Goal: Task Accomplishment & Management: Manage account settings

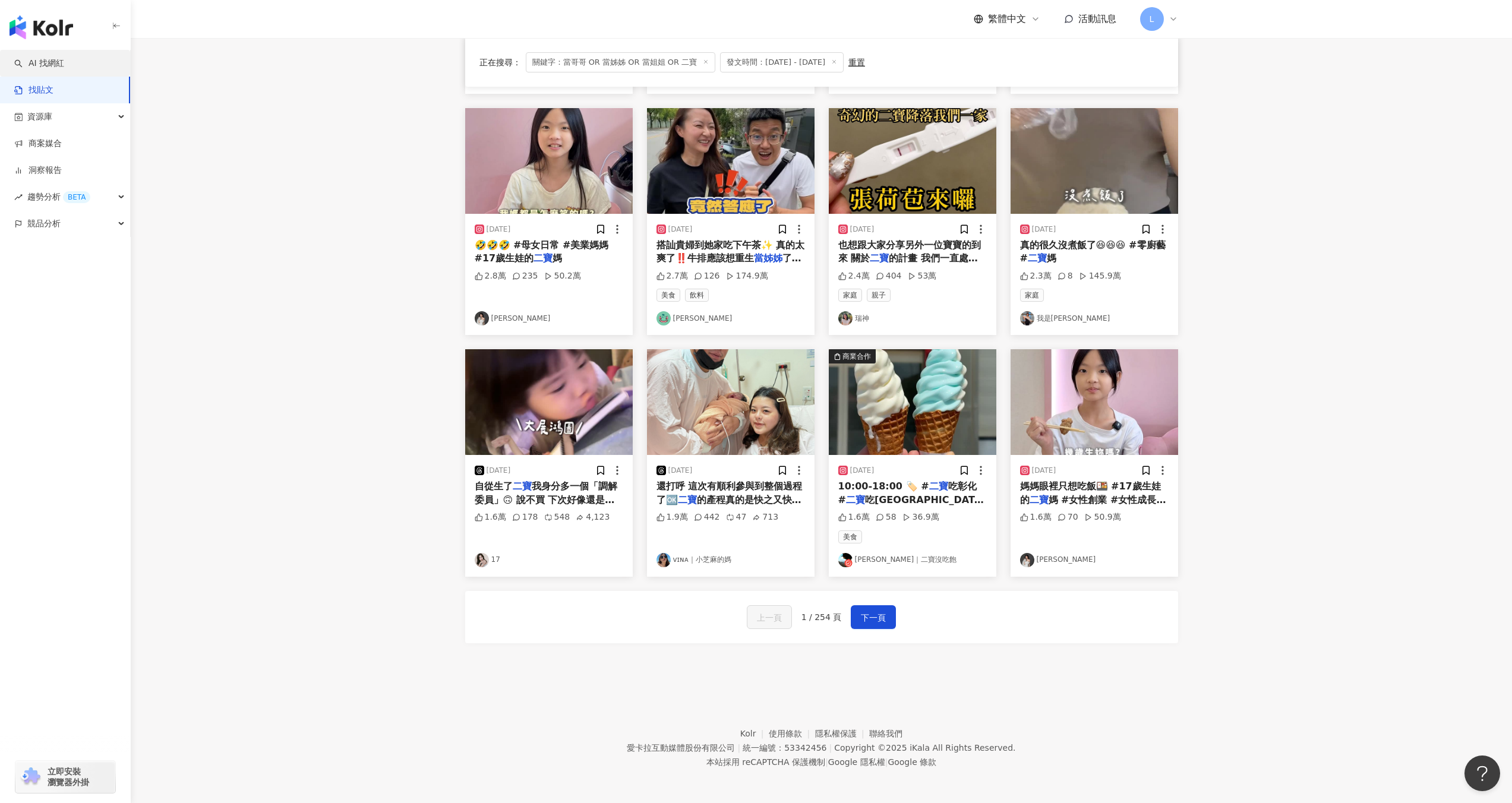
click at [64, 67] on link "AI 找網紅" at bounding box center [39, 63] width 50 height 12
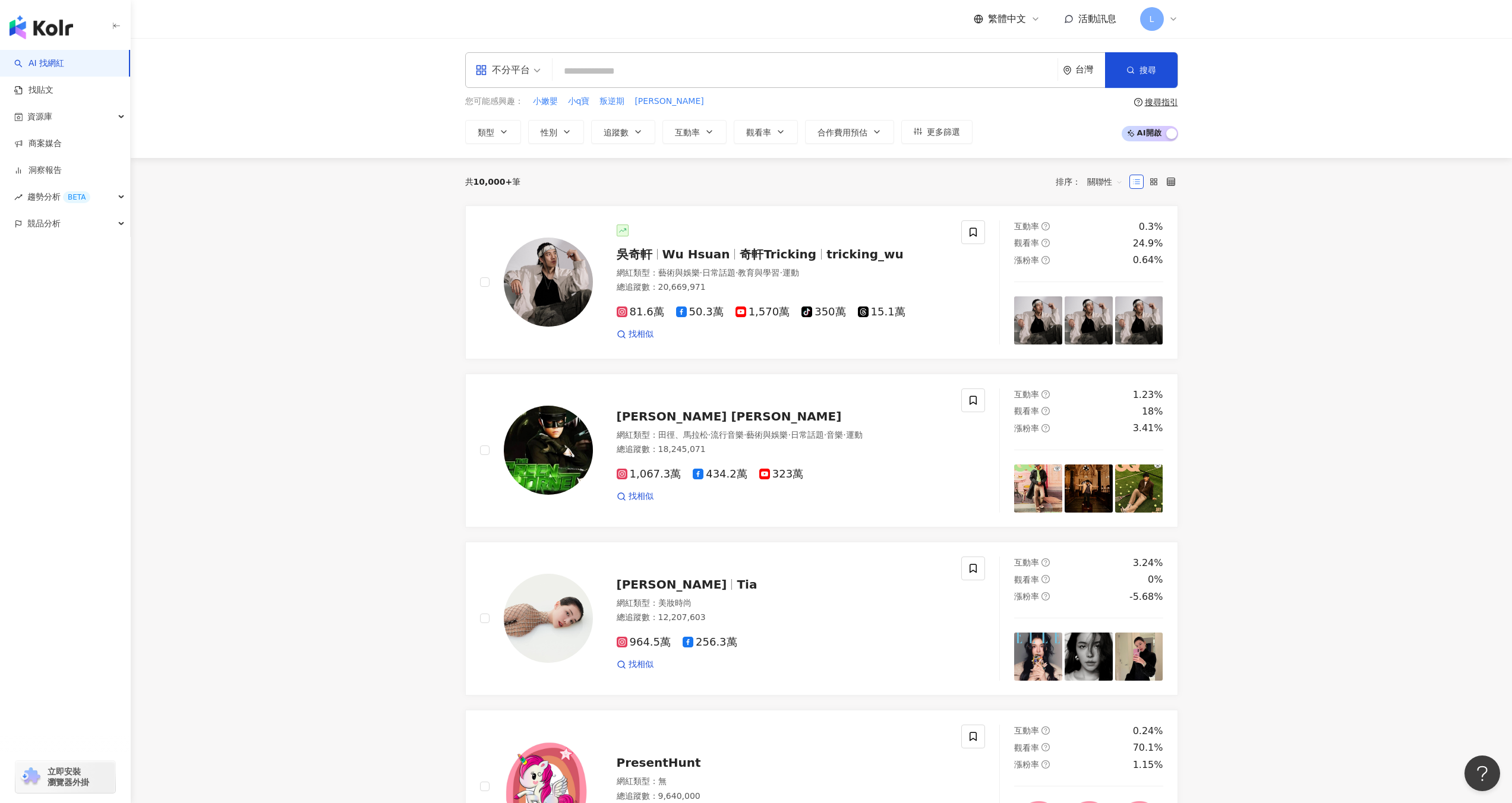
click at [517, 76] on div "不分平台" at bounding box center [502, 69] width 54 height 19
click at [515, 165] on div "YouTube" at bounding box center [511, 169] width 67 height 15
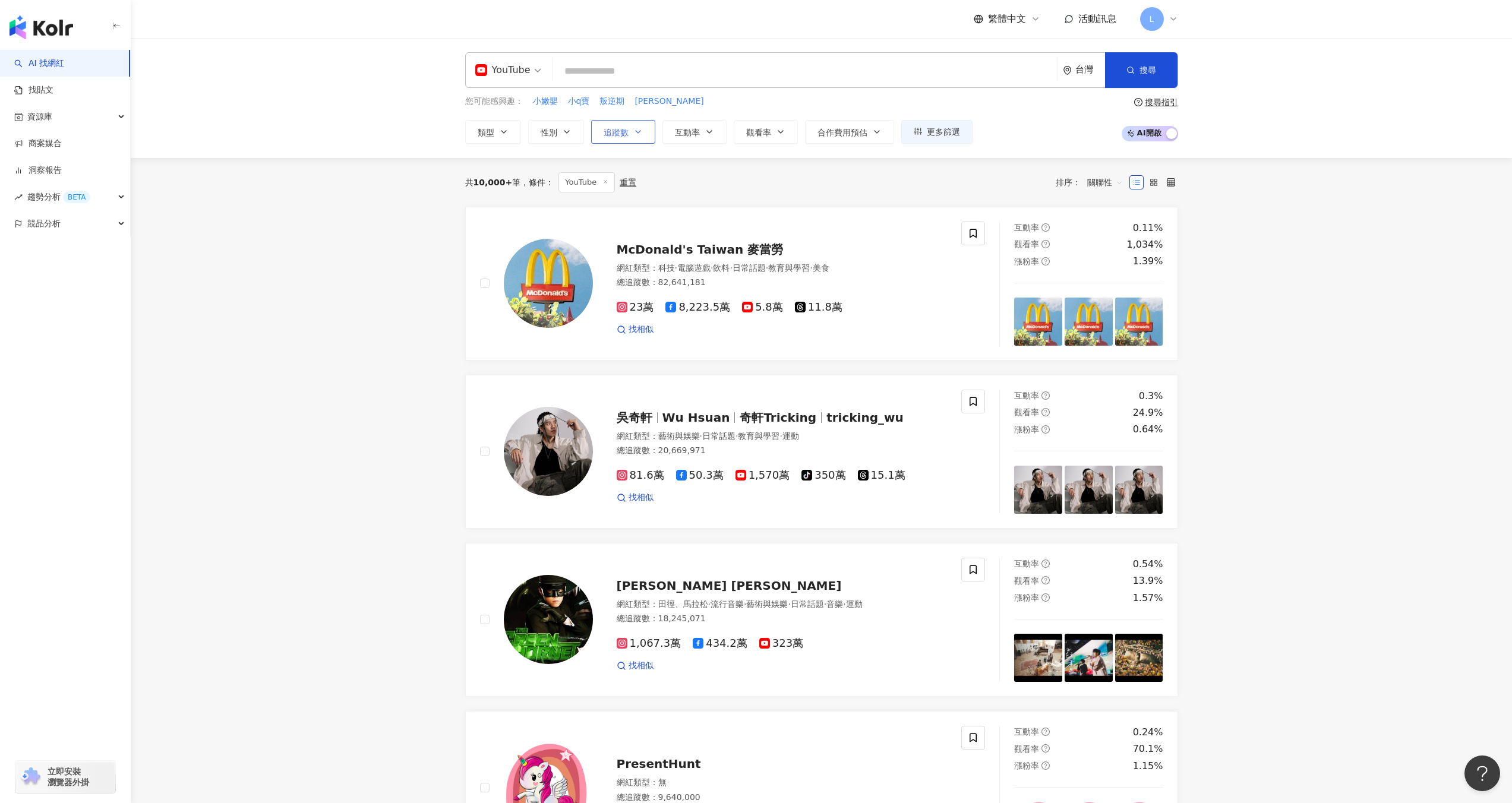
click at [604, 132] on span "追蹤數" at bounding box center [616, 132] width 25 height 10
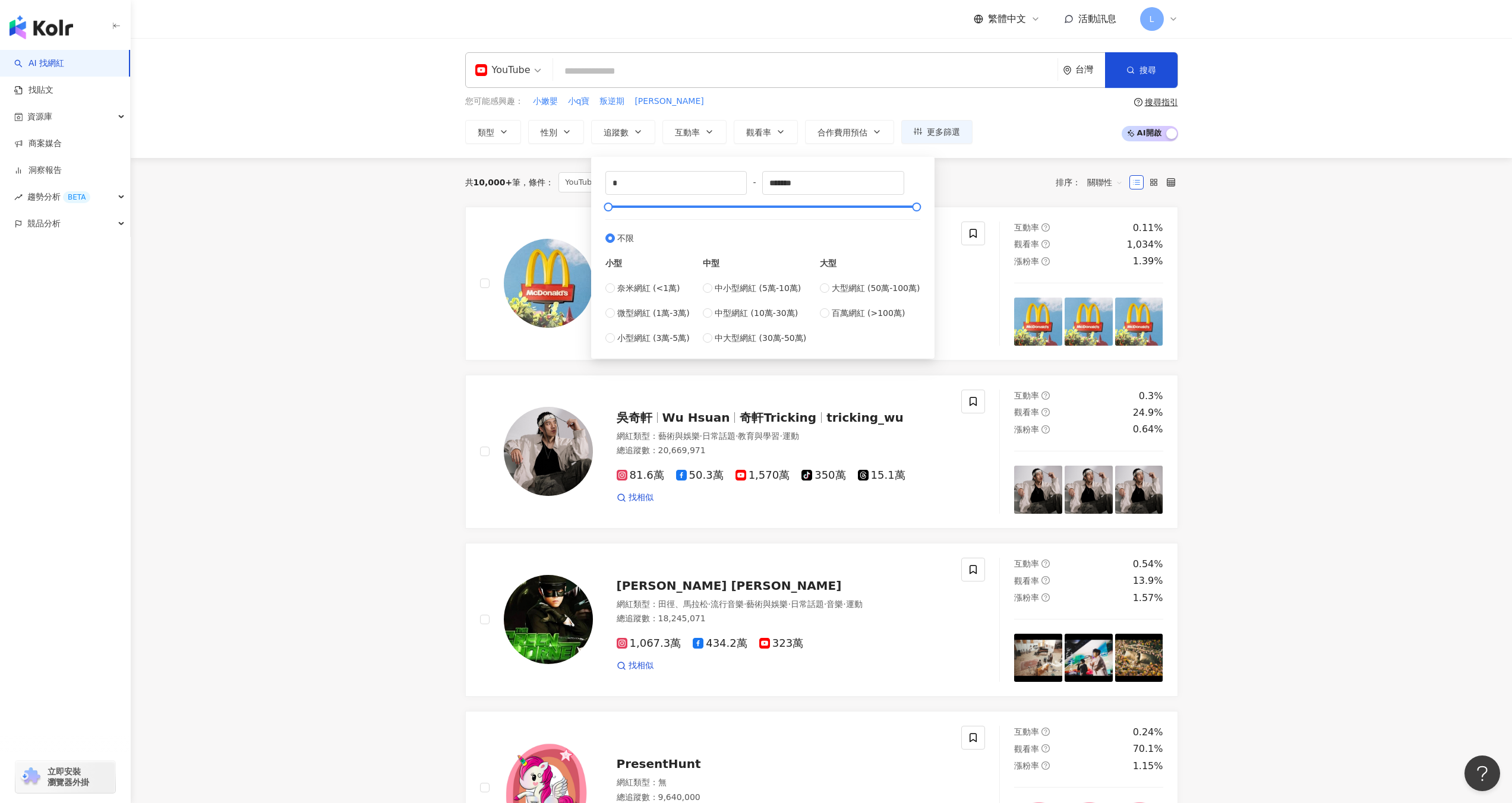
type input "*******"
type input "*********"
click at [1138, 74] on button "搜尋" at bounding box center [1142, 70] width 73 height 36
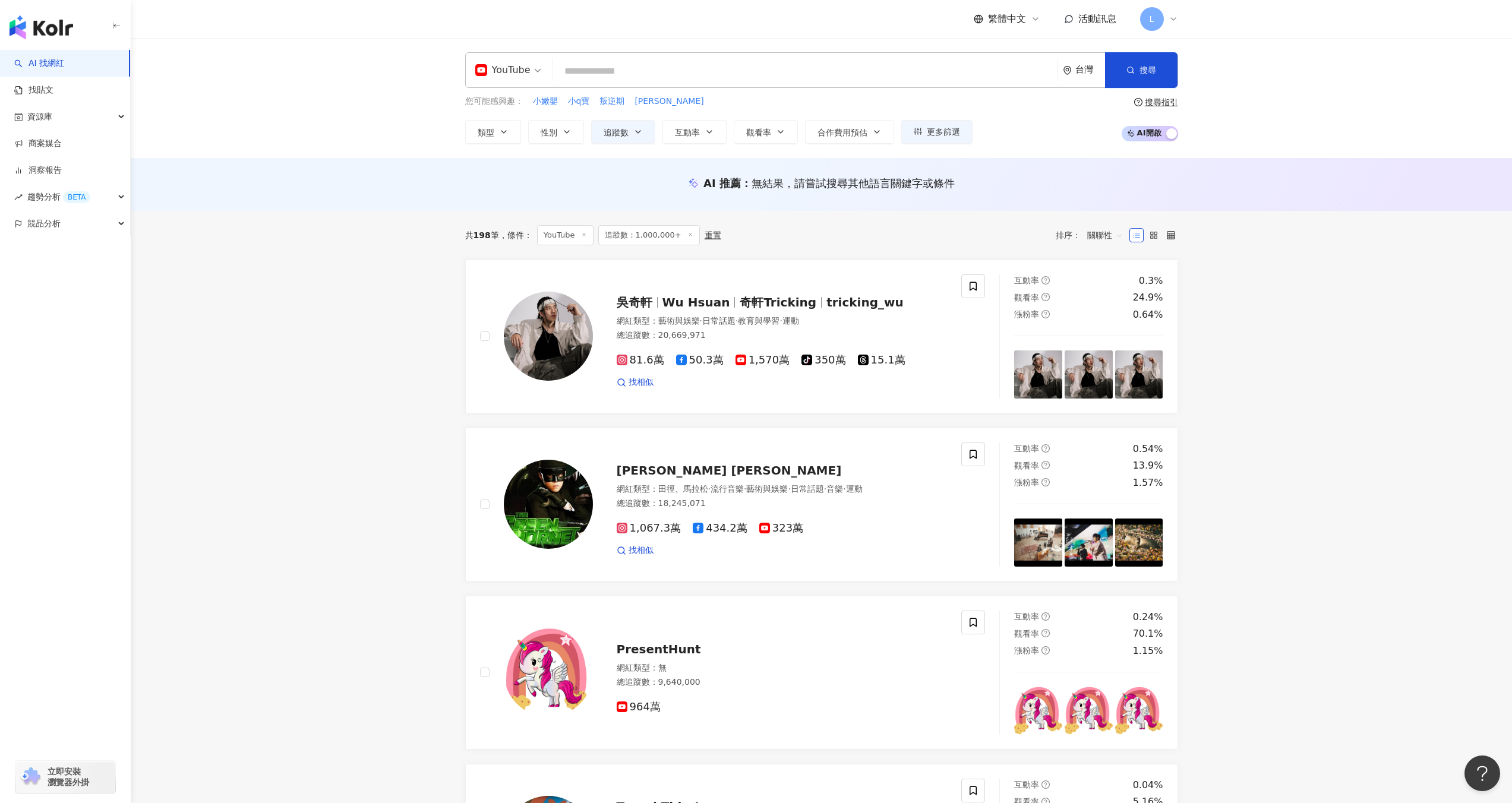
click at [769, 143] on div "YouTube 台灣 搜尋 您可能感興趣： 小嫩嬰 小q寶 叛逆期 廖妹仔 類型 性別 追蹤數 互動率 觀看率 合作費用預估 更多篩選 ******* - *…" at bounding box center [821, 98] width 1381 height 120
click at [771, 128] on button "觀看率" at bounding box center [766, 132] width 64 height 24
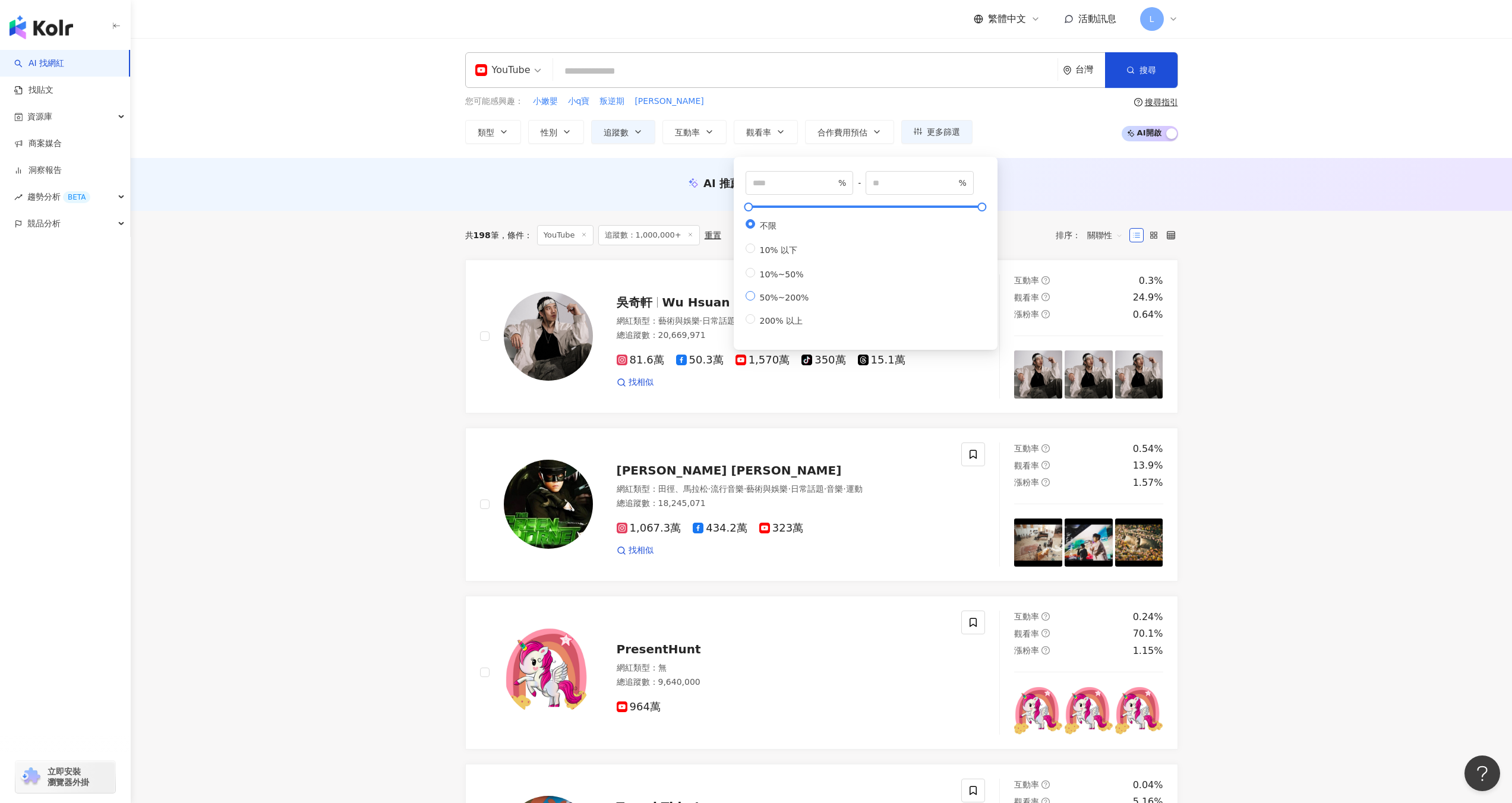
type input "**"
type input "***"
click at [1142, 73] on span "搜尋" at bounding box center [1147, 69] width 17 height 10
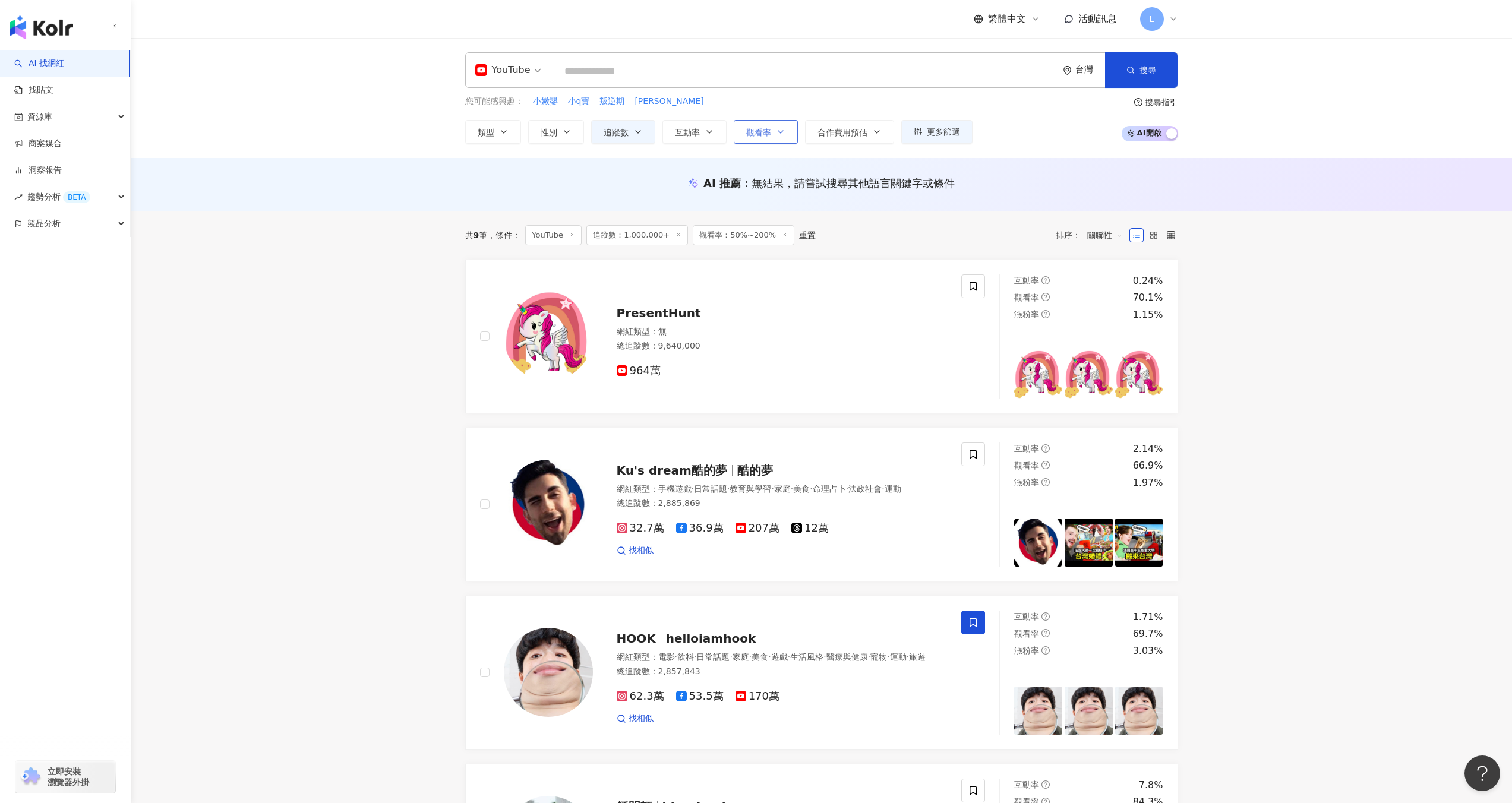
click at [768, 133] on span "觀看率" at bounding box center [759, 132] width 25 height 10
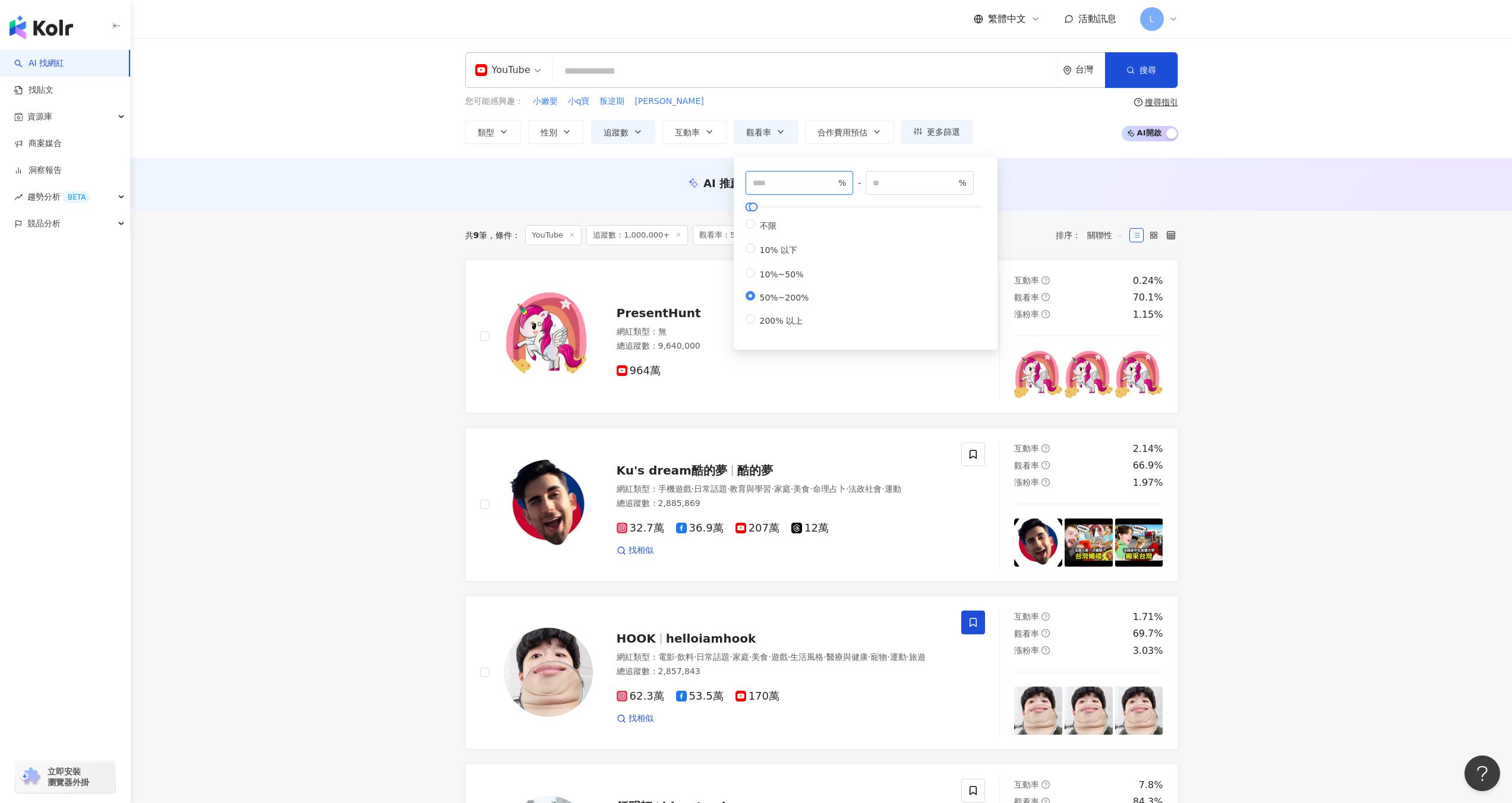
drag, startPoint x: 778, startPoint y: 187, endPoint x: 630, endPoint y: 190, distance: 148.0
drag, startPoint x: 794, startPoint y: 183, endPoint x: 719, endPoint y: 184, distance: 75.0
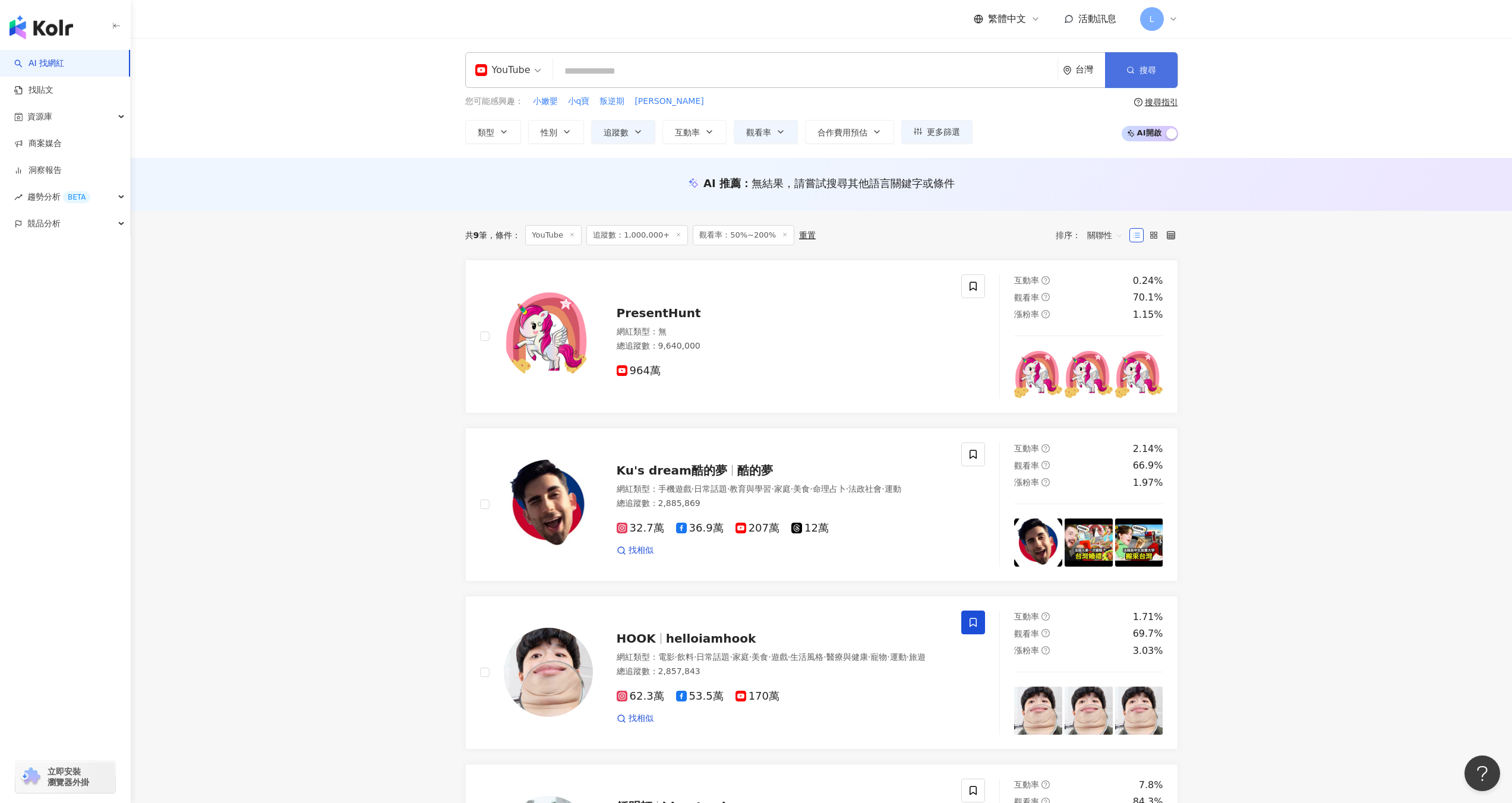
click at [1123, 75] on button "搜尋" at bounding box center [1142, 70] width 73 height 36
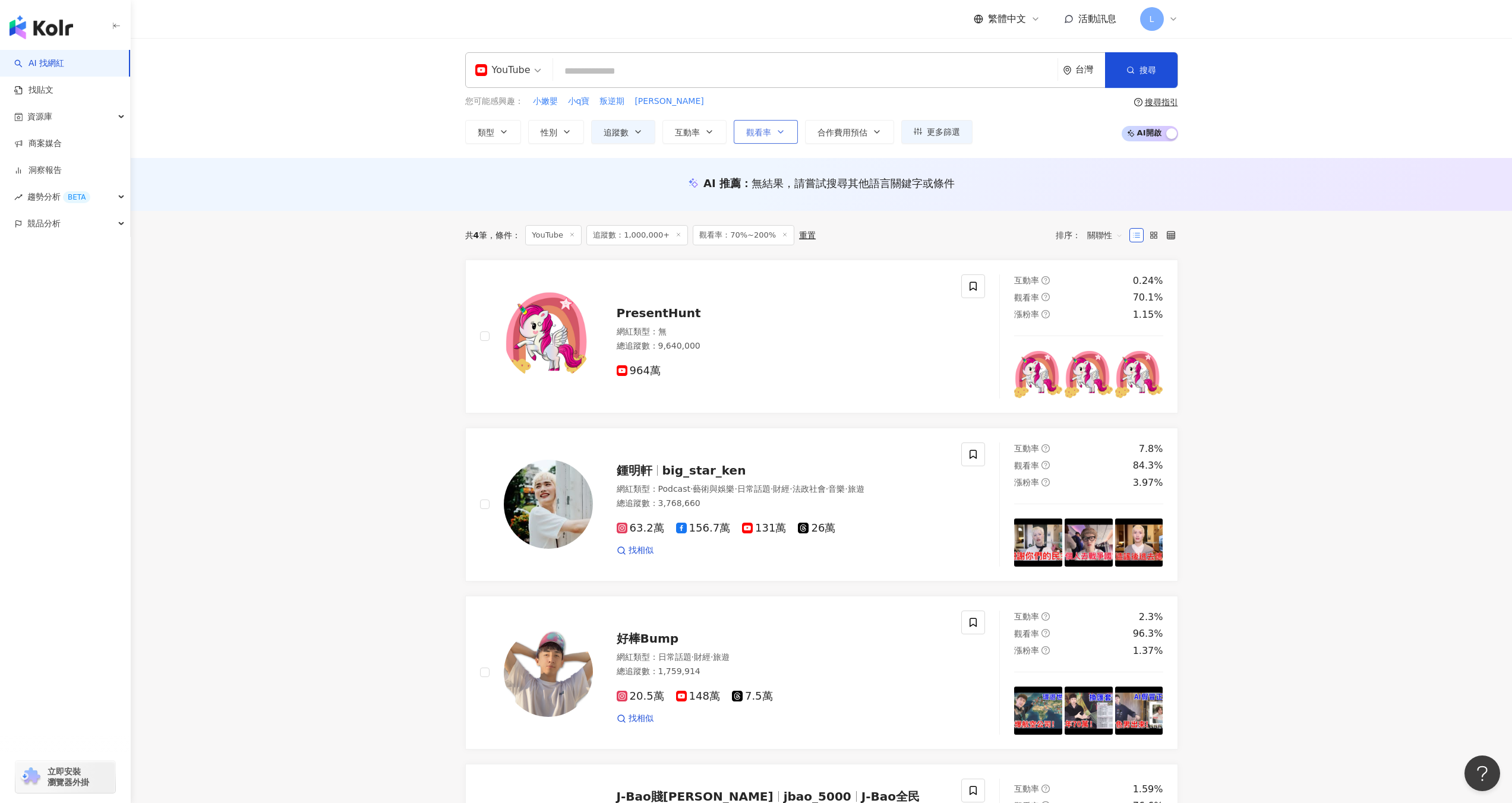
click at [758, 133] on span "觀看率" at bounding box center [759, 132] width 25 height 10
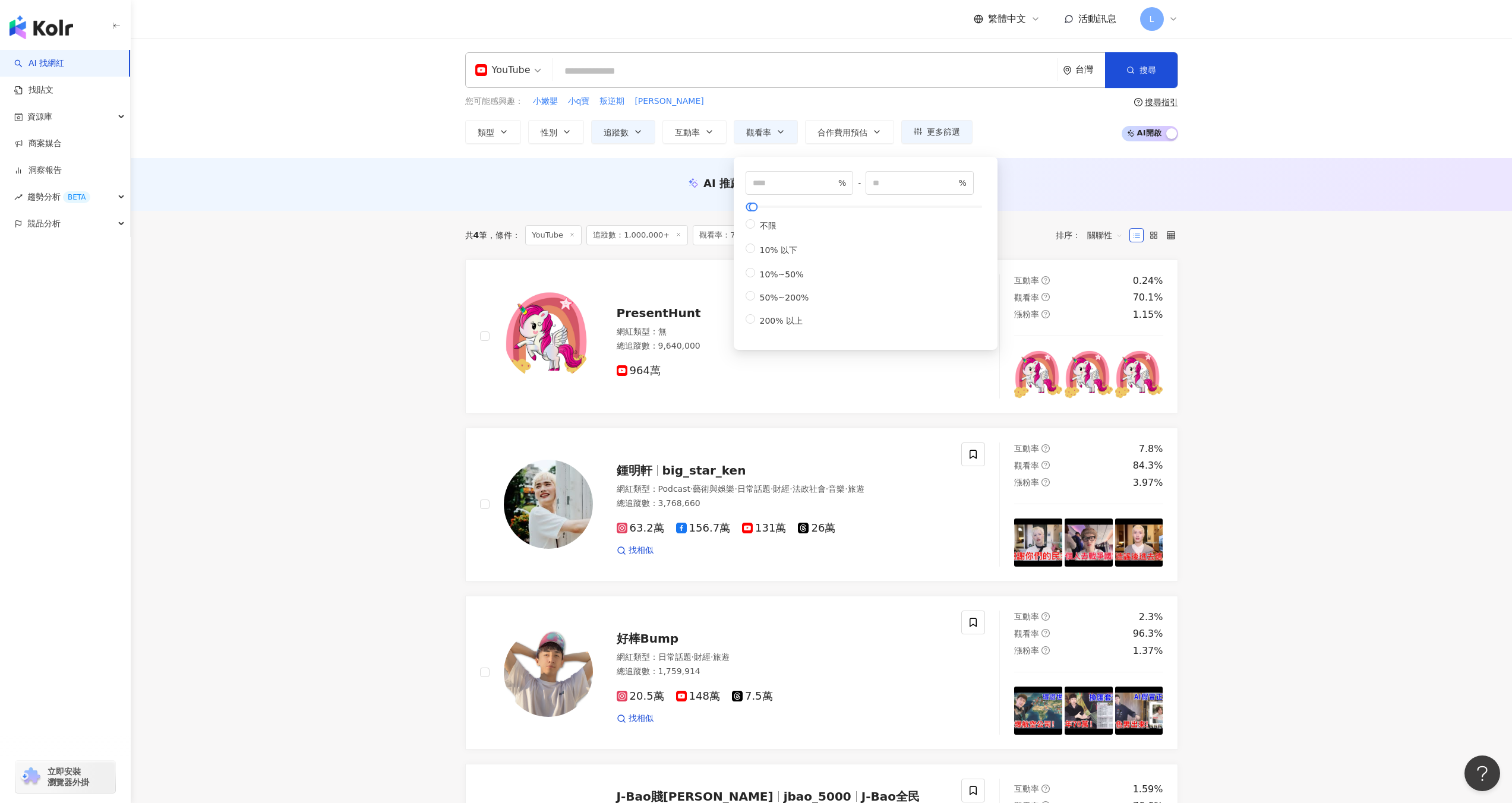
click at [1045, 145] on div "YouTube 台灣 搜尋 您可能感興趣： 小嫩嬰 小q寶 叛逆期 廖妹仔 類型 性別 追蹤數 互動率 觀看率 合作費用預估 更多篩選 ******* - *…" at bounding box center [821, 98] width 1381 height 120
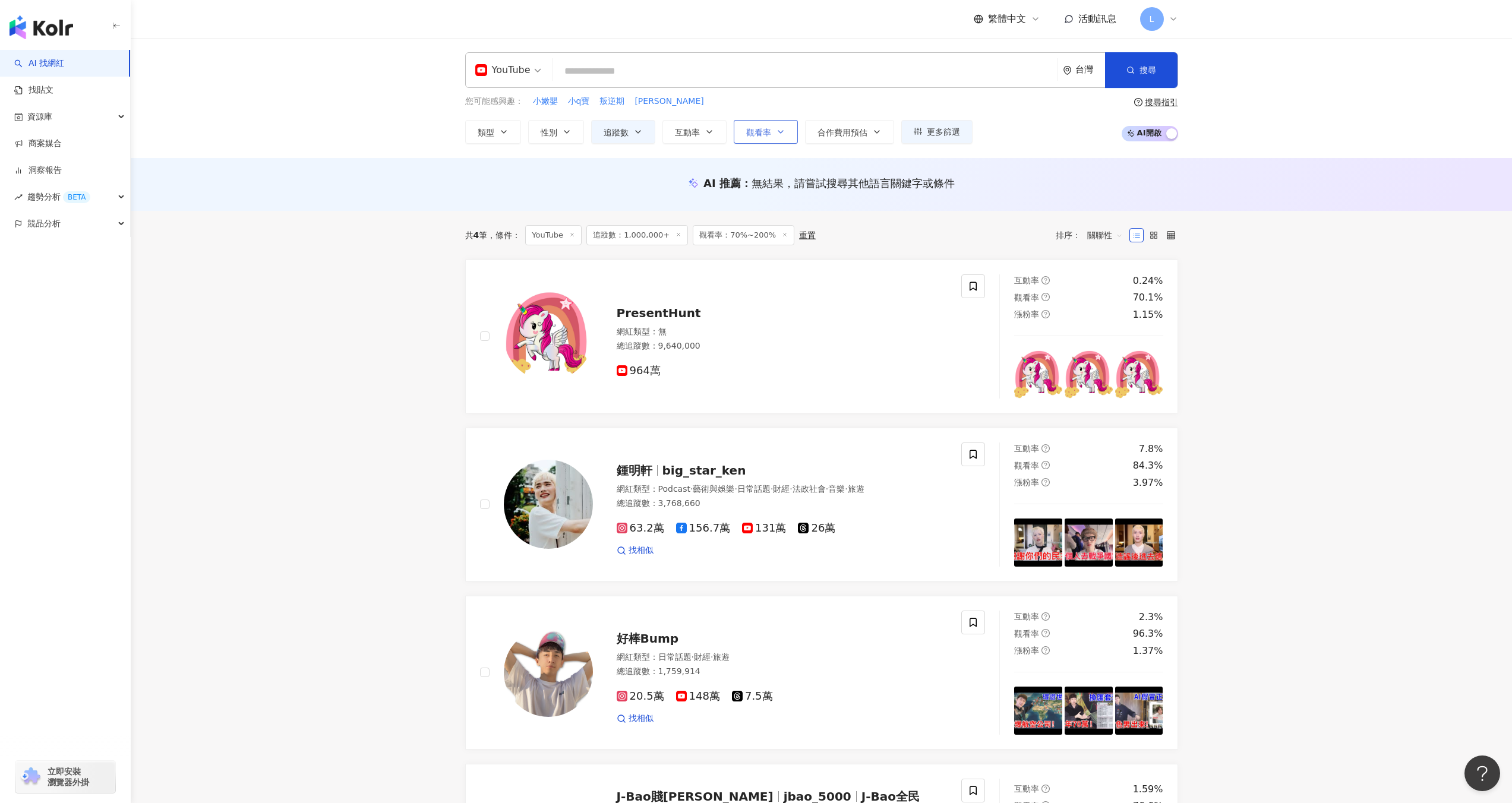
click at [761, 136] on span "觀看率" at bounding box center [759, 132] width 25 height 10
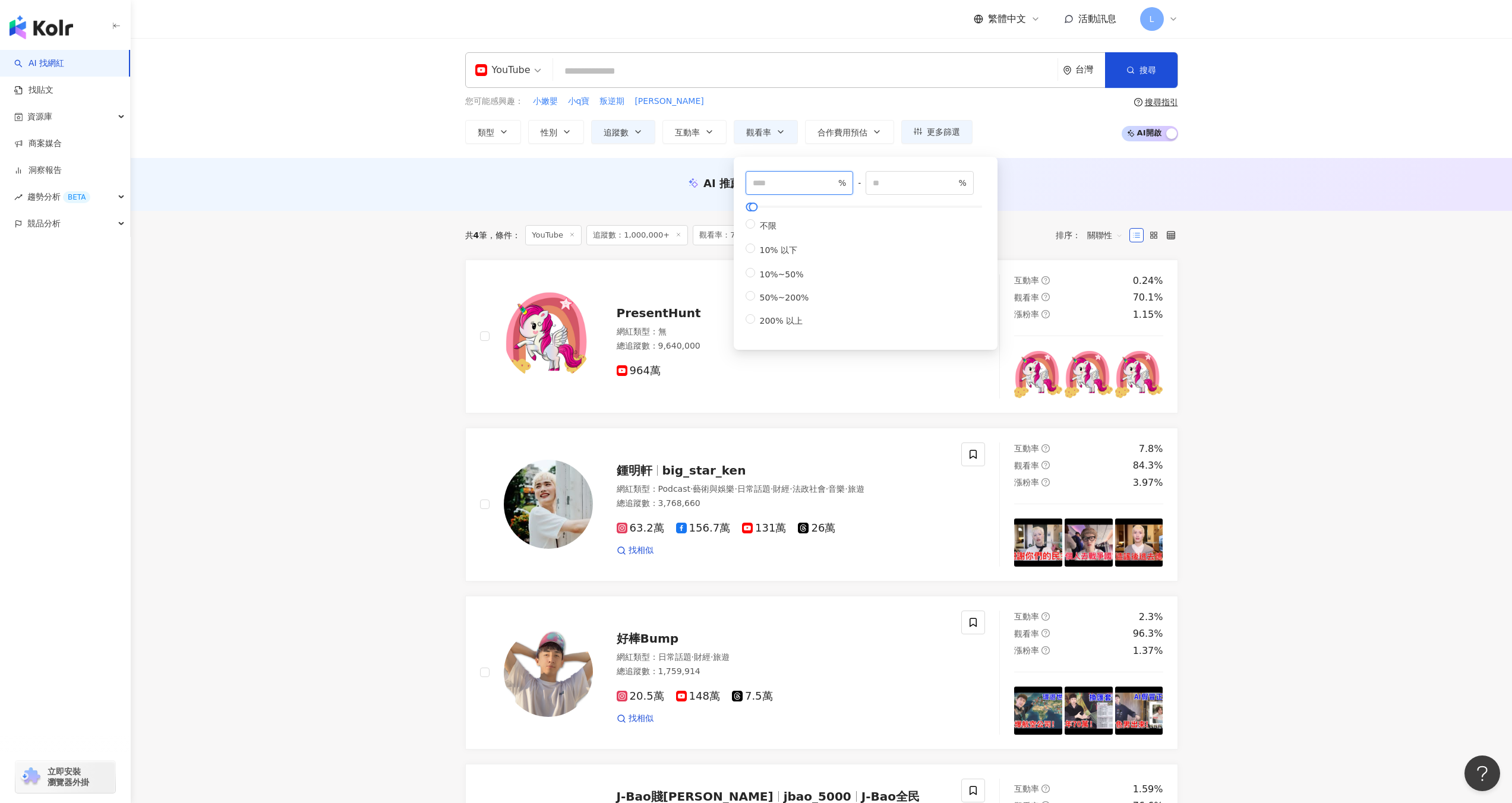
click at [777, 181] on input "**" at bounding box center [794, 182] width 84 height 13
drag, startPoint x: 777, startPoint y: 181, endPoint x: 739, endPoint y: 176, distance: 38.3
click at [739, 176] on div "** % - *** % 不限 10% 以下 10%~50% 50%~200% 200% 以上" at bounding box center [865, 253] width 264 height 193
type input "**"
click at [1147, 73] on span "搜尋" at bounding box center [1147, 69] width 17 height 10
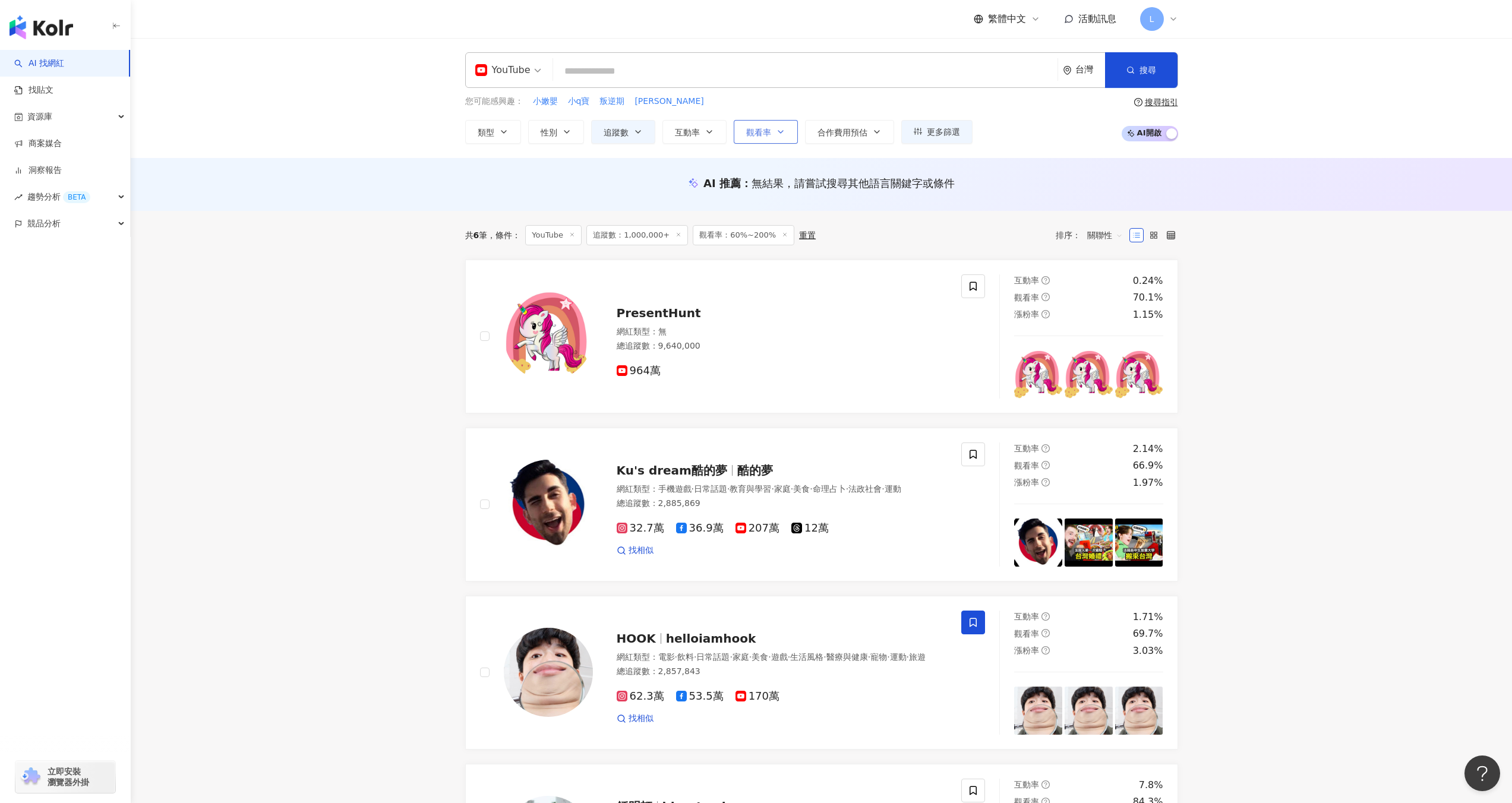
click at [752, 135] on span "觀看率" at bounding box center [759, 132] width 25 height 10
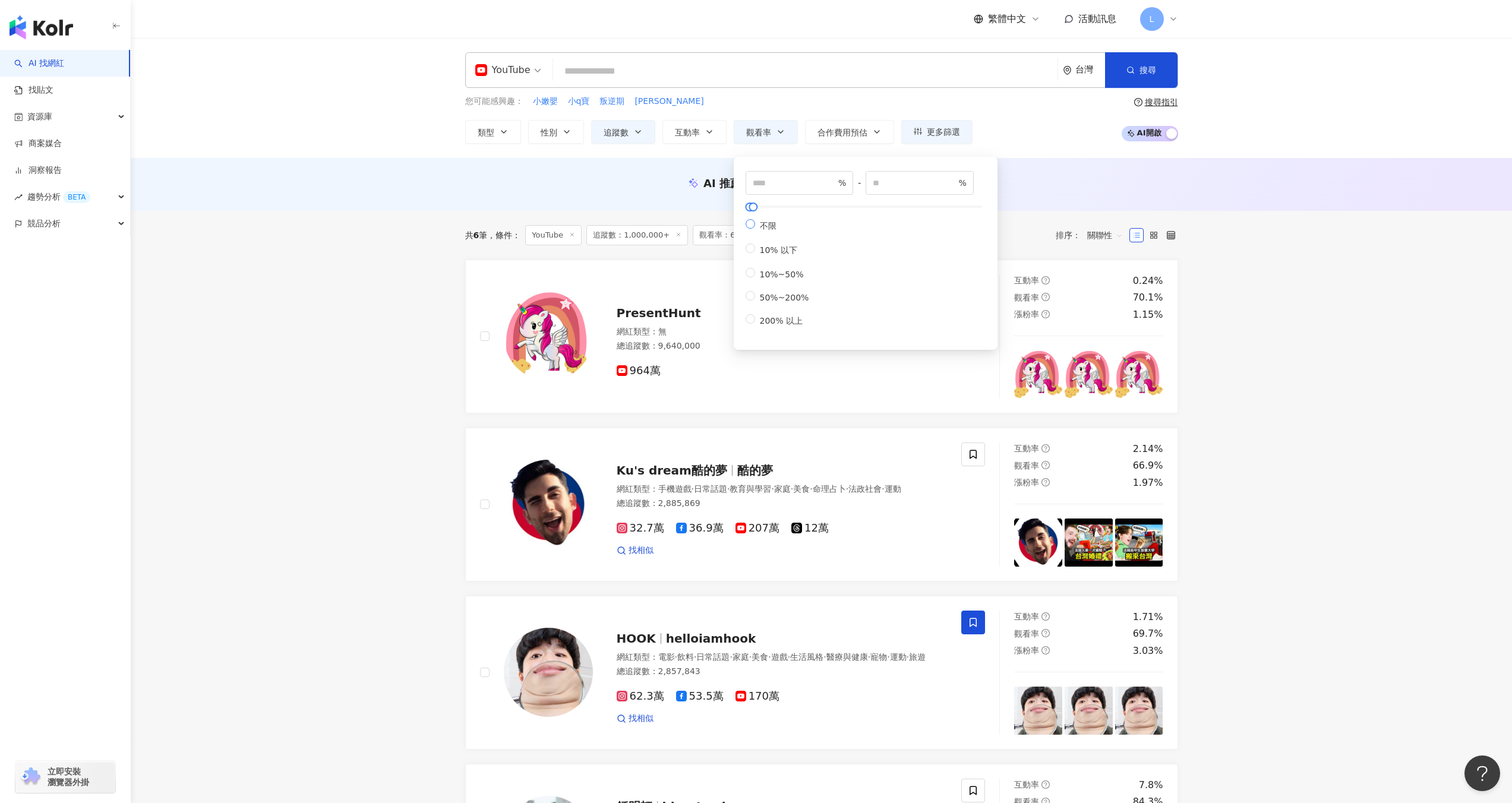
click at [757, 225] on span "不限" at bounding box center [768, 226] width 26 height 10
click at [765, 279] on span "10%~50%" at bounding box center [782, 274] width 53 height 10
type input "**"
click at [754, 302] on label "50%~200%" at bounding box center [779, 296] width 68 height 12
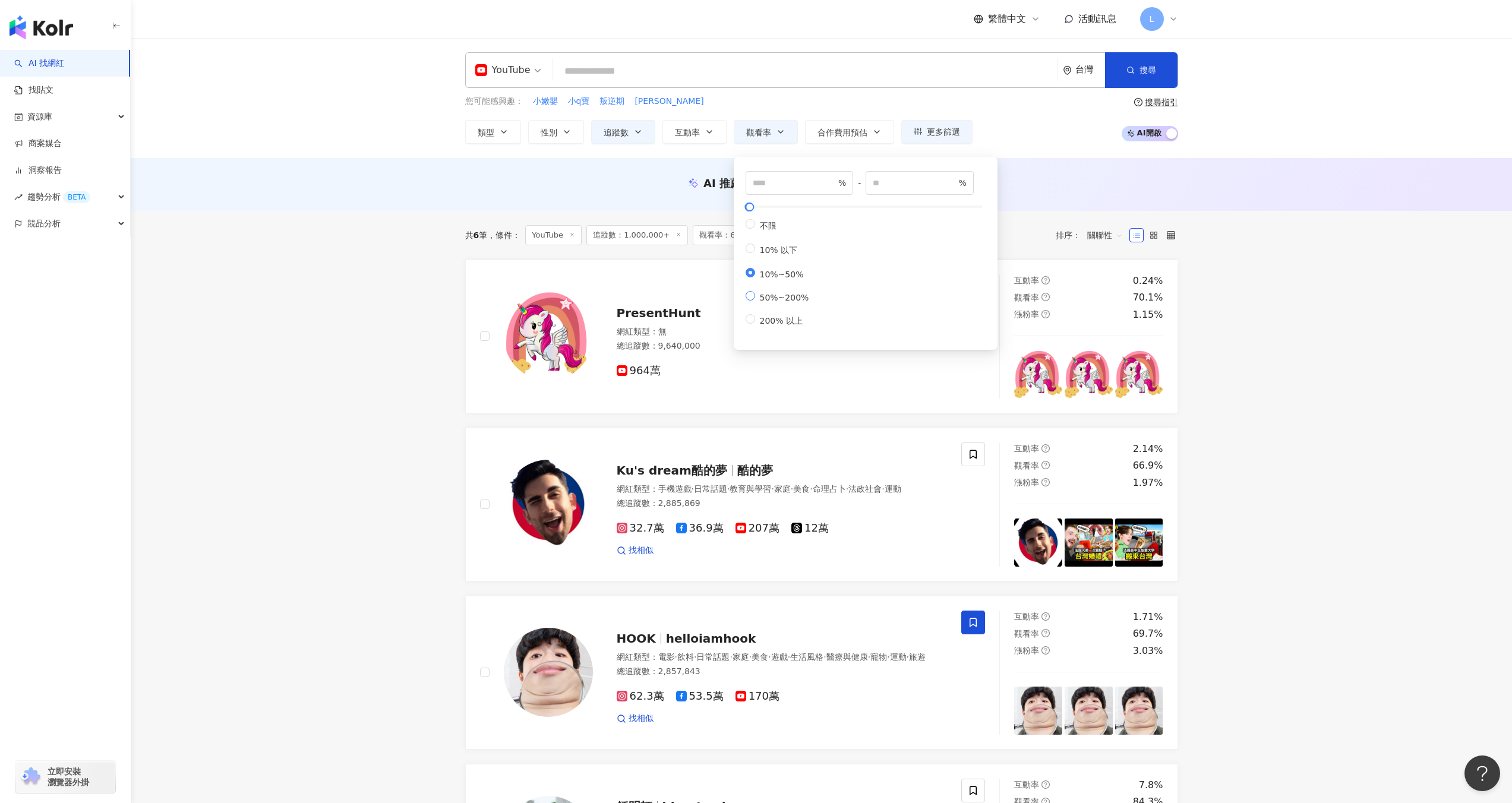
type input "**"
type input "***"
drag, startPoint x: 775, startPoint y: 185, endPoint x: 717, endPoint y: 189, distance: 58.1
click at [717, 189] on main "YouTube 台灣 搜尋 您可能感興趣： 小嫩嬰 小q寶 叛逆期 廖妹仔 類型 性別 追蹤數 互動率 觀看率 合作費用預估 更多篩選 ******* - *…" at bounding box center [821, 719] width 1381 height 1363
type input "**"
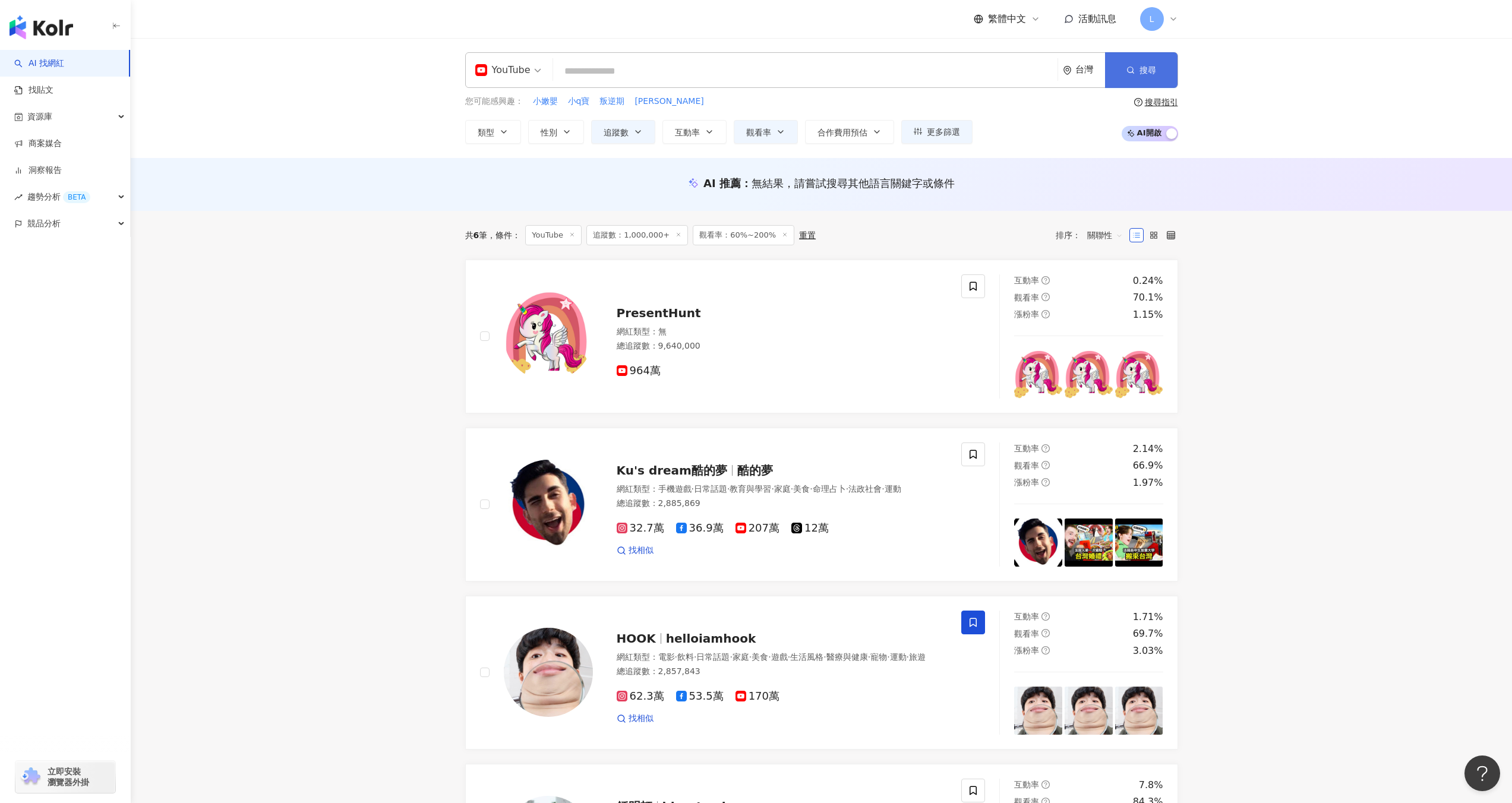
click at [1138, 76] on button "搜尋" at bounding box center [1142, 70] width 73 height 36
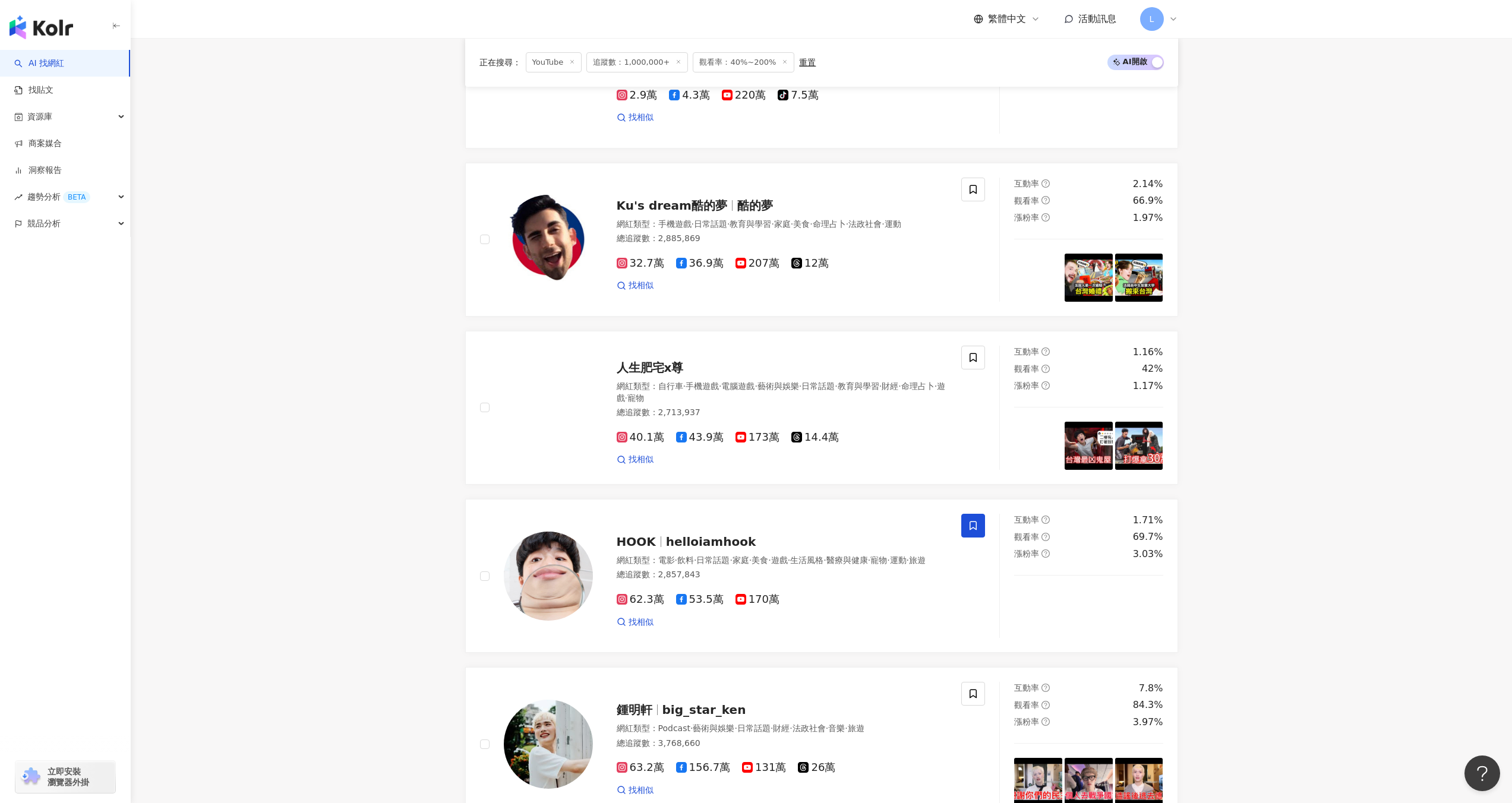
scroll to position [1730, 0]
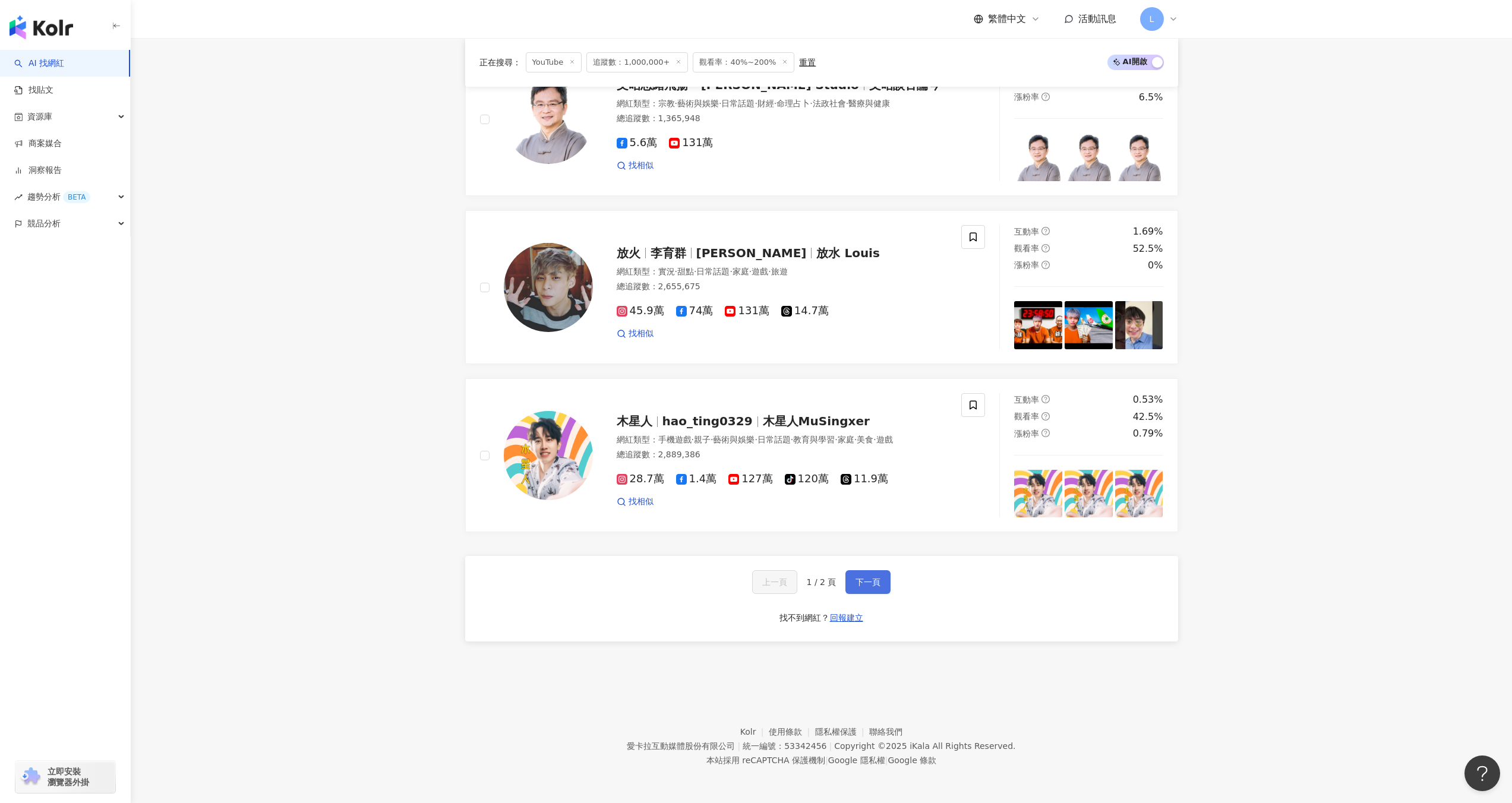
click at [854, 584] on button "下一頁" at bounding box center [868, 582] width 45 height 24
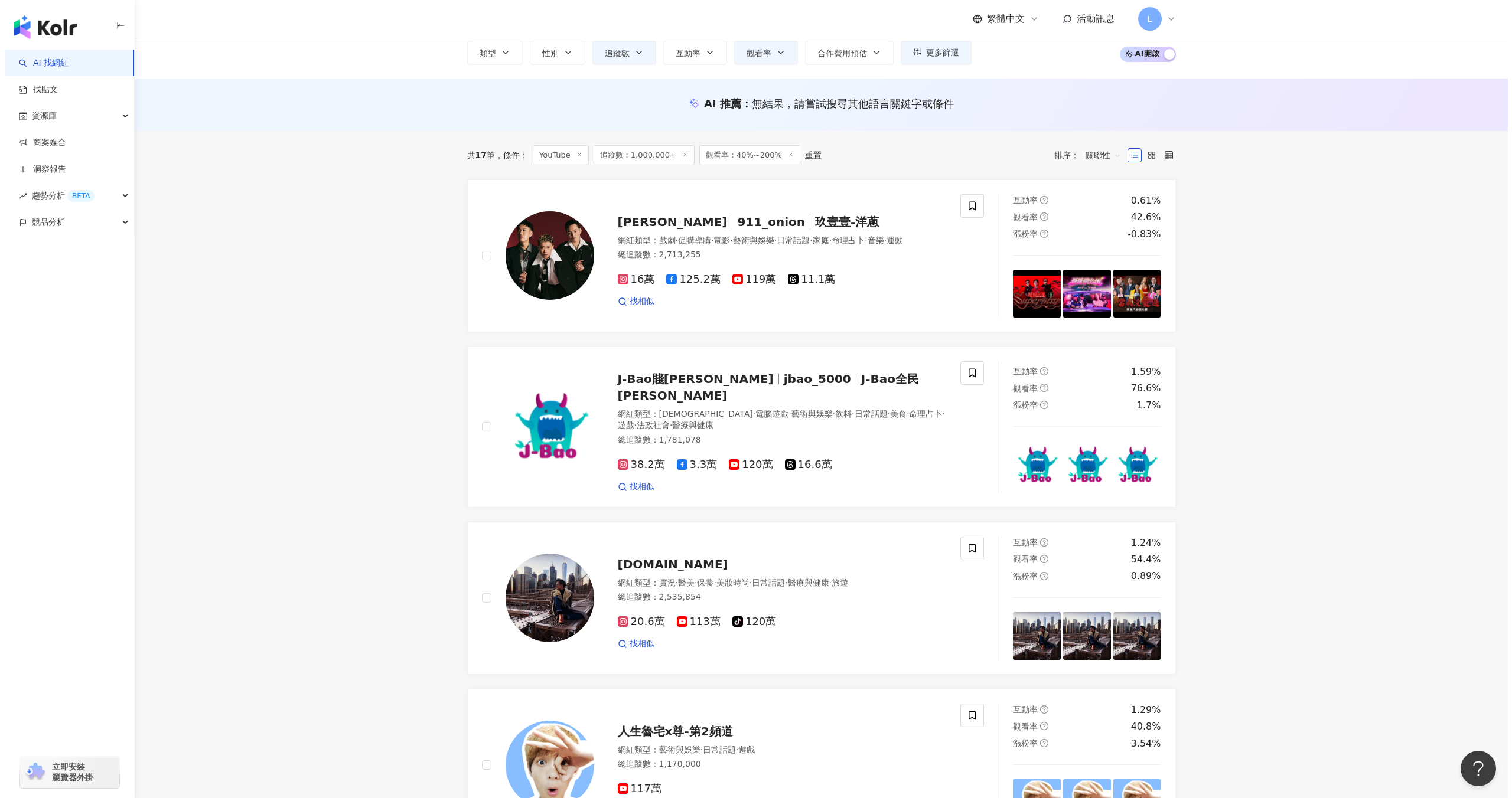
scroll to position [0, 0]
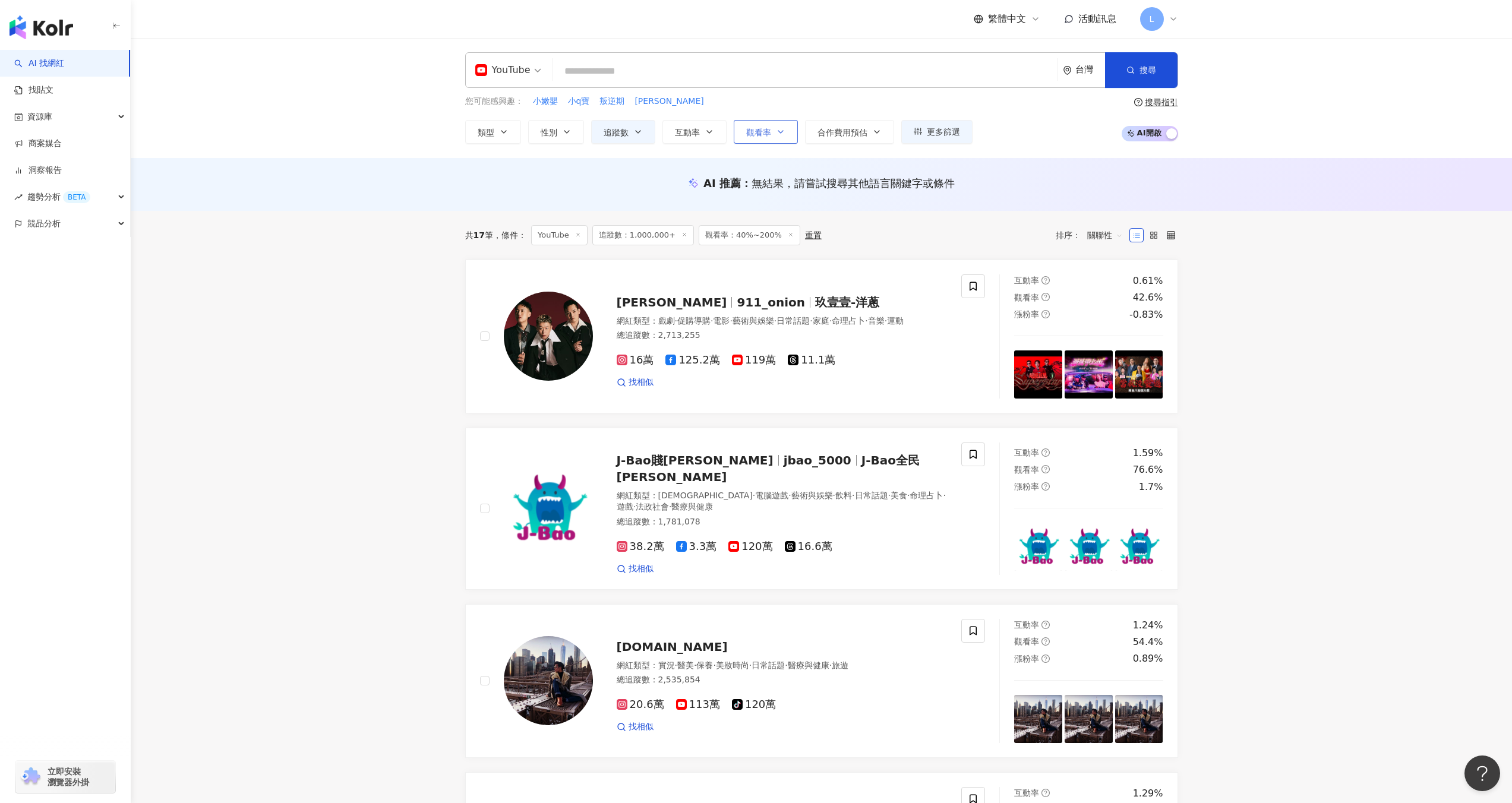
click at [776, 132] on icon "button" at bounding box center [781, 132] width 10 height 10
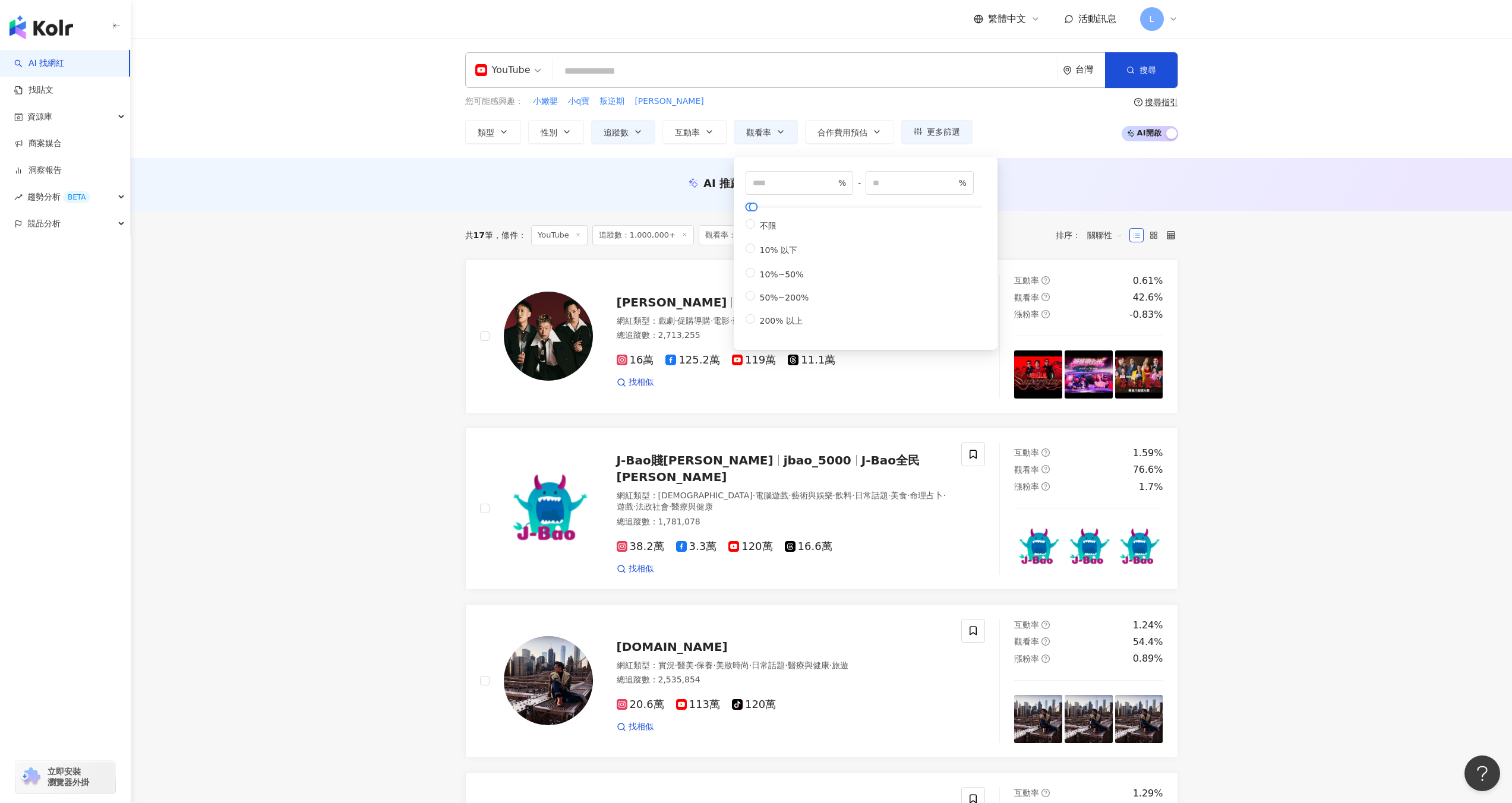
click at [363, 381] on main "YouTube 台灣 搜尋 您可能感興趣： 小嫩嬰 小q寶 叛逆期 廖妹仔 類型 性別 追蹤數 互動率 觀看率 合作費用預估 更多篩選 ******* - *…" at bounding box center [821, 636] width 1381 height 1195
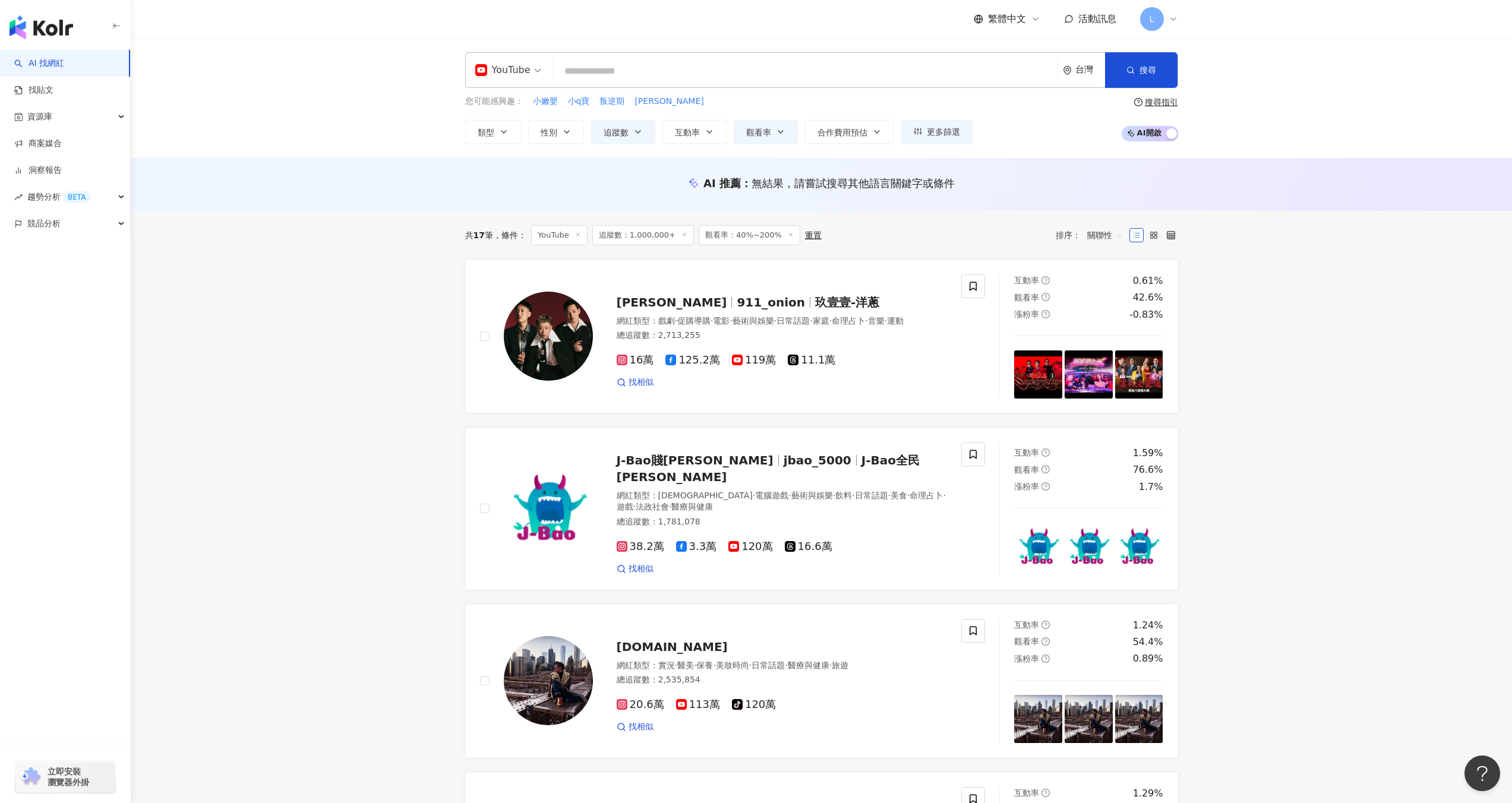
click at [774, 145] on div "YouTube 台灣 搜尋 您可能感興趣： 小嫩嬰 小q寶 叛逆期 廖妹仔 類型 性別 追蹤數 互動率 觀看率 合作費用預估 更多篩選 ******* - *…" at bounding box center [821, 98] width 1381 height 120
click at [771, 124] on button "觀看率" at bounding box center [766, 132] width 64 height 24
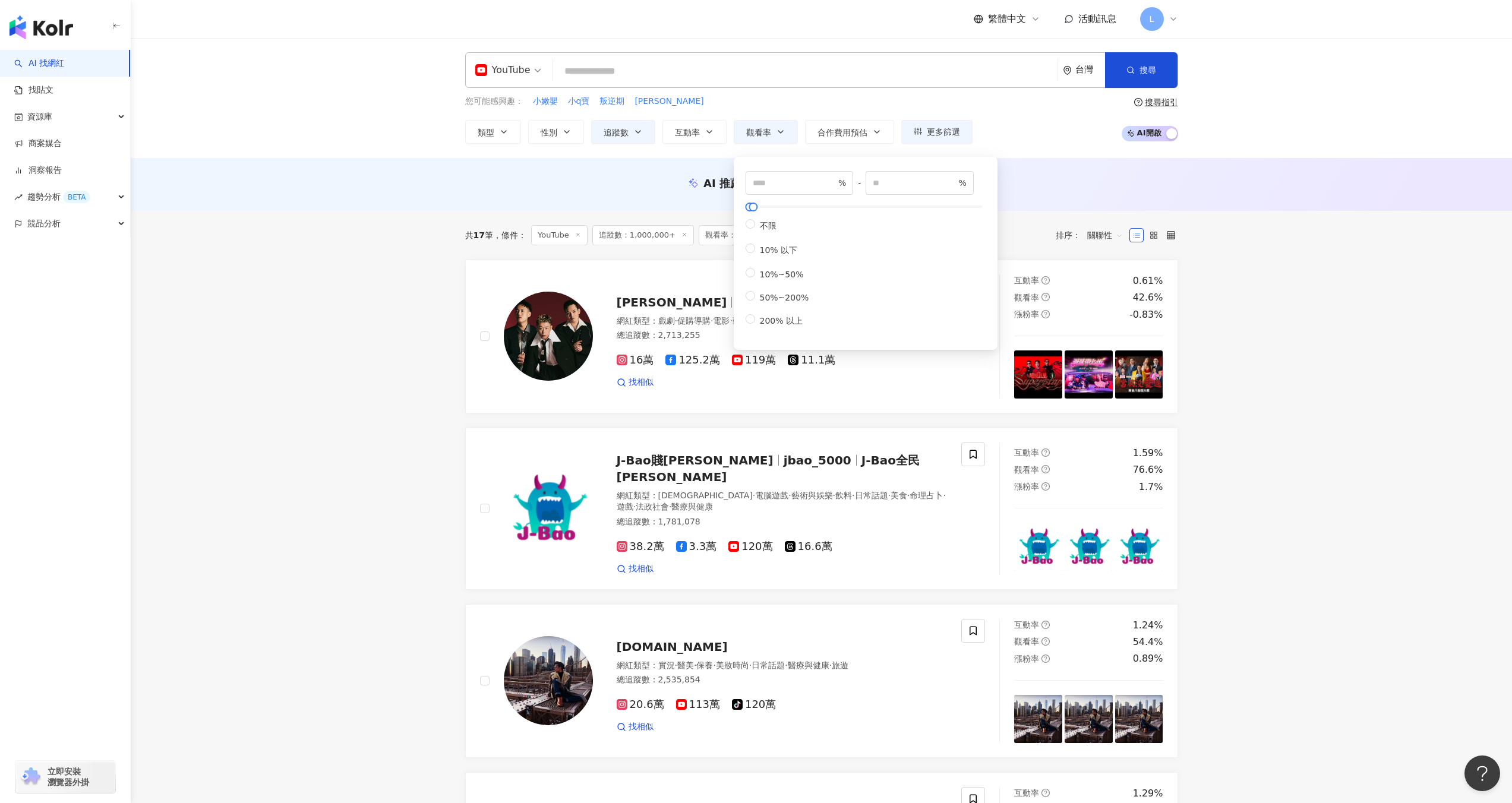
click at [690, 187] on icon at bounding box center [694, 183] width 11 height 11
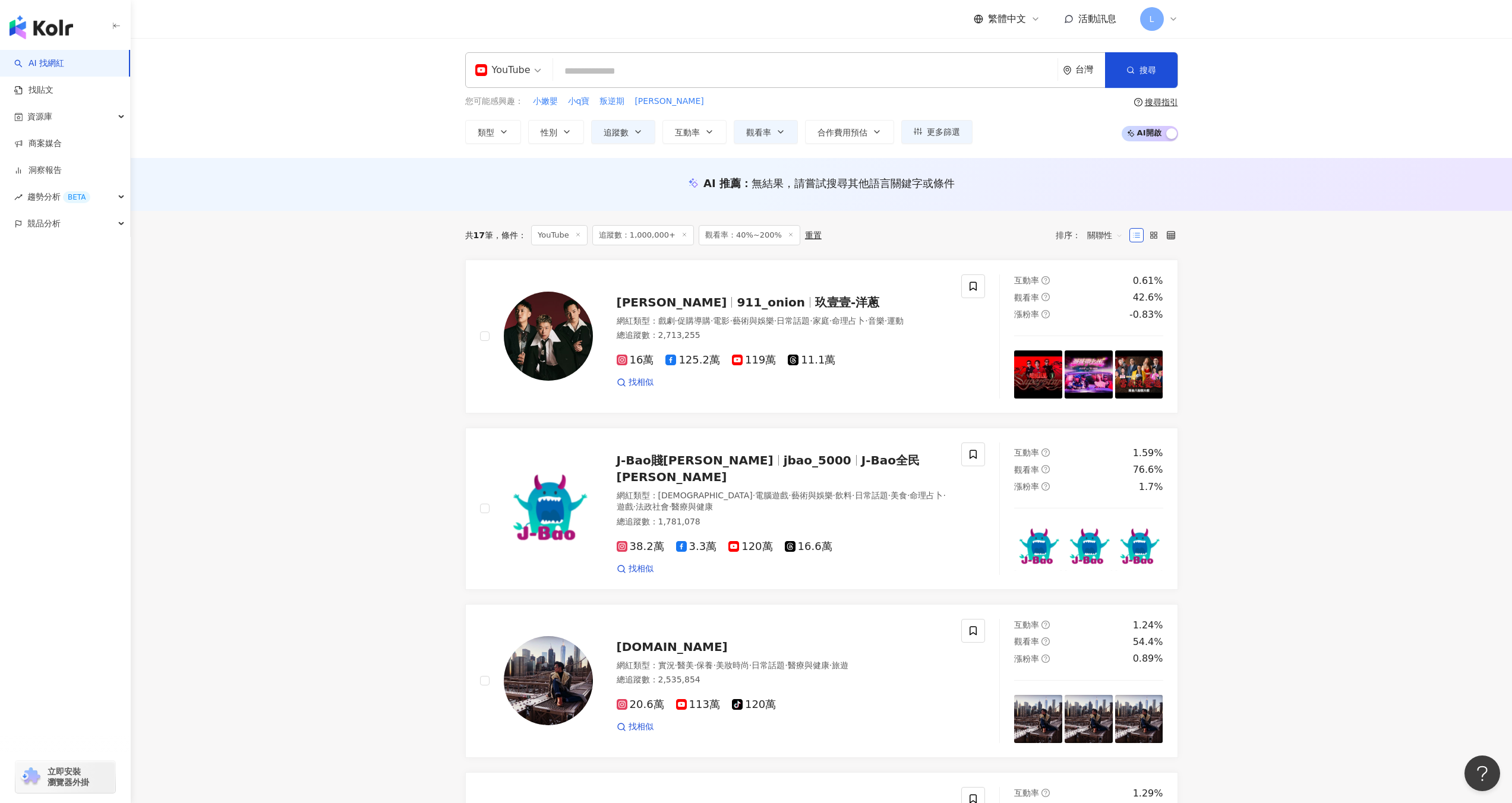
click at [655, 193] on div "AI 推薦 ： 無結果，請嘗試搜尋其他語言關鍵字或條件" at bounding box center [821, 187] width 760 height 22
click at [756, 143] on button "觀看率" at bounding box center [766, 132] width 64 height 24
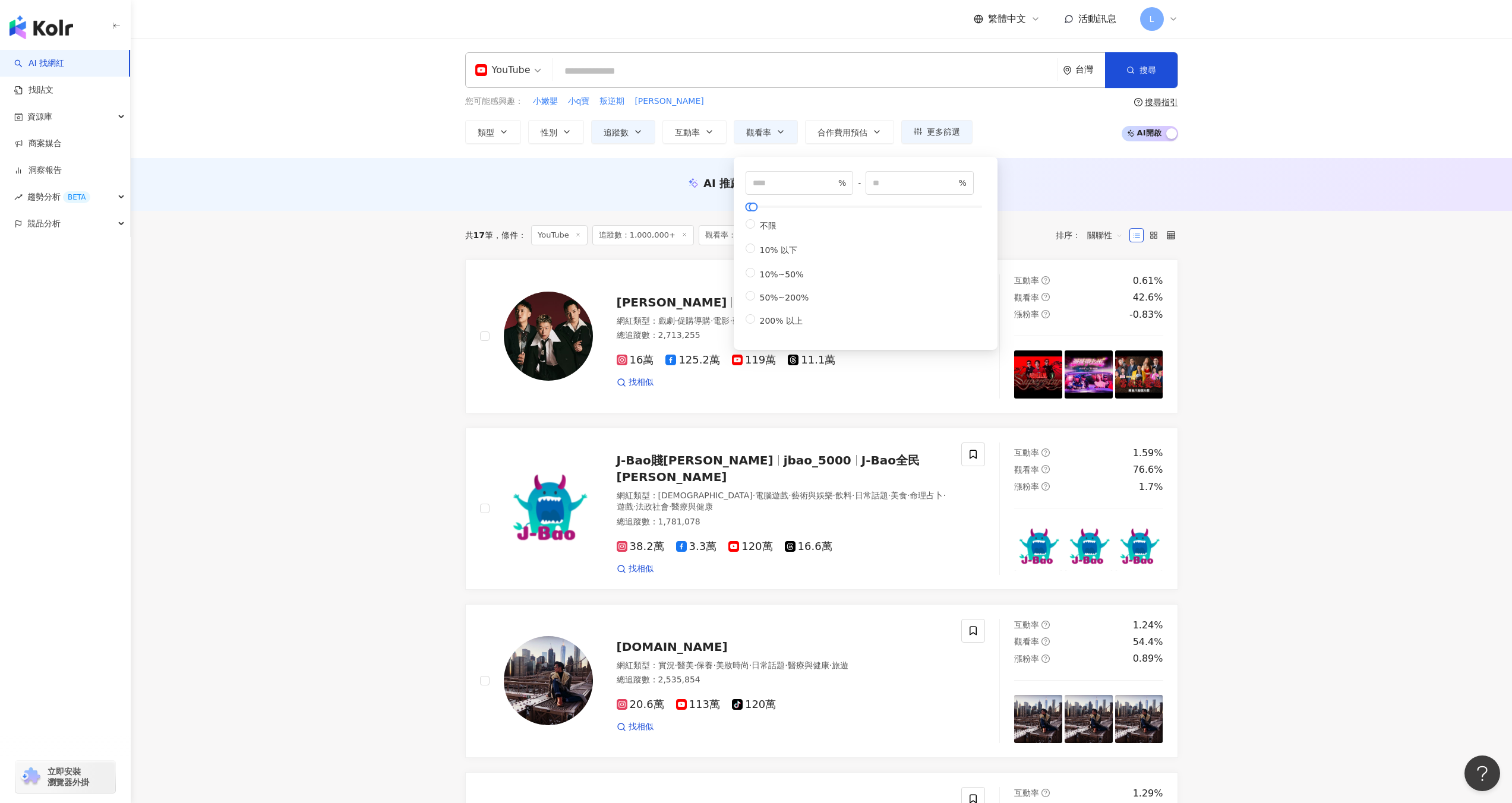
click at [690, 156] on div "YouTube 台灣 搜尋 您可能感興趣： 小嫩嬰 小q寶 叛逆期 廖妹仔 類型 性別 追蹤數 互動率 觀看率 合作費用預估 更多篩選 ******* - *…" at bounding box center [821, 98] width 1381 height 120
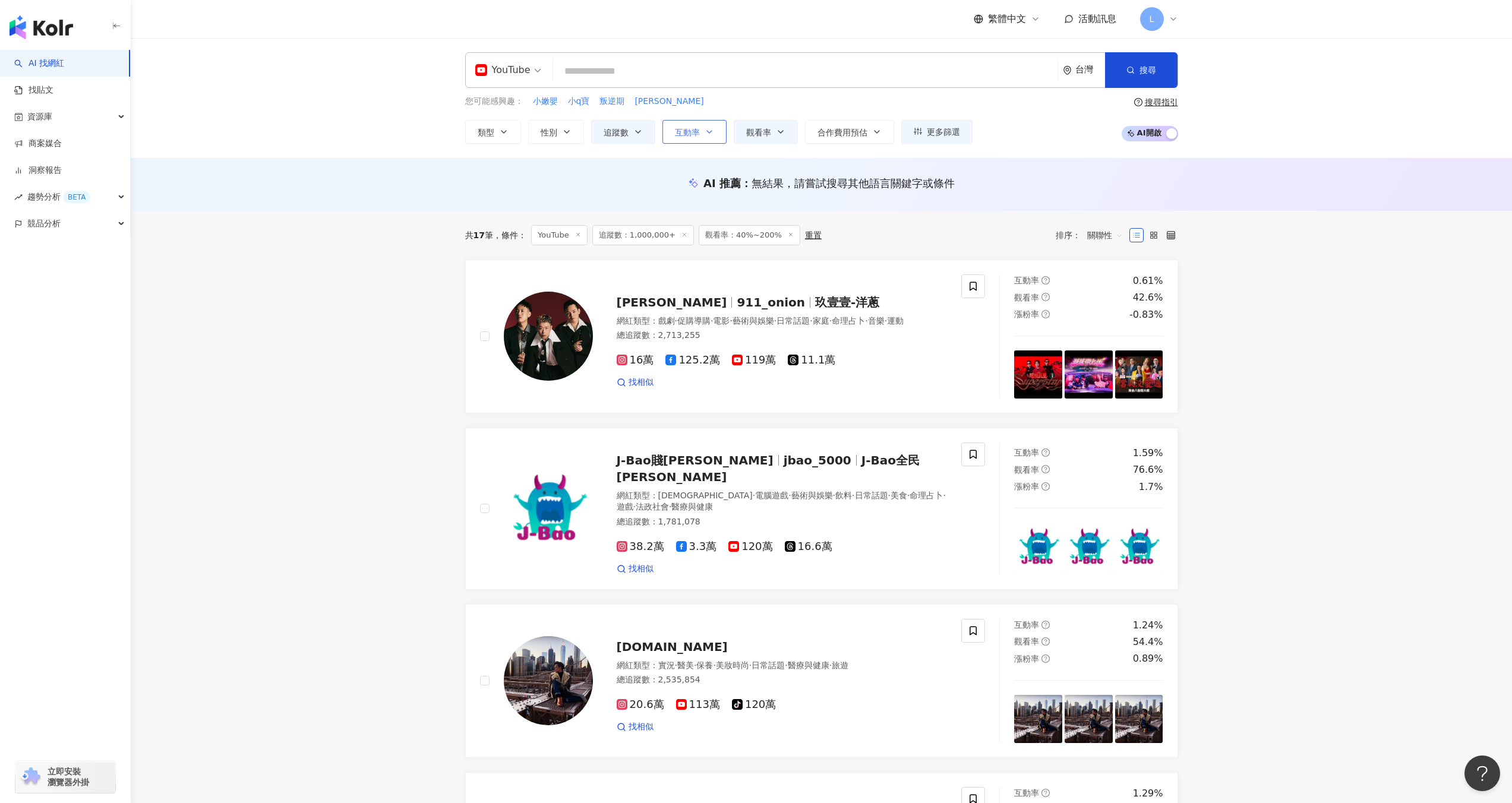
click at [695, 142] on button "互動率" at bounding box center [695, 132] width 64 height 24
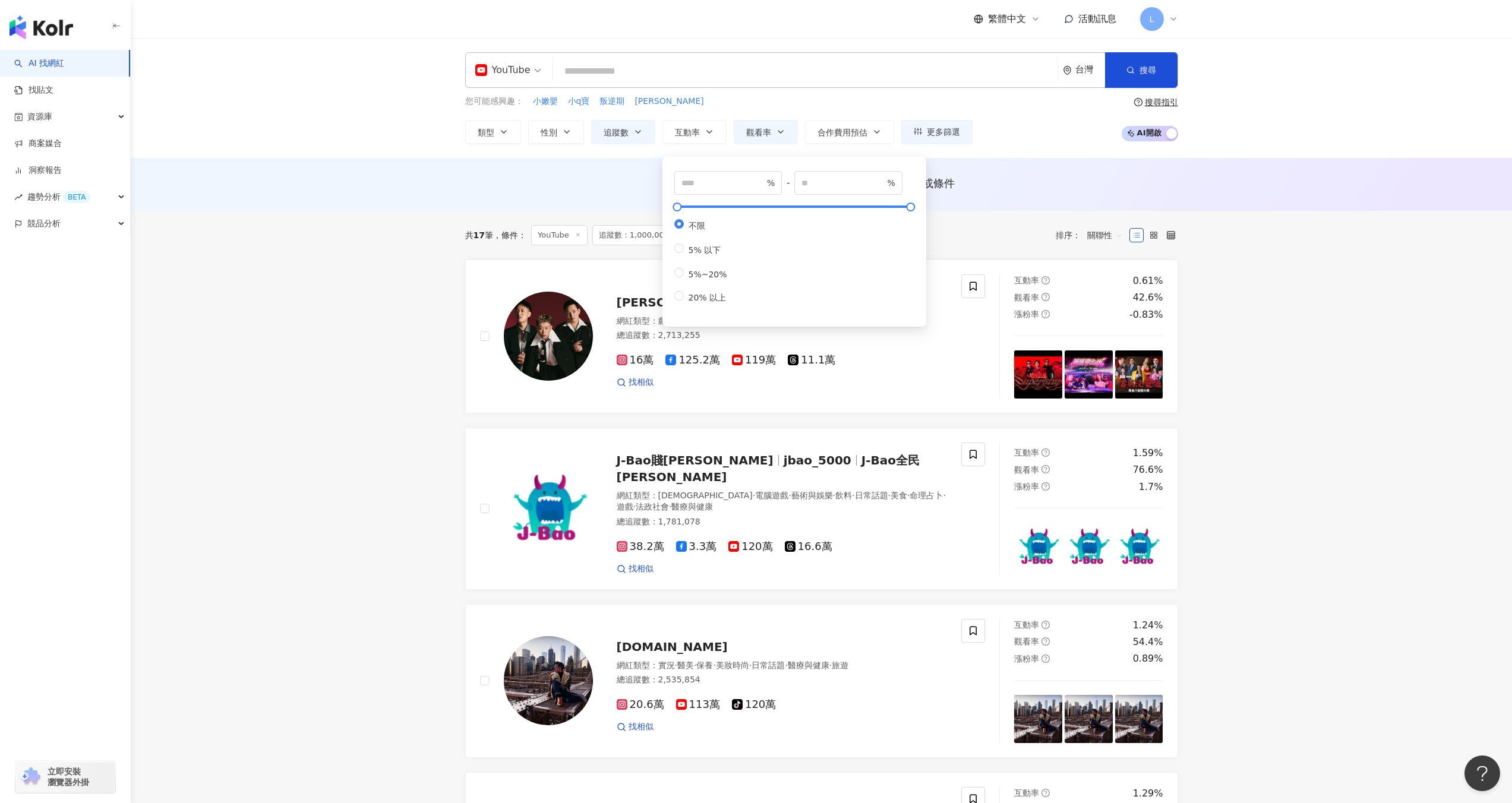
click at [629, 189] on div "AI 推薦 ： 無結果，請嘗試搜尋其他語言關鍵字或條件" at bounding box center [822, 183] width 713 height 15
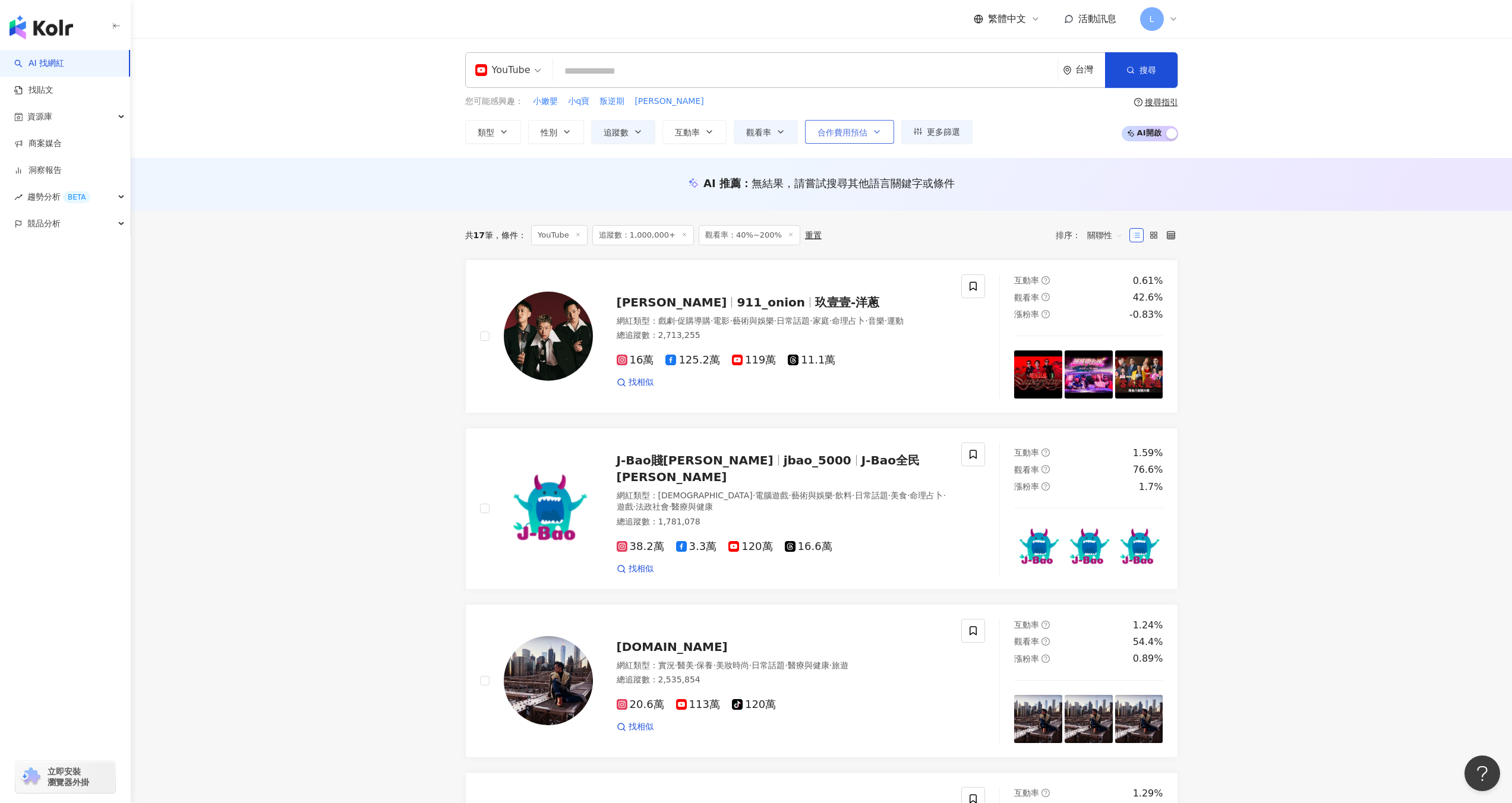
click at [869, 135] on button "合作費用預估" at bounding box center [849, 132] width 89 height 24
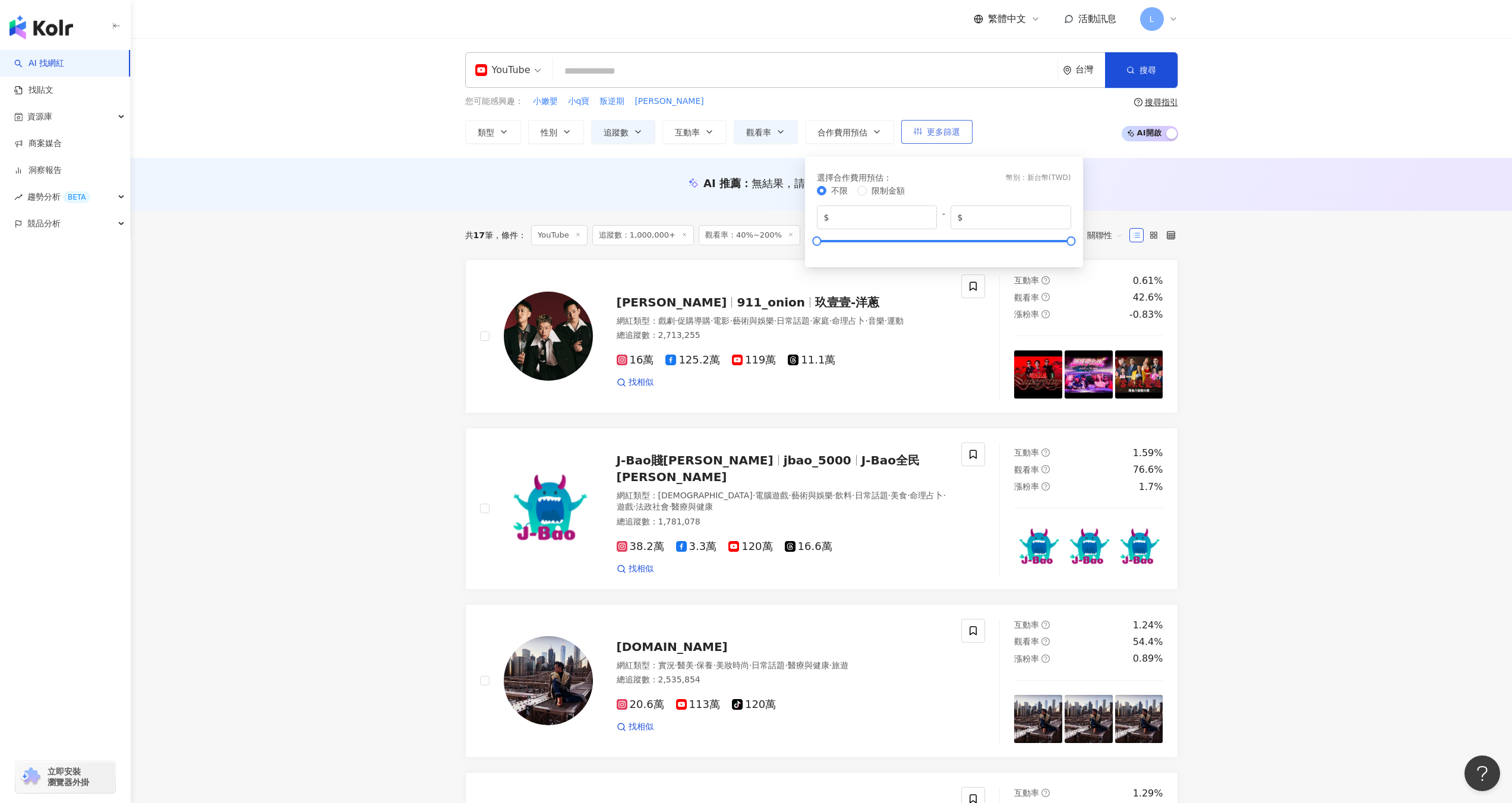
click at [951, 132] on span "更多篩選" at bounding box center [943, 132] width 33 height 10
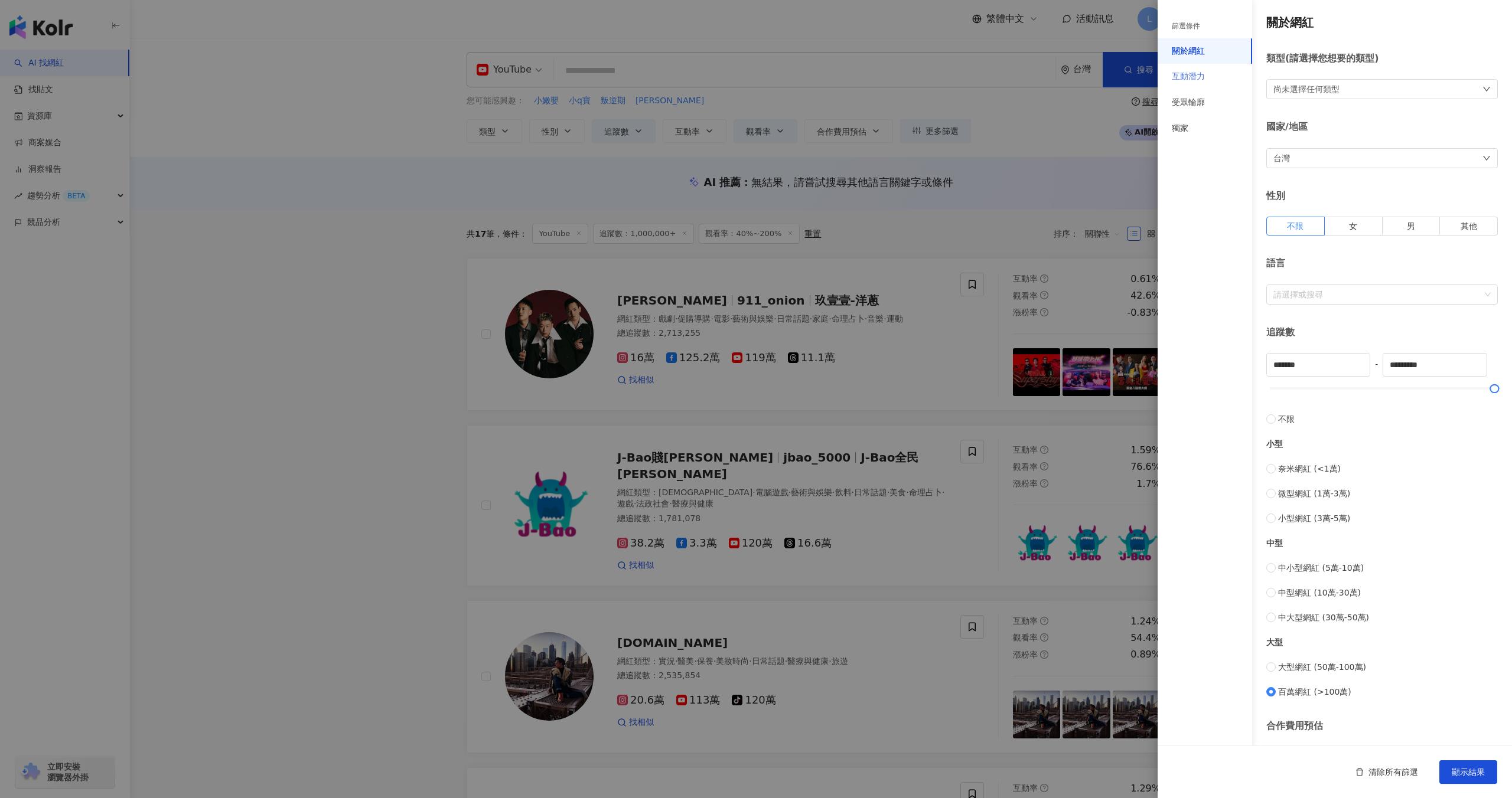
click at [1208, 80] on div "互動潛力" at bounding box center [1204, 76] width 95 height 26
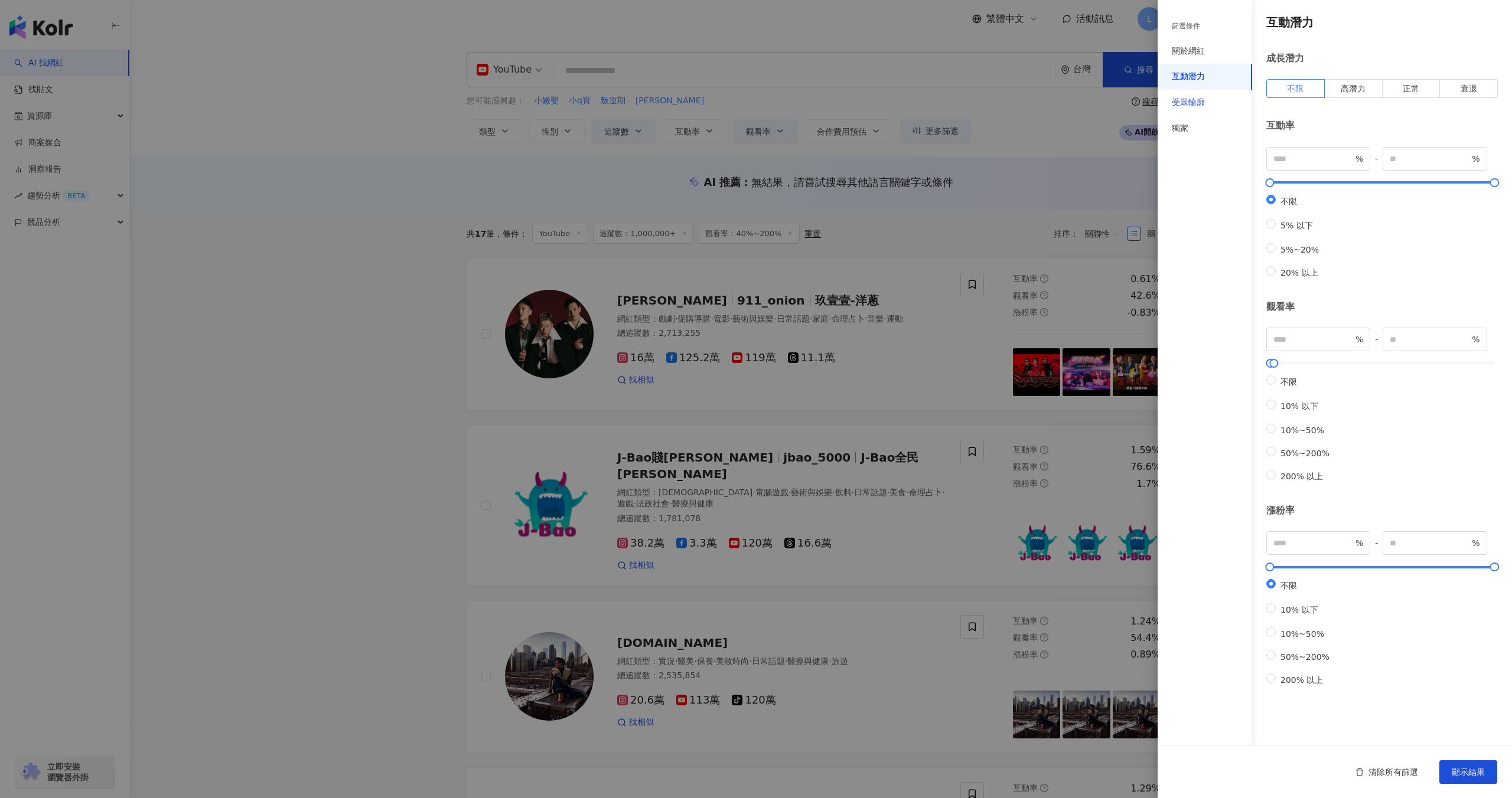
click at [1201, 102] on div "受眾輪廓" at bounding box center [1187, 103] width 33 height 11
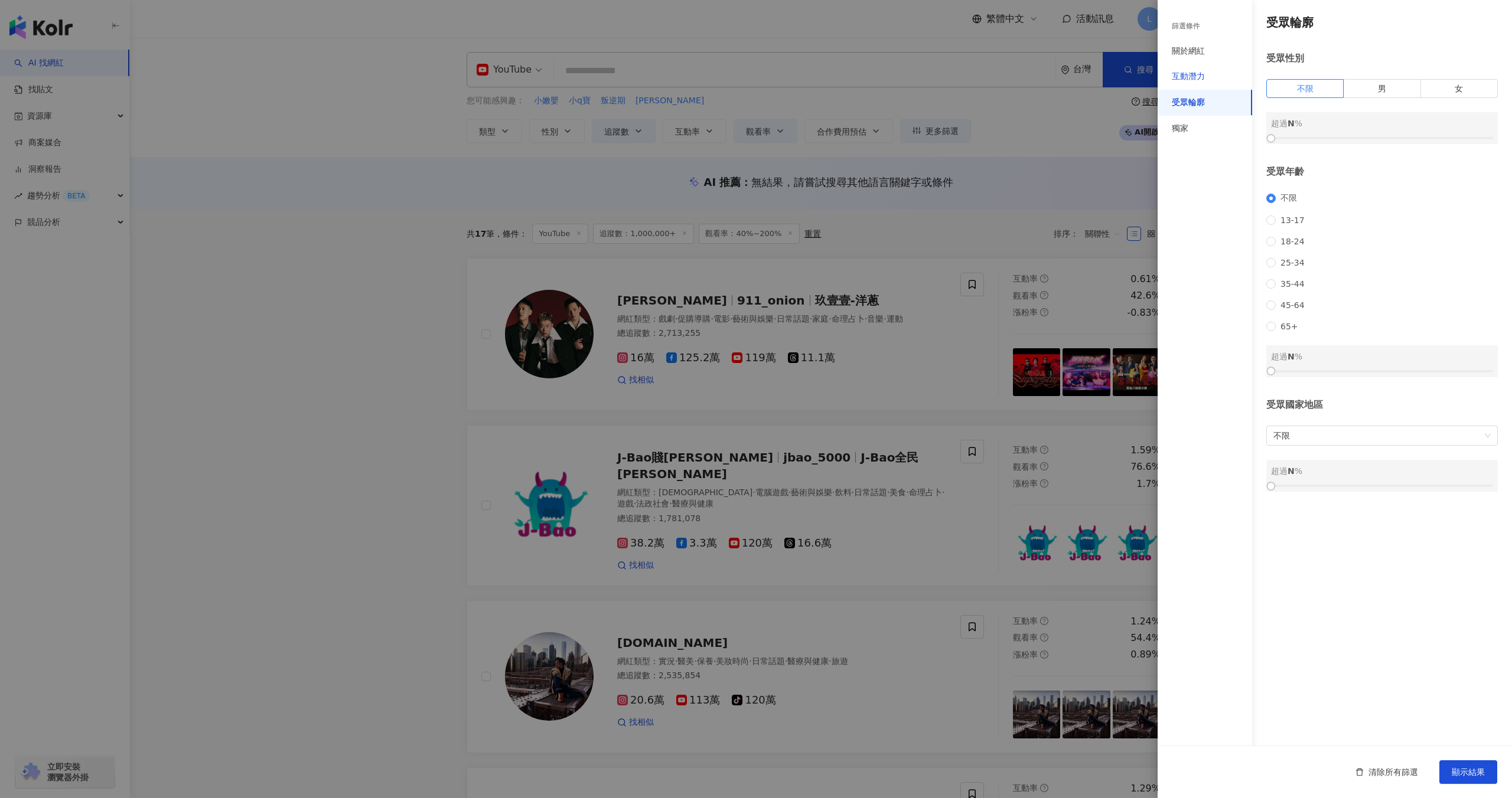
click at [1201, 76] on div "互動潛力" at bounding box center [1187, 76] width 33 height 11
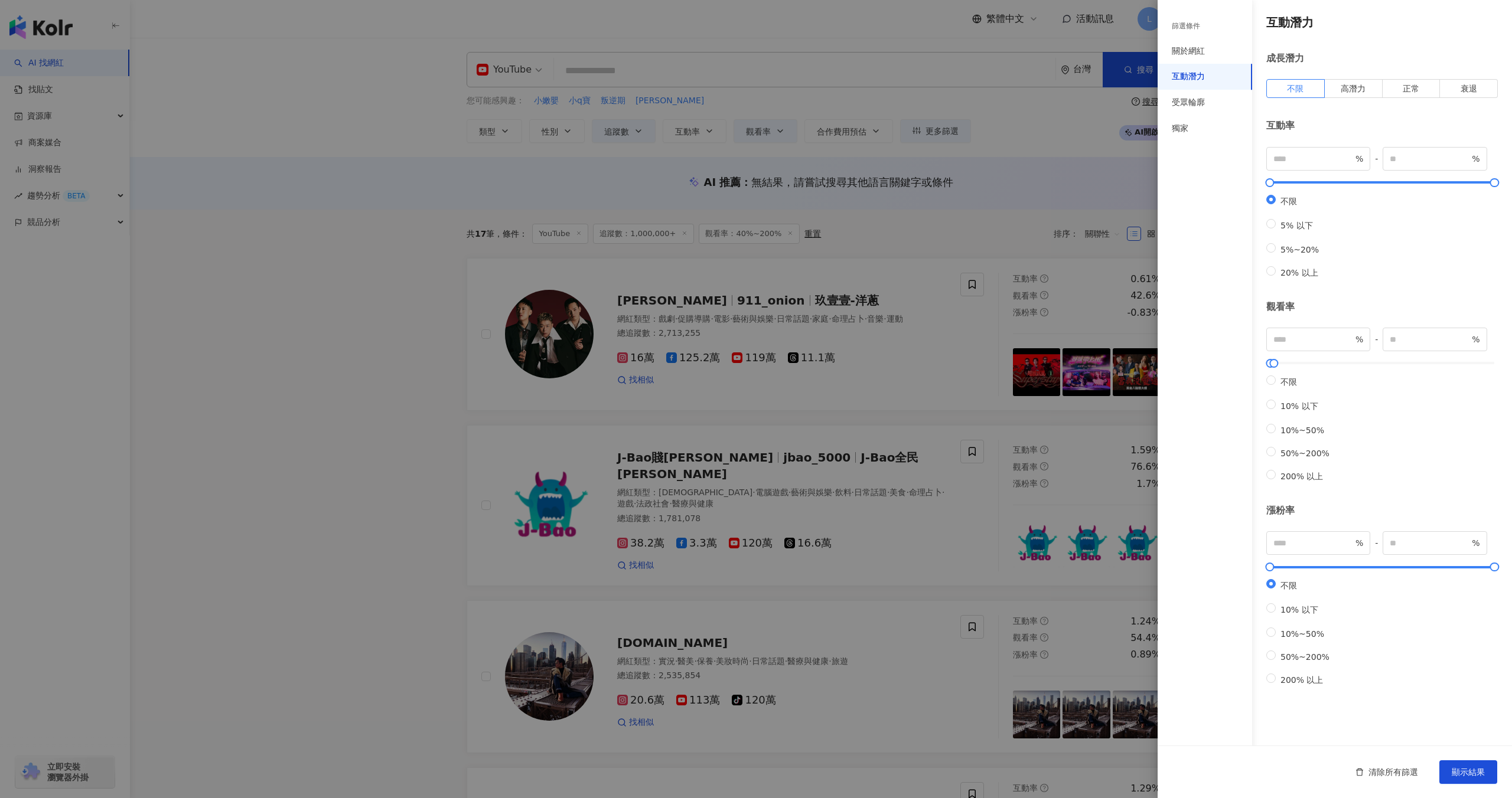
click at [1031, 201] on div at bounding box center [756, 399] width 1512 height 798
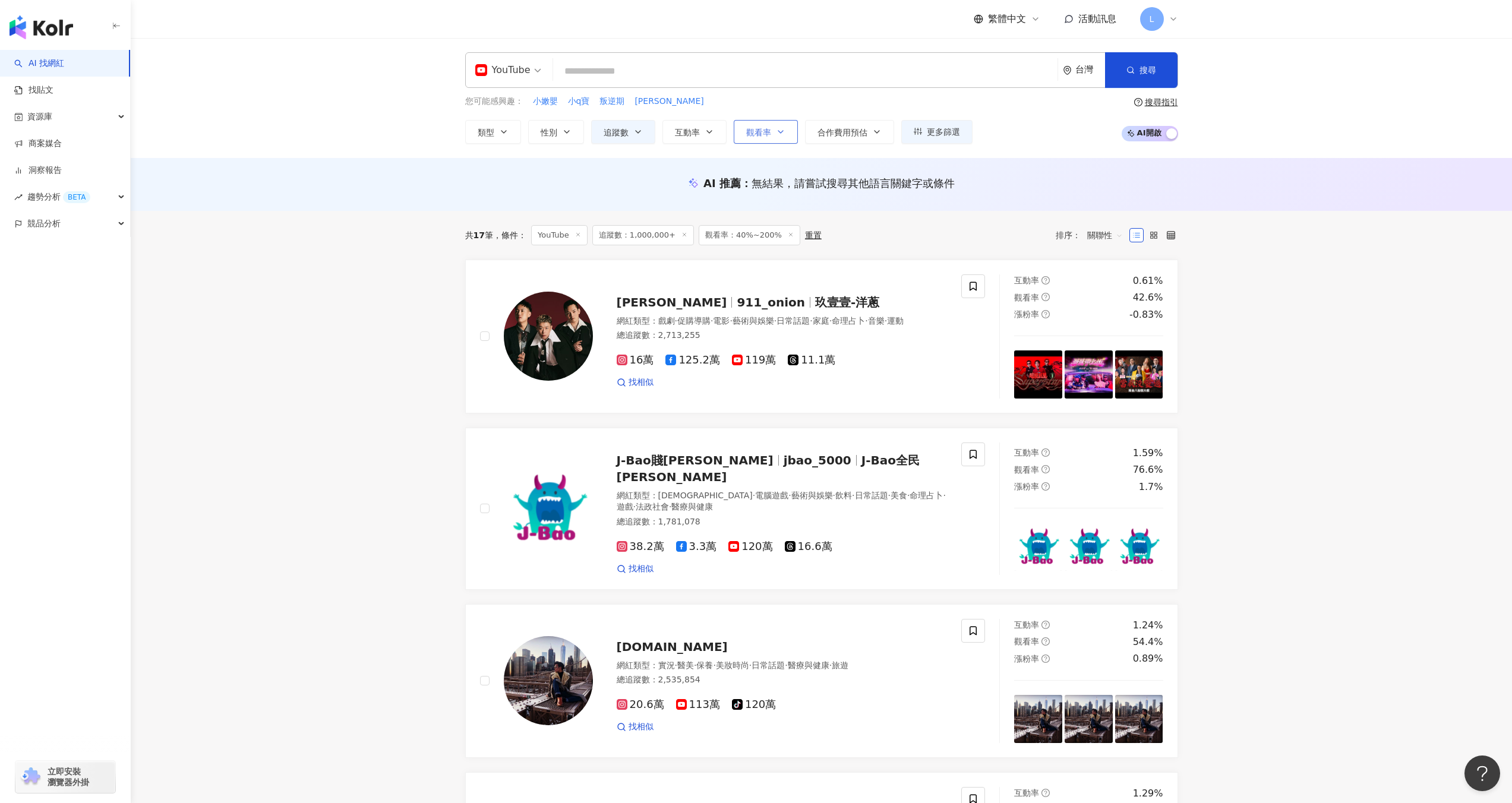
click at [766, 141] on button "觀看率" at bounding box center [766, 132] width 64 height 24
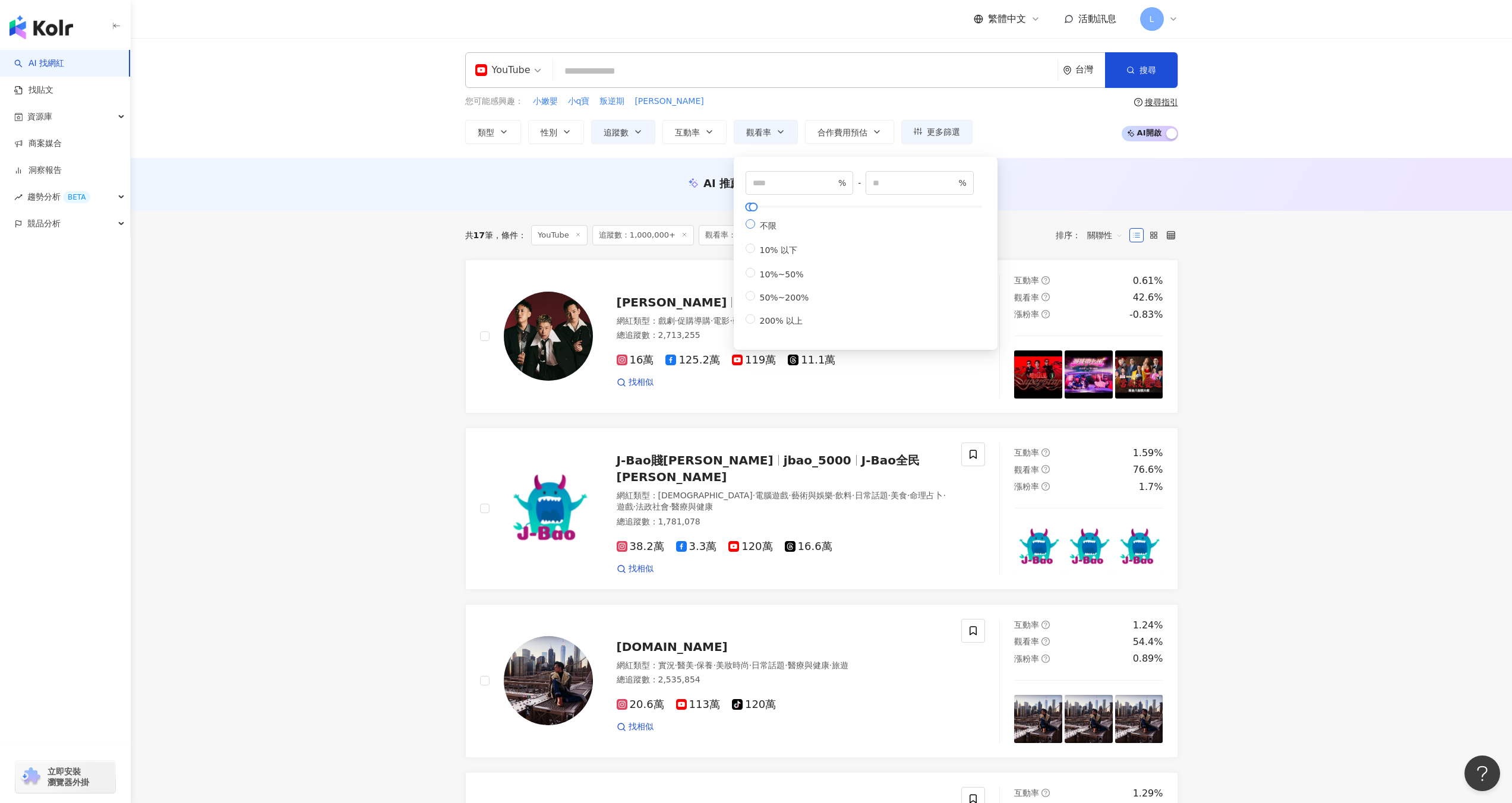
click at [768, 228] on span "不限" at bounding box center [768, 226] width 26 height 10
click at [1129, 67] on icon "button" at bounding box center [1130, 69] width 8 height 8
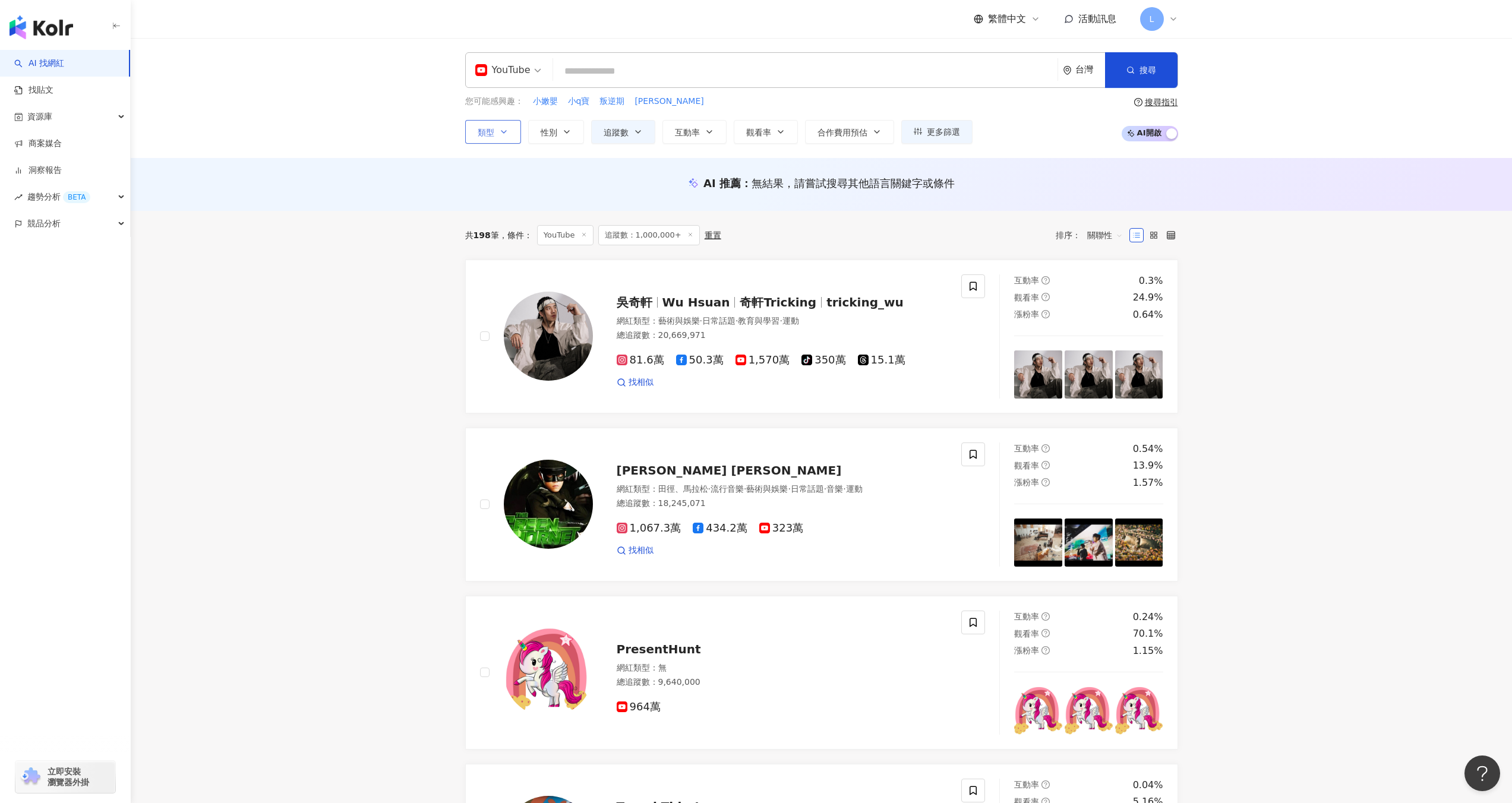
click at [495, 127] on button "類型" at bounding box center [493, 132] width 56 height 24
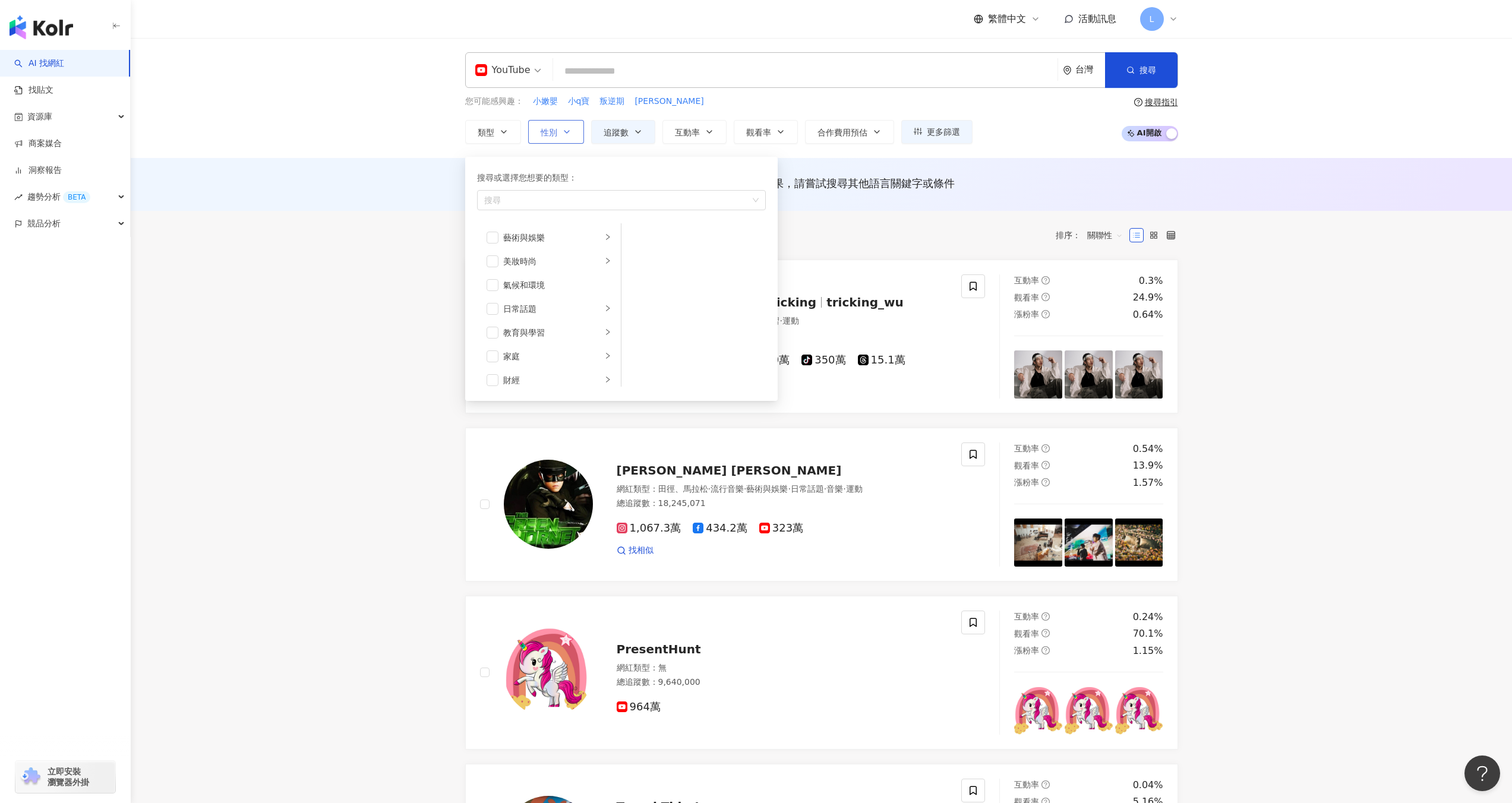
click at [529, 132] on button "性別" at bounding box center [556, 132] width 56 height 24
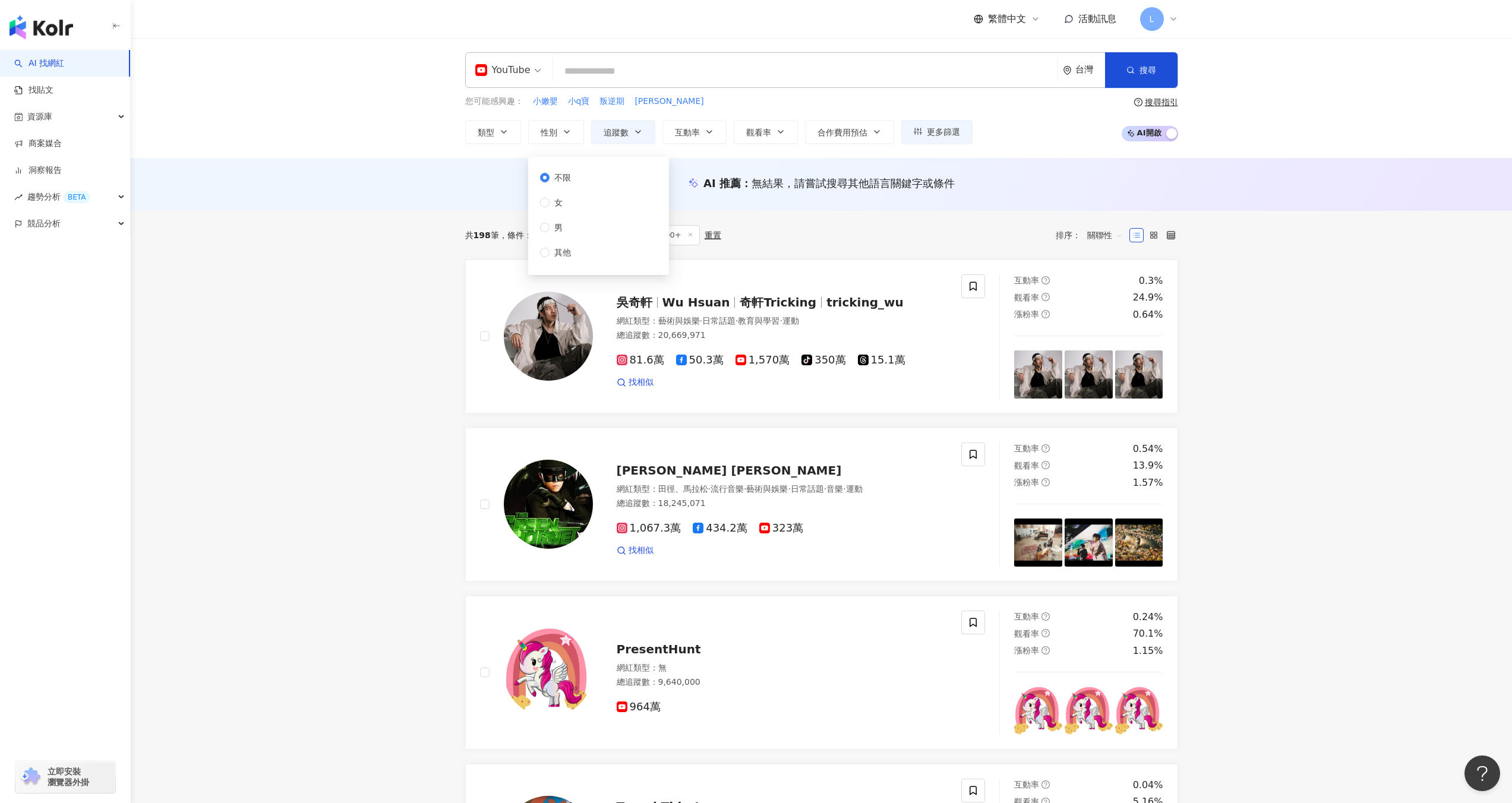
click at [976, 134] on div "您可能感興趣： 小嫩嬰 小q寶 叛逆期 廖妹仔 類型 性別 追蹤數 互動率 觀看率 合作費用預估 更多篩選 篩選條件 關於網紅 互動潛力 受眾輪廓 獨家 關於…" at bounding box center [822, 119] width 713 height 49
click at [774, 306] on span "奇軒Tricking" at bounding box center [778, 302] width 76 height 14
click at [751, 133] on span "觀看率" at bounding box center [759, 132] width 25 height 10
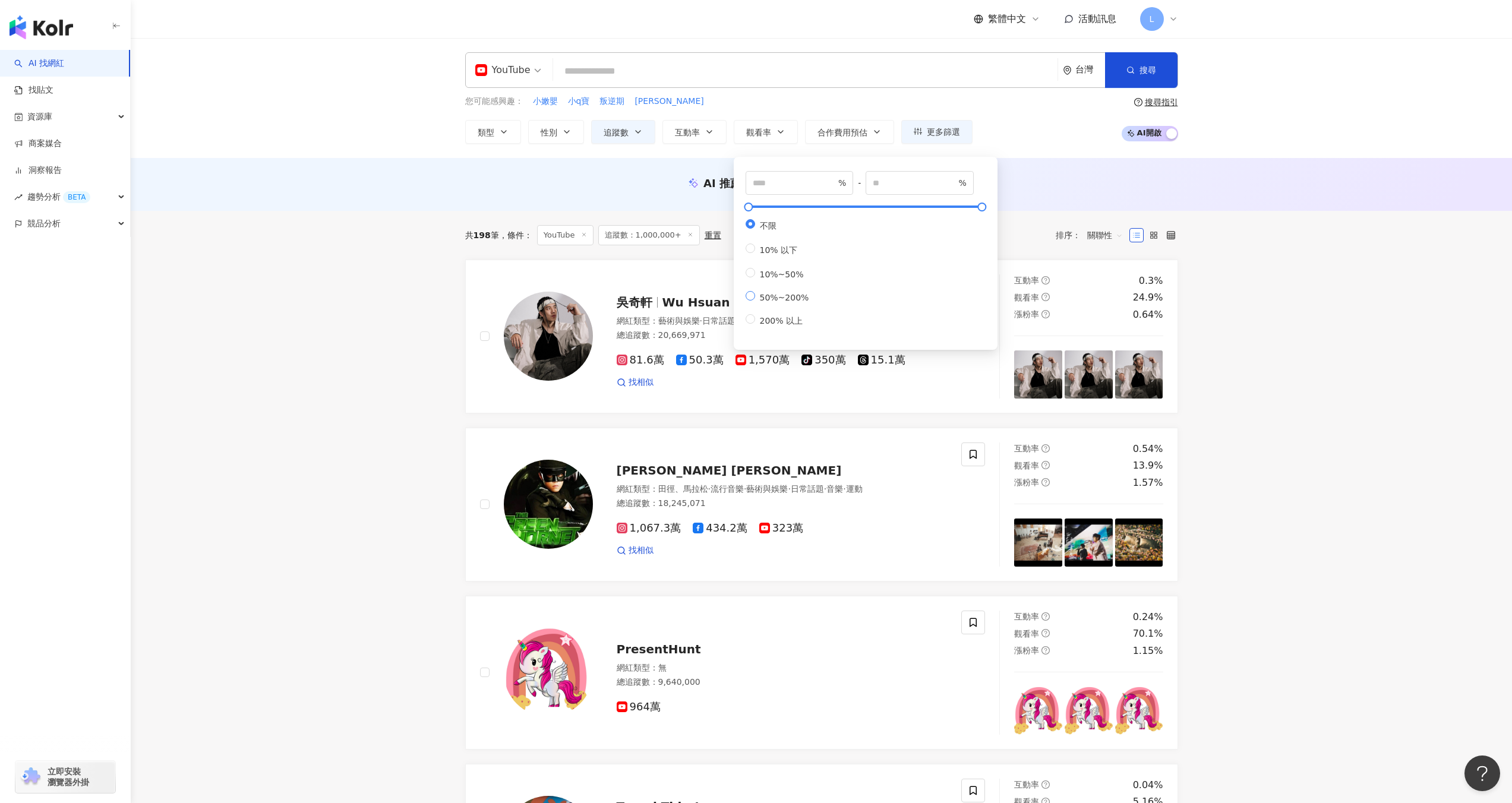
type input "**"
type input "***"
click at [1132, 72] on line "button" at bounding box center [1133, 73] width 2 height 2
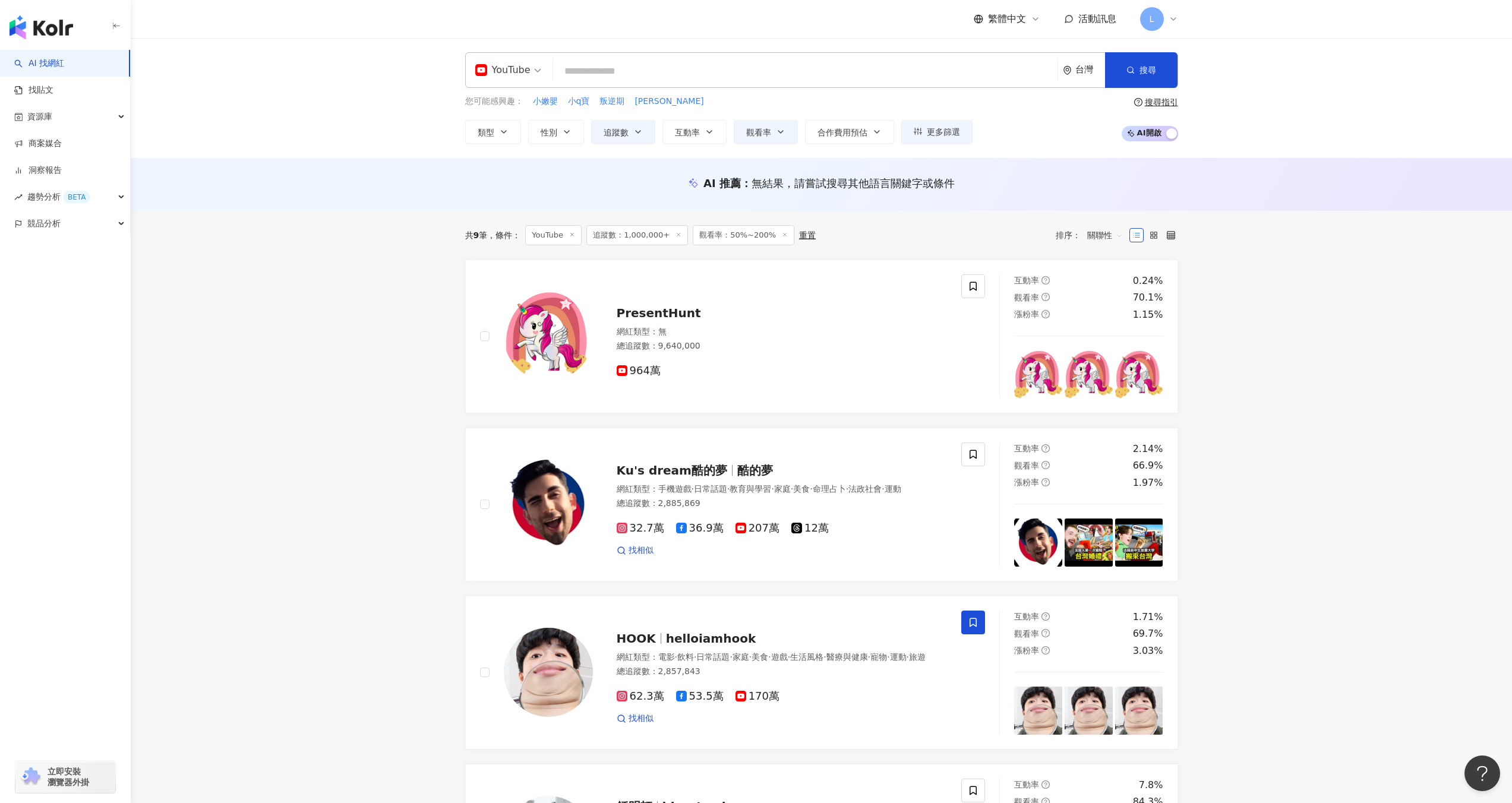
click at [1099, 237] on span "關聯性" at bounding box center [1106, 235] width 36 height 19
click at [1102, 333] on div "觀看率" at bounding box center [1105, 340] width 44 height 20
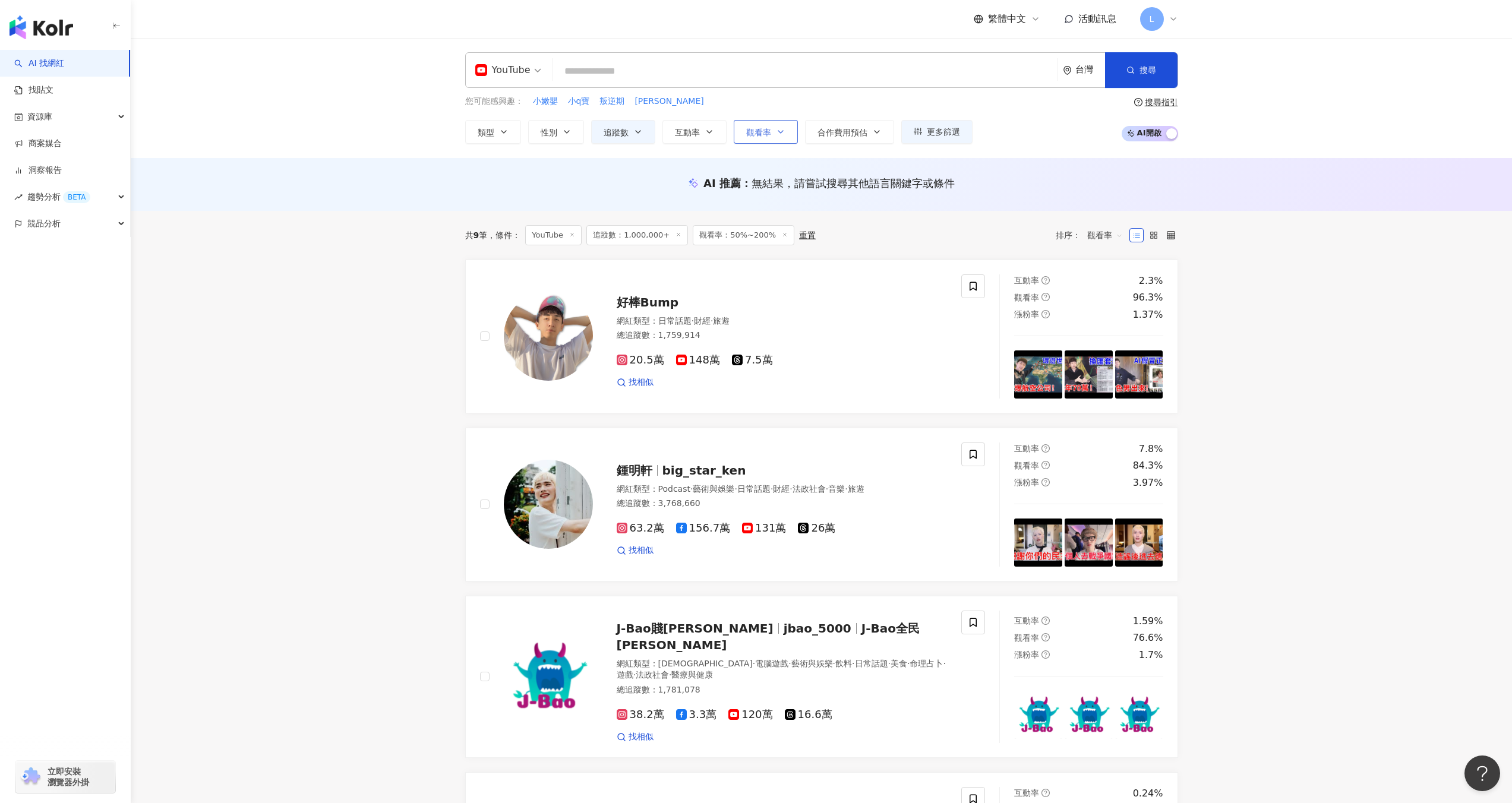
click at [768, 133] on span "觀看率" at bounding box center [759, 132] width 25 height 10
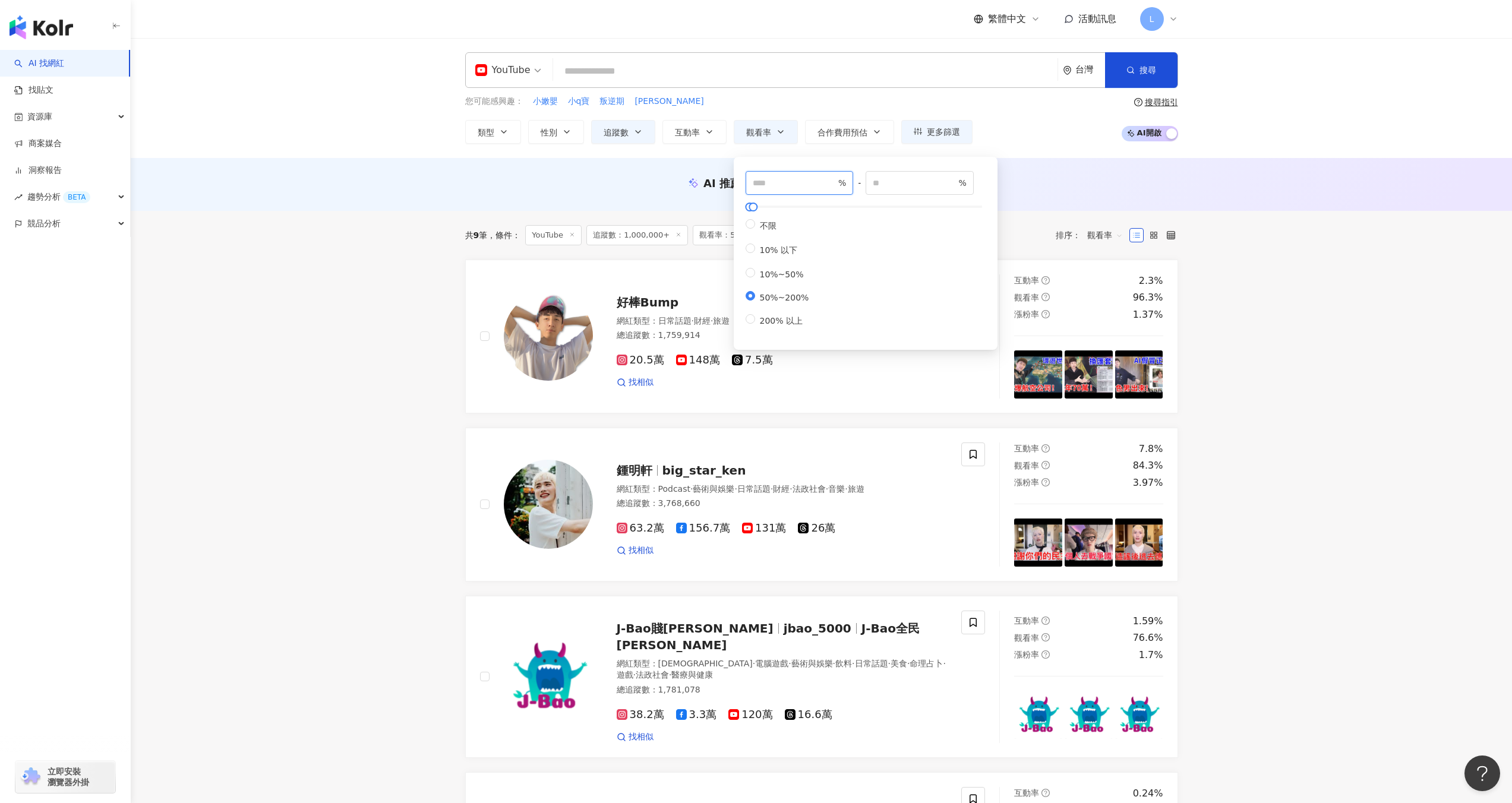
click at [749, 182] on span "** %" at bounding box center [800, 182] width 109 height 24
type input "**"
click at [1129, 73] on icon "button" at bounding box center [1130, 69] width 8 height 8
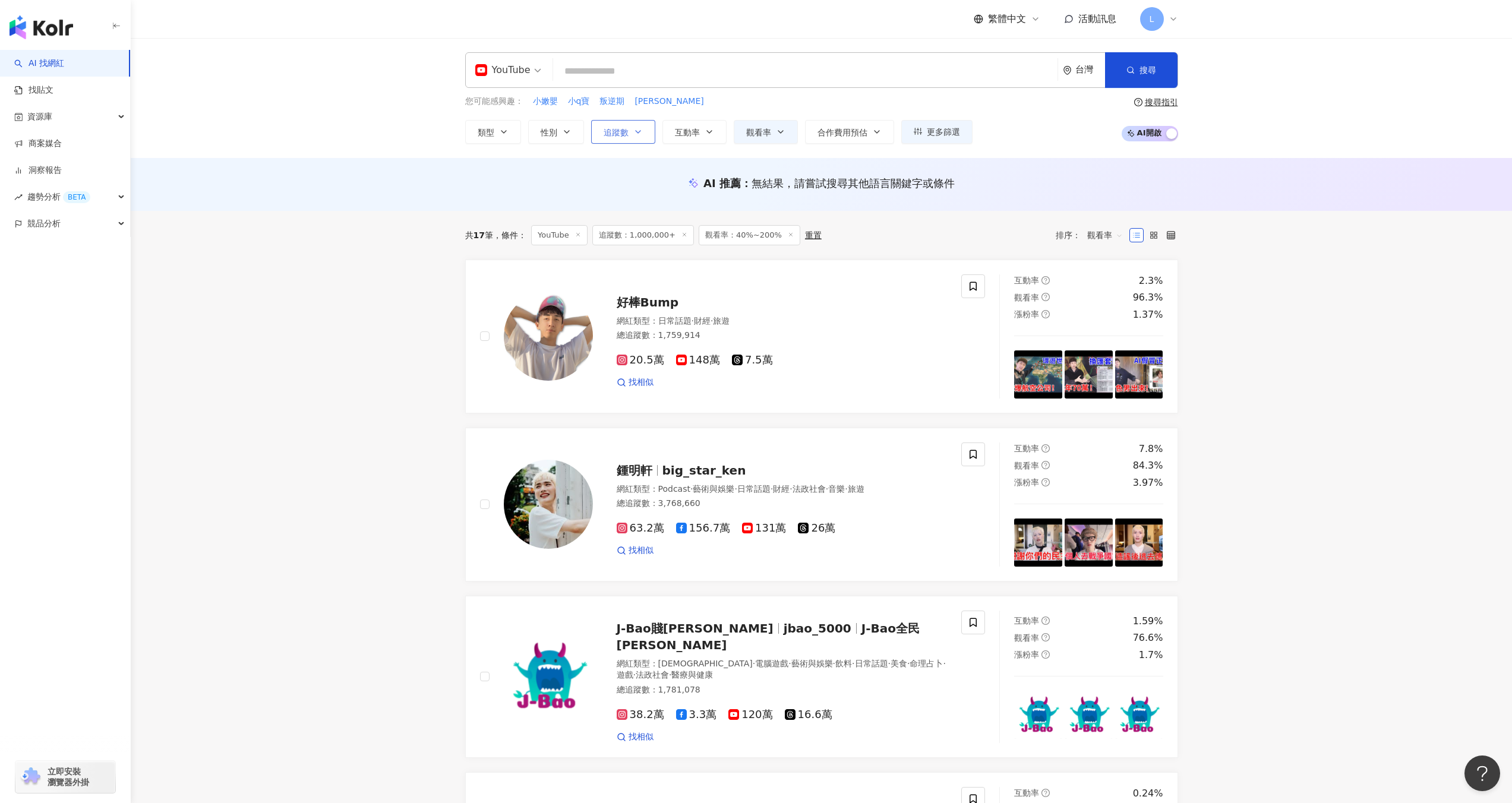
click at [631, 137] on button "追蹤數" at bounding box center [623, 132] width 64 height 24
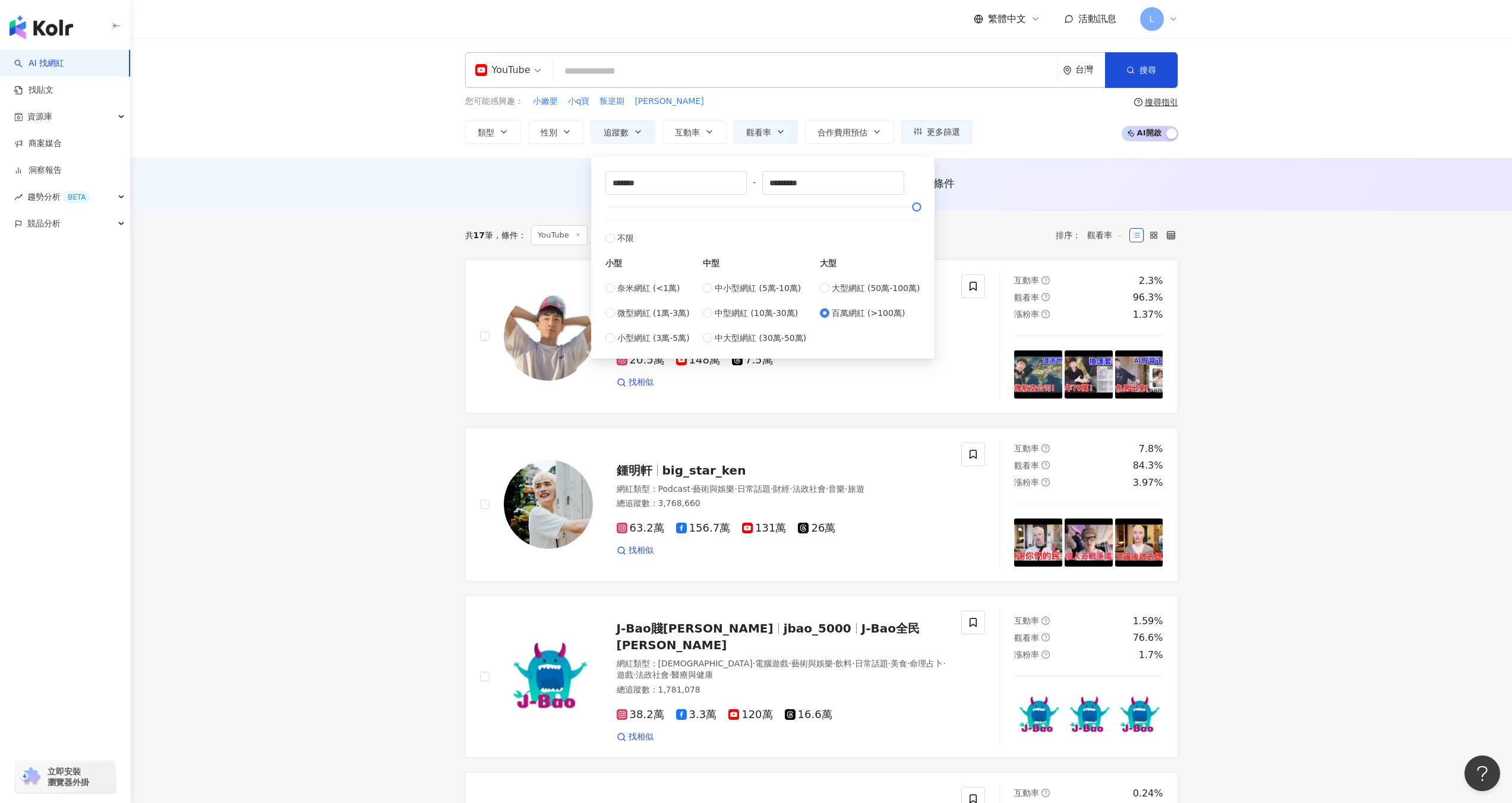
click at [524, 162] on div "AI 推薦 ： 無結果，請嘗試搜尋其他語言關鍵字或條件" at bounding box center [821, 184] width 1381 height 52
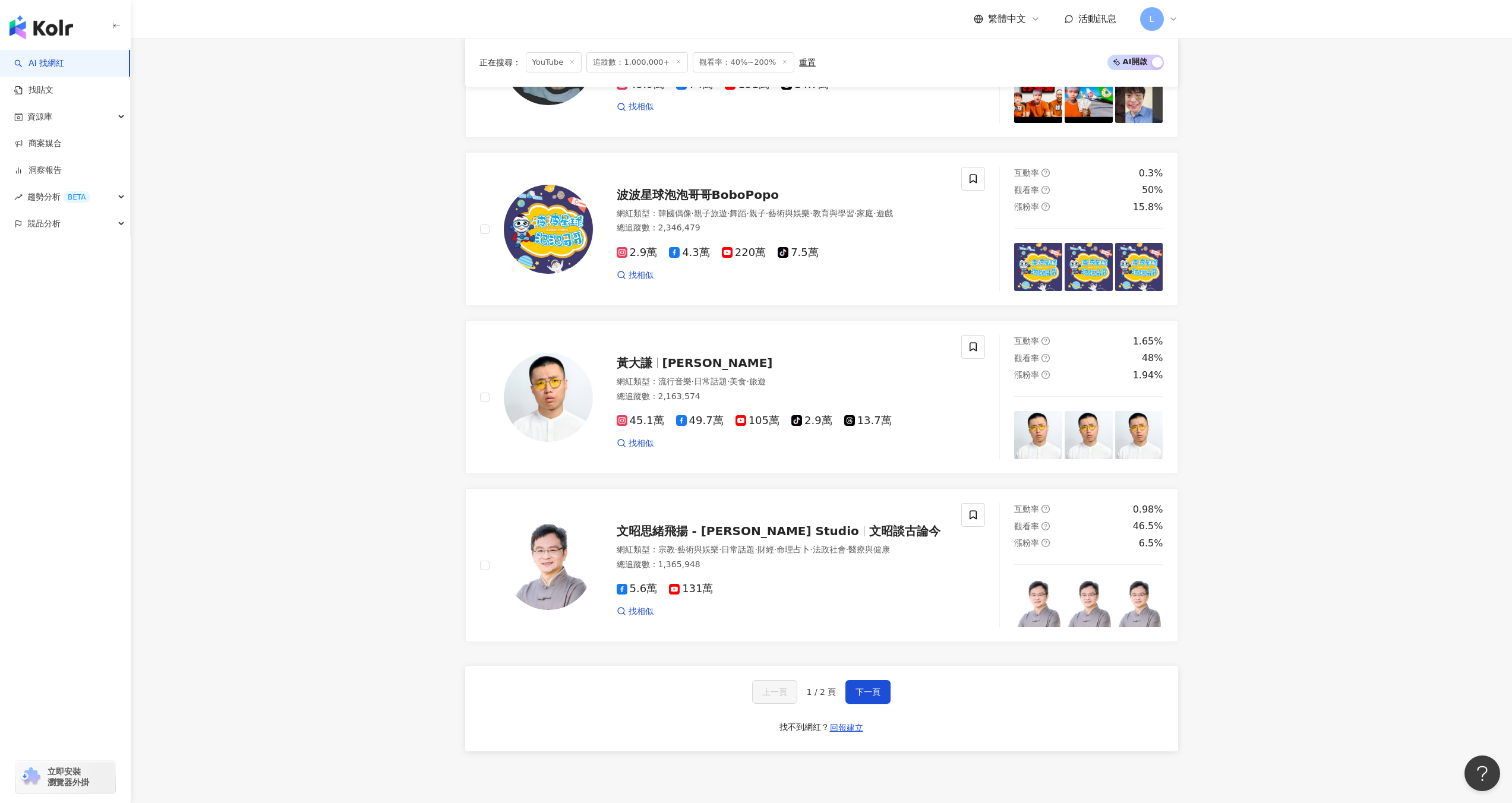
scroll to position [1730, 0]
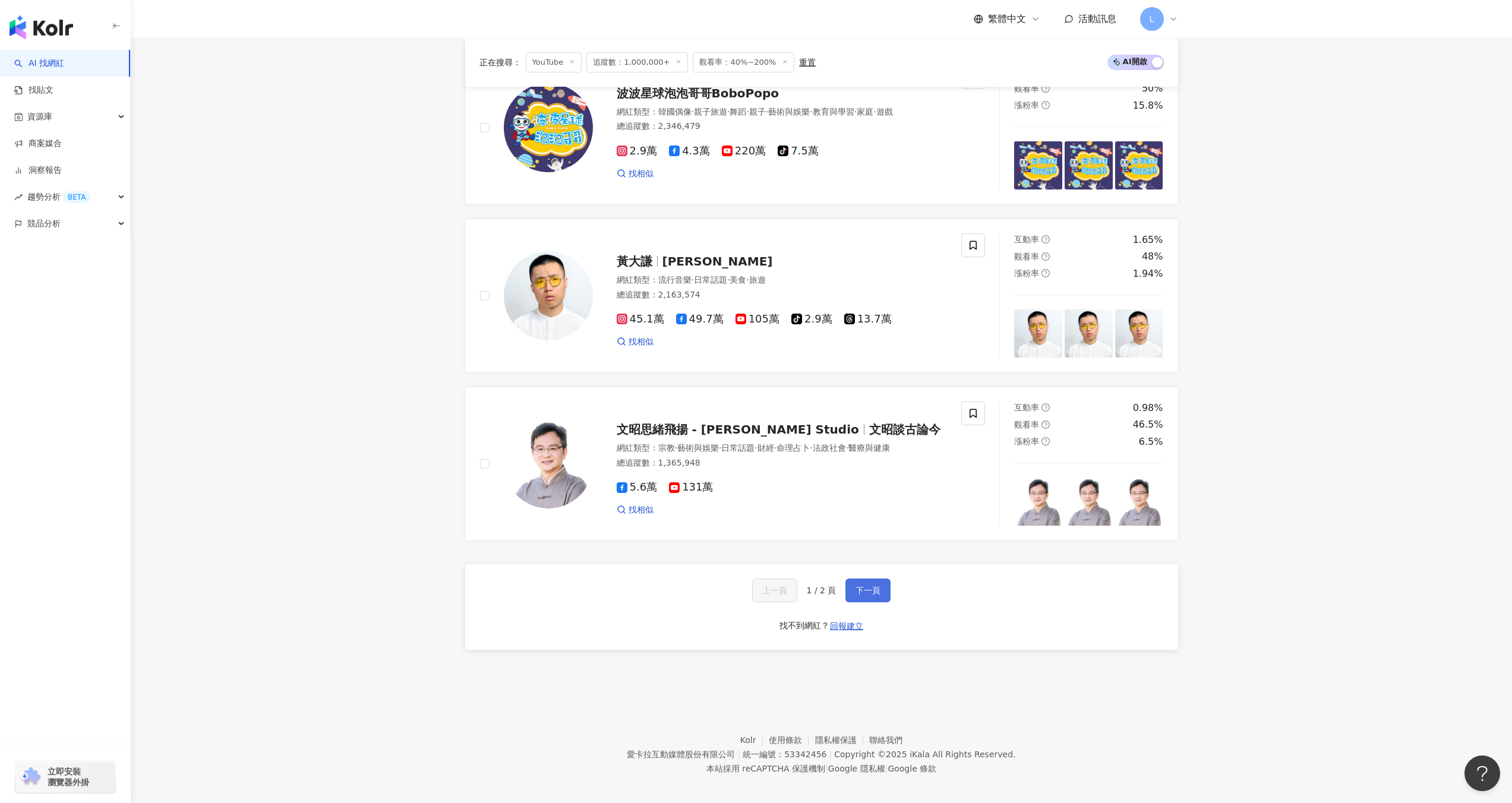
click at [871, 586] on span "下一頁" at bounding box center [868, 590] width 25 height 10
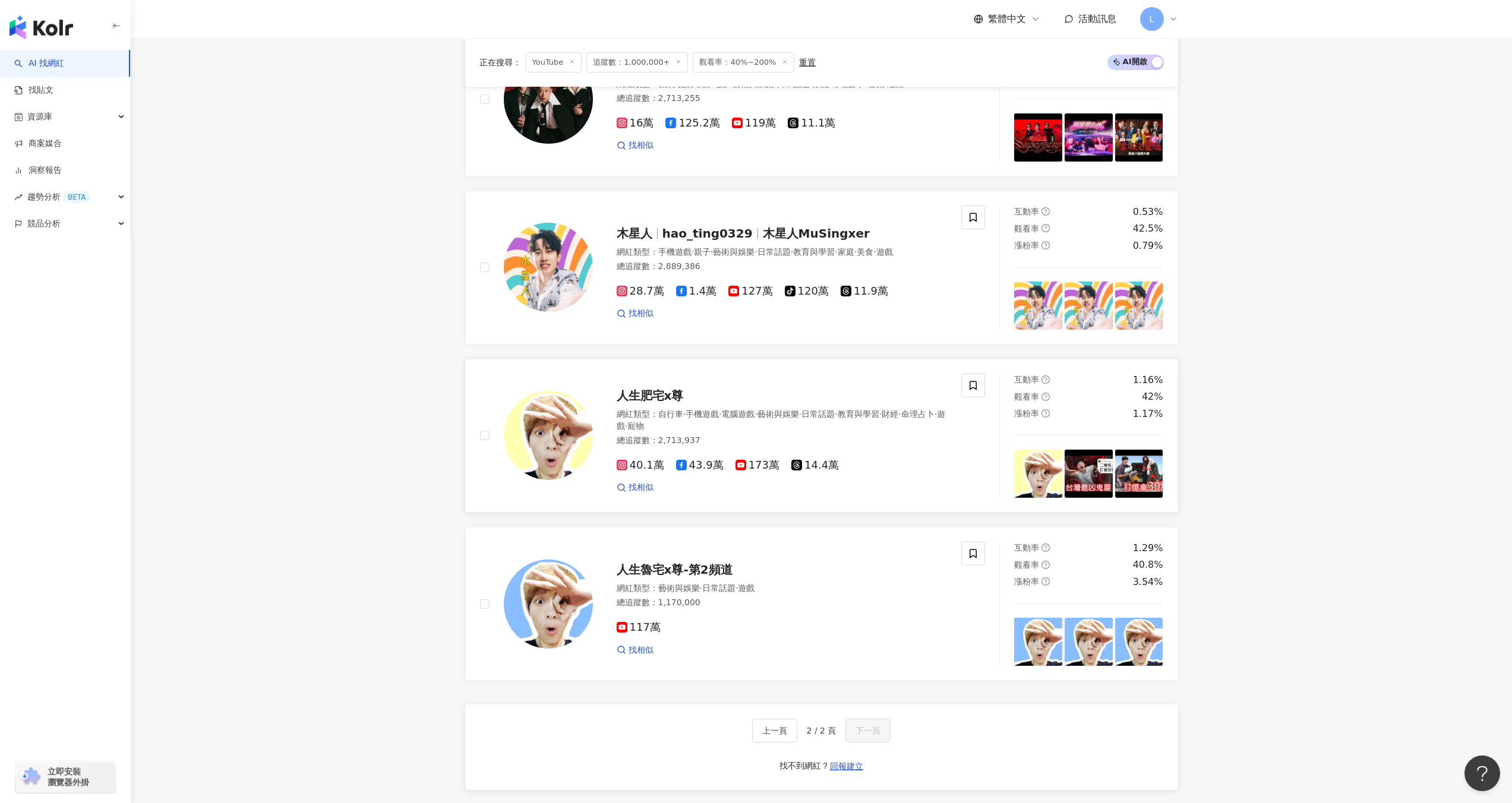
scroll to position [554, 0]
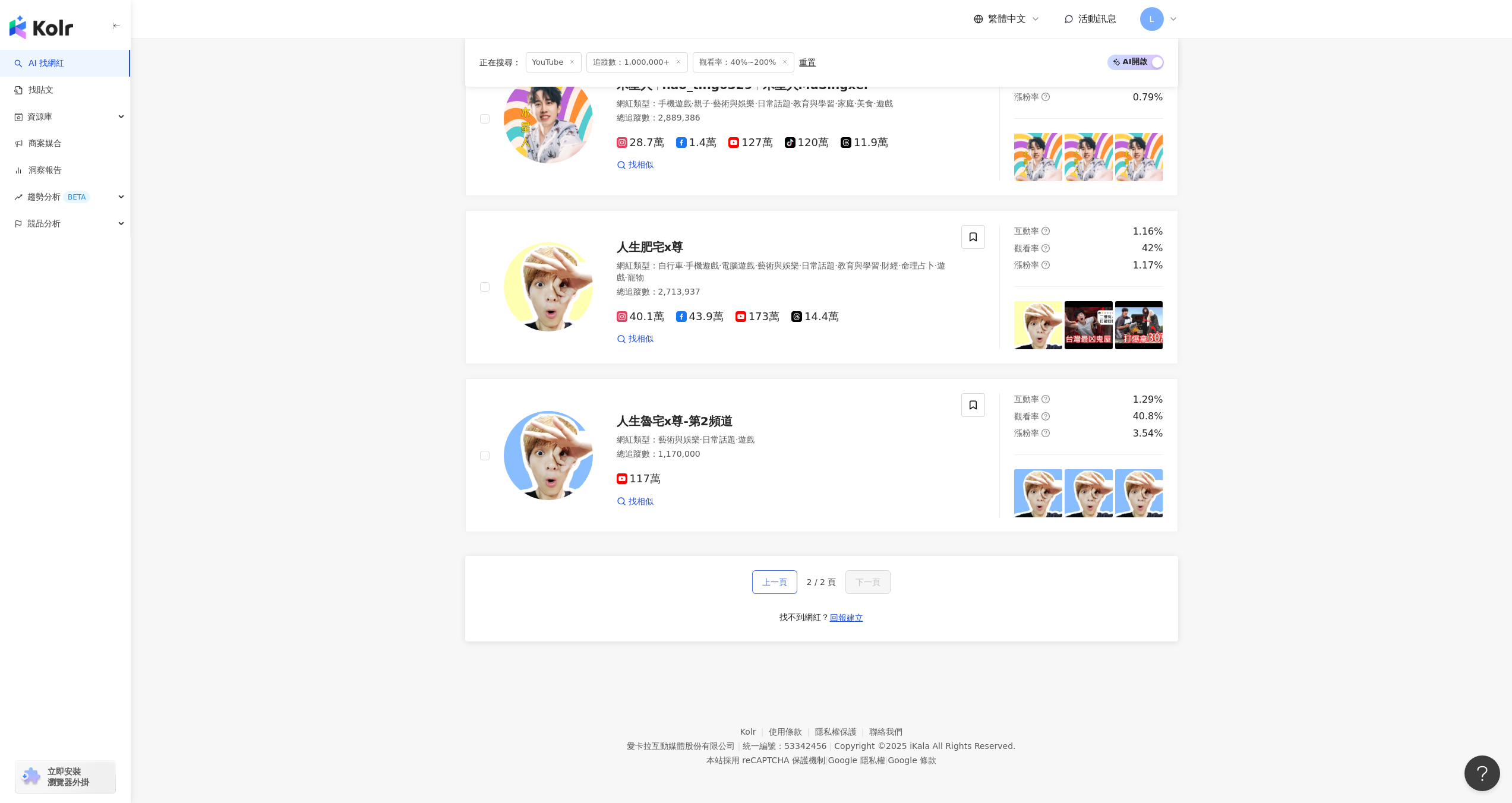
click at [772, 590] on button "上一頁" at bounding box center [775, 582] width 45 height 24
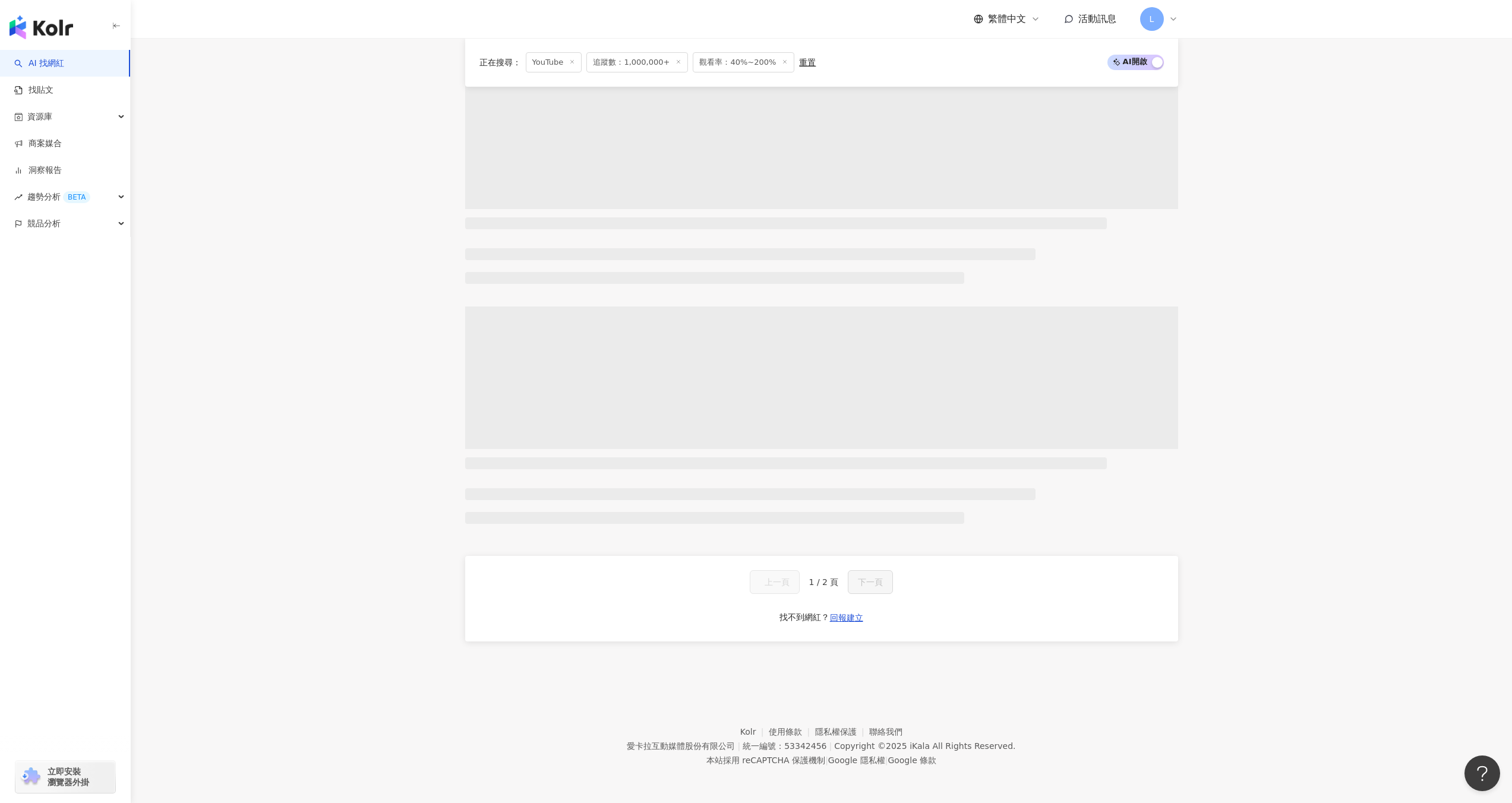
scroll to position [433, 0]
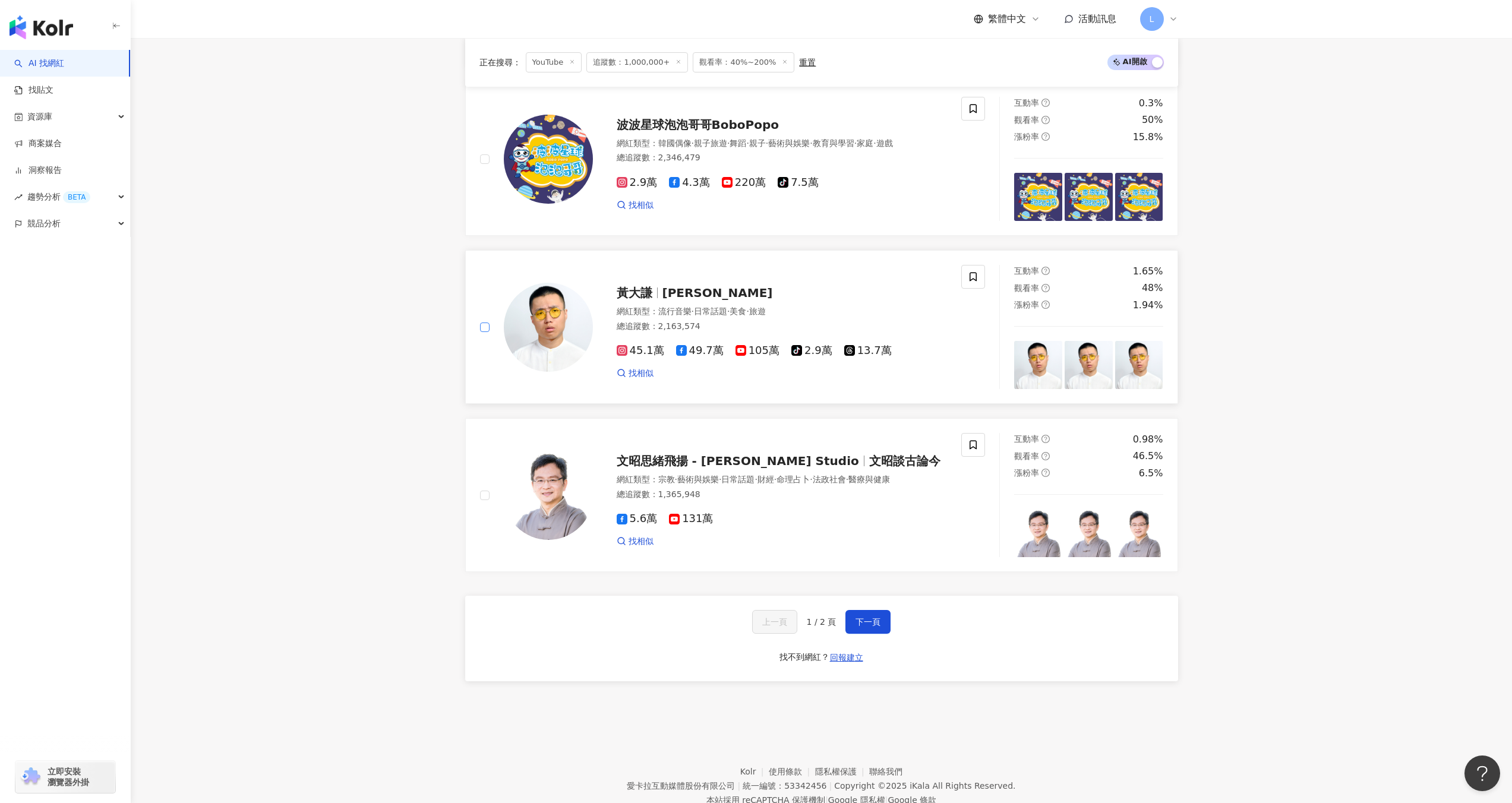
click at [486, 324] on label at bounding box center [485, 327] width 10 height 13
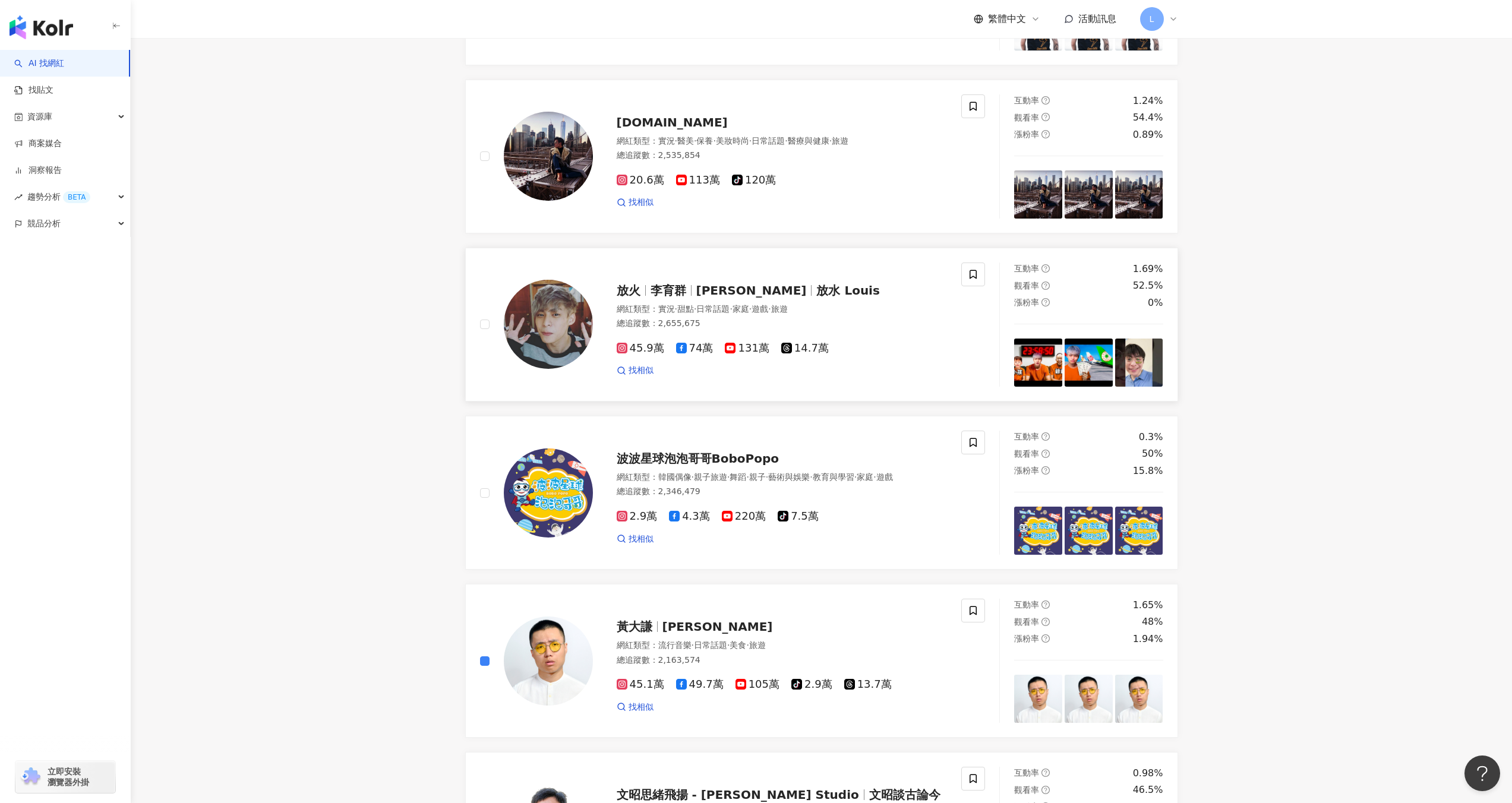
scroll to position [1420, 0]
click at [491, 317] on div at bounding box center [536, 325] width 113 height 124
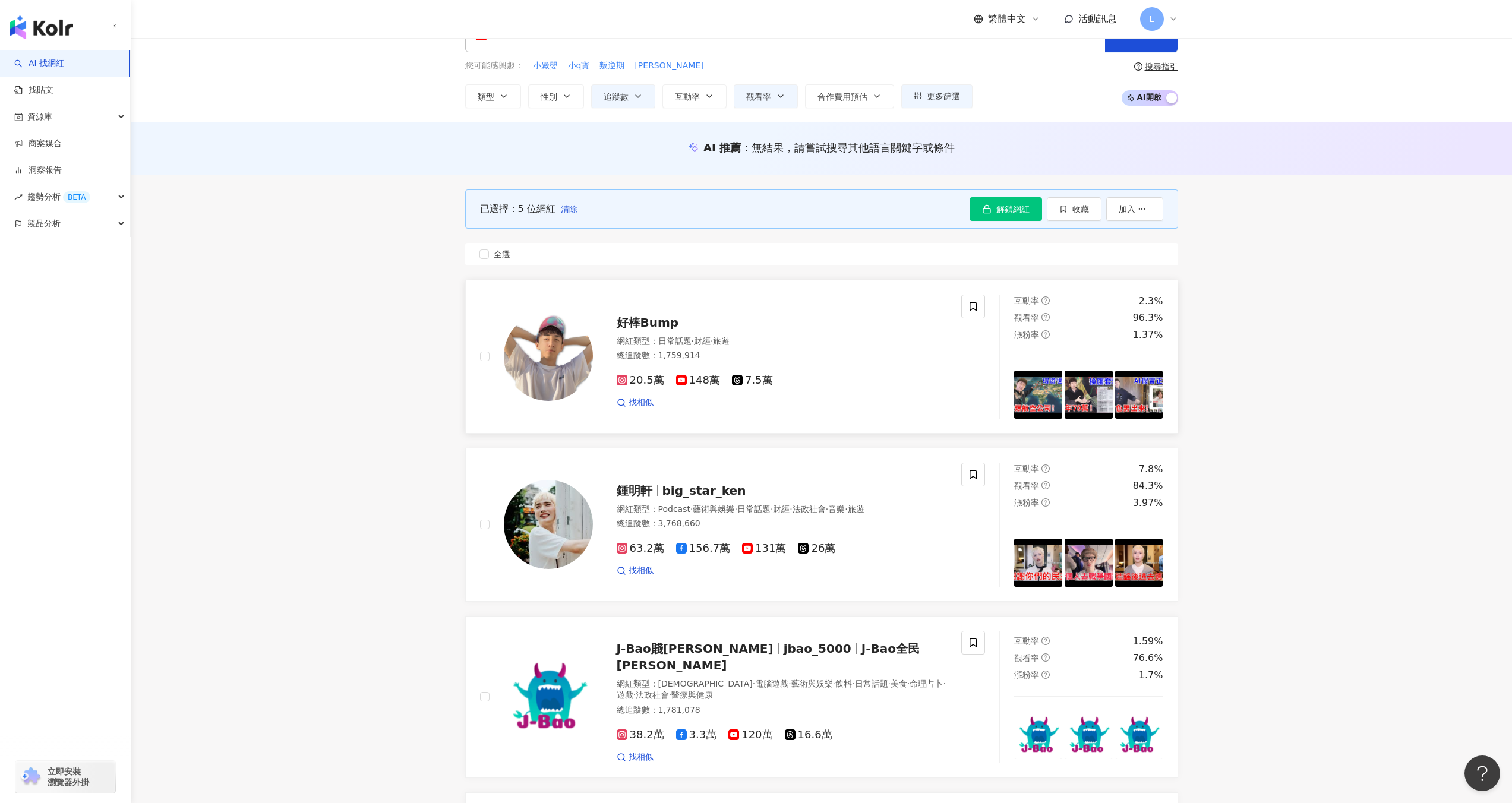
scroll to position [58, 0]
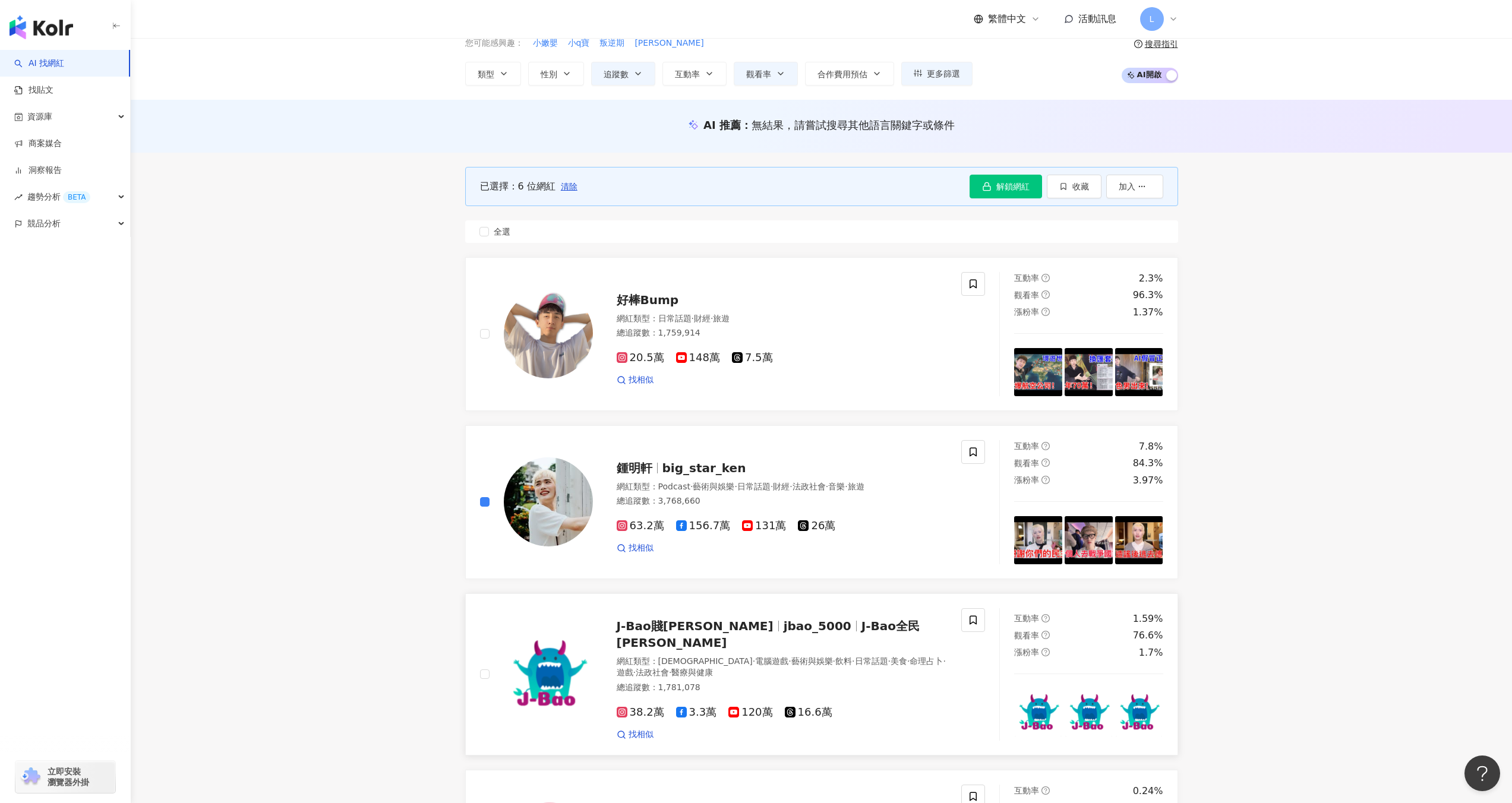
click at [490, 667] on div at bounding box center [536, 674] width 113 height 132
click at [484, 676] on label at bounding box center [485, 674] width 10 height 13
click at [491, 330] on div at bounding box center [536, 334] width 113 height 124
click at [1084, 188] on span "收藏" at bounding box center [1081, 186] width 17 height 10
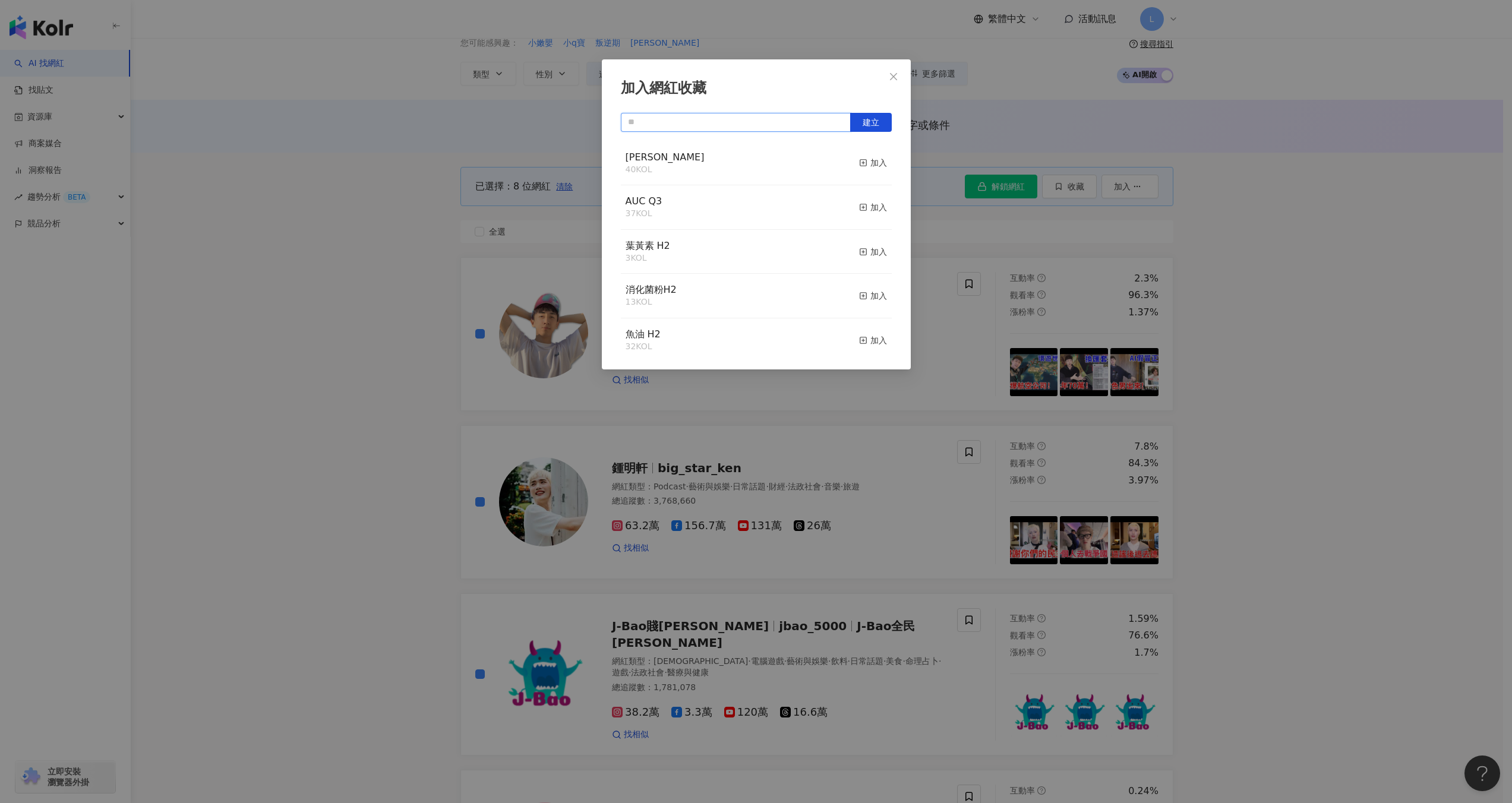
click at [712, 117] on input "text" at bounding box center [736, 122] width 230 height 19
type input "*"
type input "**"
type input "*"
click at [874, 123] on span "建立" at bounding box center [871, 122] width 17 height 10
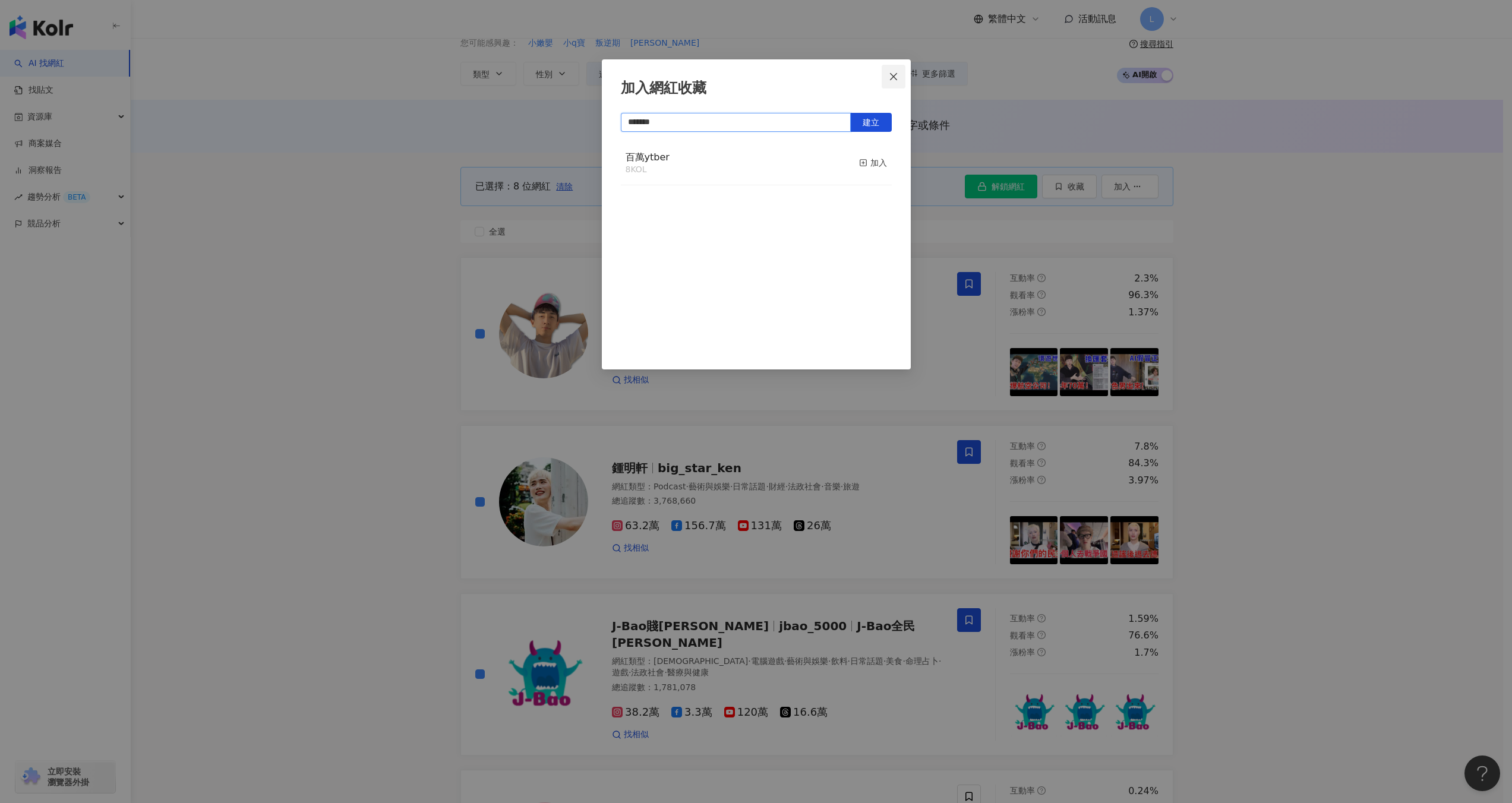
type input "*******"
click at [890, 76] on icon "close" at bounding box center [893, 76] width 10 height 10
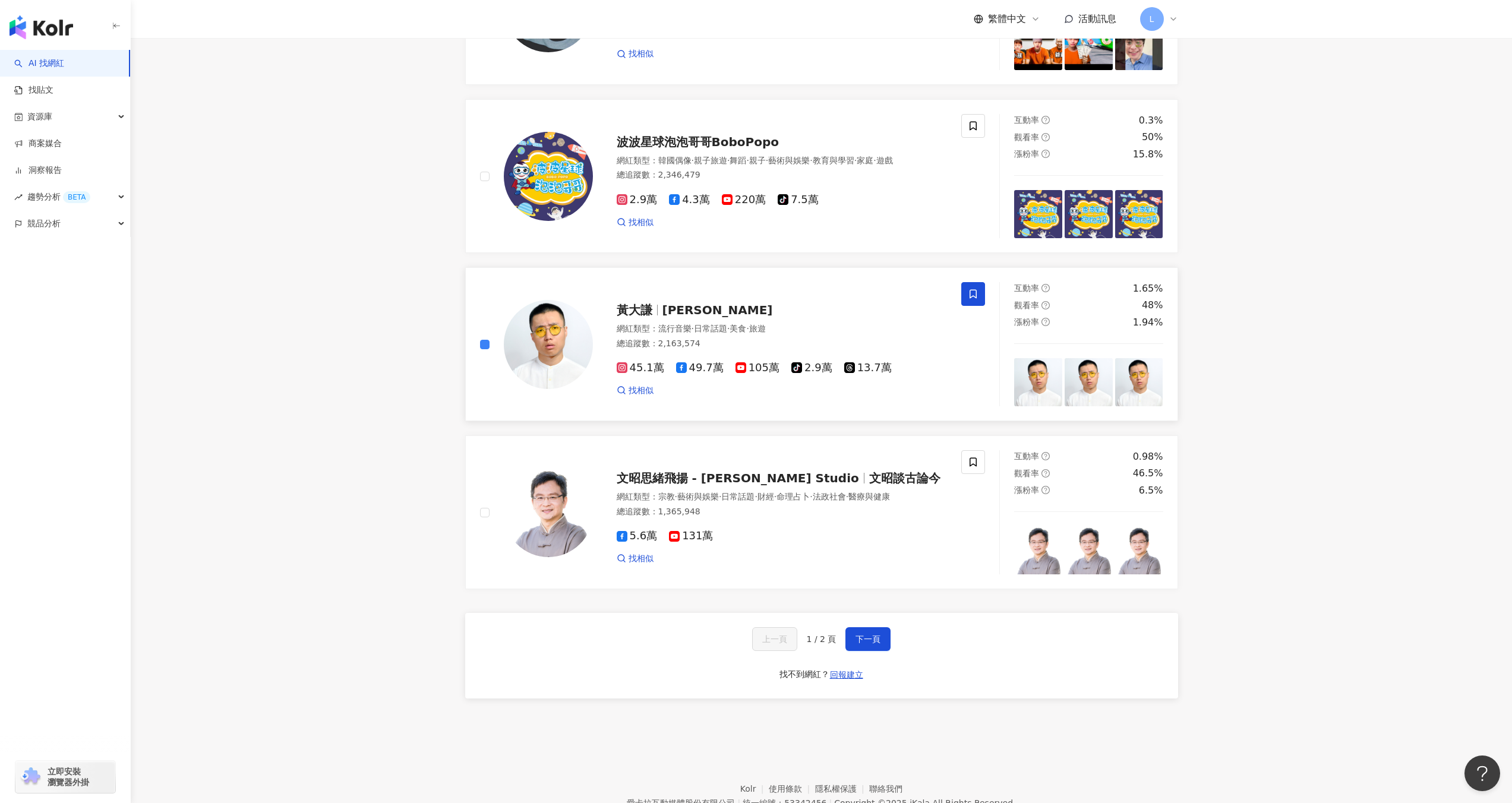
scroll to position [1787, 0]
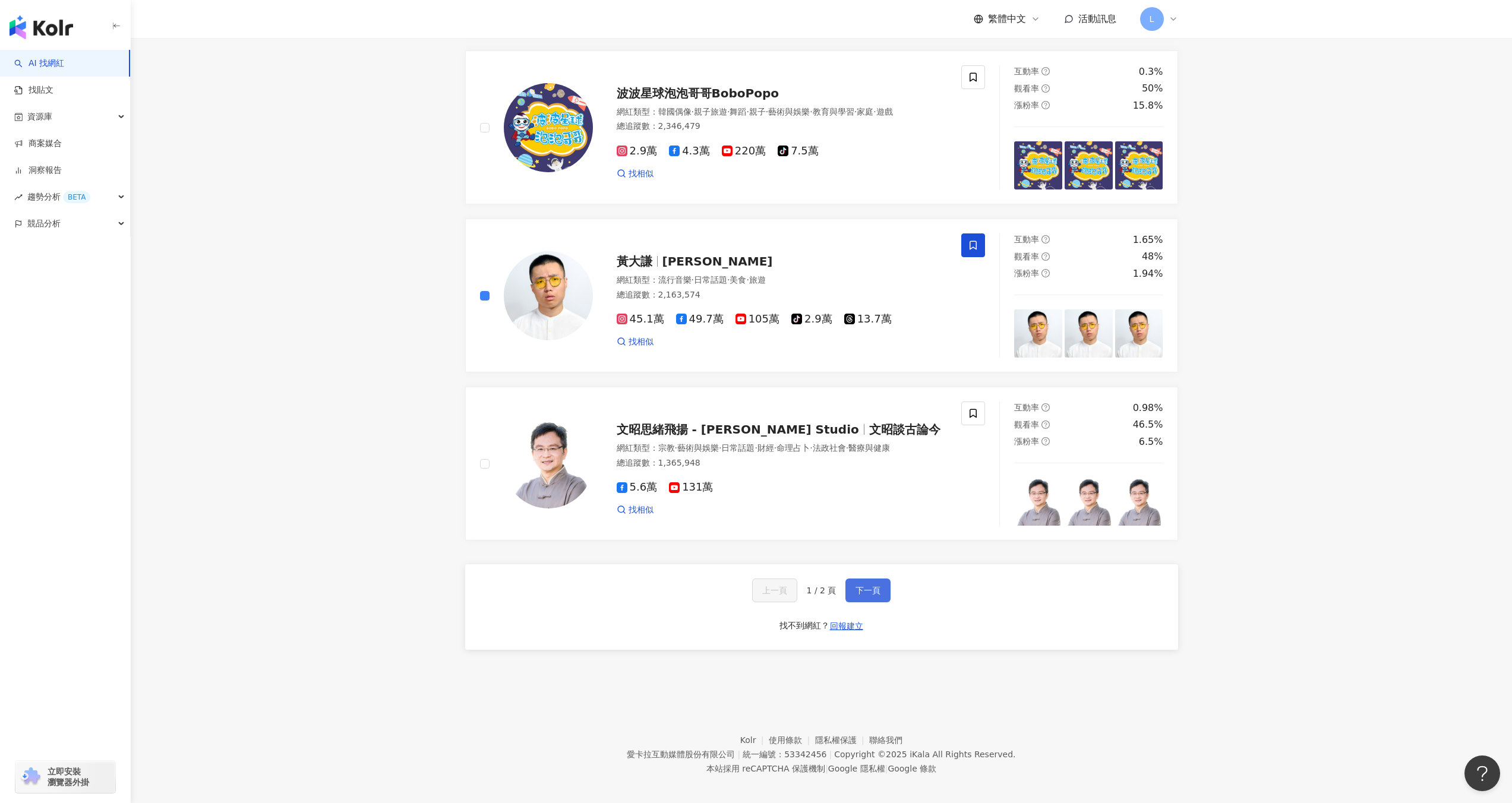
click at [871, 586] on span "下一頁" at bounding box center [868, 590] width 25 height 10
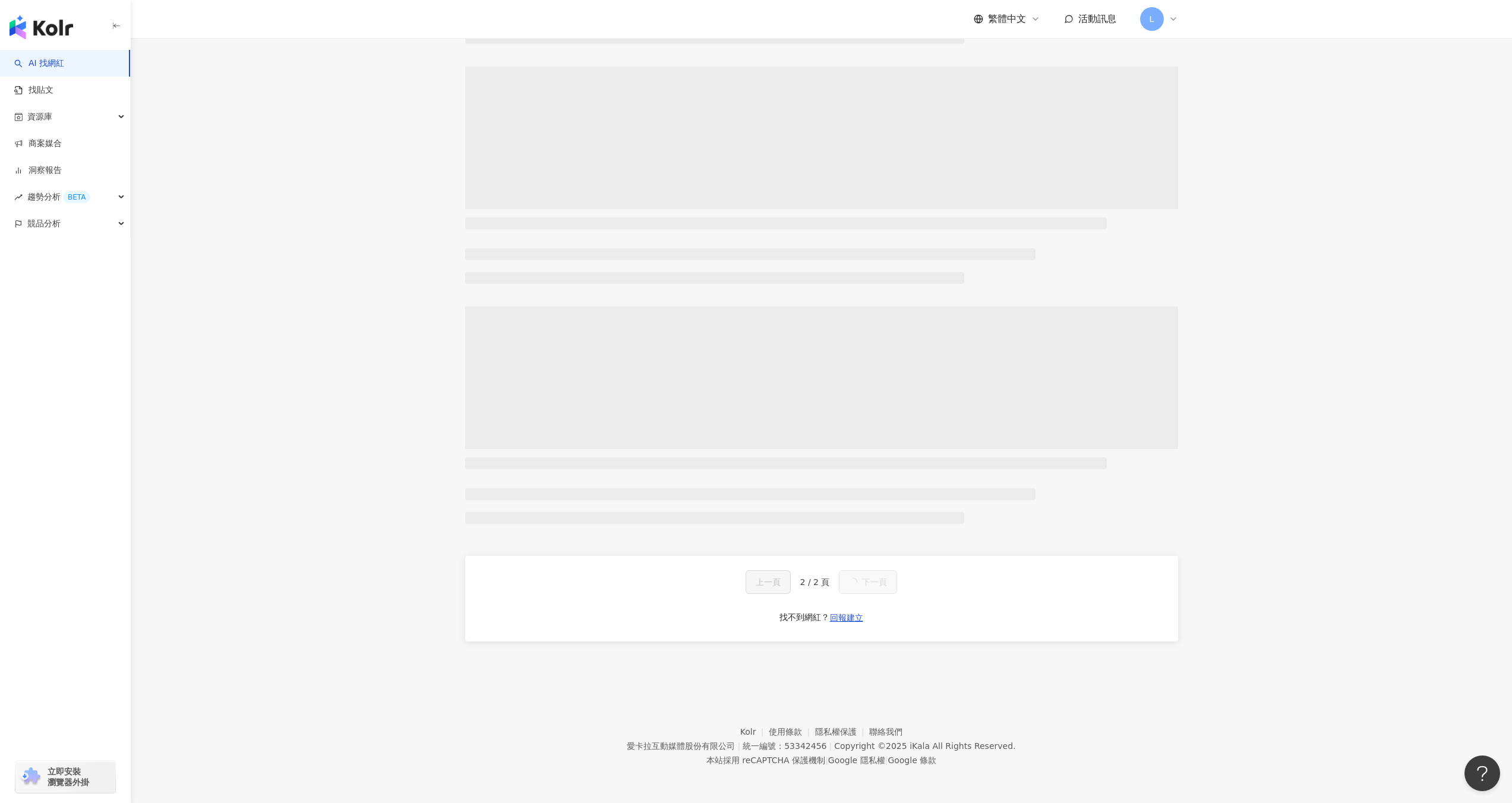
scroll to position [54, 0]
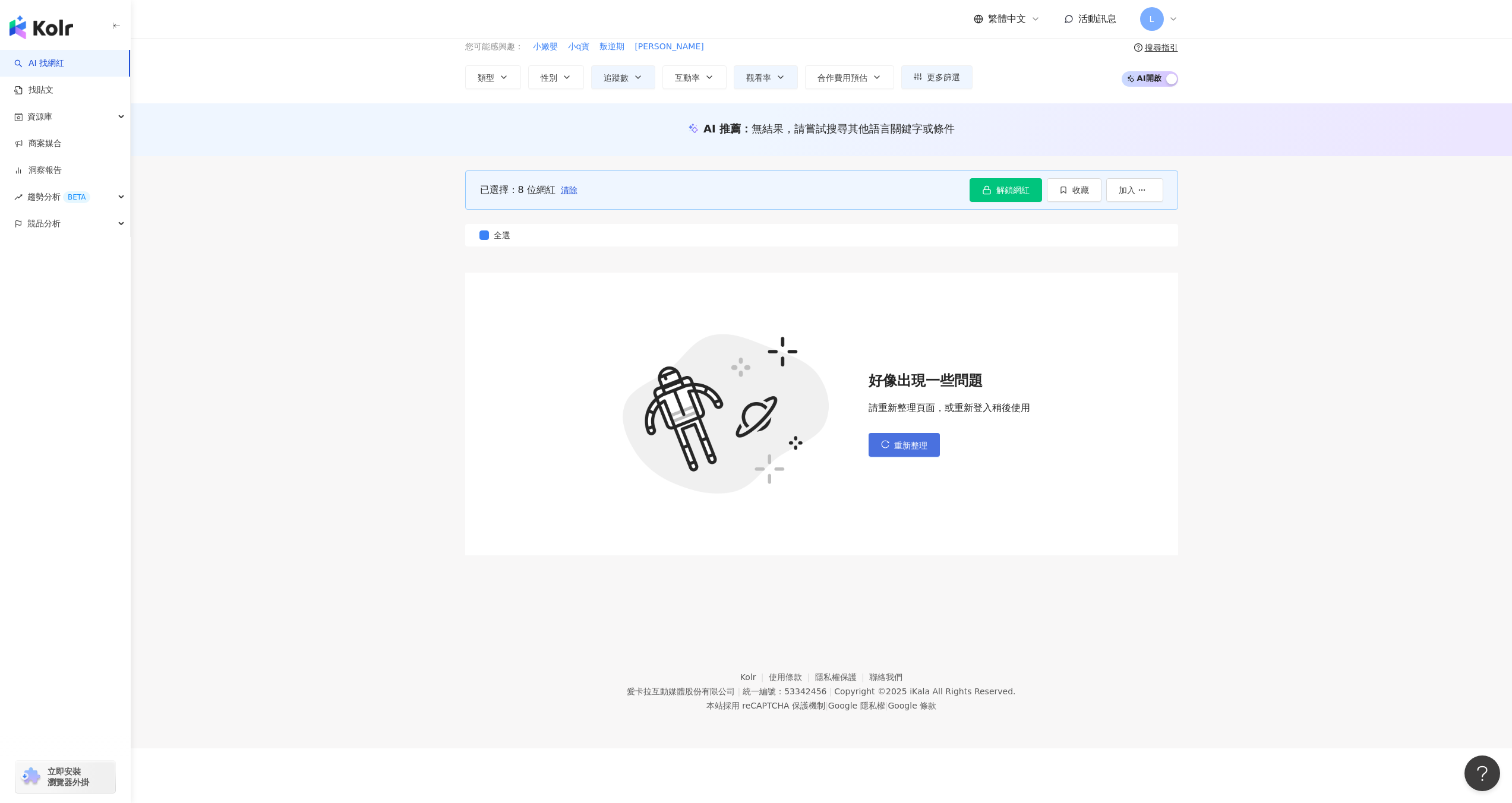
click at [892, 451] on button "重新整理" at bounding box center [905, 445] width 71 height 24
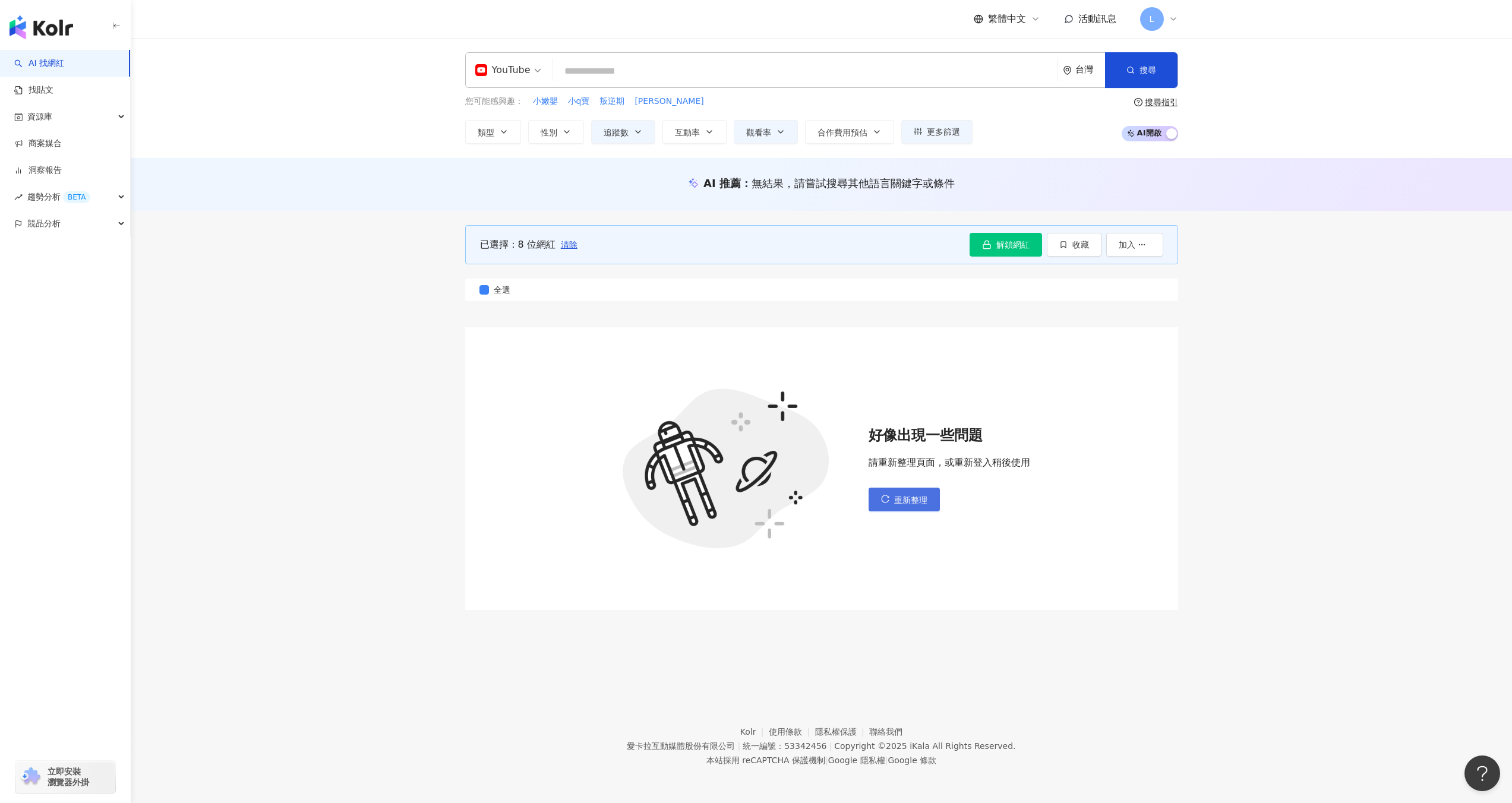
click at [912, 505] on button "重新整理" at bounding box center [905, 499] width 71 height 24
click at [925, 502] on span "重新整理" at bounding box center [910, 500] width 33 height 10
click at [912, 498] on span "重新整理" at bounding box center [910, 500] width 33 height 10
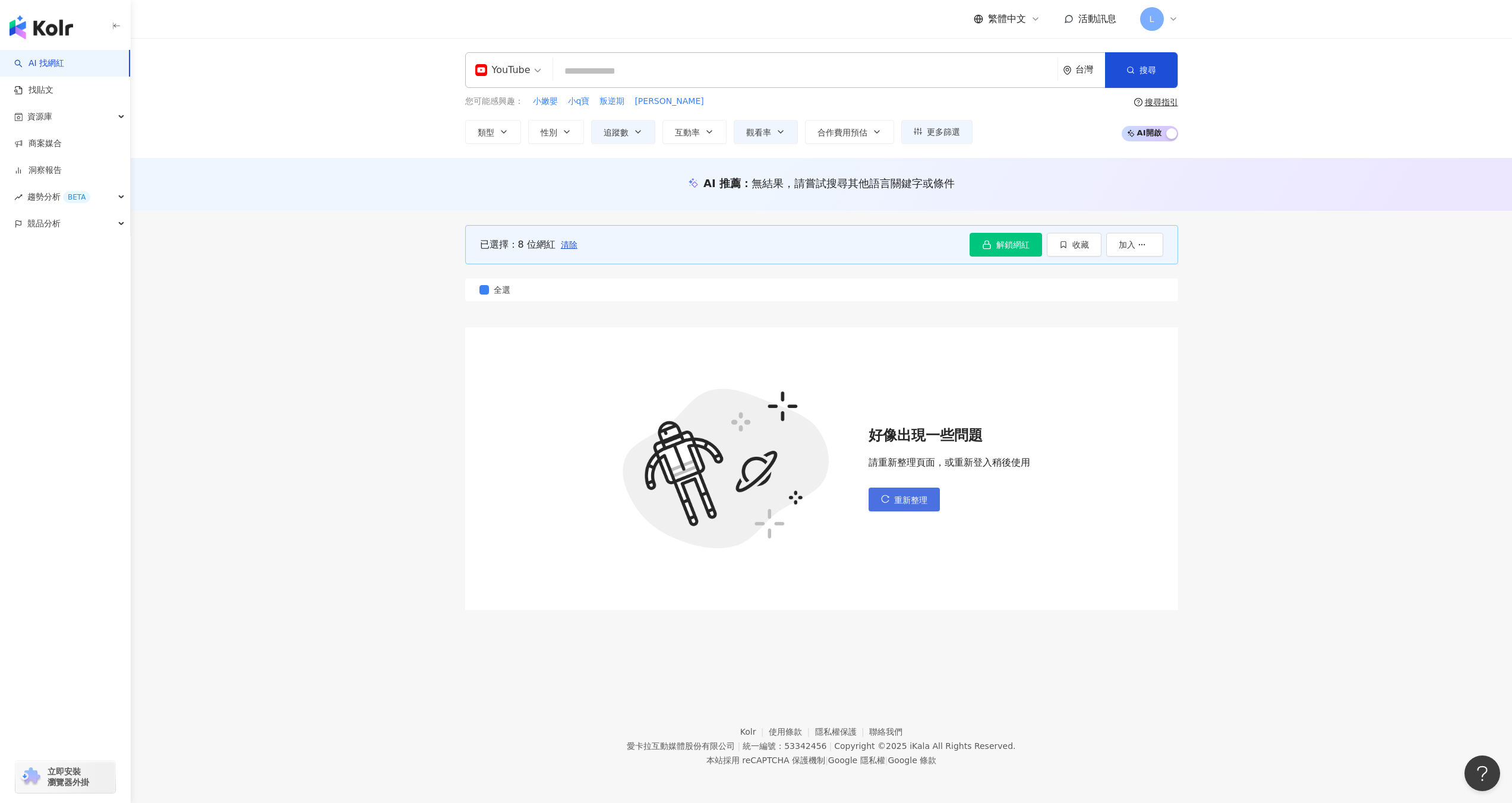
click at [912, 498] on span "重新整理" at bounding box center [910, 500] width 33 height 10
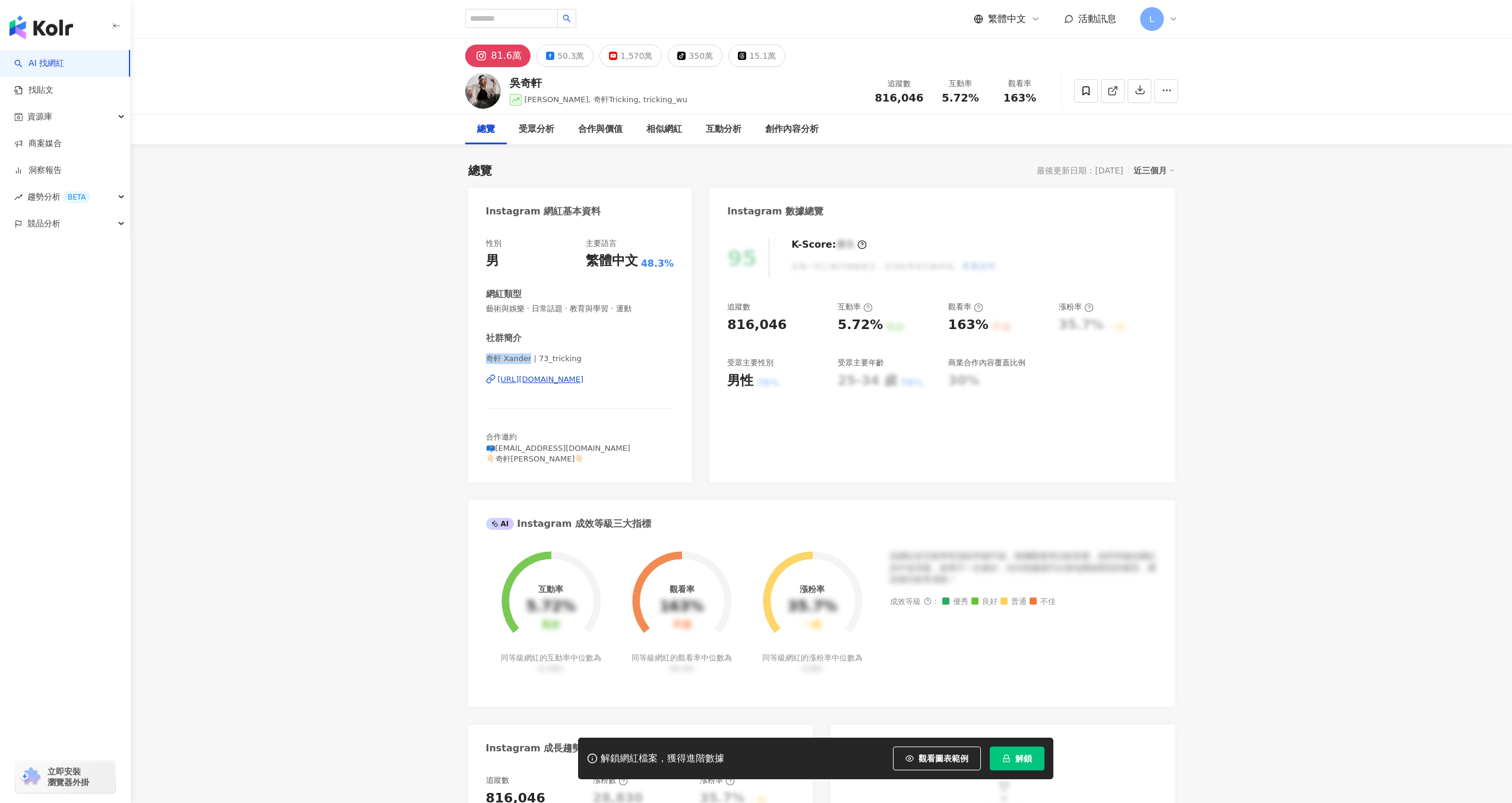
drag, startPoint x: 501, startPoint y: 357, endPoint x: 538, endPoint y: 358, distance: 37.0
click at [535, 357] on div "性別 男 主要語言 繁體中文 48.3% 網紅類型 藝術與娛樂 · 日常話題 · 教育與學習 · 運動 社群簡介 奇軒 Xander | 73_trickin…" at bounding box center [580, 355] width 224 height 256
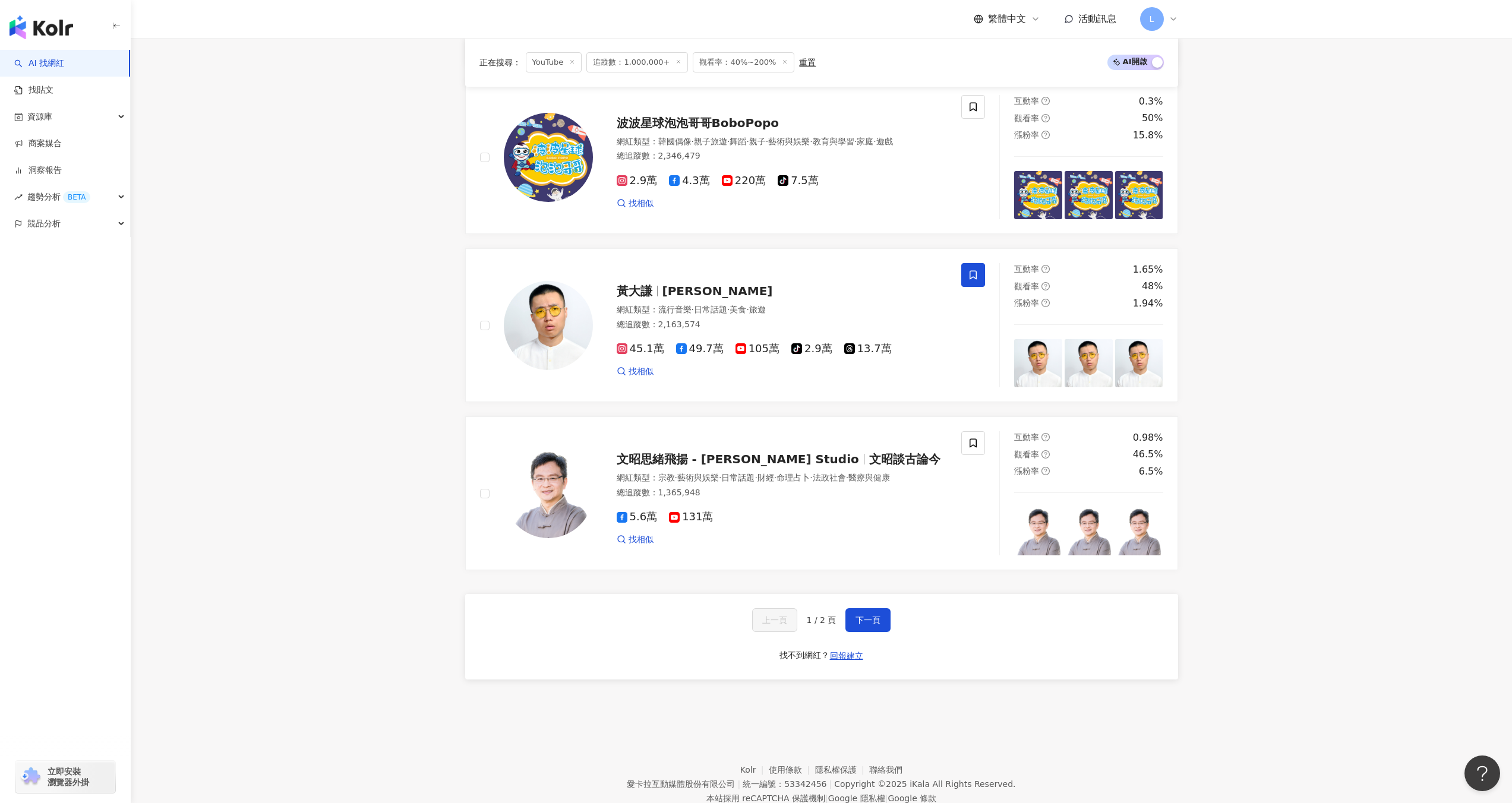
scroll to position [1730, 0]
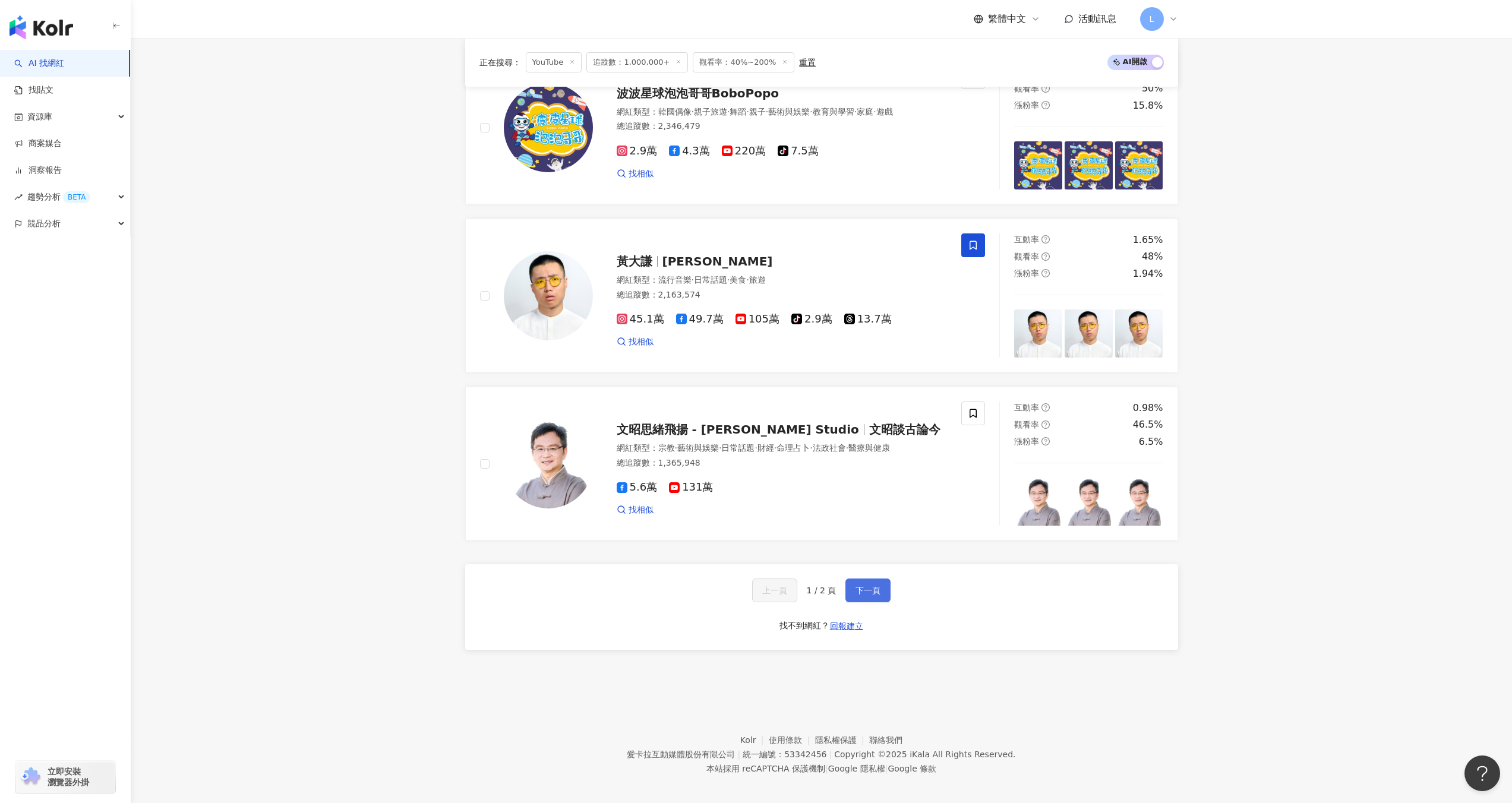
click at [883, 586] on button "下一頁" at bounding box center [868, 590] width 45 height 24
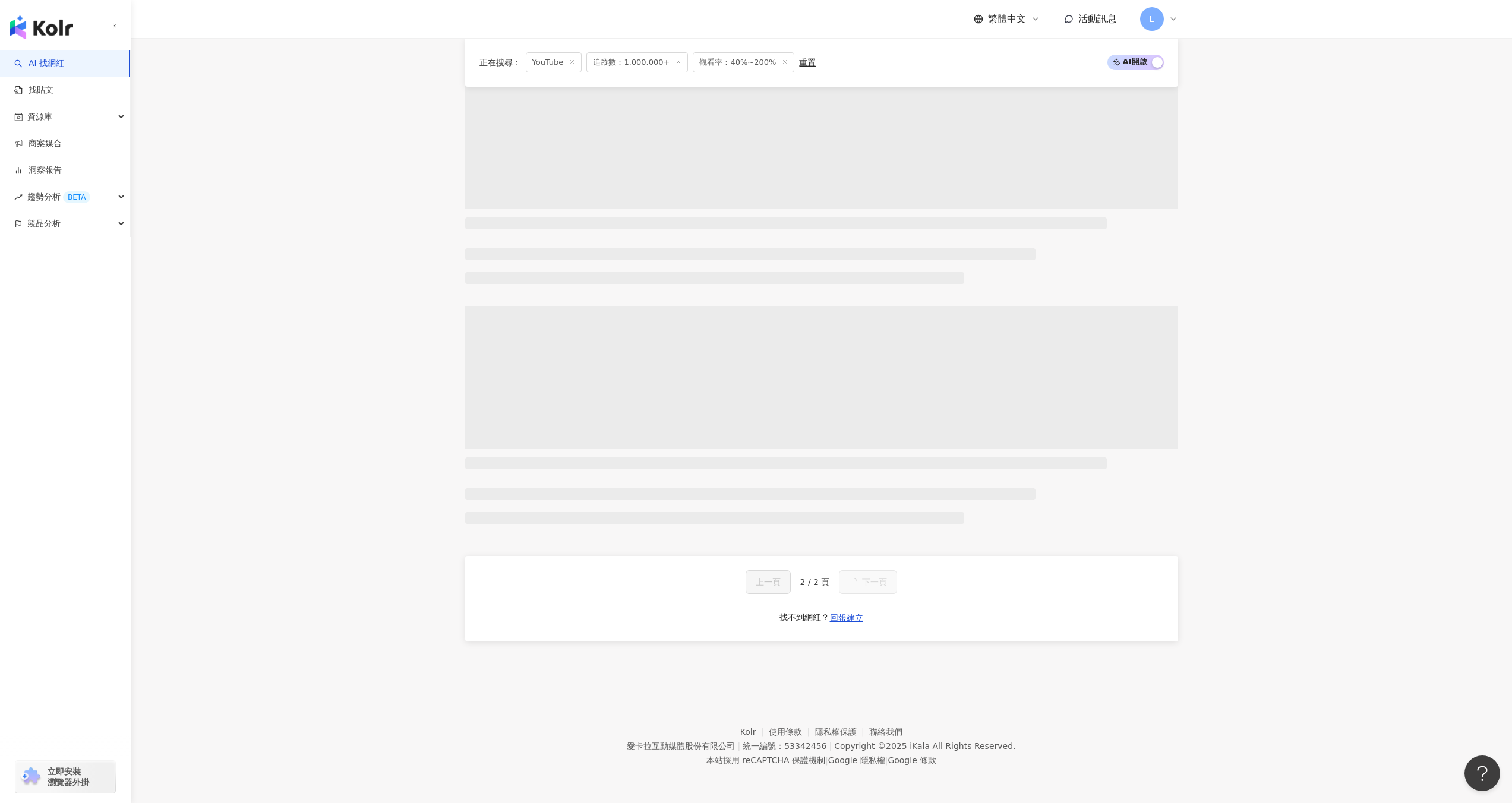
scroll to position [554, 0]
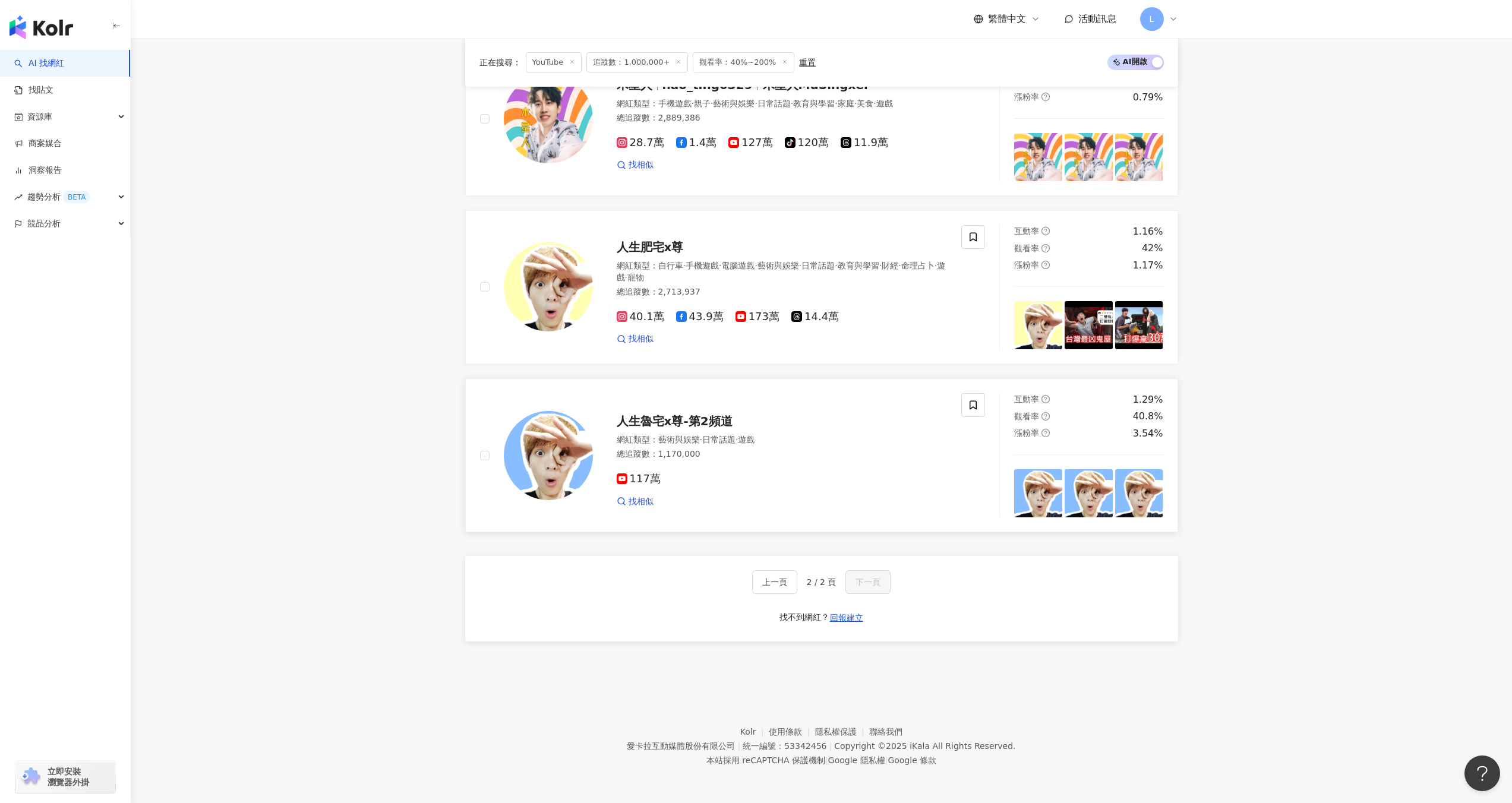
click at [477, 452] on div "人生魯宅x尊-第2頻道 網紅類型 ： 藝術與娛樂 · 日常話題 · 遊戲 總追蹤數 ： 1,170,000 117萬 找相似" at bounding box center [733, 455] width 535 height 124
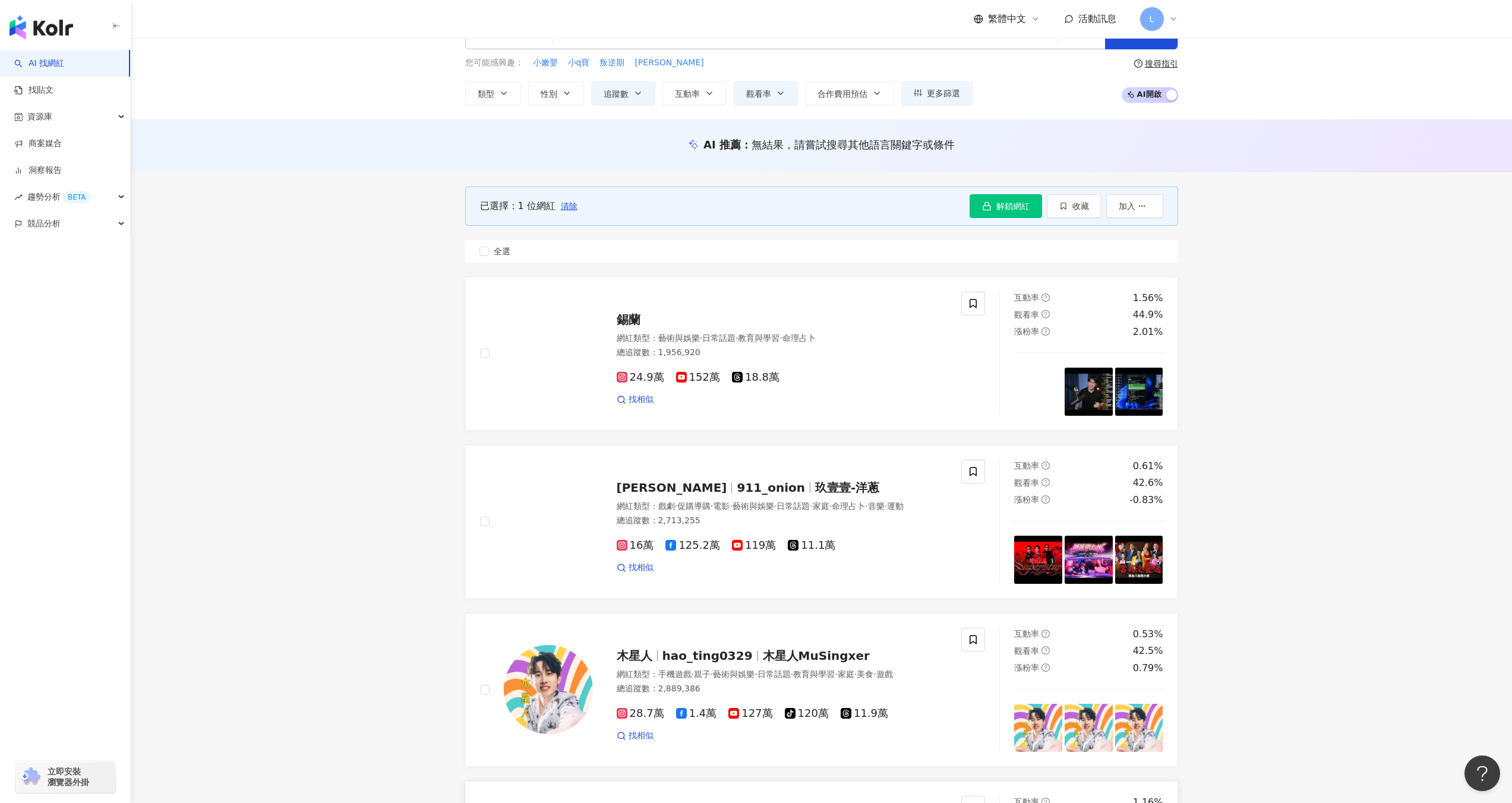
scroll to position [39, 0]
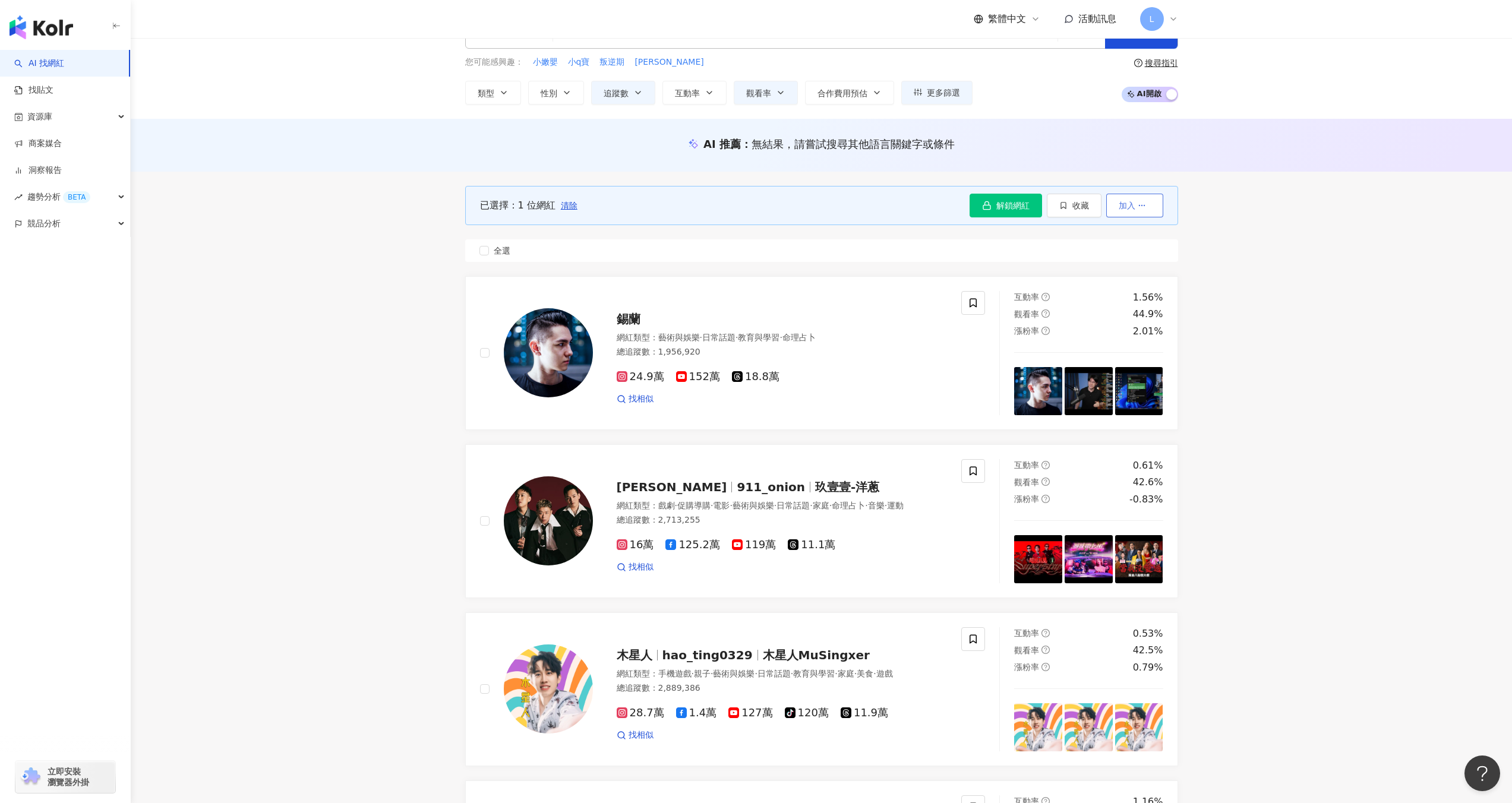
click at [1125, 206] on span "加入" at bounding box center [1127, 205] width 17 height 10
click at [1060, 245] on label "全選" at bounding box center [822, 250] width 713 height 22
click at [1070, 205] on button "收藏" at bounding box center [1074, 205] width 54 height 24
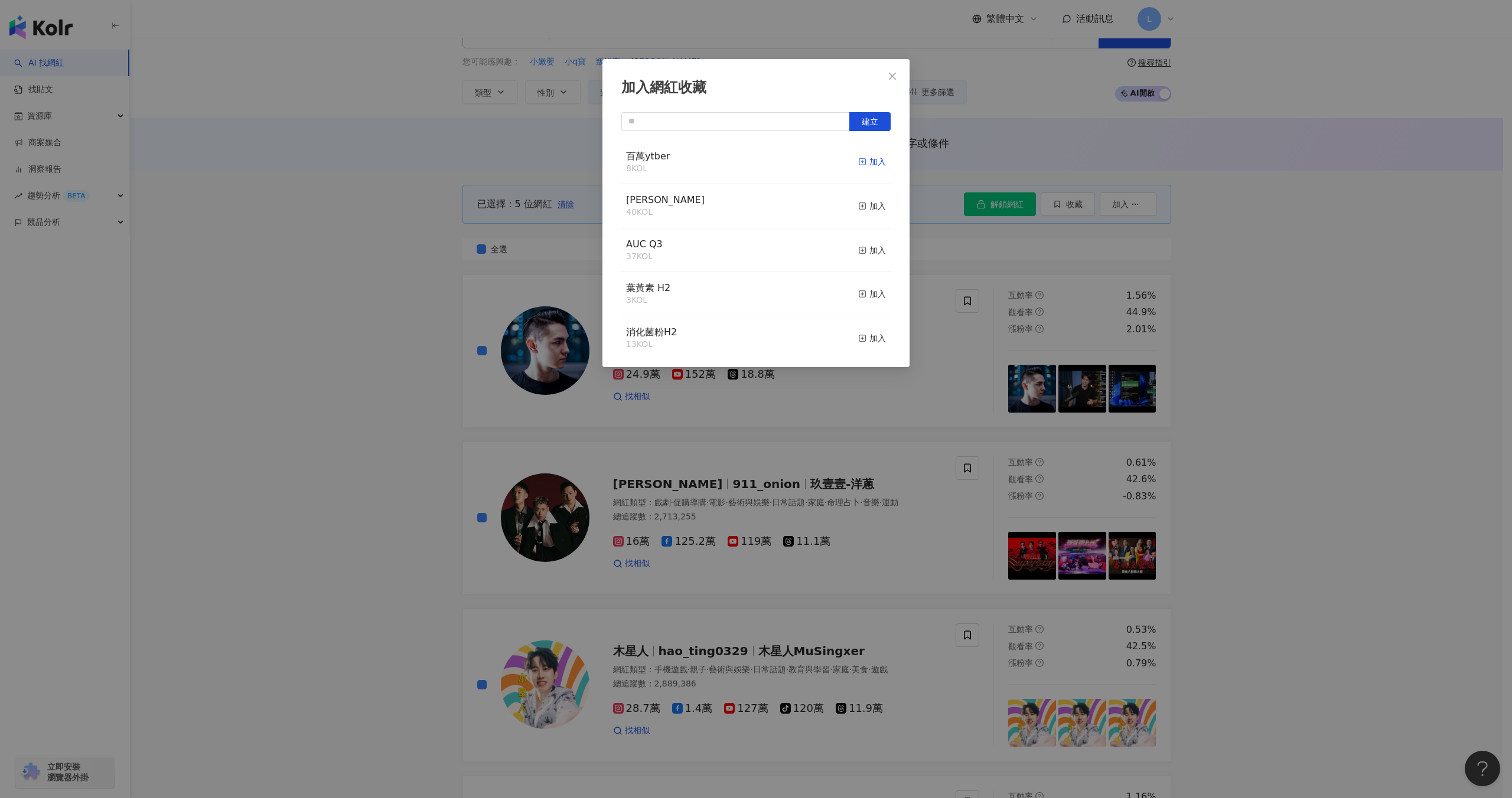
click at [859, 161] on icon "button" at bounding box center [862, 161] width 8 height 8
click at [896, 72] on icon "close" at bounding box center [892, 76] width 10 height 10
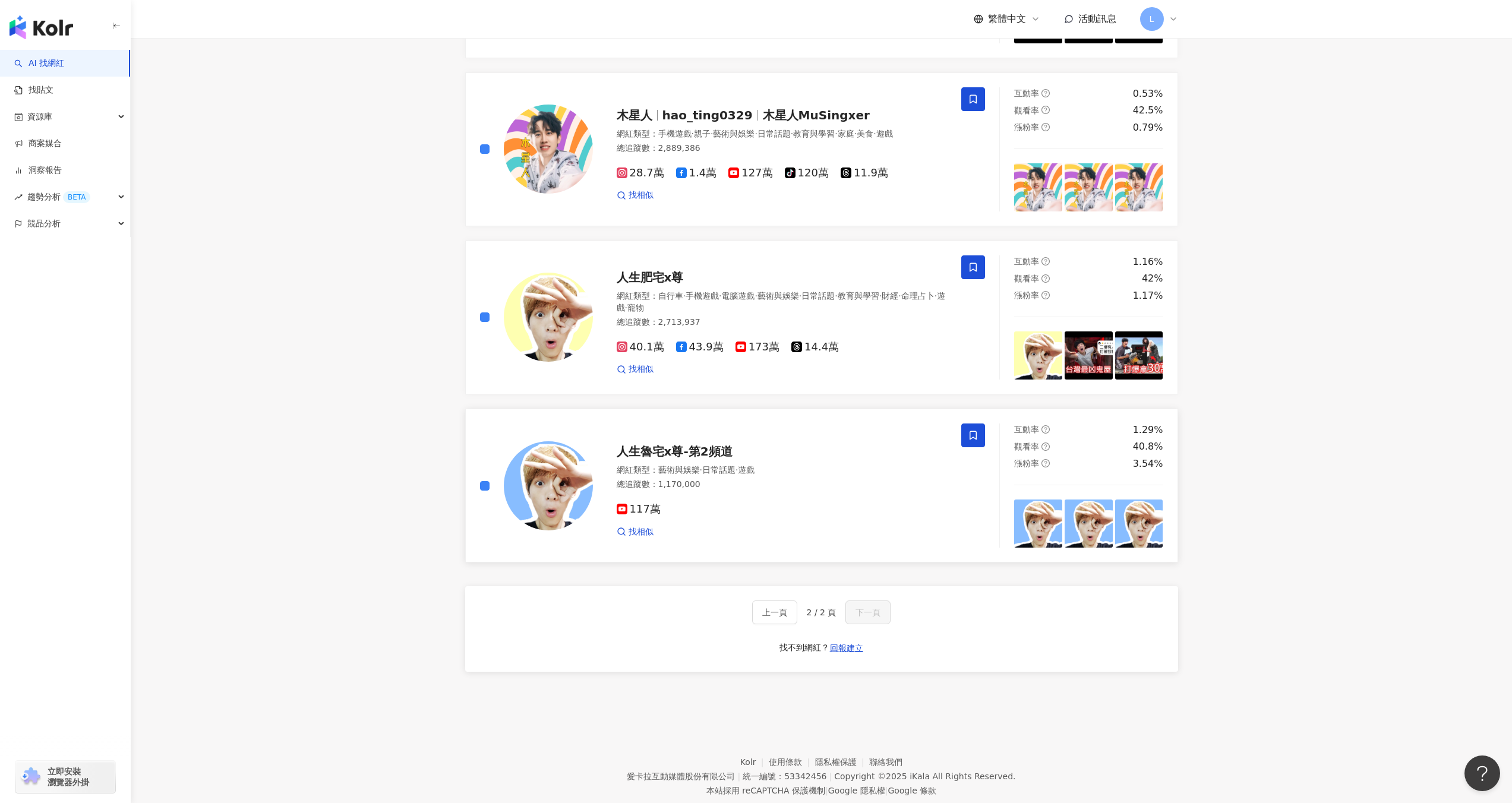
scroll to position [609, 0]
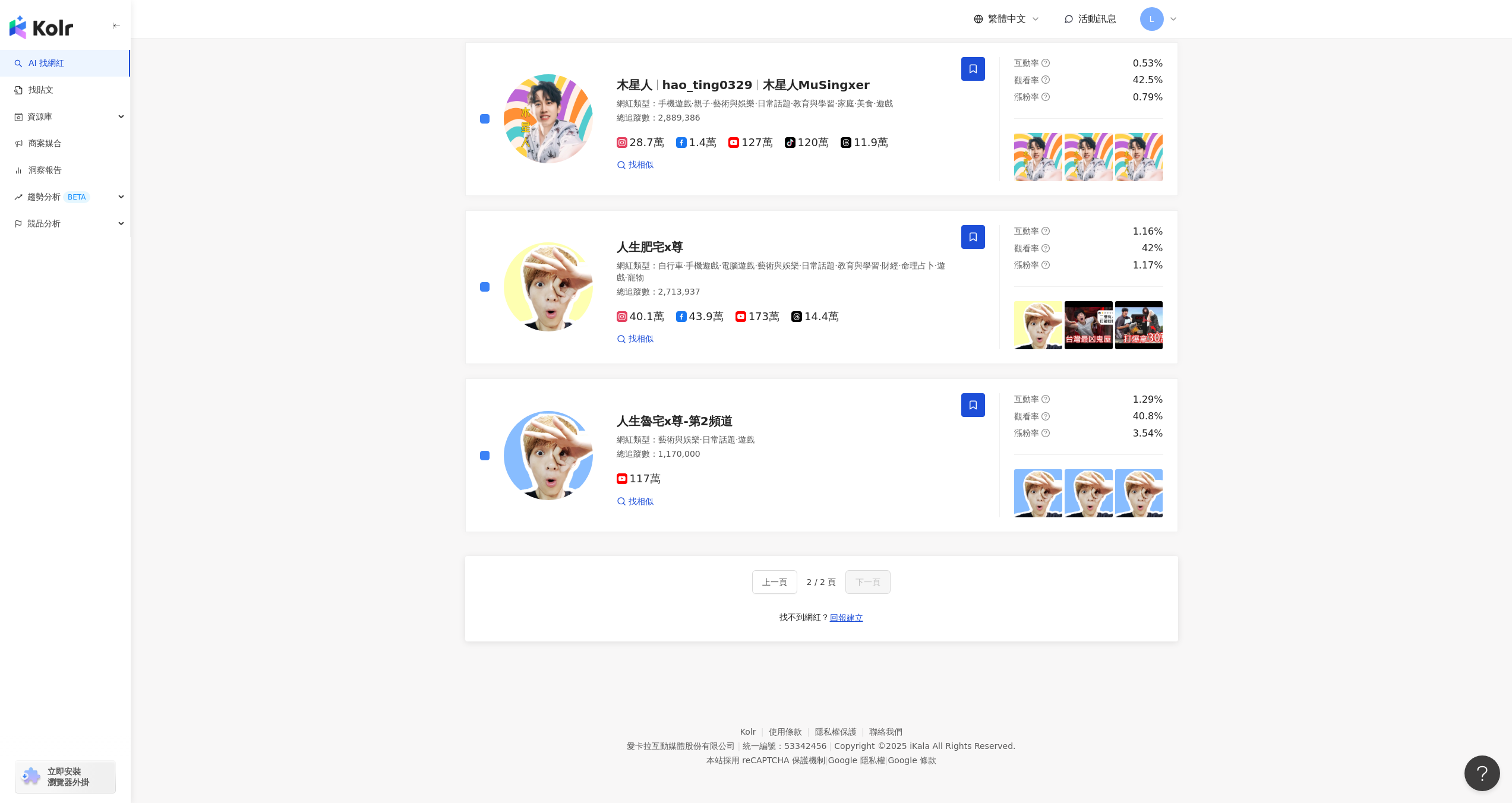
click at [64, 61] on link "AI 找網紅" at bounding box center [39, 63] width 50 height 12
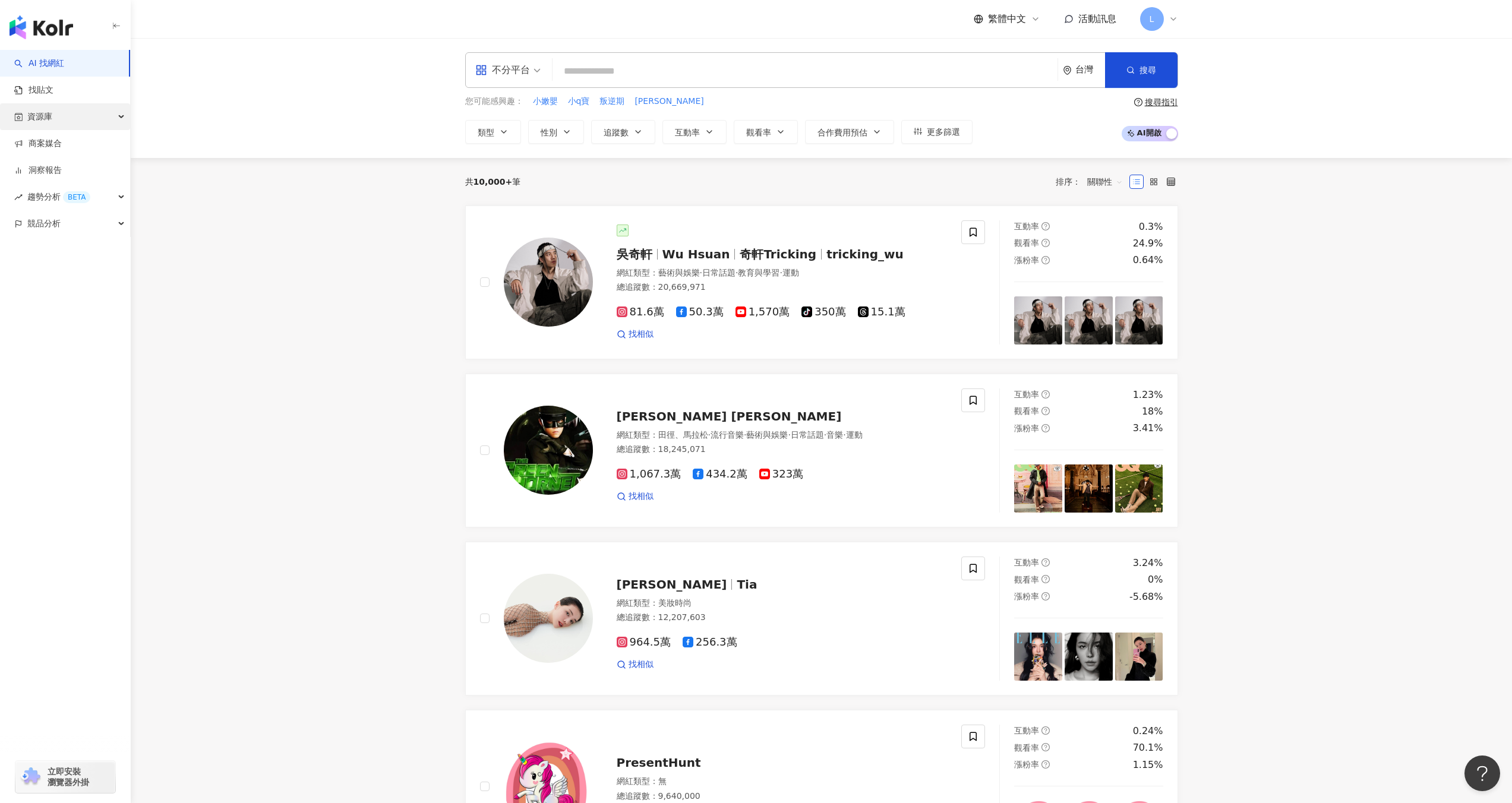
click at [59, 119] on div "資源庫" at bounding box center [65, 116] width 130 height 27
click at [61, 148] on link "網紅管理" at bounding box center [44, 143] width 33 height 12
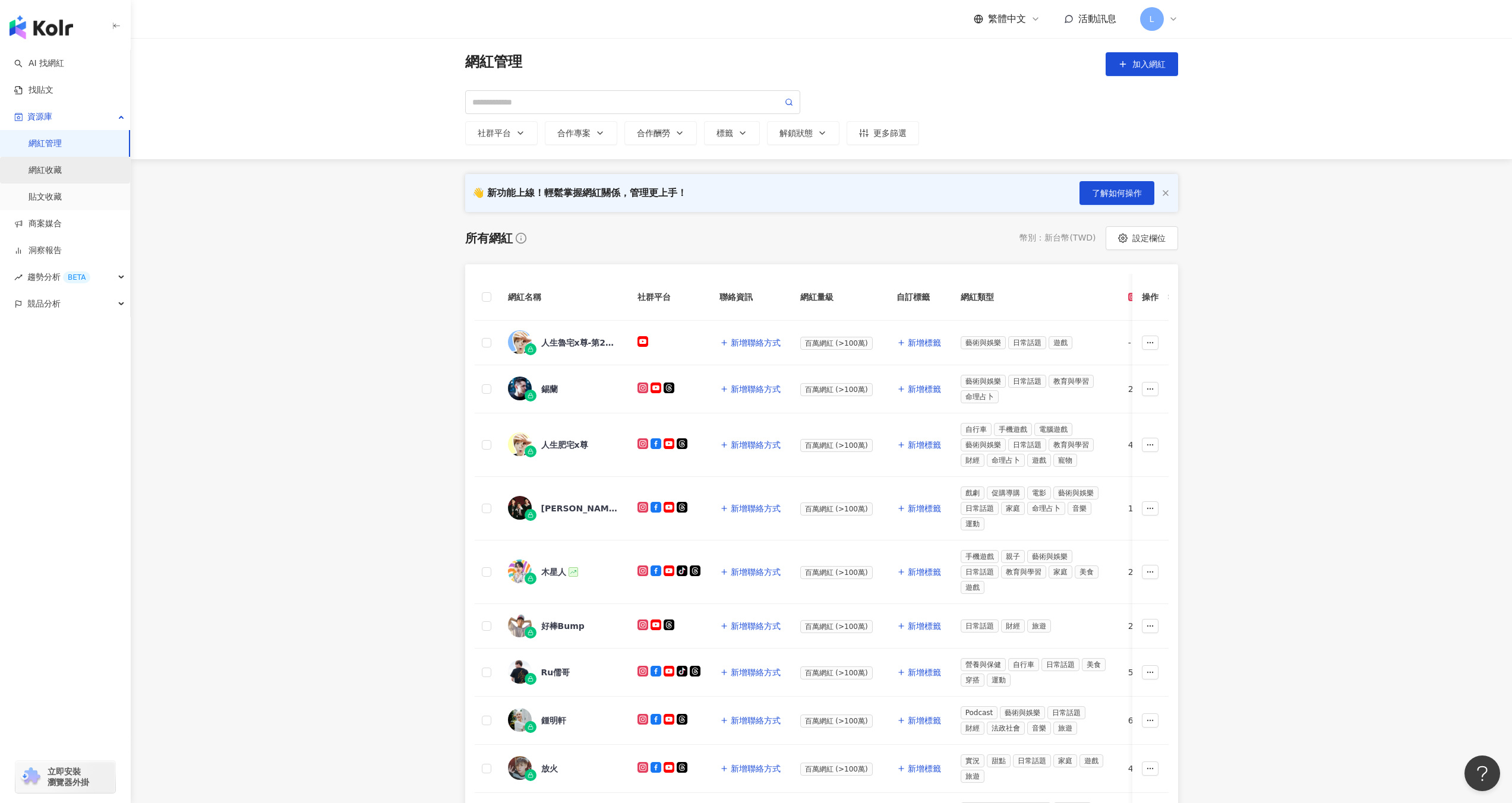
click at [51, 172] on link "網紅收藏" at bounding box center [44, 170] width 33 height 12
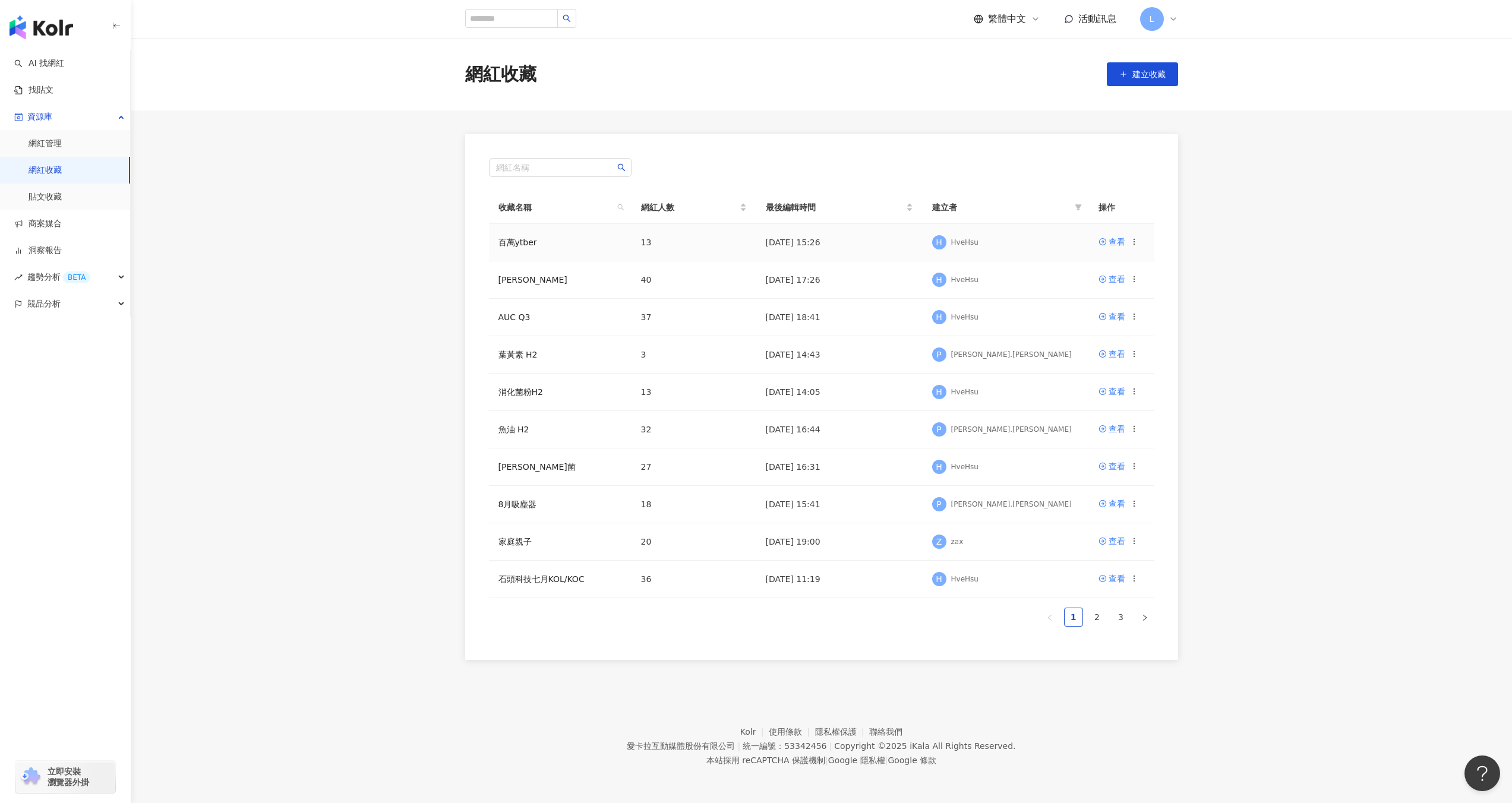
click at [568, 249] on td "百萬ytber" at bounding box center [560, 243] width 142 height 37
click at [1114, 239] on div "查看" at bounding box center [1117, 242] width 17 height 13
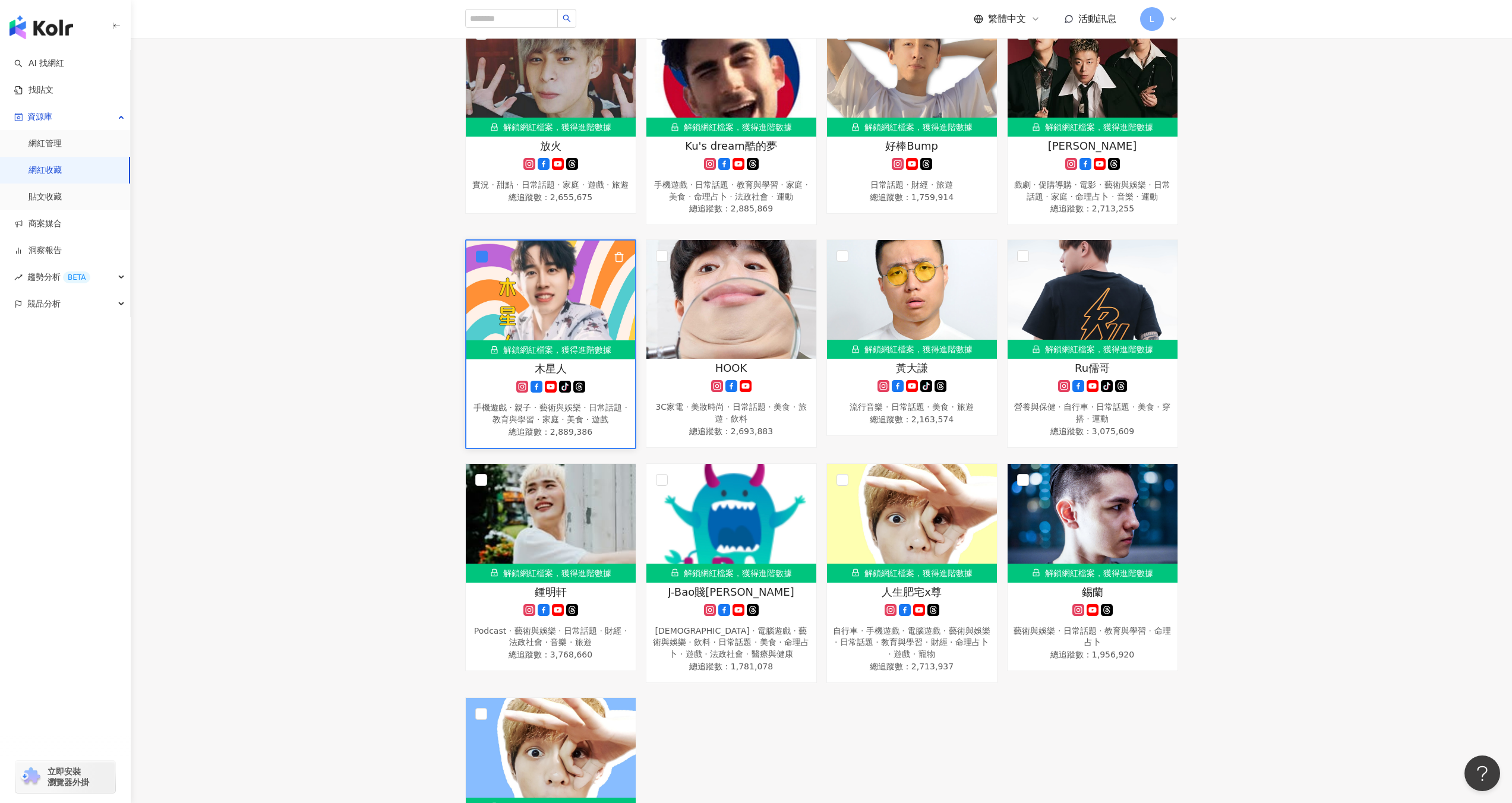
scroll to position [238, 0]
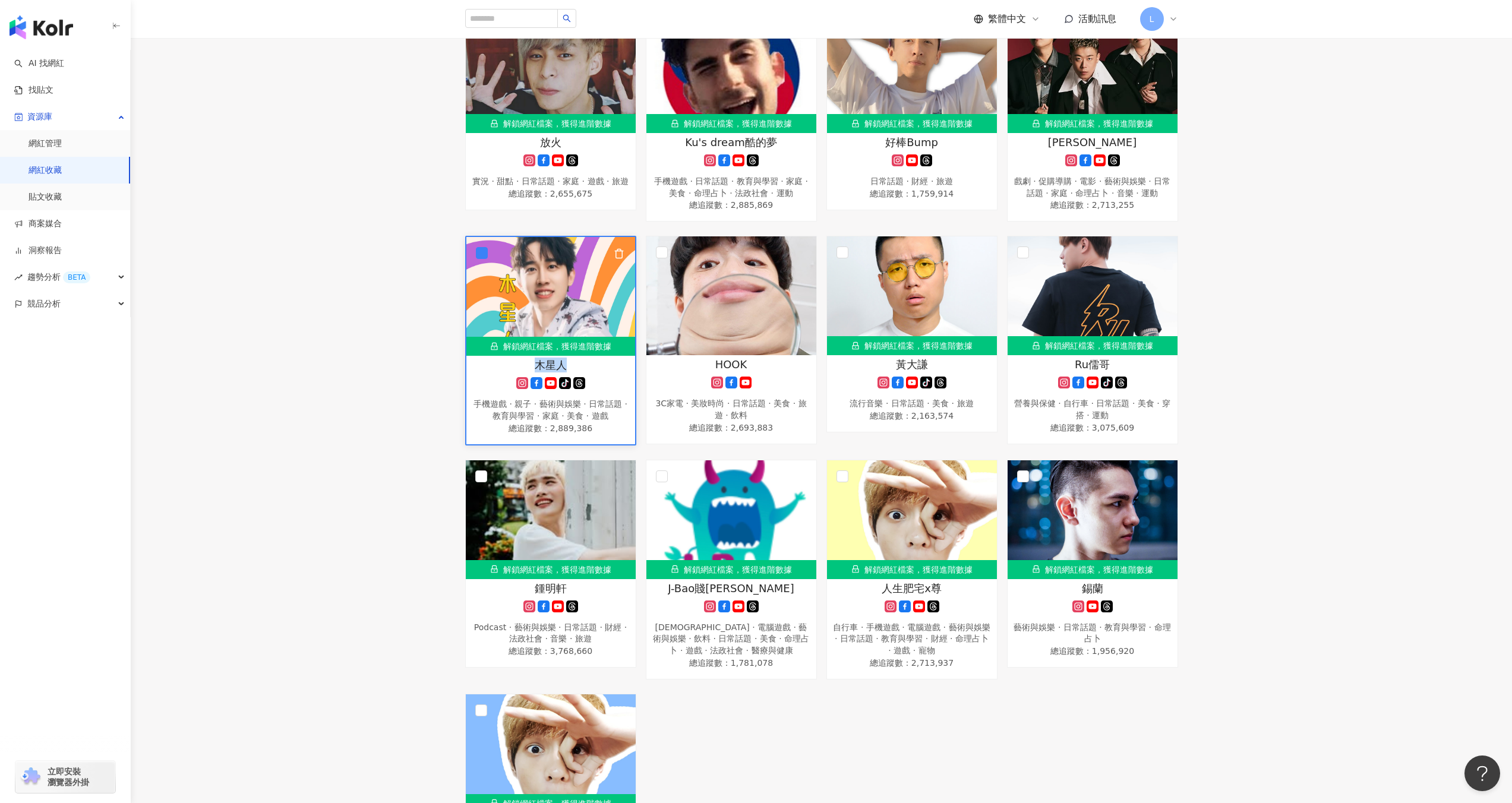
drag, startPoint x: 530, startPoint y: 366, endPoint x: 583, endPoint y: 360, distance: 53.3
click at [583, 360] on div "木星人" at bounding box center [551, 365] width 157 height 15
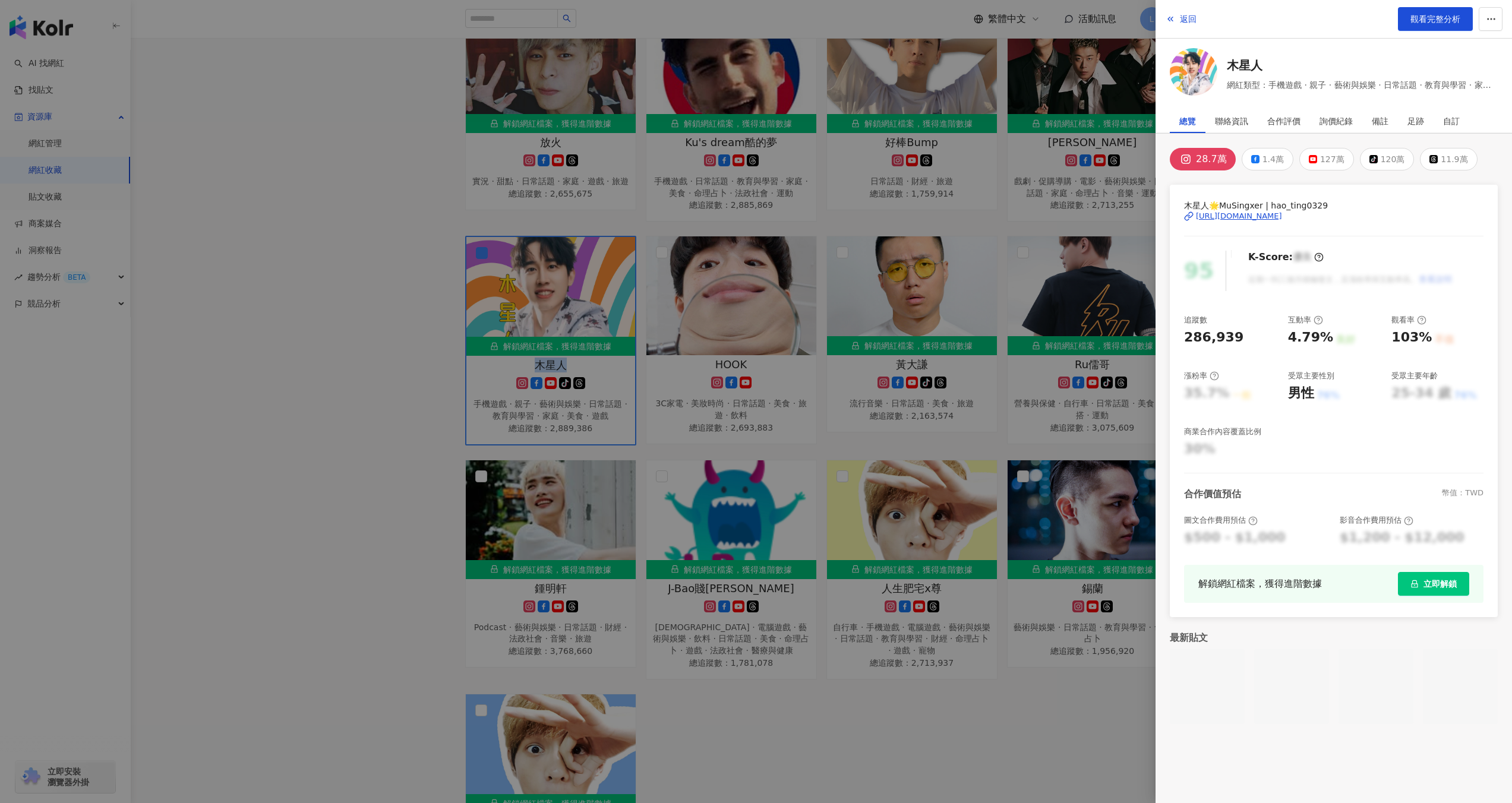
copy span "木星人"
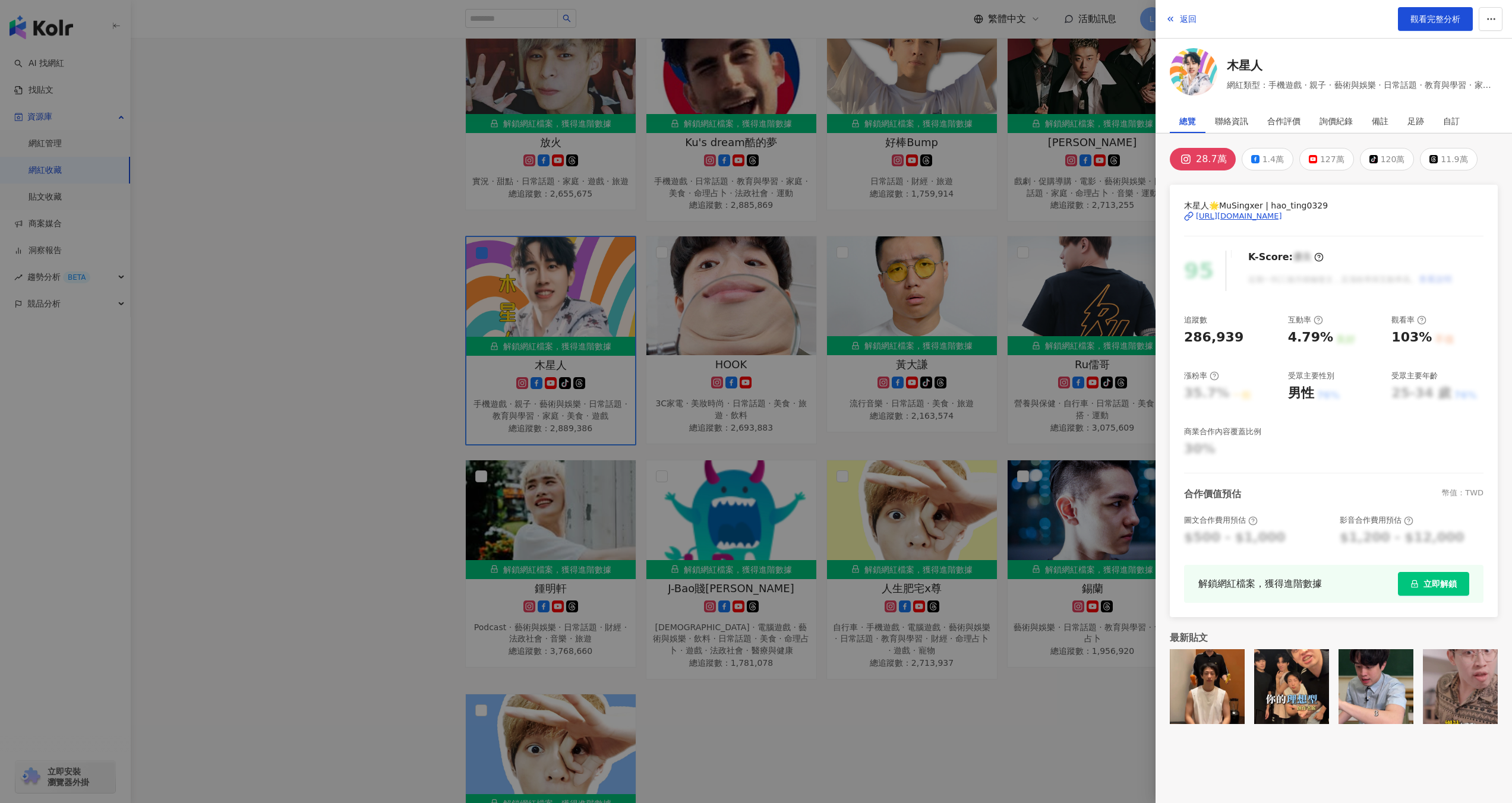
click at [754, 438] on div at bounding box center [756, 401] width 1512 height 803
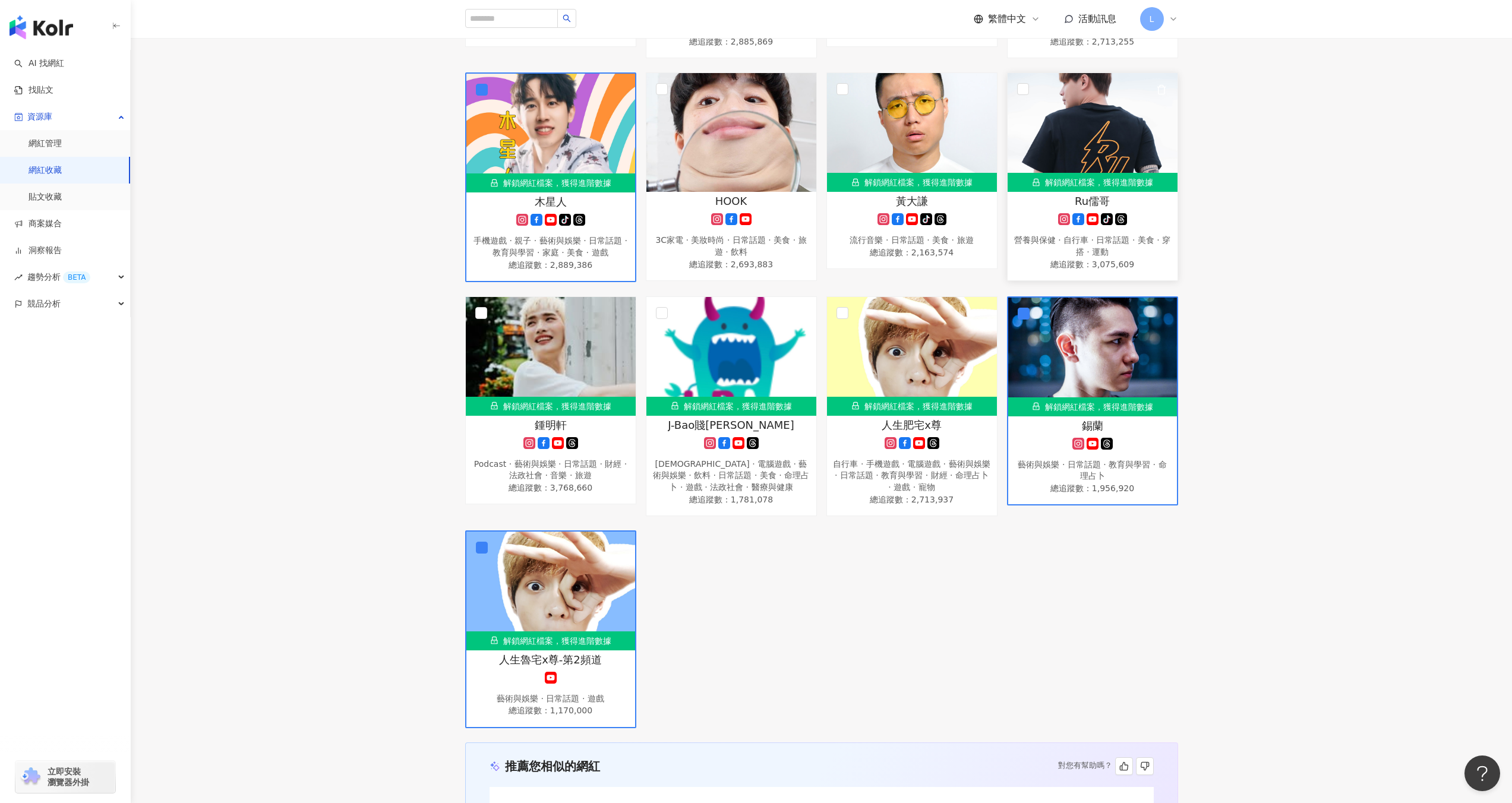
scroll to position [285, 0]
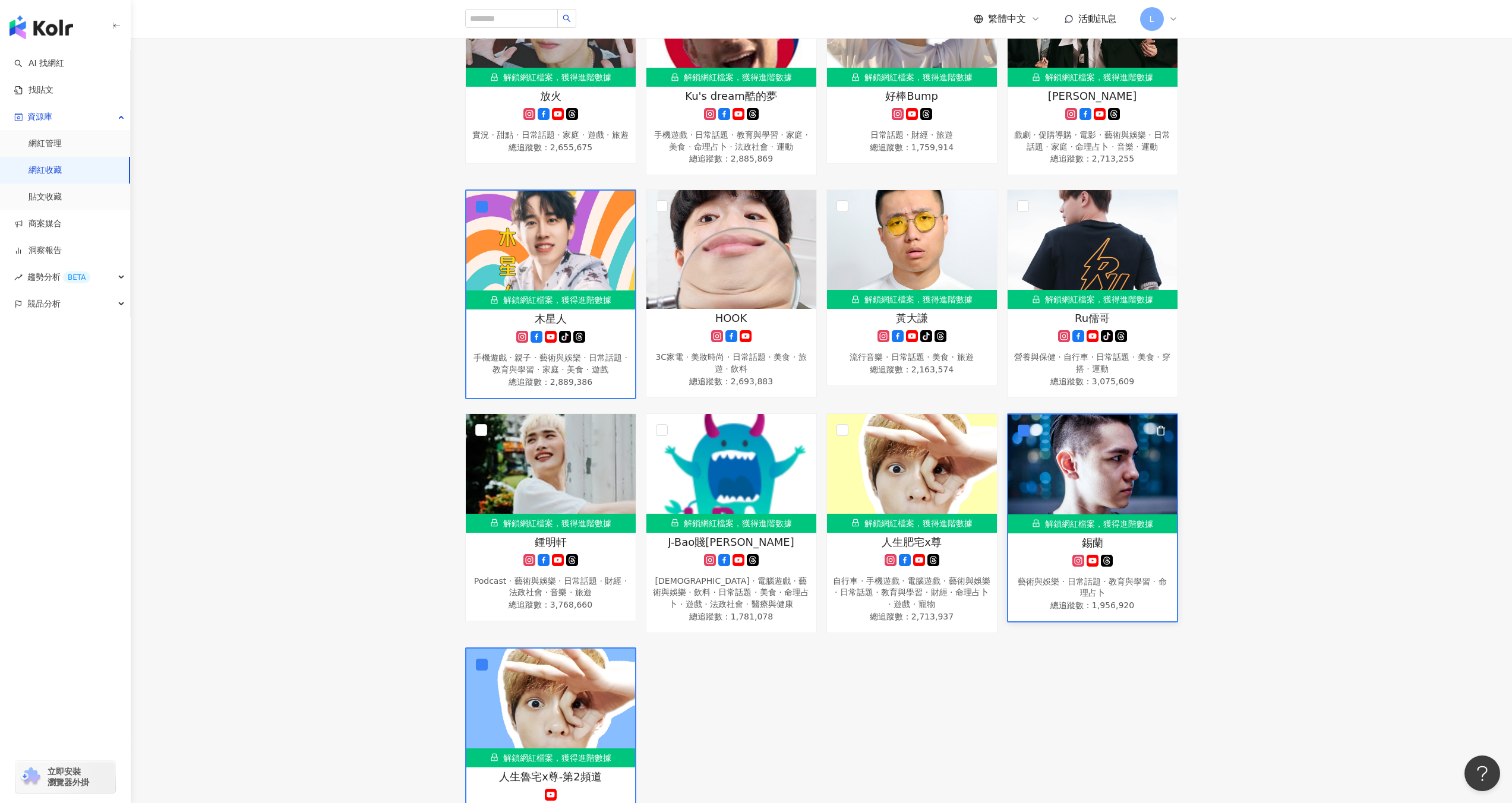
click at [1157, 429] on icon "button" at bounding box center [1160, 431] width 6 height 9
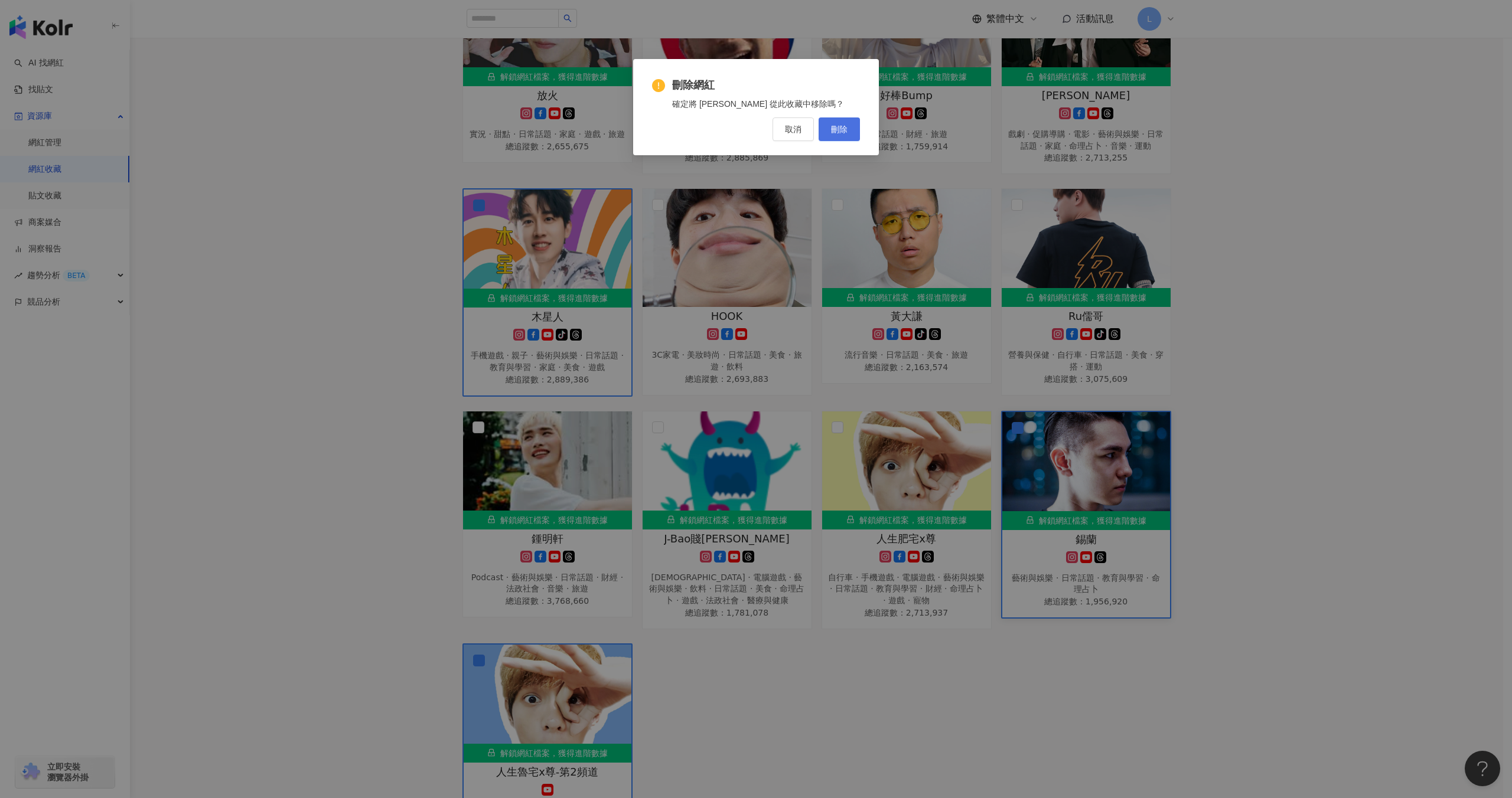
click at [851, 133] on button "刪除" at bounding box center [839, 129] width 42 height 24
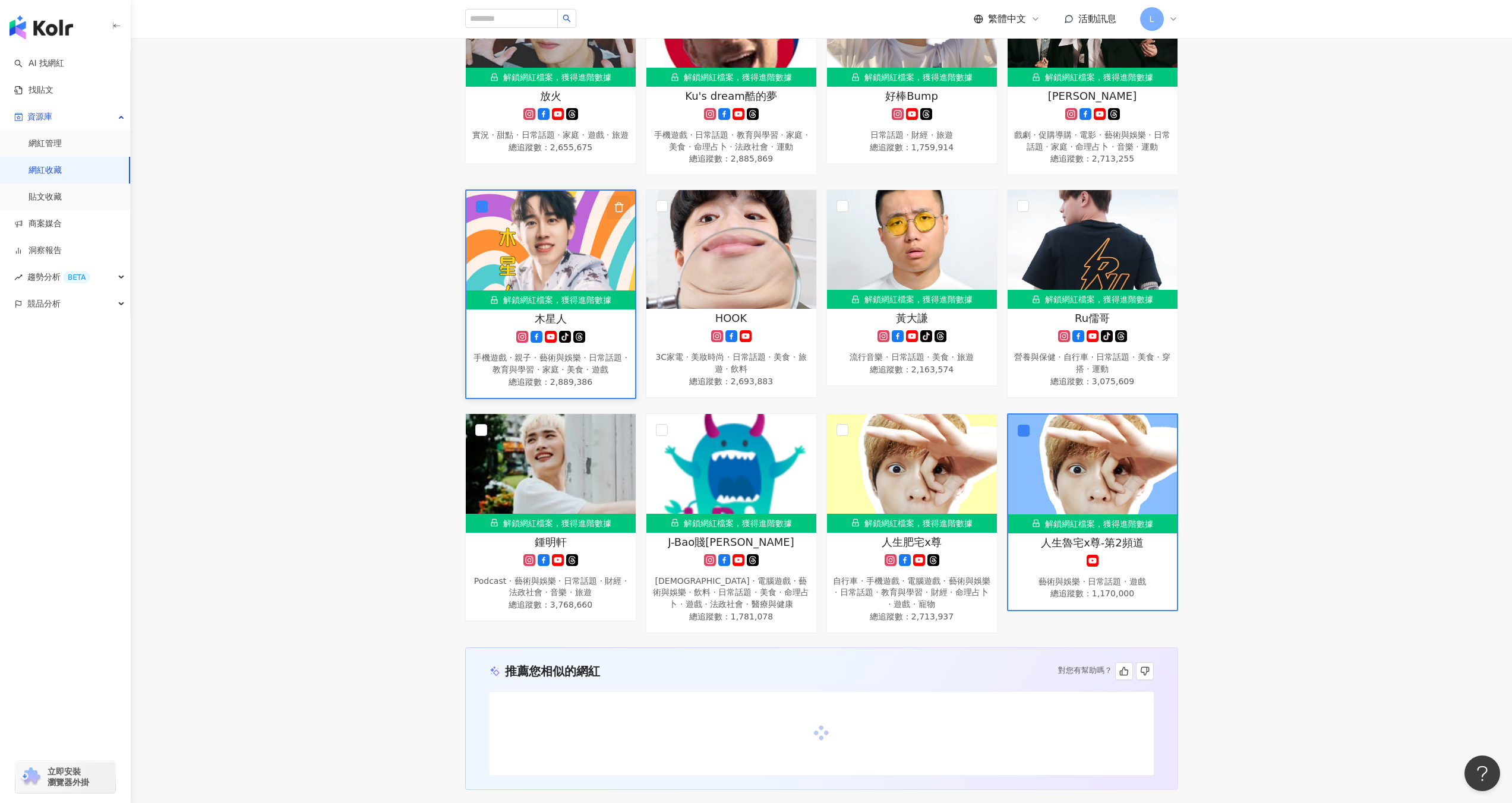
click at [618, 208] on icon "button" at bounding box center [619, 207] width 11 height 11
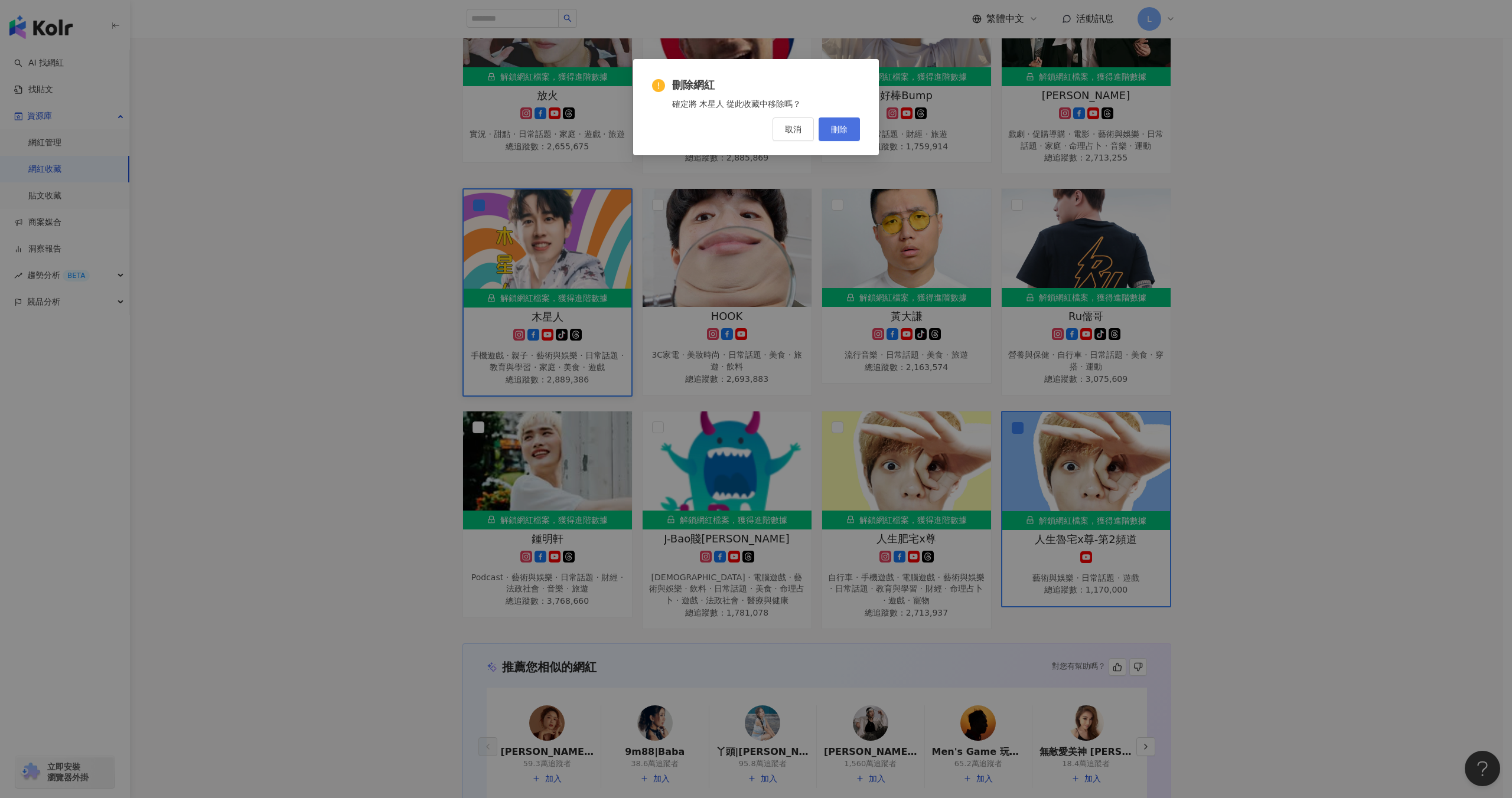
click at [839, 131] on span "刪除" at bounding box center [839, 129] width 17 height 10
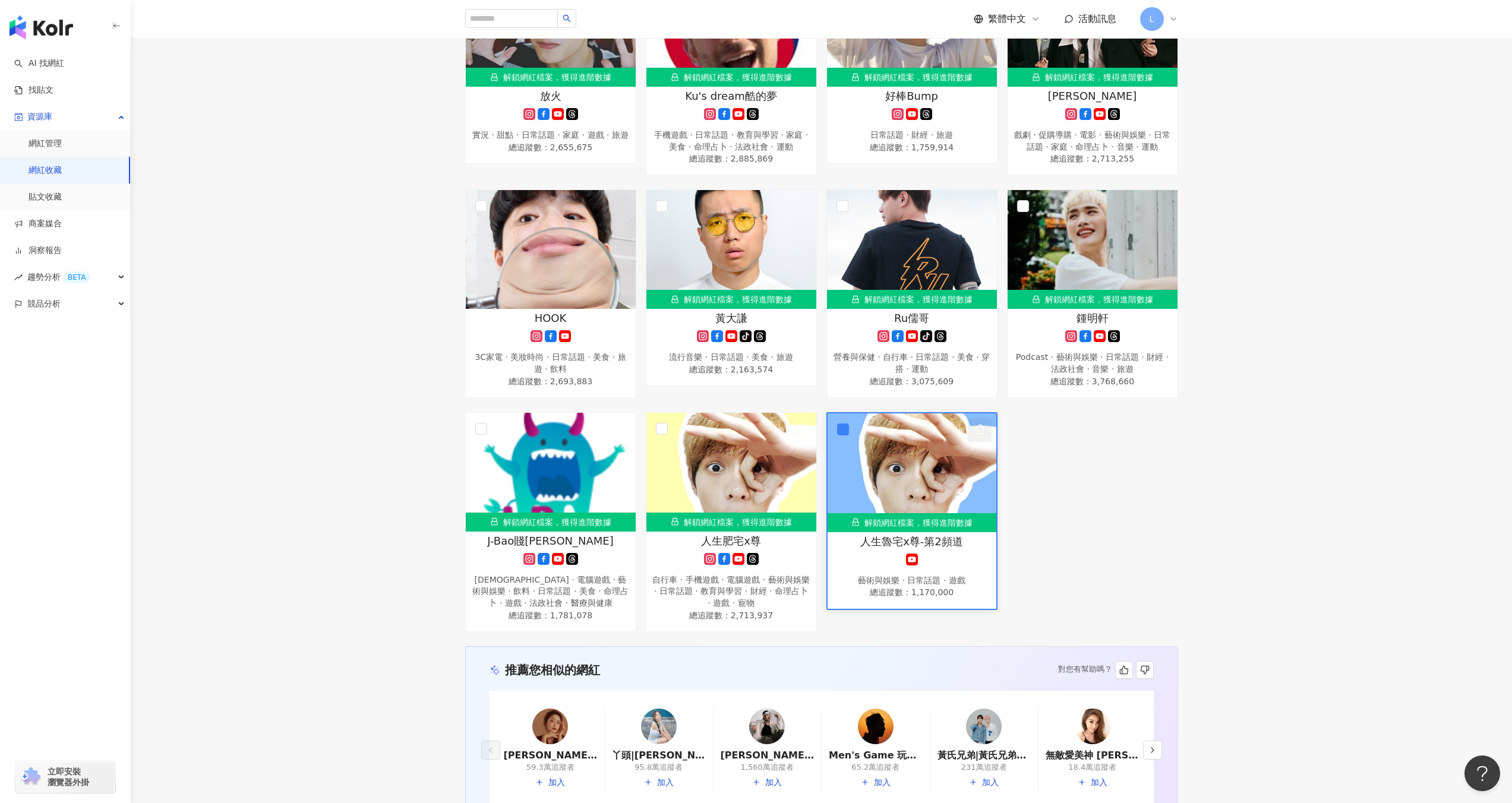
click at [980, 430] on icon "button" at bounding box center [980, 430] width 11 height 11
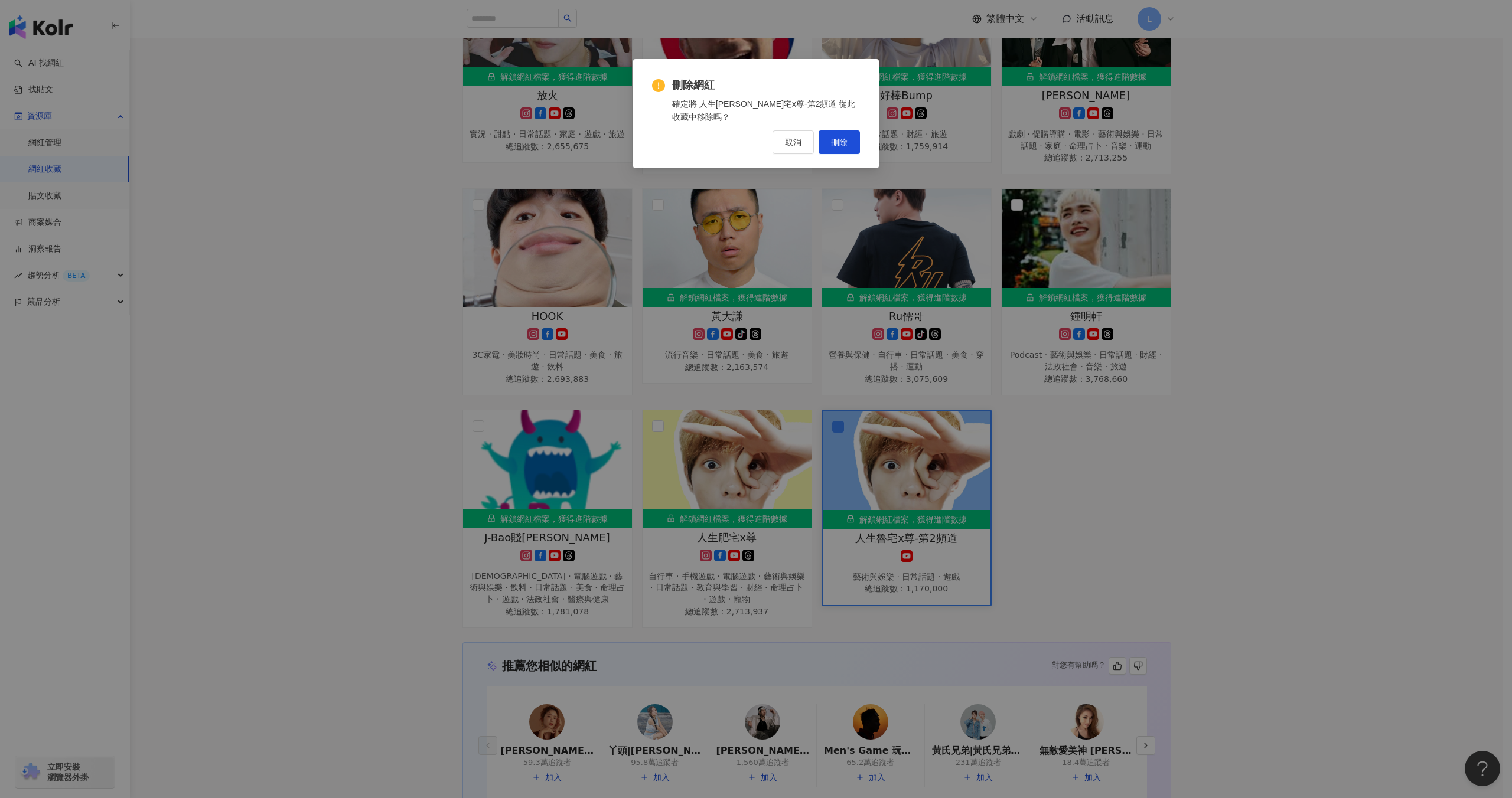
click at [844, 142] on div "刪除網紅 確定將 人生魯宅x尊-第2頻道 從此收藏中移除嗎？ 取消 刪除" at bounding box center [756, 114] width 246 height 110
click at [844, 138] on span "刪除" at bounding box center [839, 142] width 17 height 10
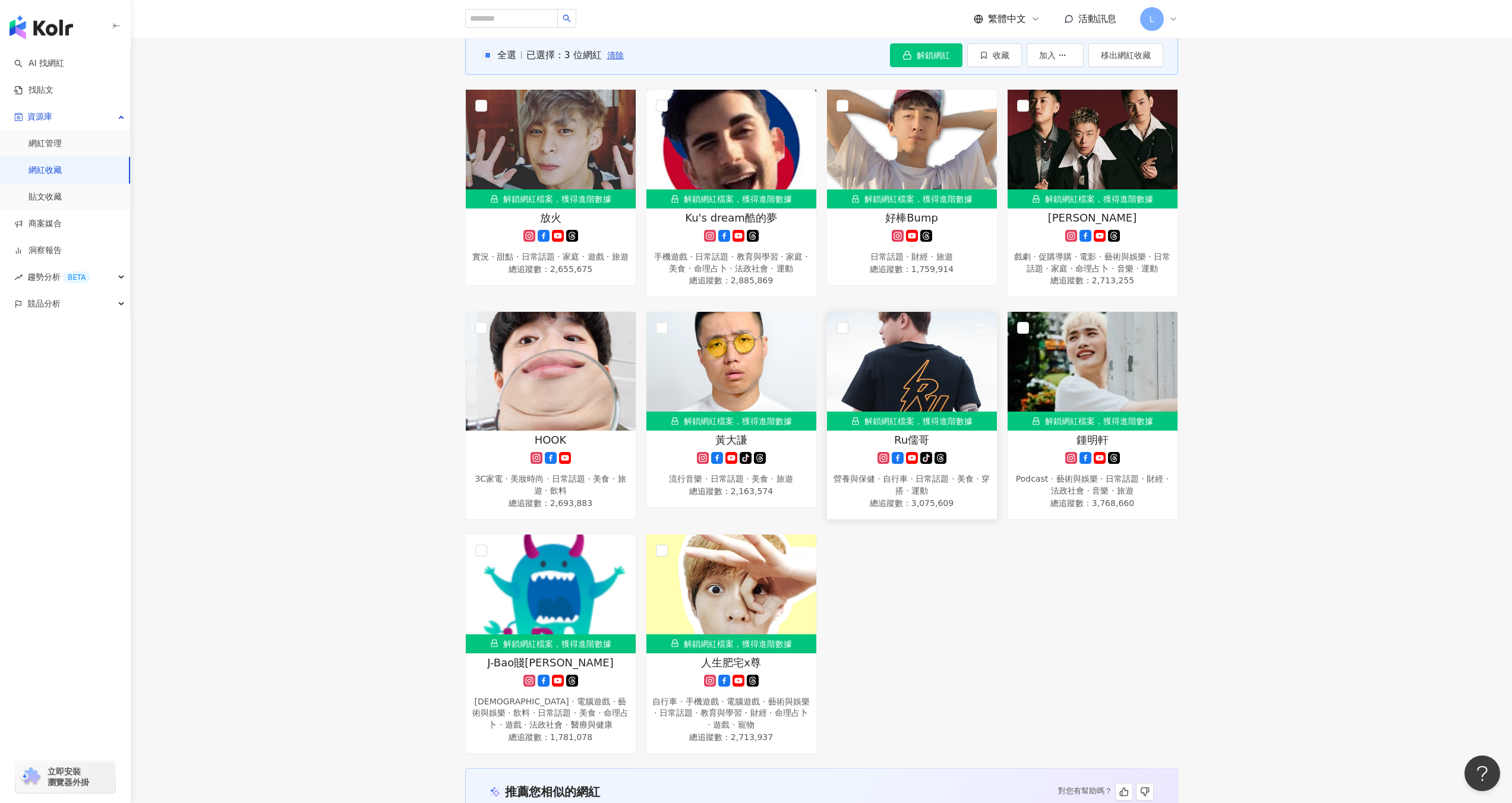
scroll to position [160, 0]
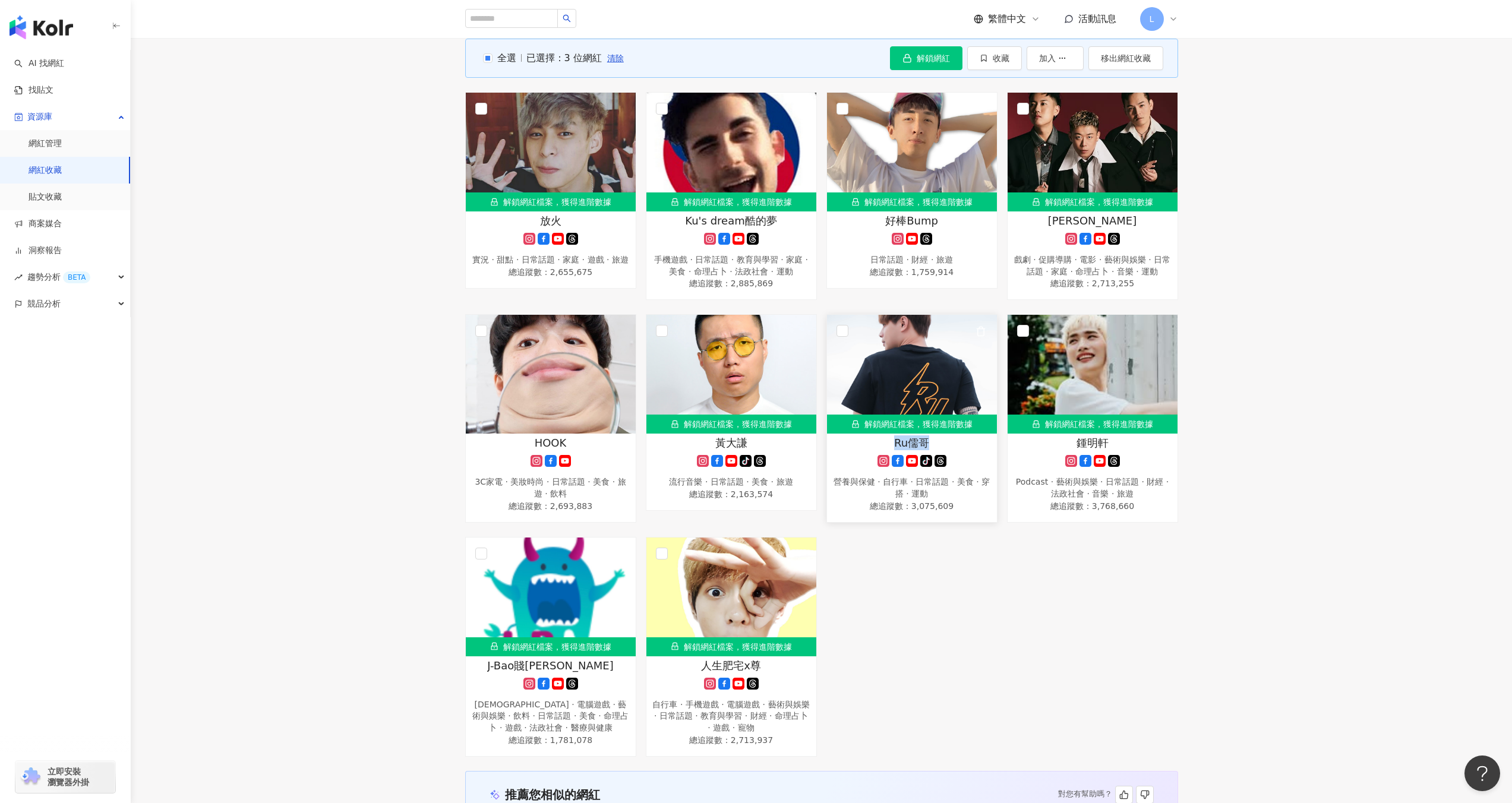
drag, startPoint x: 886, startPoint y: 441, endPoint x: 977, endPoint y: 439, distance: 91.0
click at [977, 439] on div "Ru儒哥" at bounding box center [913, 443] width 158 height 15
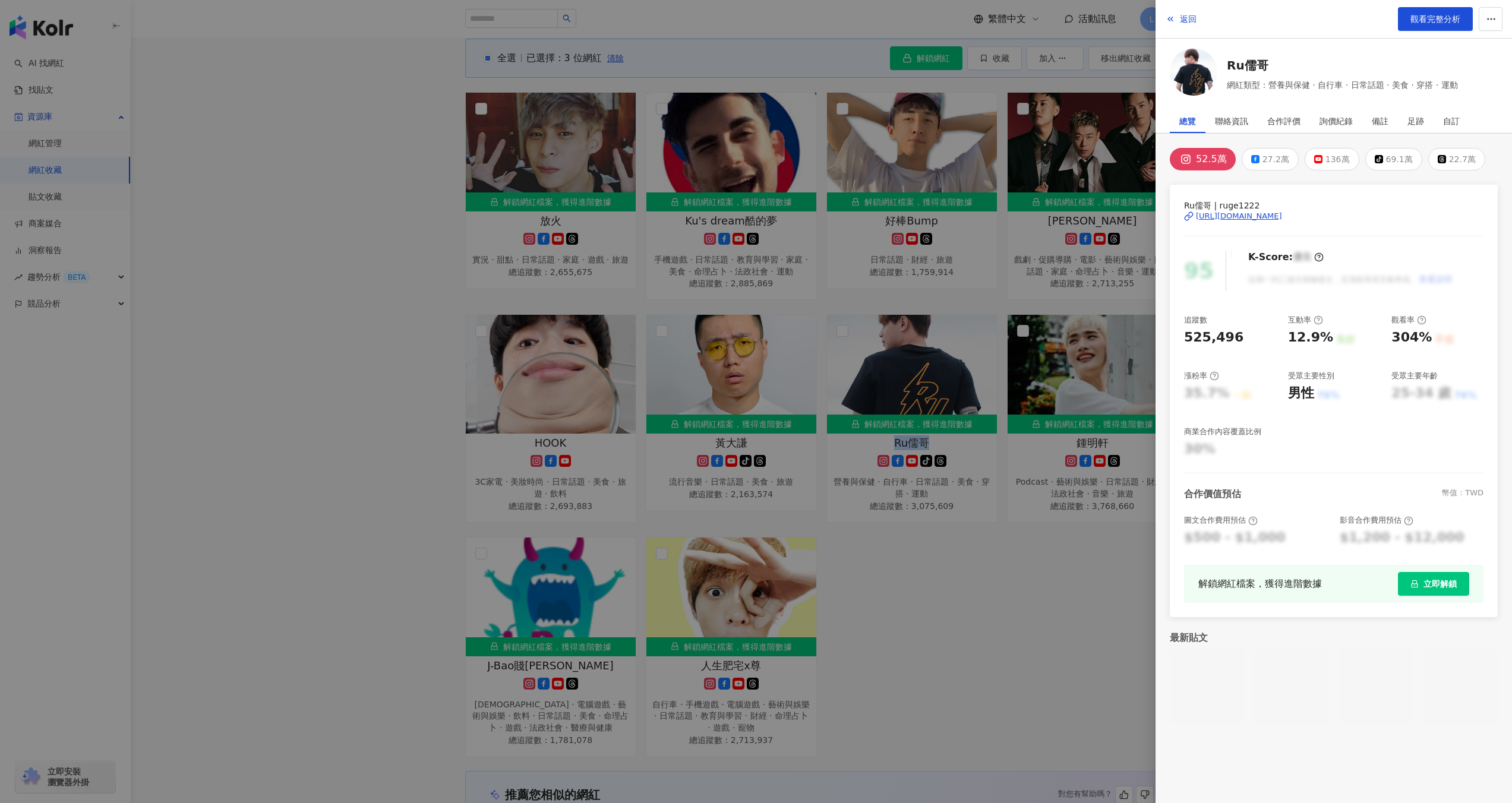
copy span "Ru儒哥"
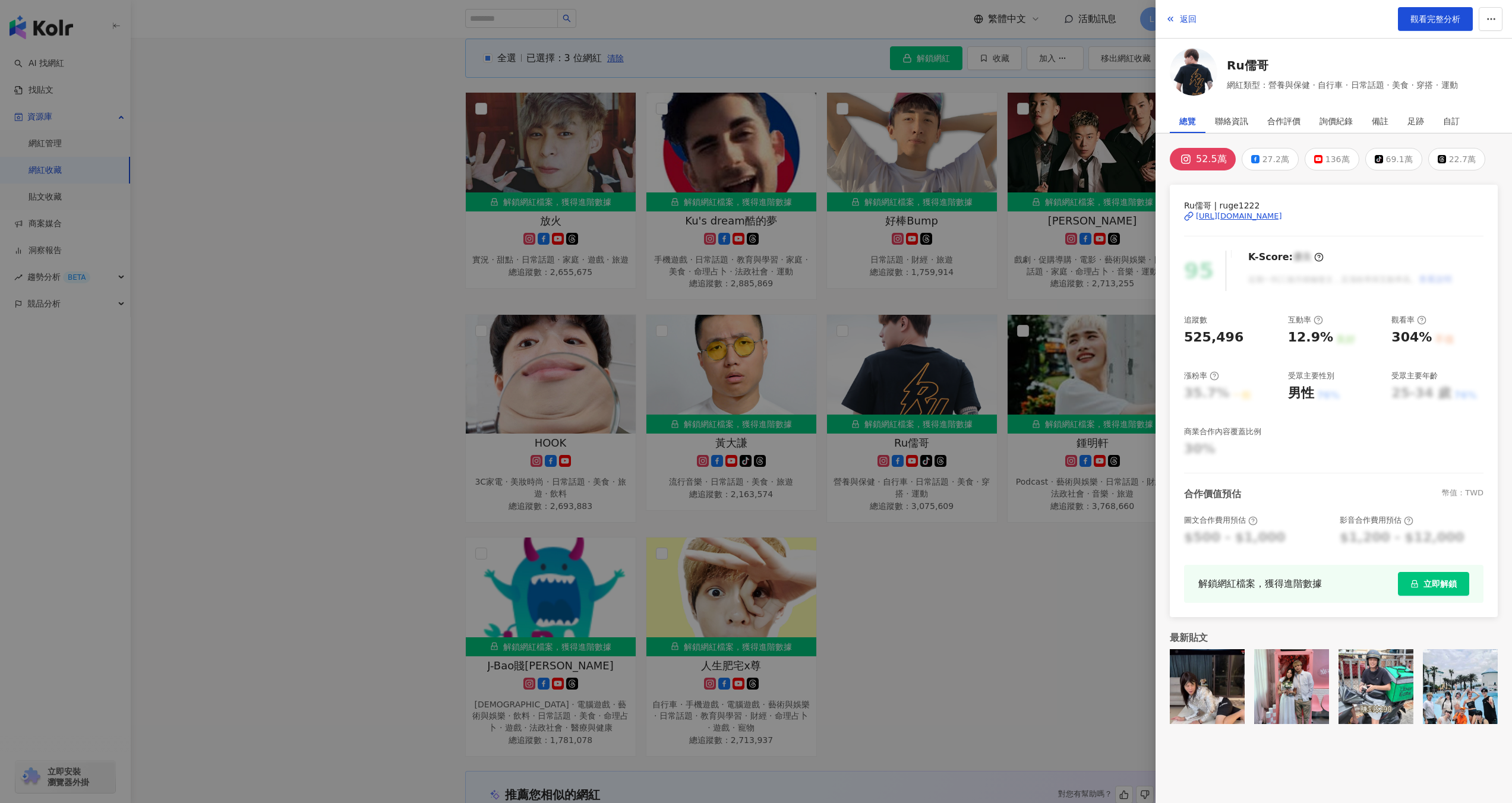
click at [961, 556] on div at bounding box center [756, 401] width 1512 height 803
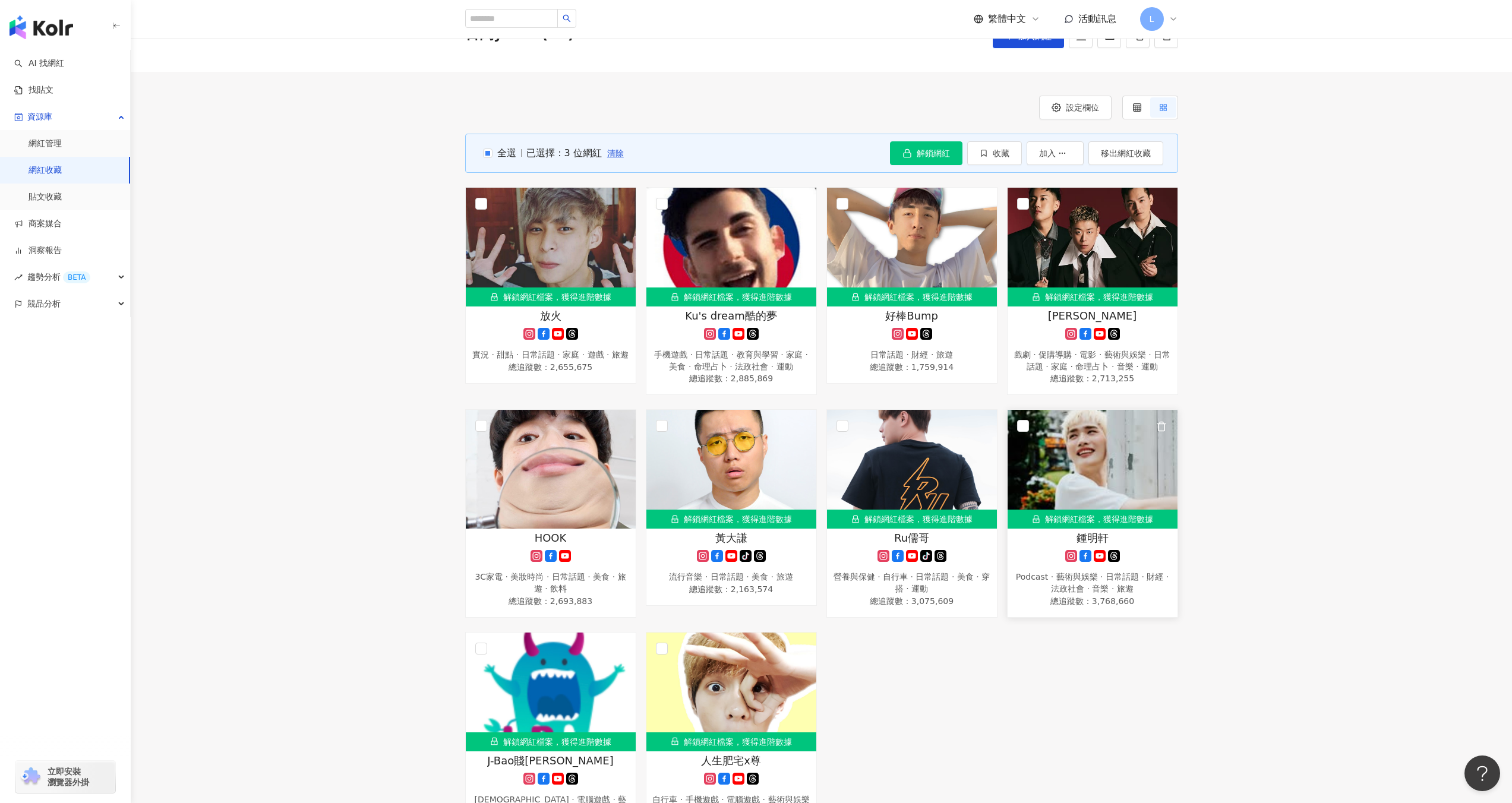
scroll to position [52, 0]
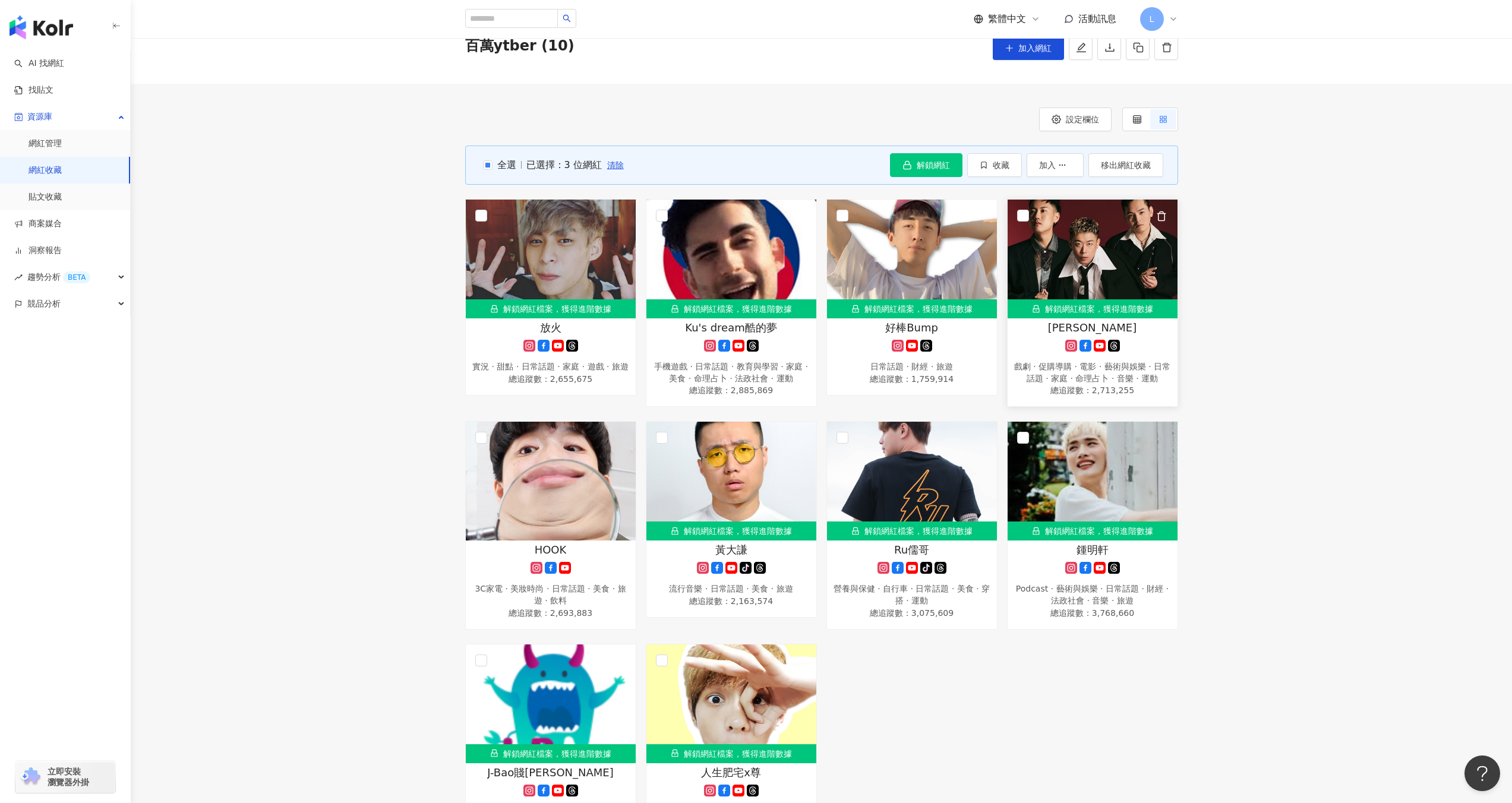
click at [1101, 349] on icon at bounding box center [1099, 345] width 12 height 12
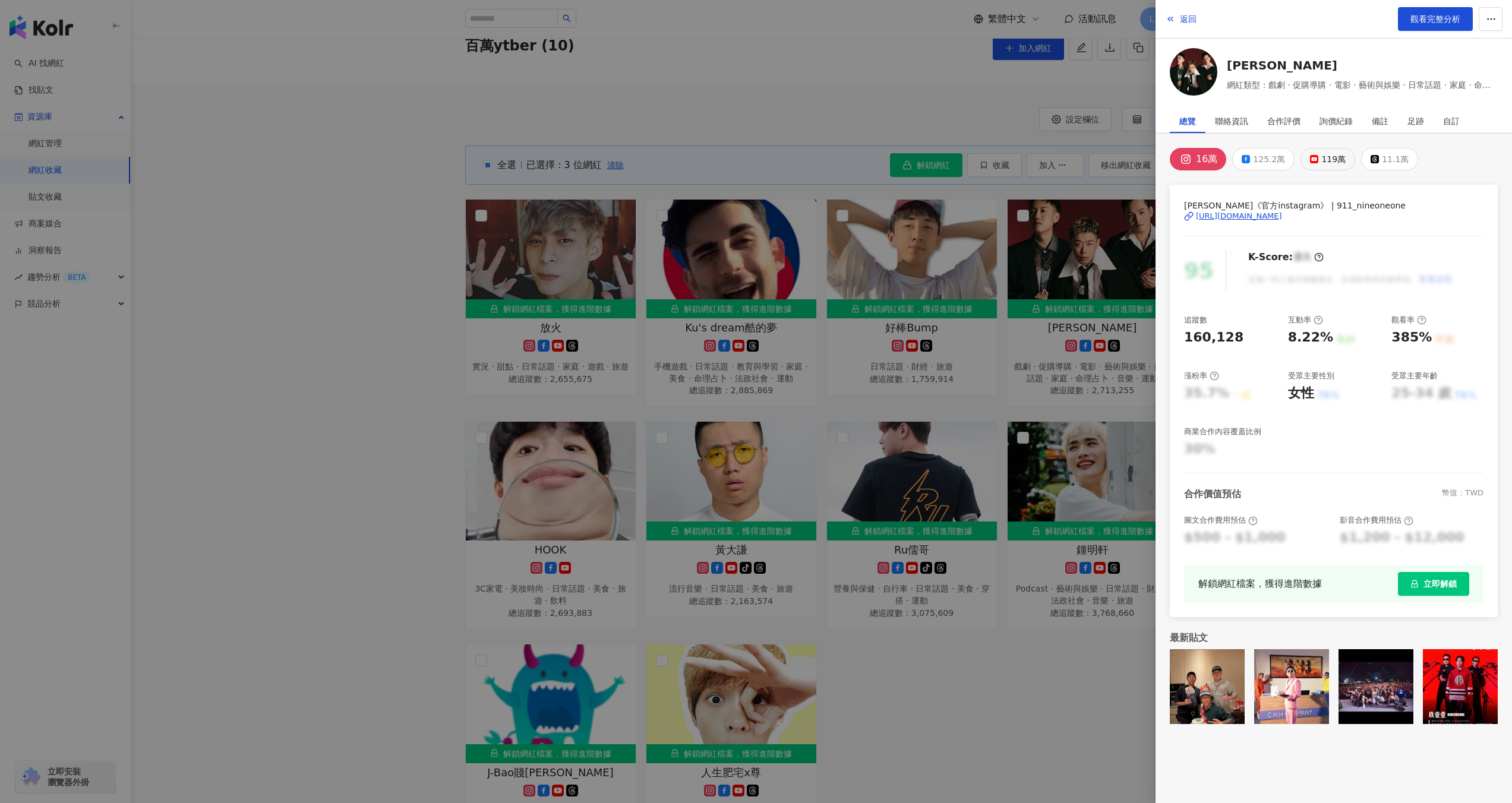
click at [1322, 158] on div "119萬" at bounding box center [1333, 159] width 24 height 17
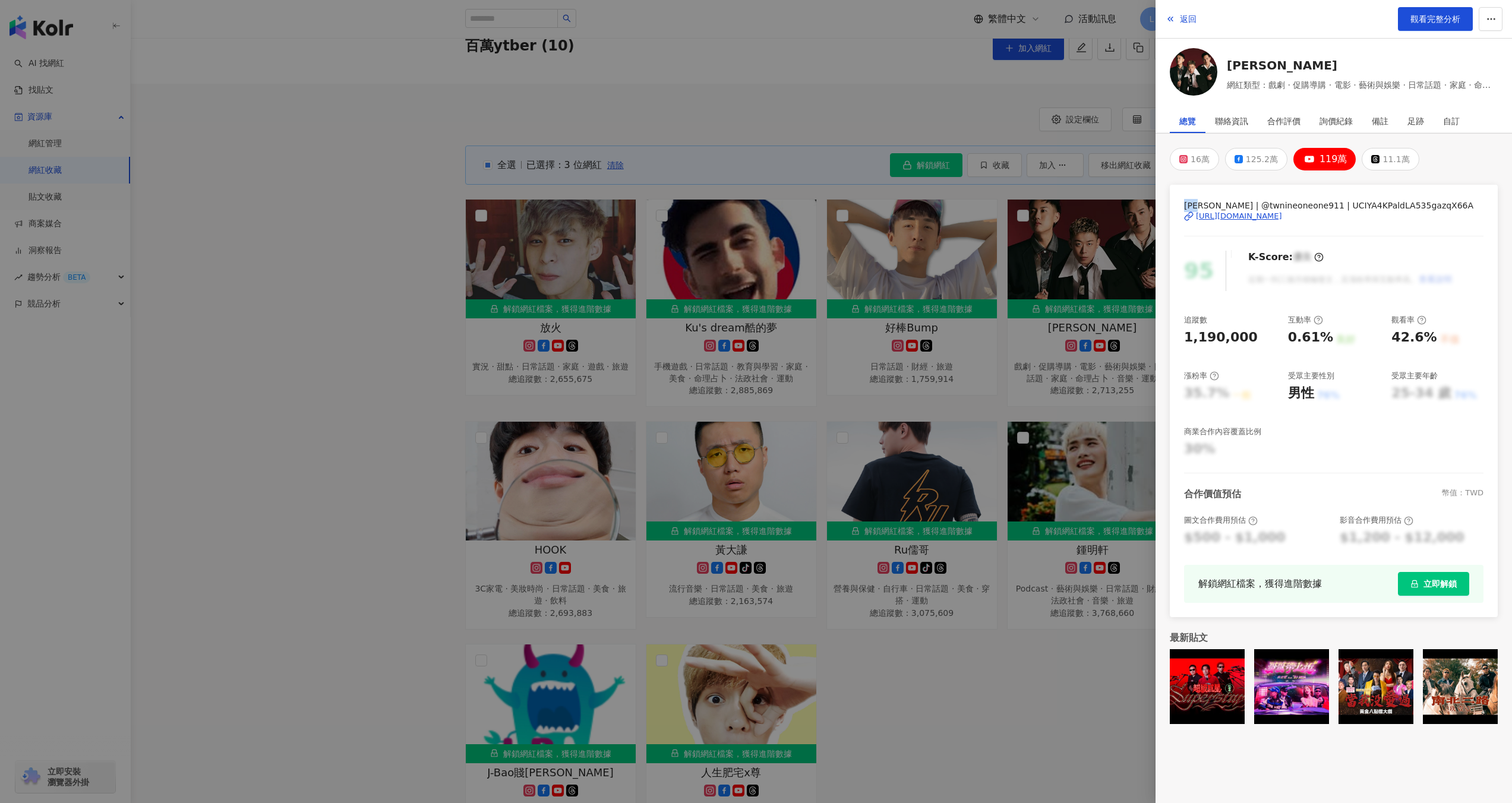
drag, startPoint x: 1187, startPoint y: 204, endPoint x: 1235, endPoint y: 200, distance: 48.2
click at [1210, 205] on span "玖壹壹 | @twnineoneone911 | UCIYA4KPaldLA535gazqX66A" at bounding box center [1333, 205] width 300 height 13
copy span "玖壹壹"
click at [1283, 216] on div "https://www.youtube.com/channel/UCIYA4KPaldLA535gazqX66A" at bounding box center [1239, 216] width 86 height 11
click at [1076, 235] on div at bounding box center [756, 401] width 1512 height 803
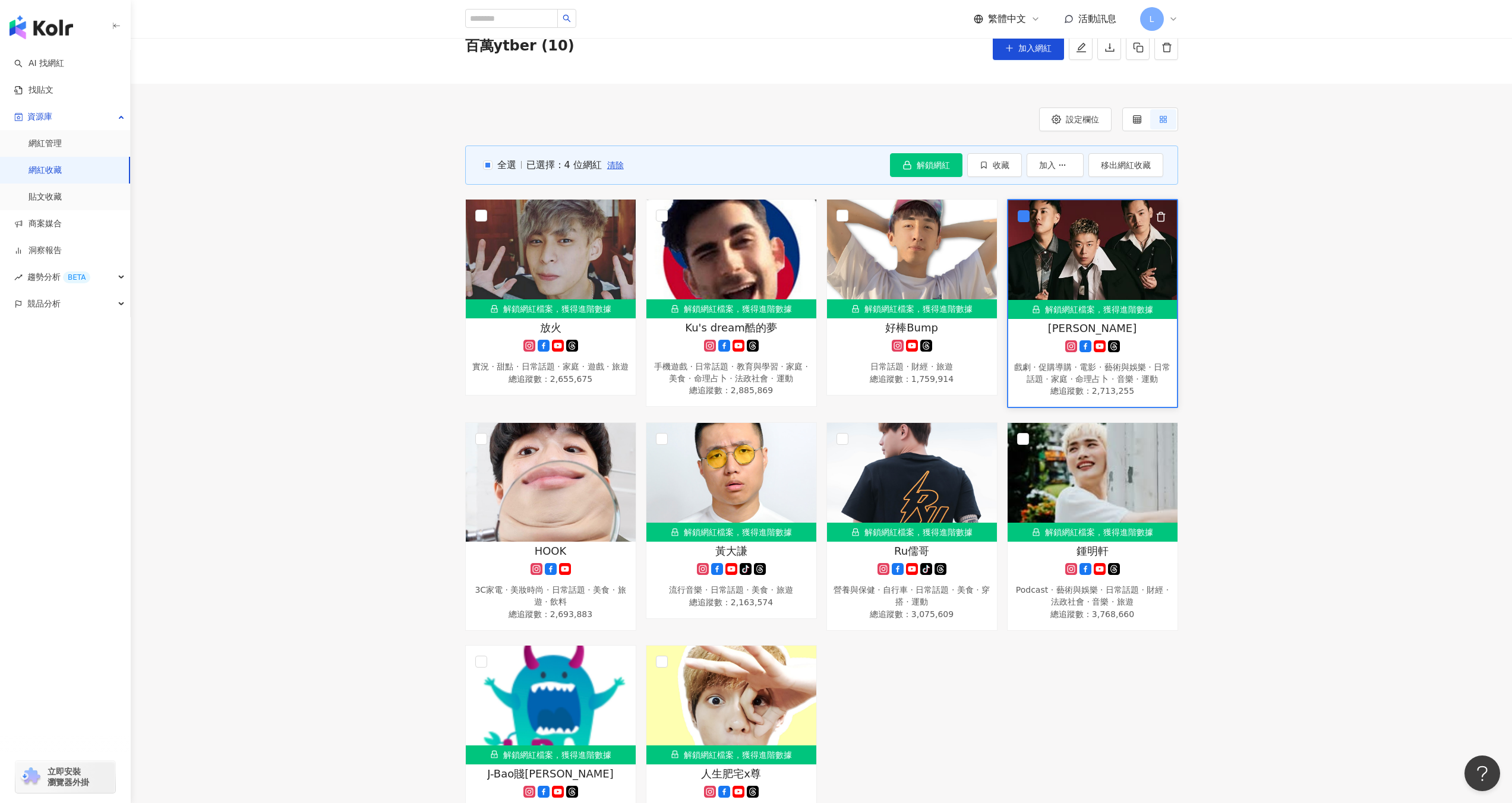
click at [1162, 214] on icon "button" at bounding box center [1161, 217] width 11 height 11
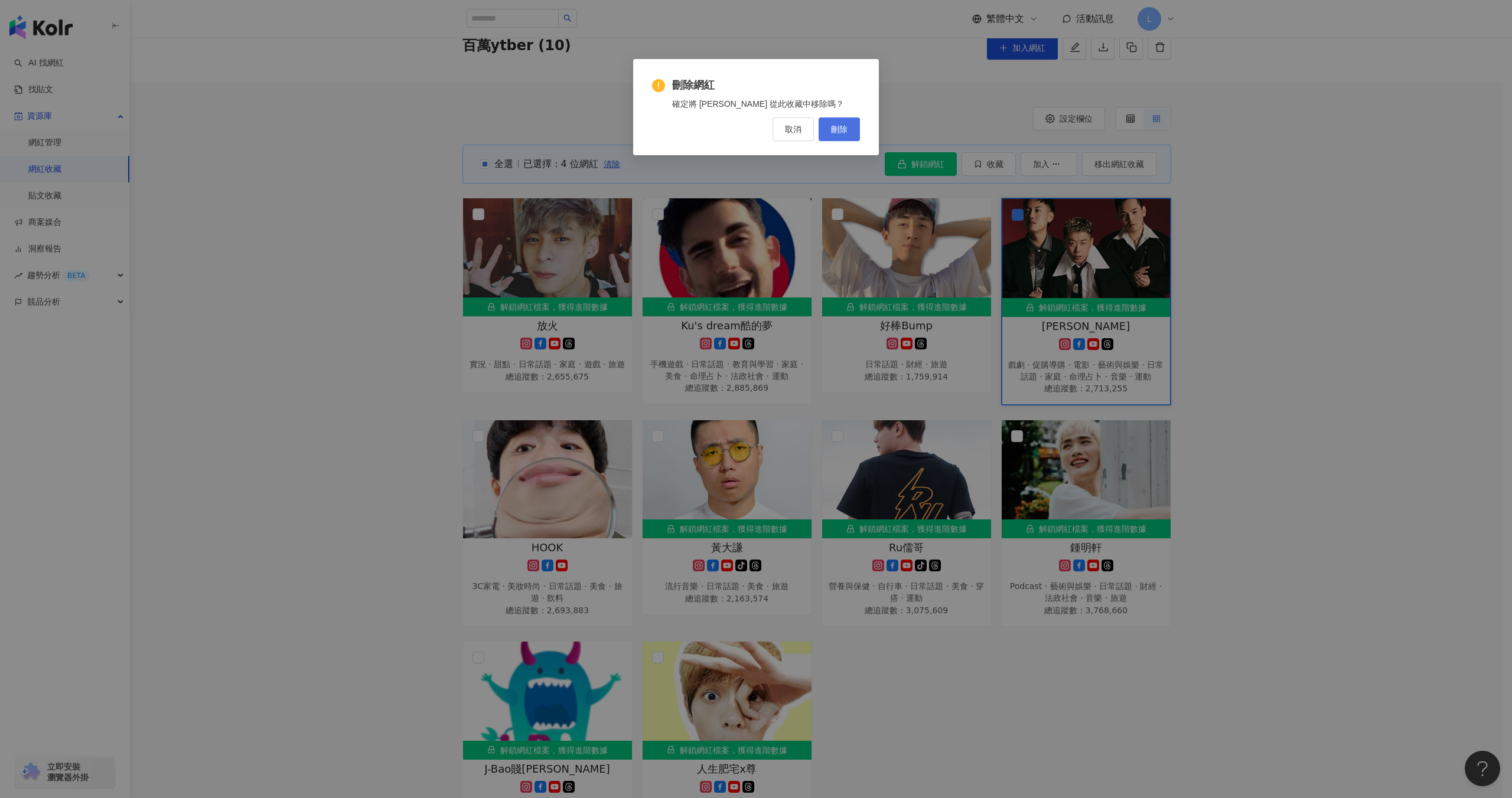
click at [837, 138] on button "刪除" at bounding box center [839, 129] width 42 height 24
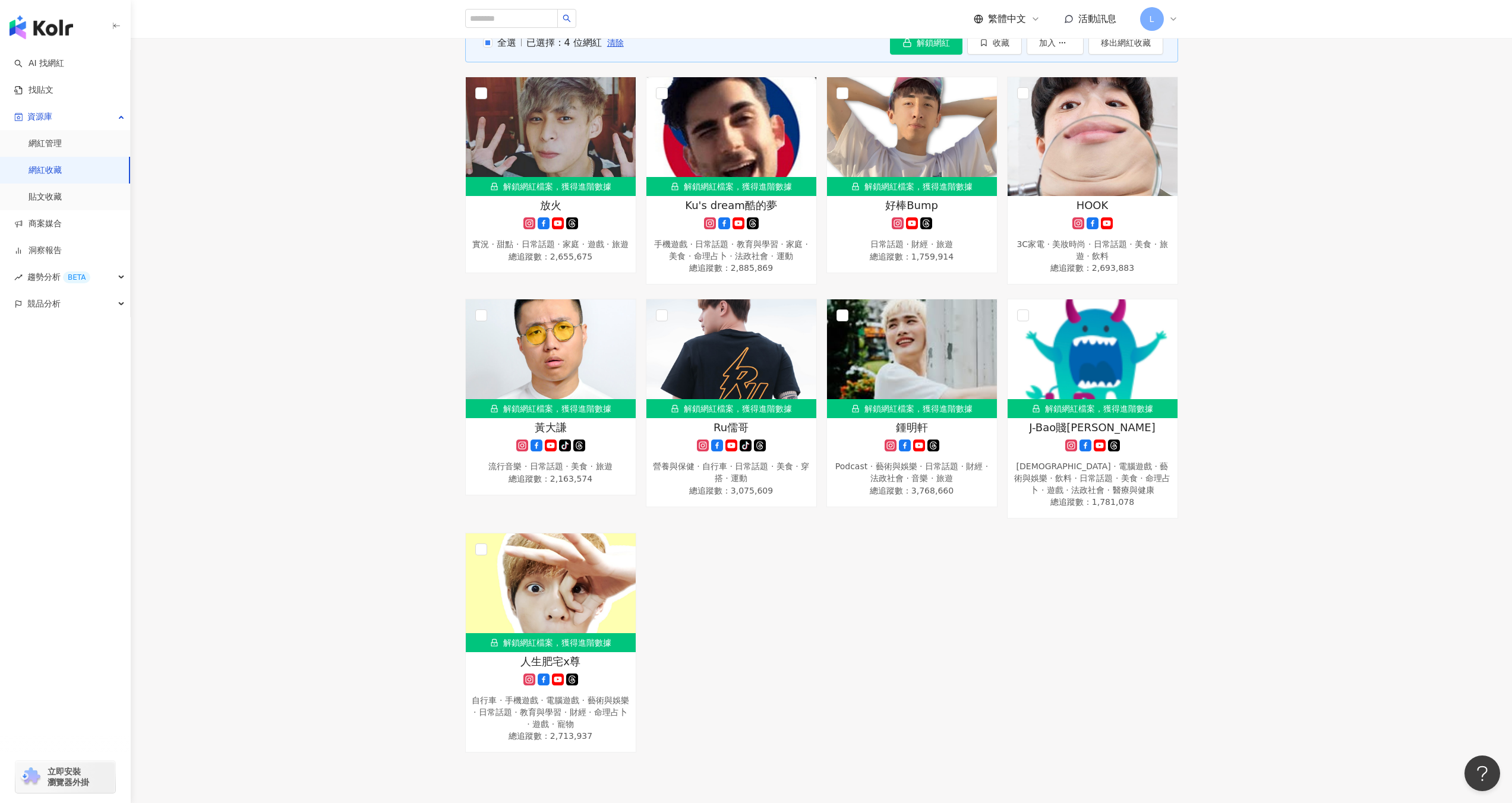
scroll to position [0, 0]
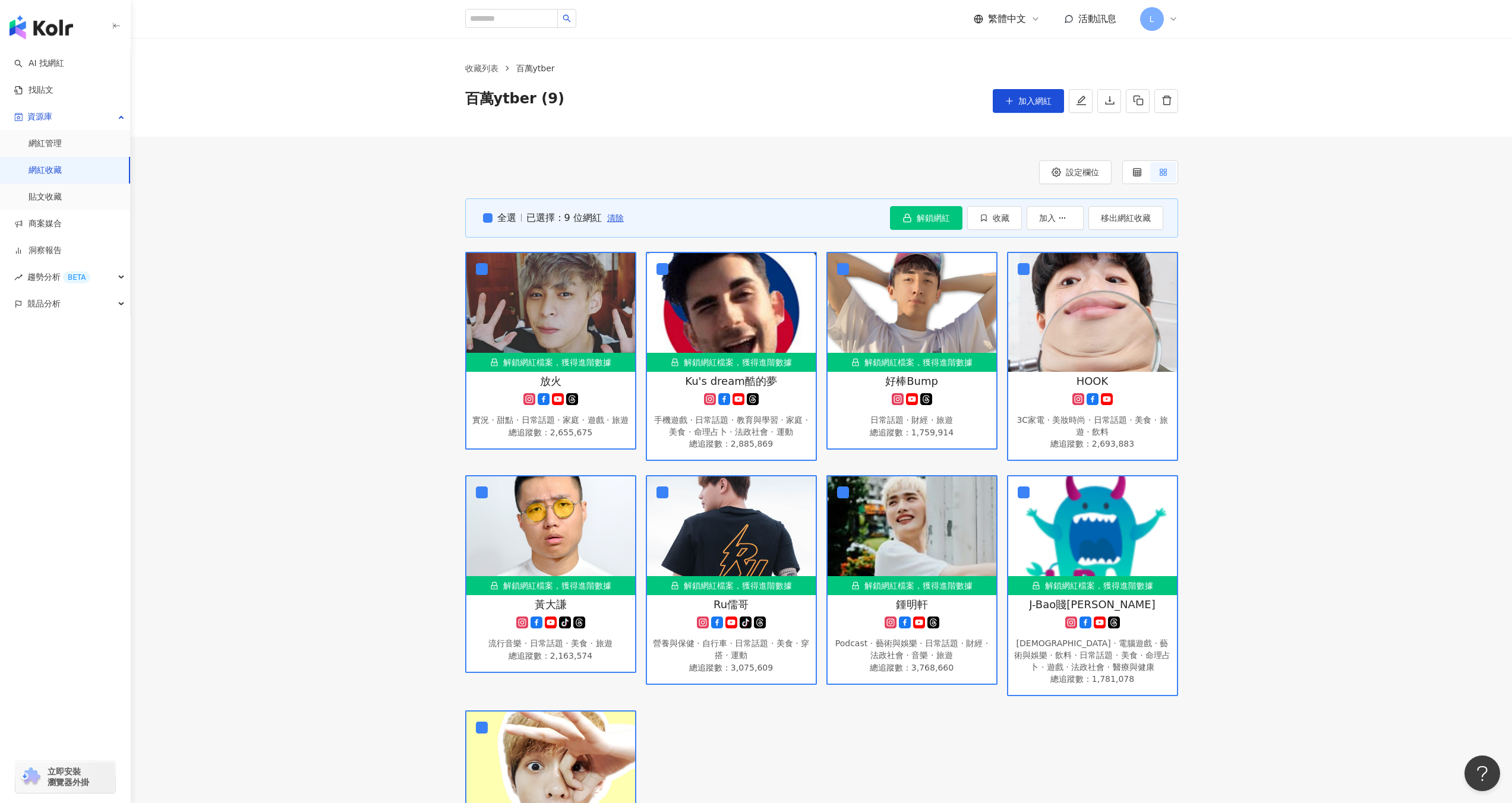
click at [380, 203] on div "全選 已選擇：9 位網紅 清除 解鎖網紅 收藏 加入 移出網紅收藏 解鎖網紅檔案，獲得進階數據 放火 實況 · 甜點 · 日常話題 · 家庭 · 遊戲 · 旅…" at bounding box center [821, 565] width 1381 height 733
click at [495, 216] on span "全選" at bounding box center [504, 218] width 24 height 13
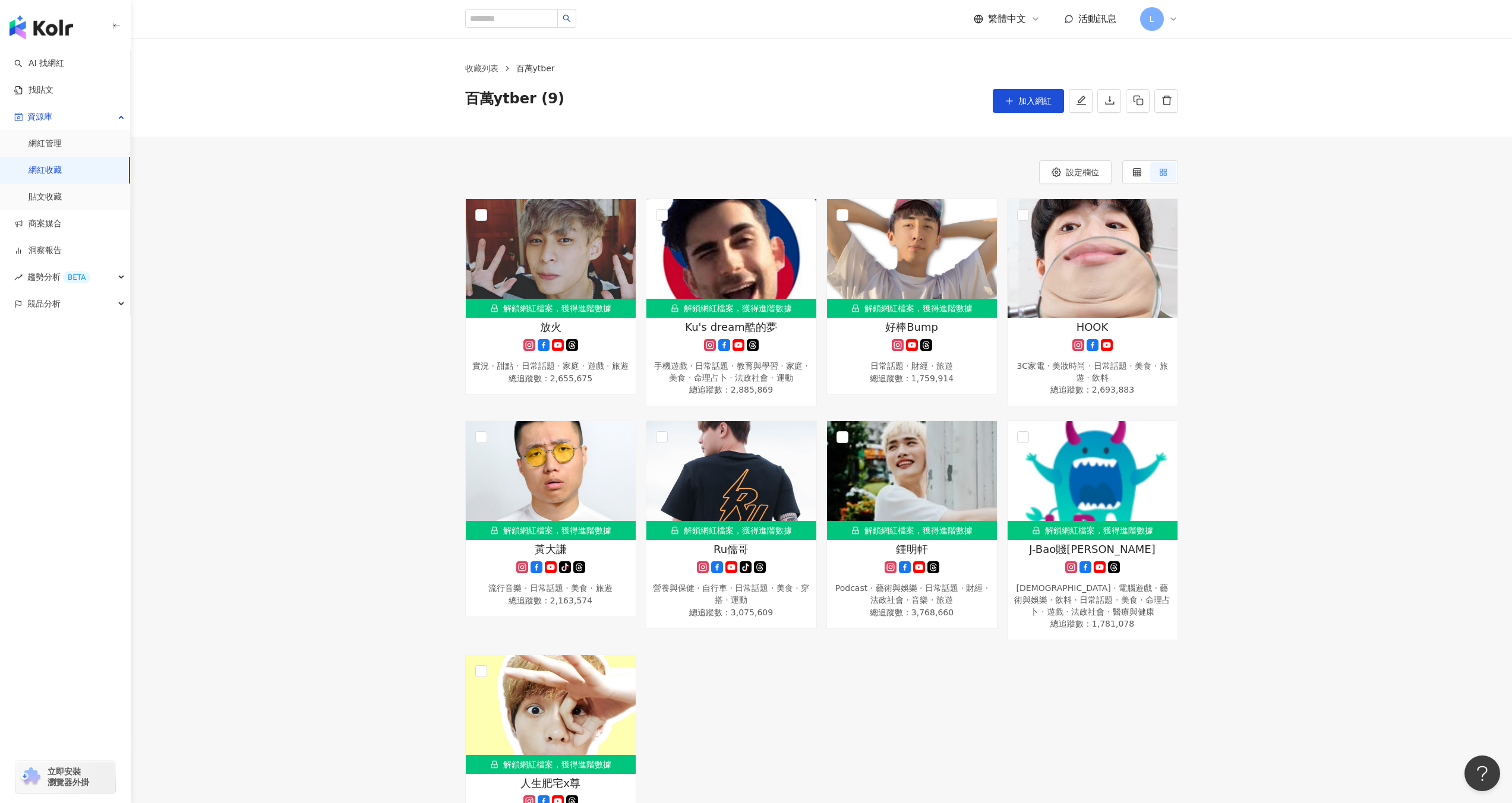
click at [352, 198] on div "解鎖網紅檔案，獲得進階數據 放火 實況 · 甜點 · 日常話題 · 家庭 · 遊戲 · 旅遊 總追蹤數 ： 2,655,675 解鎖網紅檔案，獲得進階數據 K…" at bounding box center [821, 536] width 1381 height 676
click at [52, 60] on link "AI 找網紅" at bounding box center [39, 63] width 50 height 12
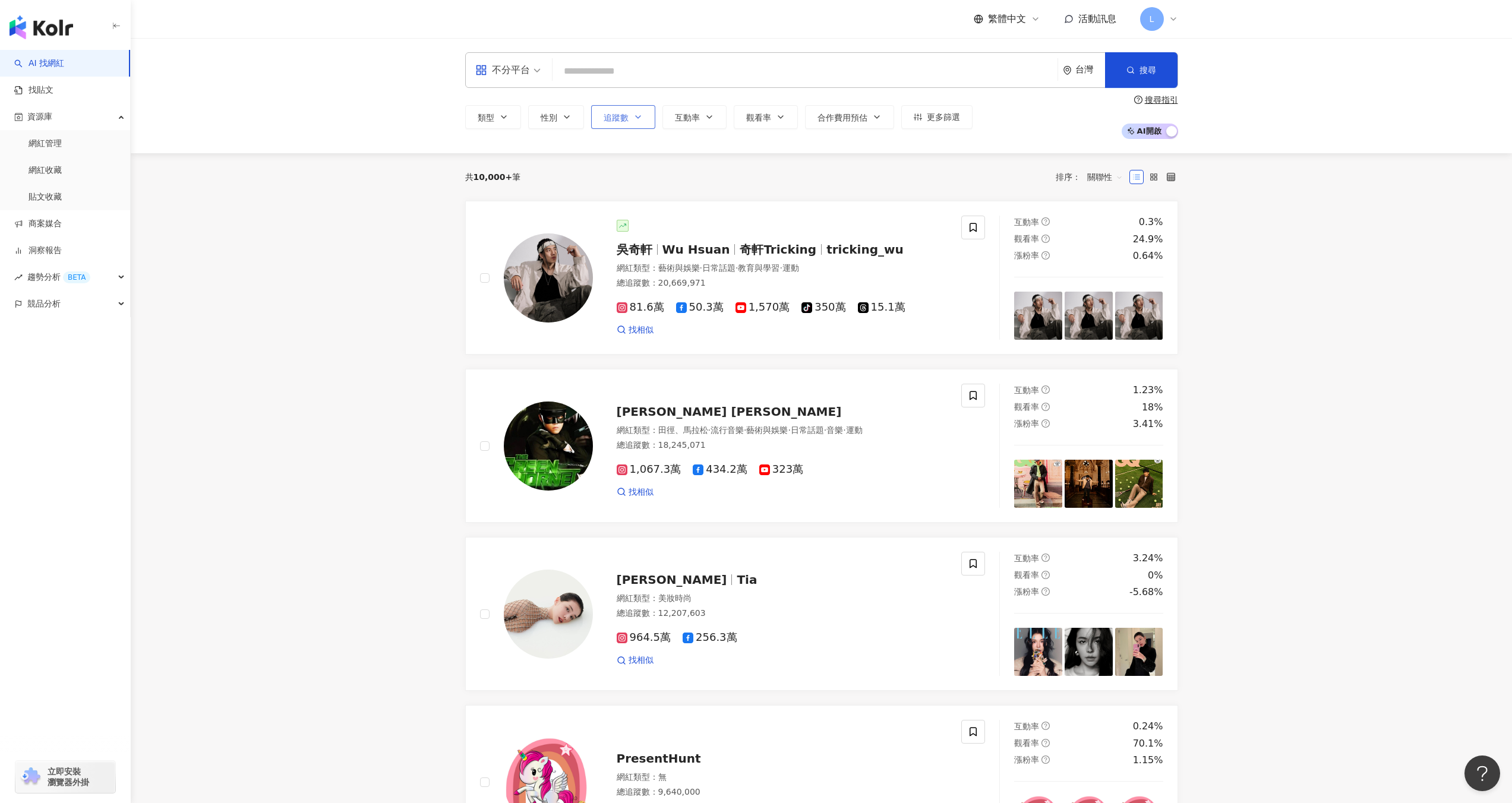
click at [624, 117] on span "追蹤數" at bounding box center [616, 117] width 25 height 10
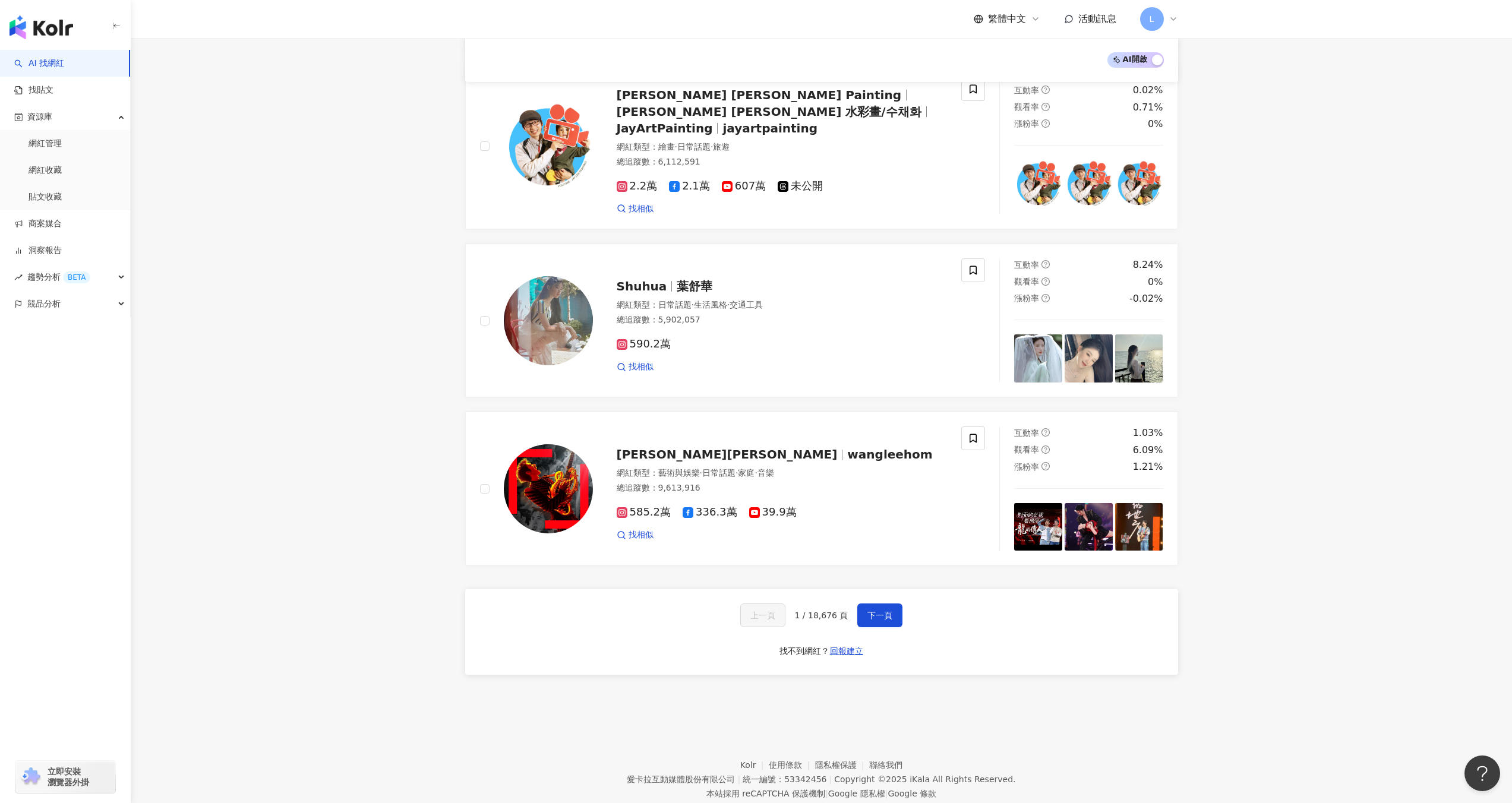
scroll to position [1673, 0]
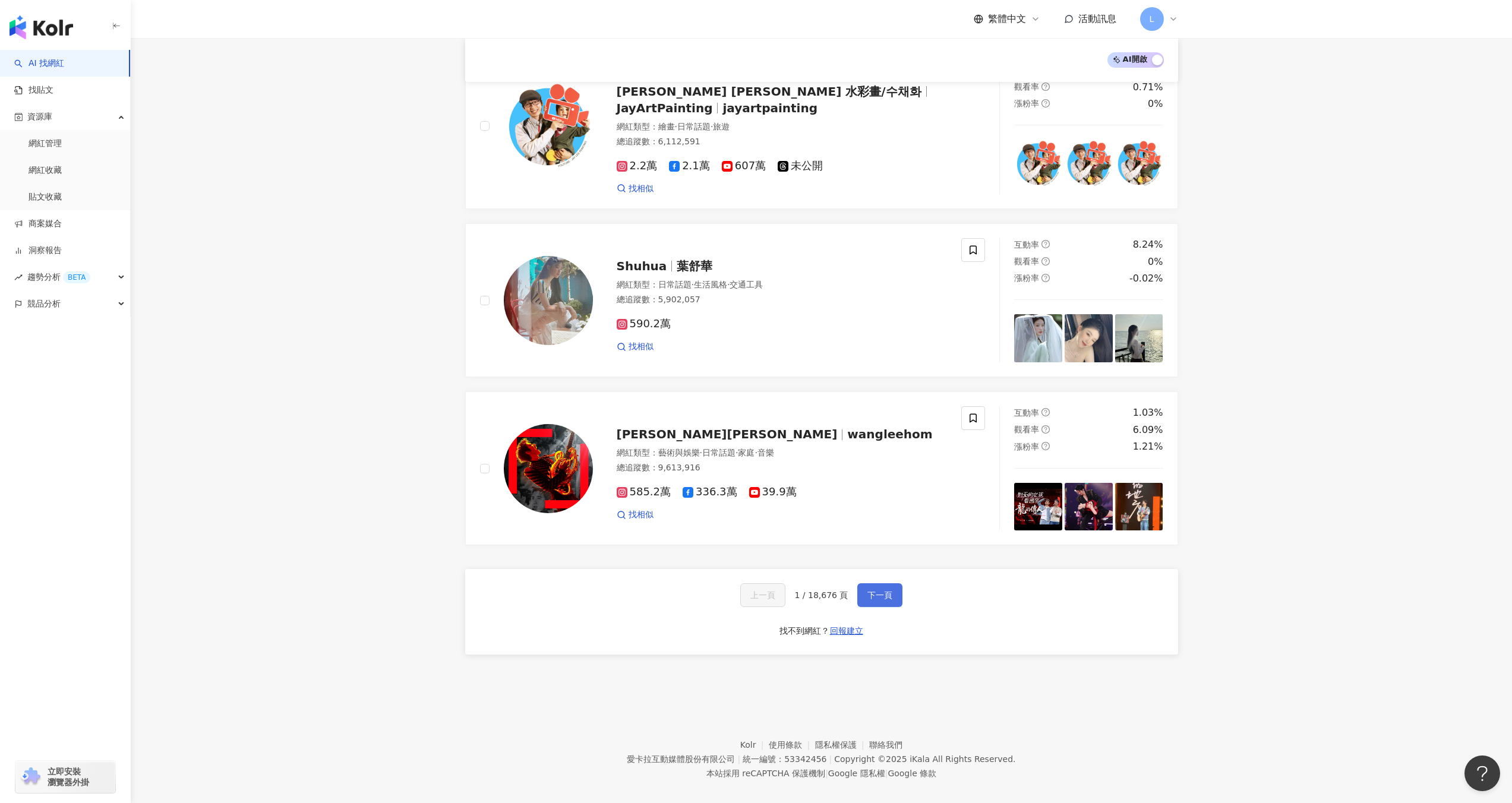
click at [869, 590] on span "下一頁" at bounding box center [880, 595] width 25 height 10
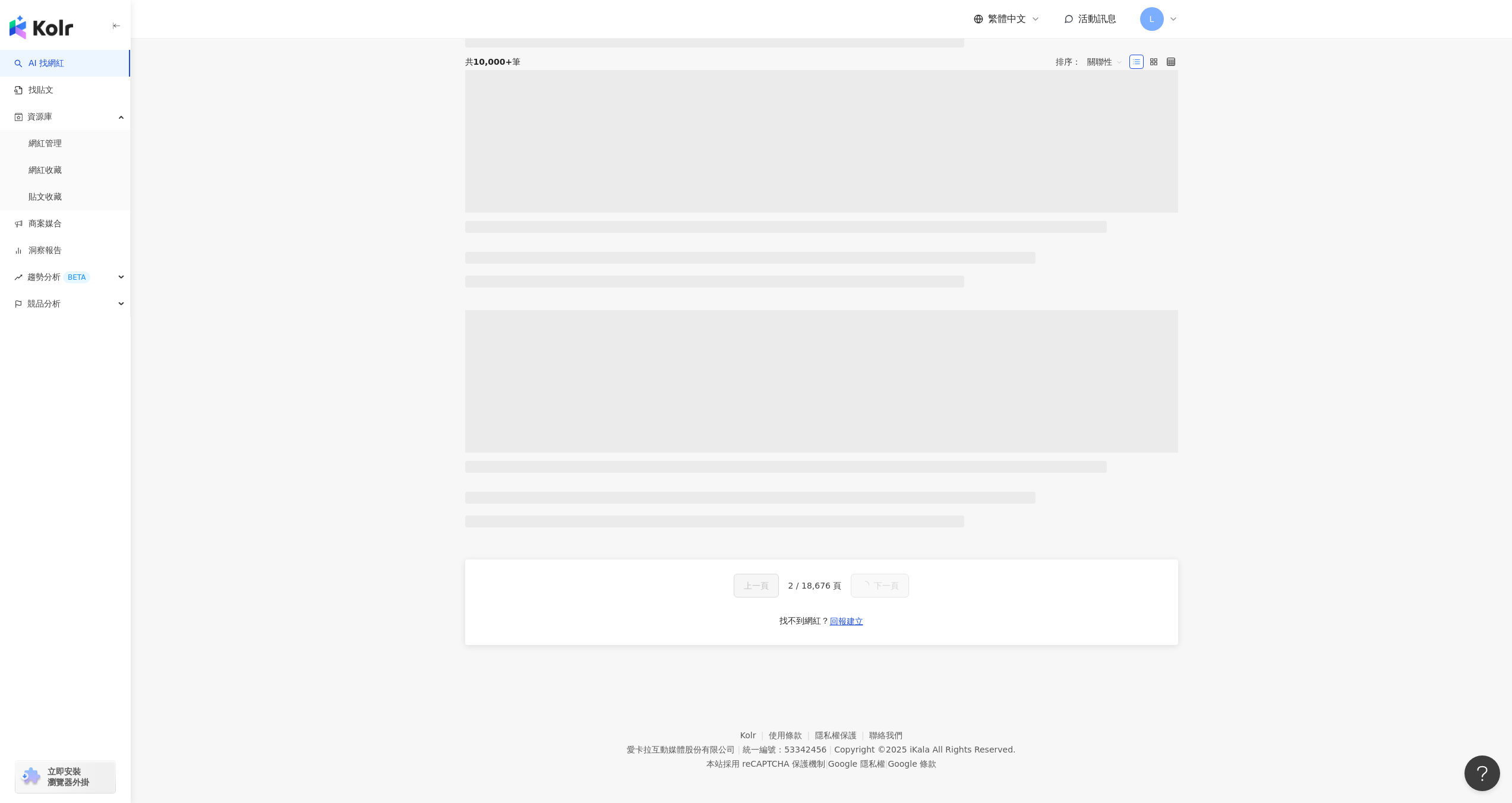
scroll to position [0, 0]
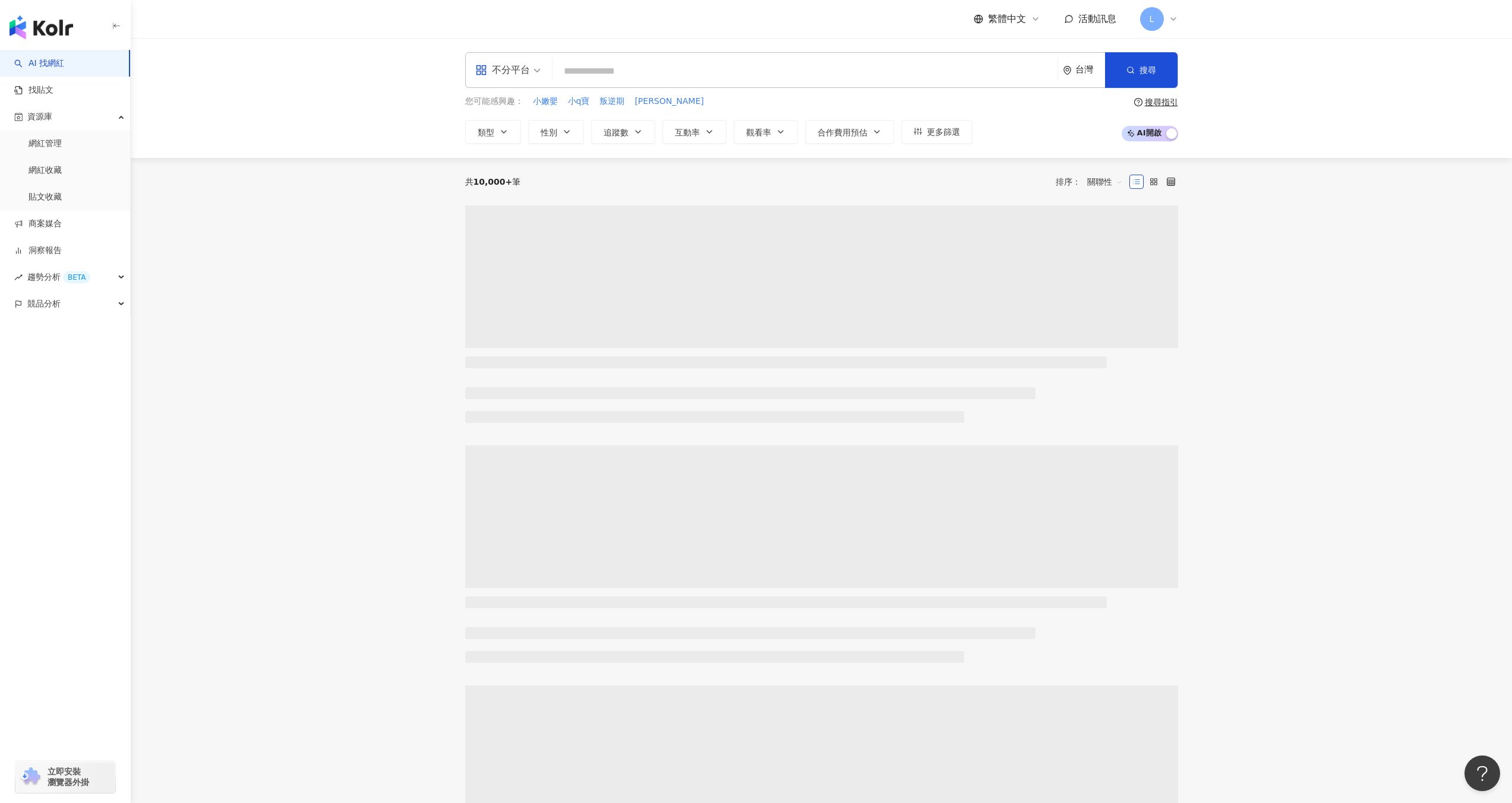
click at [506, 76] on div "不分平台" at bounding box center [502, 69] width 54 height 19
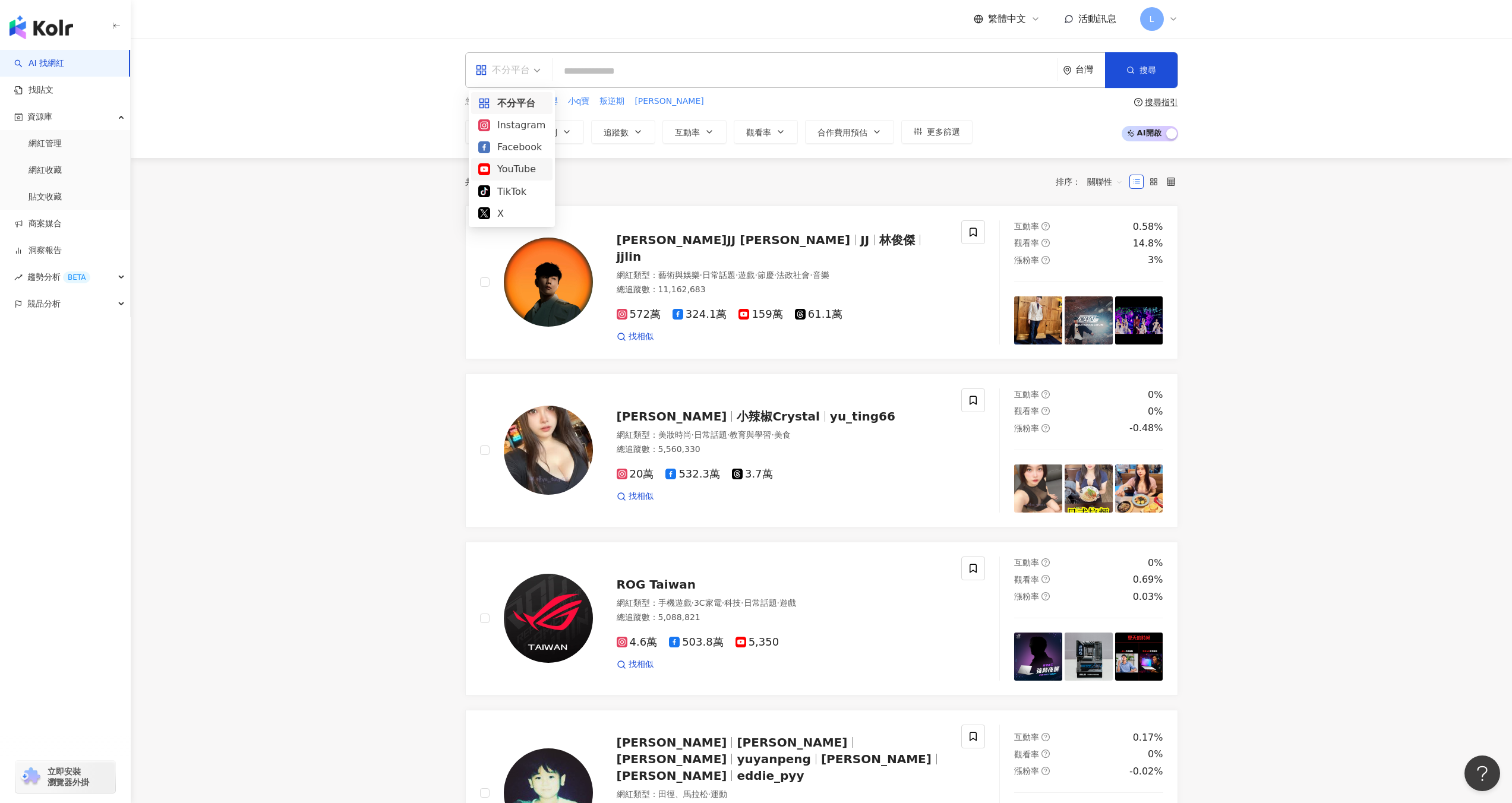
click at [508, 166] on div "YouTube" at bounding box center [511, 169] width 67 height 15
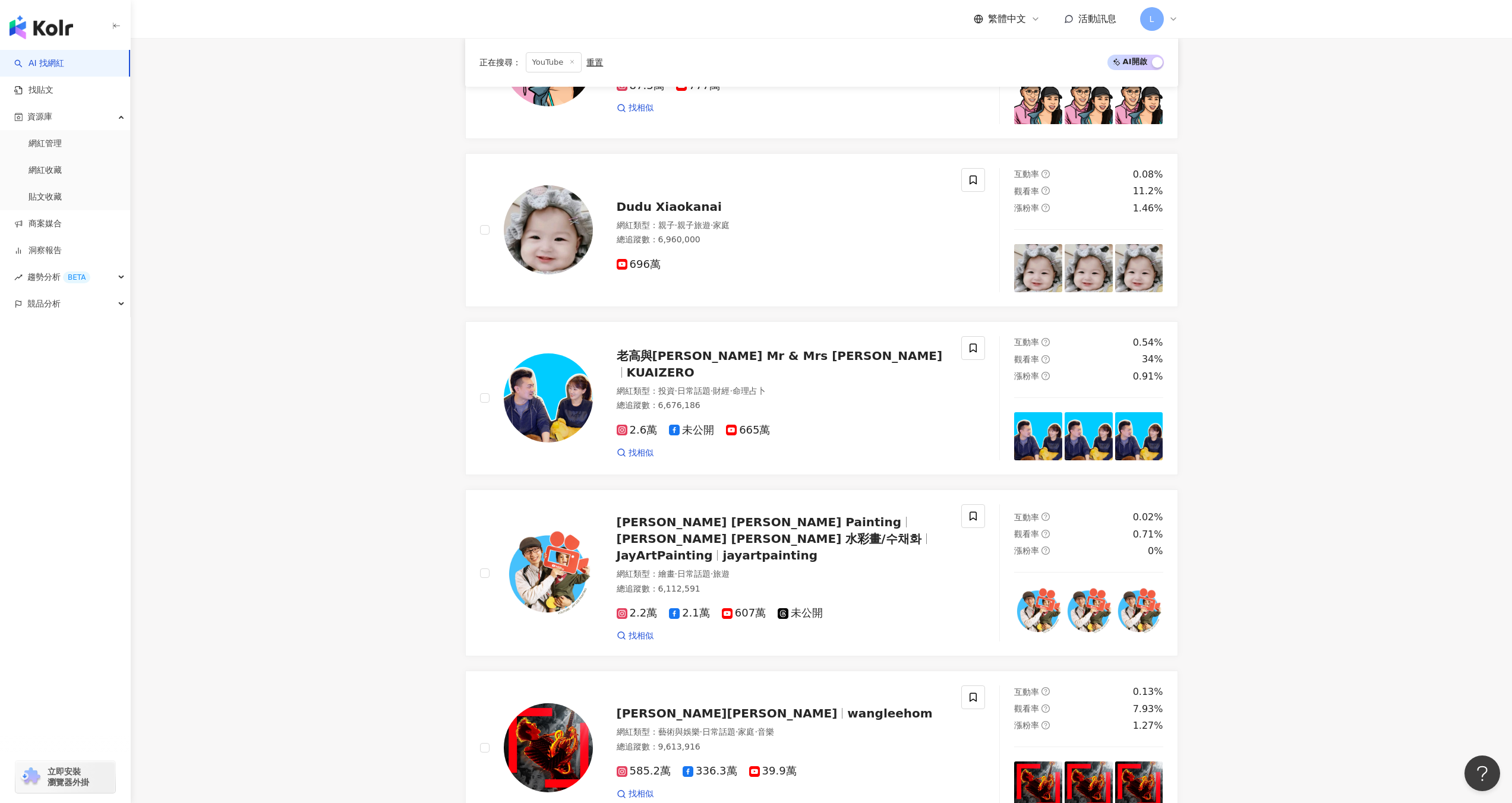
scroll to position [1678, 0]
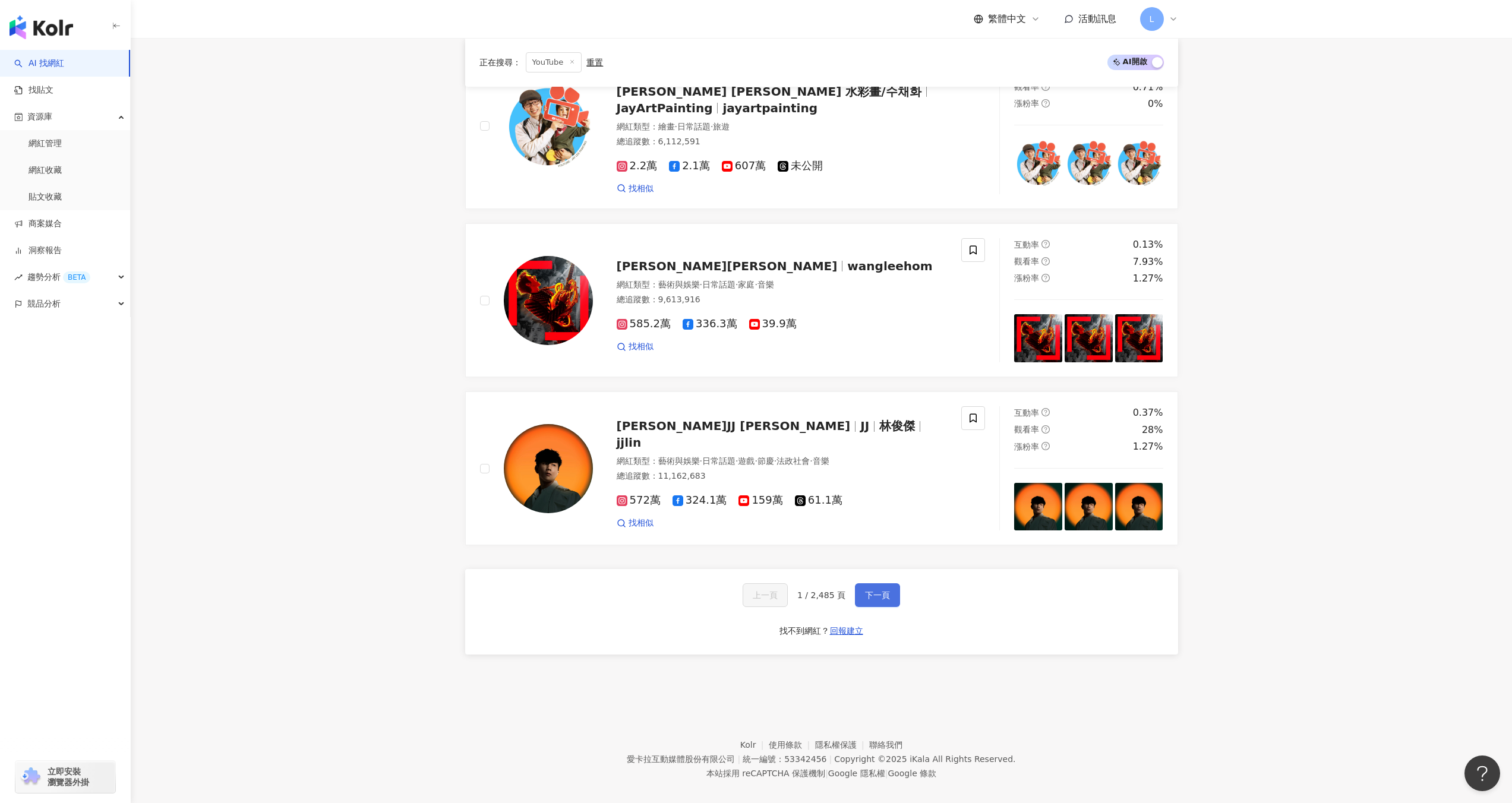
click at [879, 590] on span "下一頁" at bounding box center [878, 595] width 25 height 10
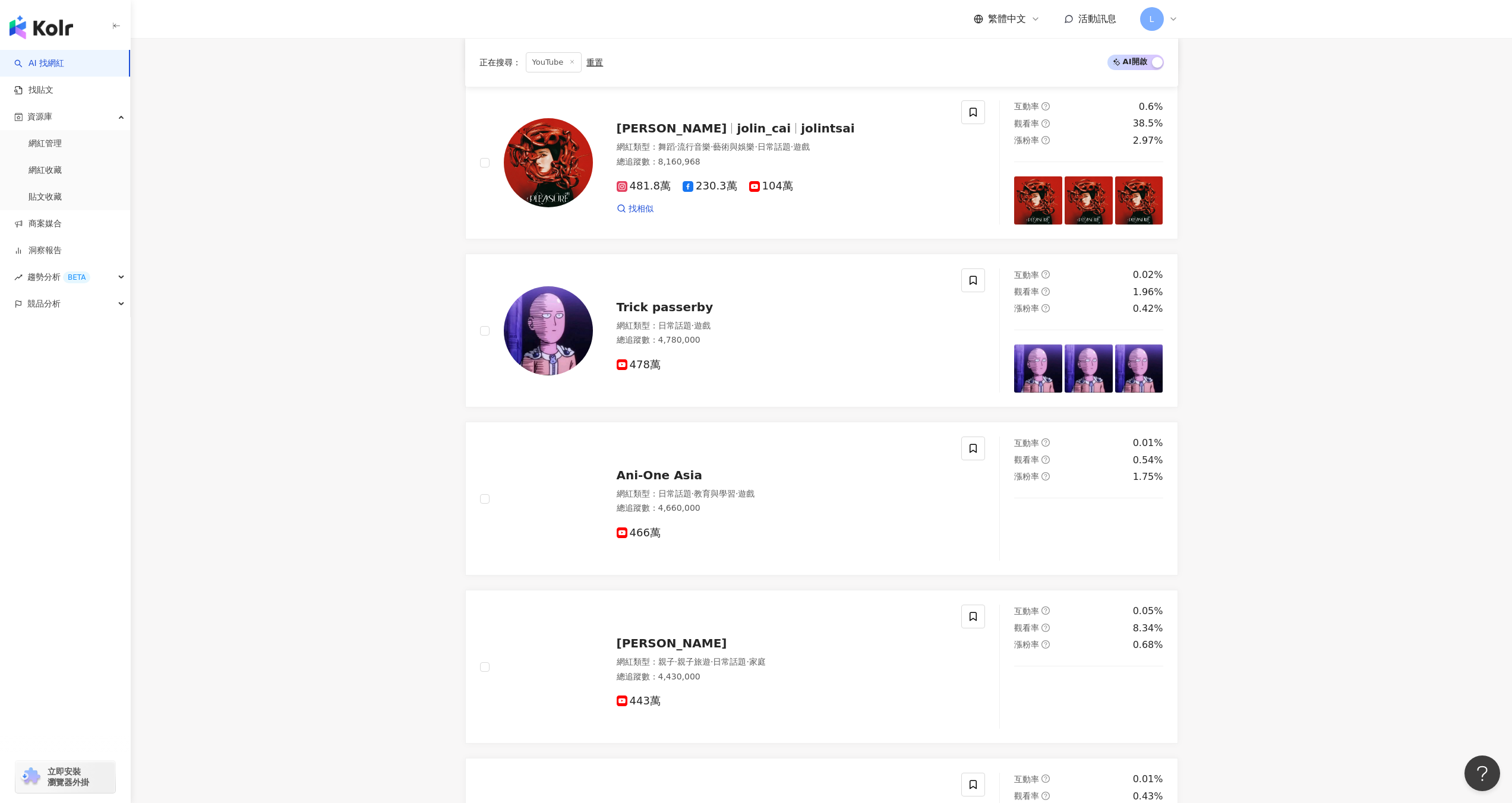
scroll to position [0, 0]
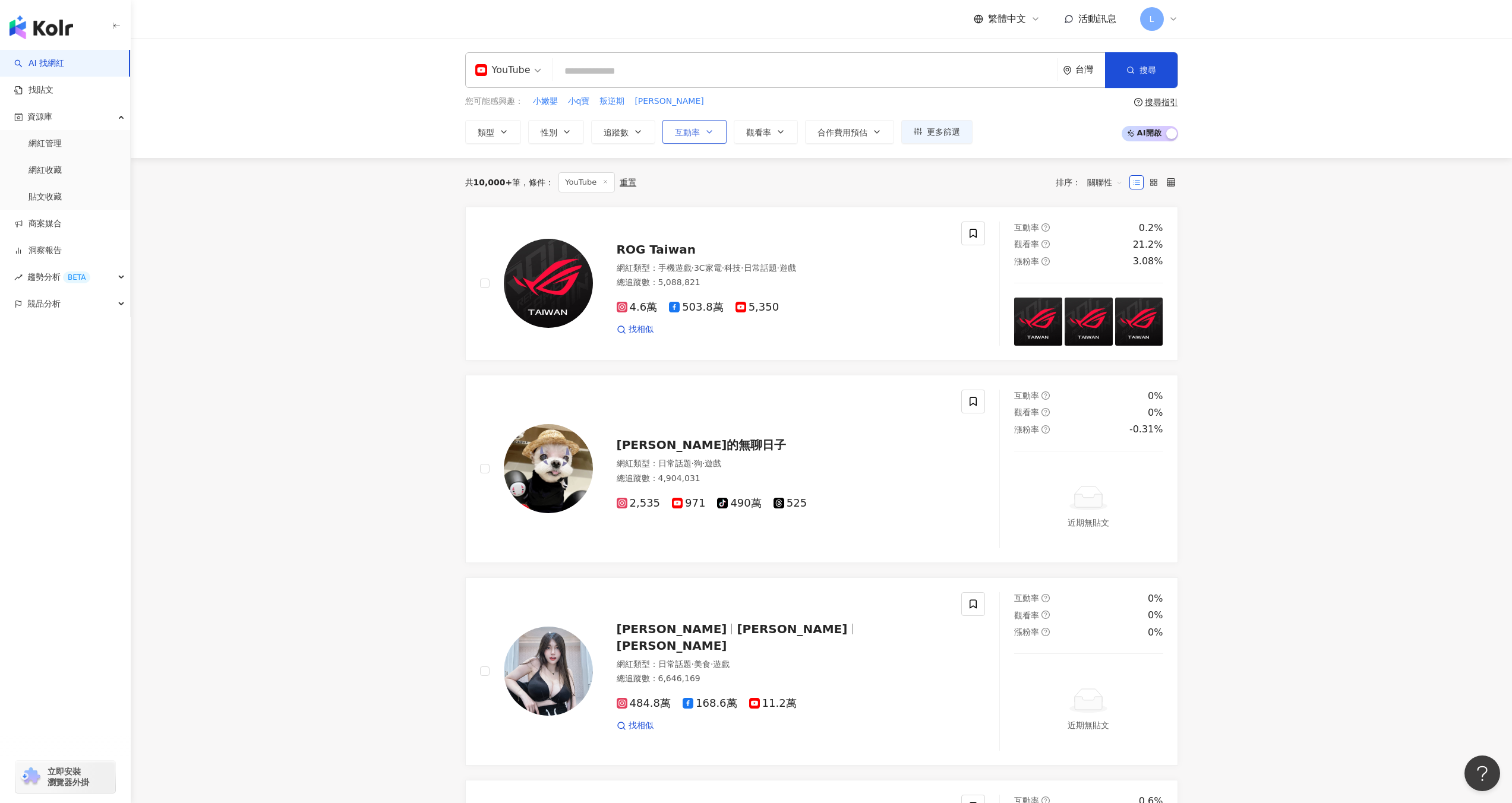
click at [700, 132] on button "互動率" at bounding box center [695, 132] width 64 height 24
click at [768, 128] on span "觀看率" at bounding box center [759, 132] width 25 height 10
click at [1100, 185] on span "關聯性" at bounding box center [1106, 181] width 36 height 19
click at [1103, 227] on div "追蹤數" at bounding box center [1105, 227] width 29 height 13
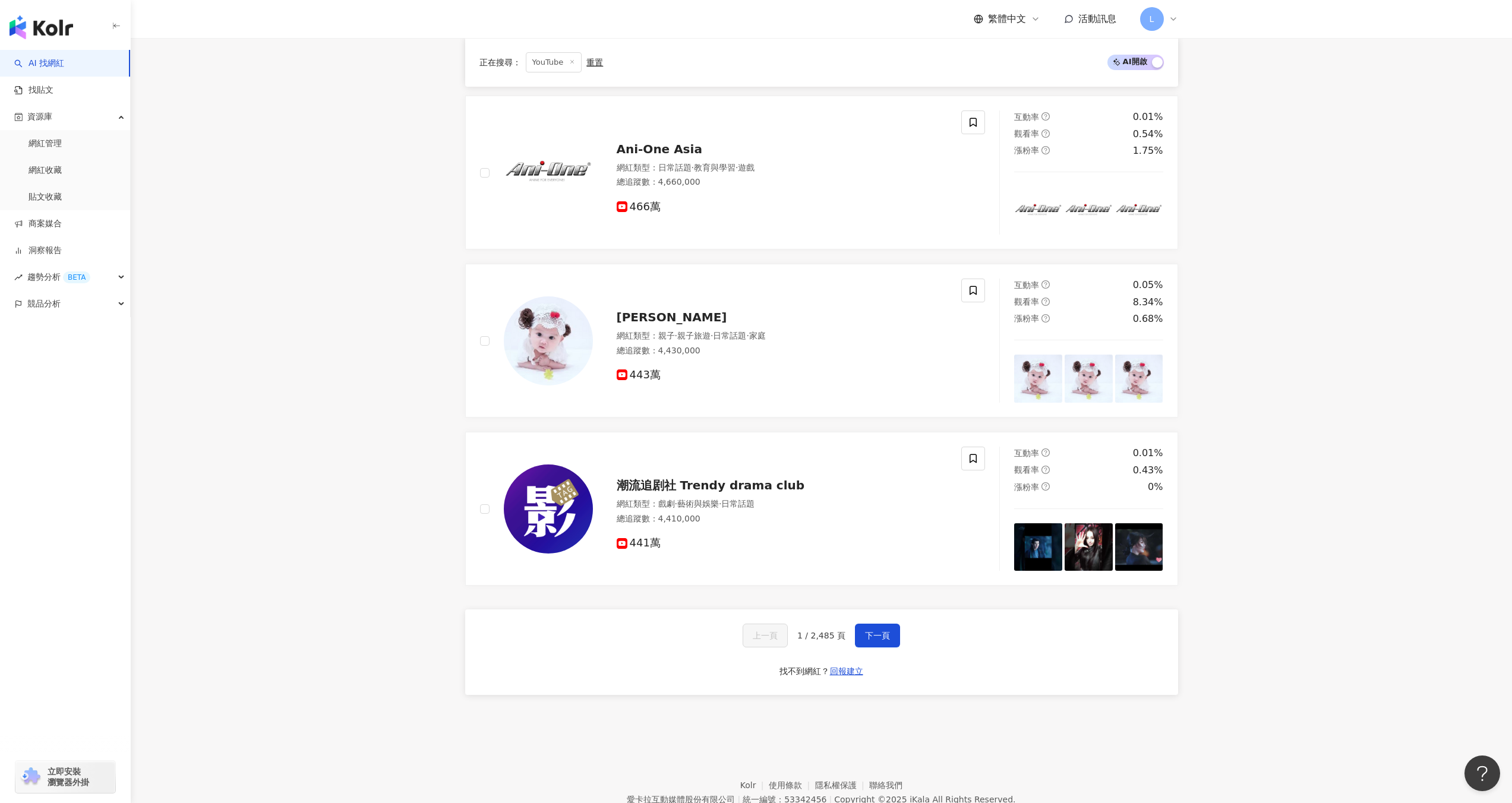
scroll to position [1646, 0]
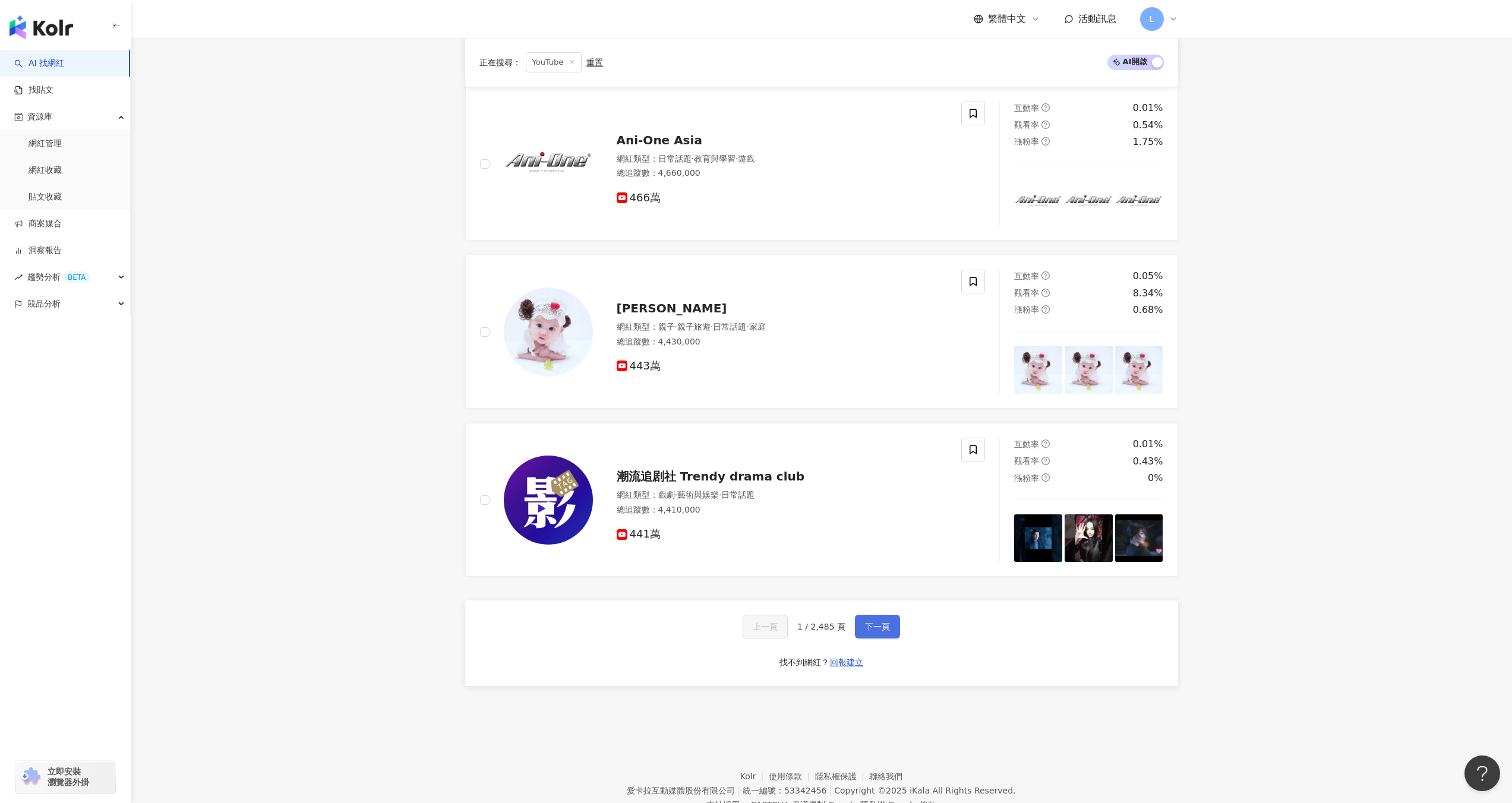
click at [871, 622] on span "下一頁" at bounding box center [878, 626] width 25 height 10
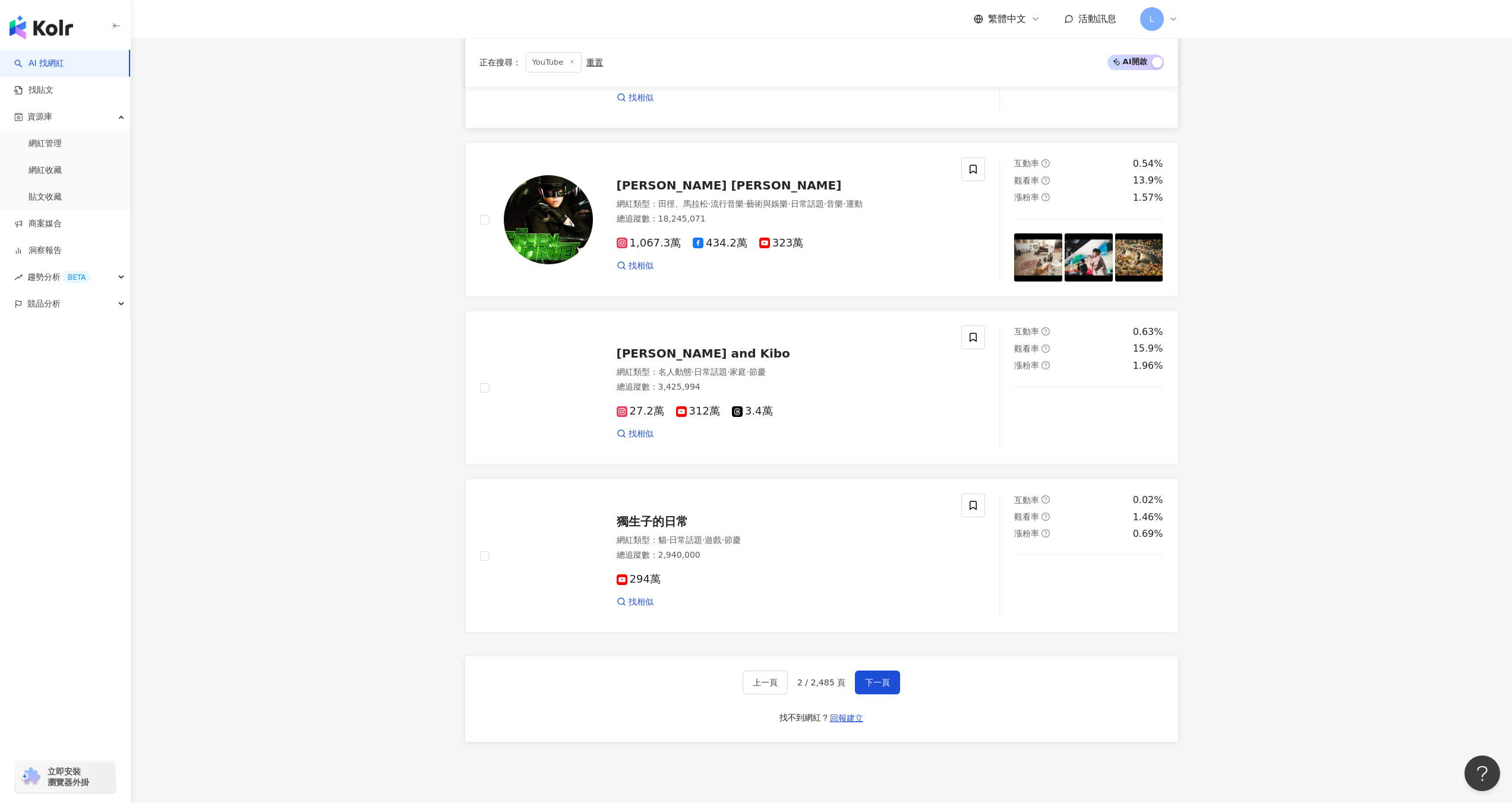
scroll to position [1586, 0]
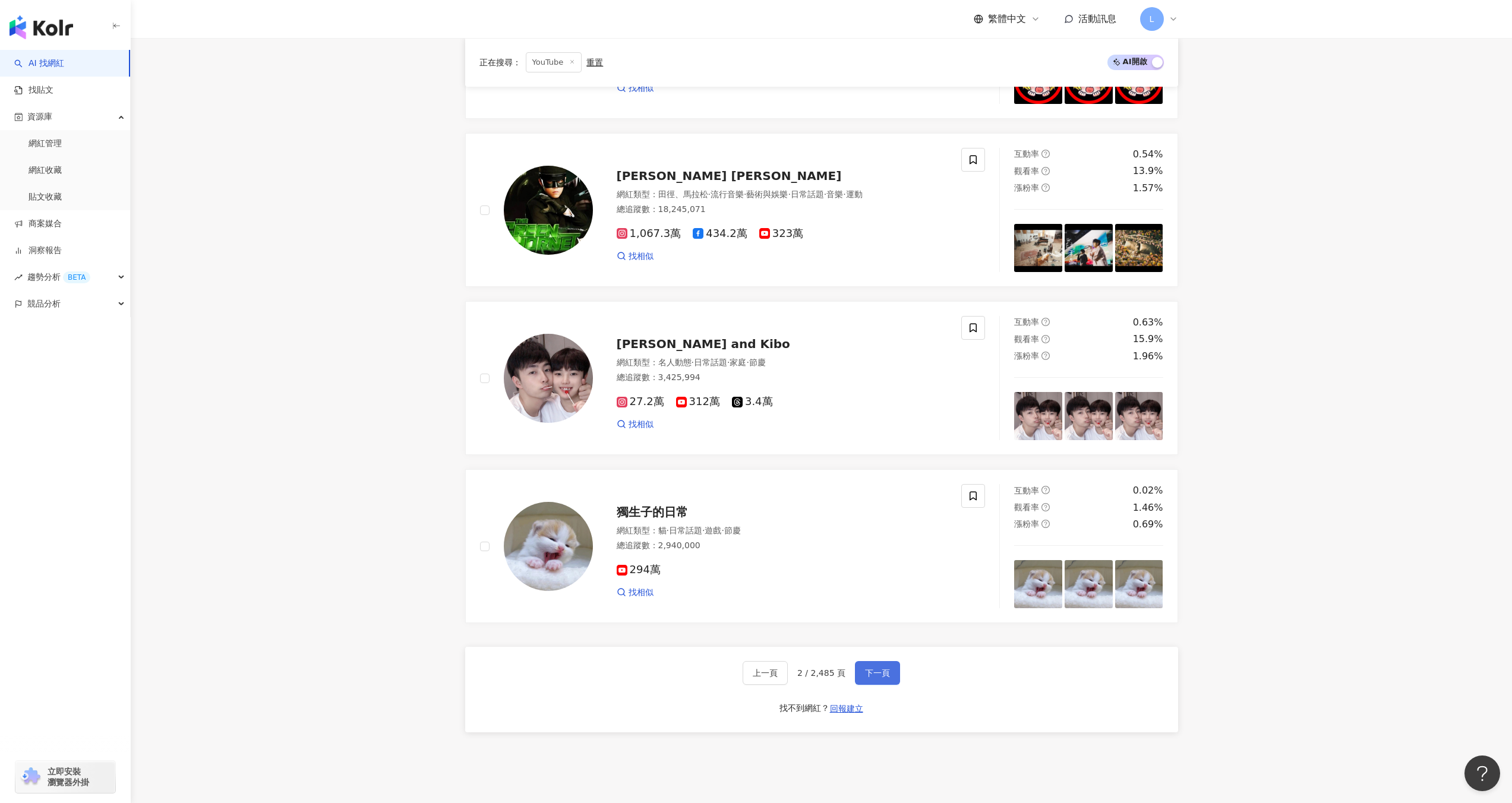
click at [887, 676] on span "下一頁" at bounding box center [878, 673] width 25 height 10
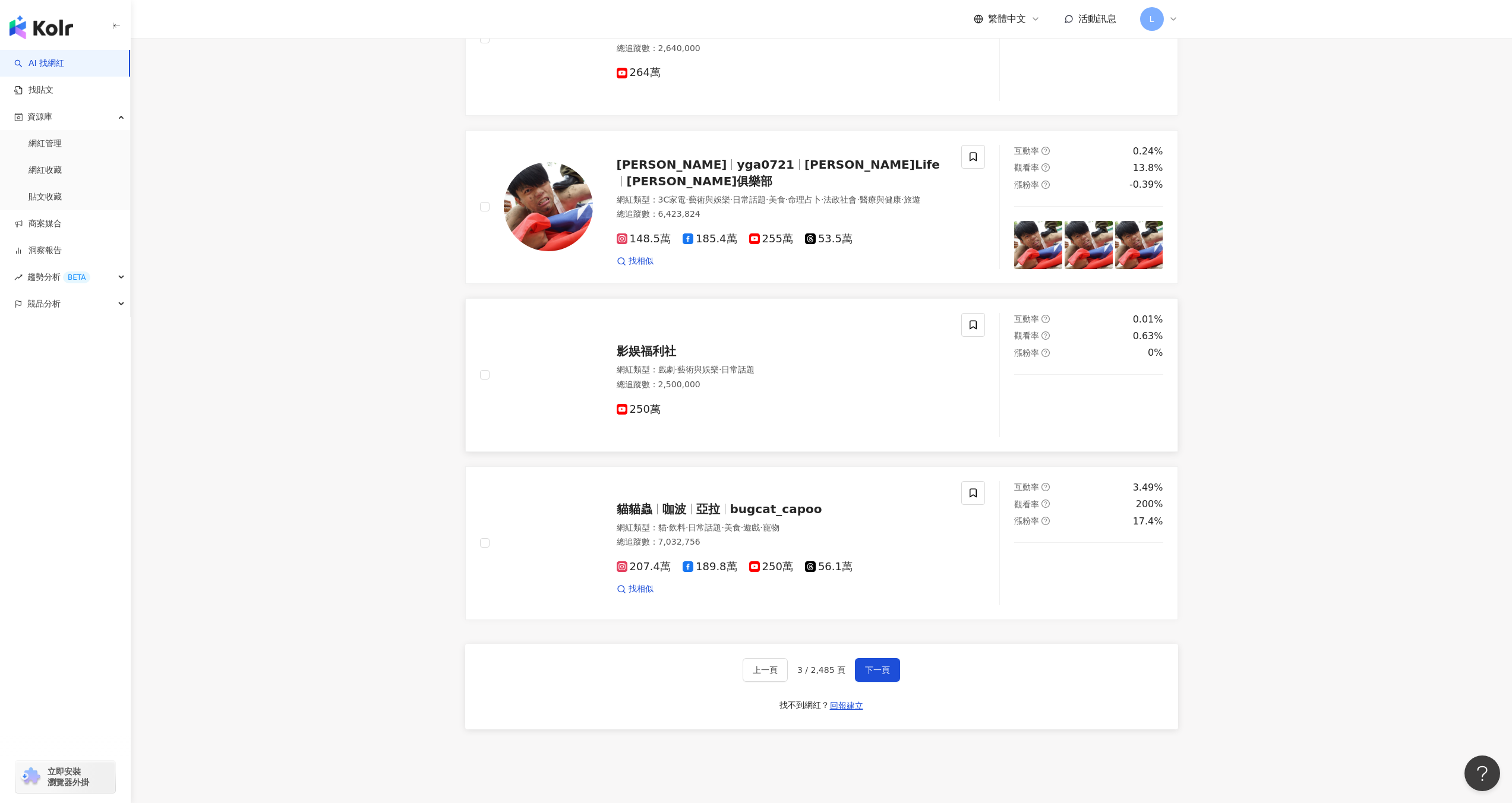
scroll to position [1648, 0]
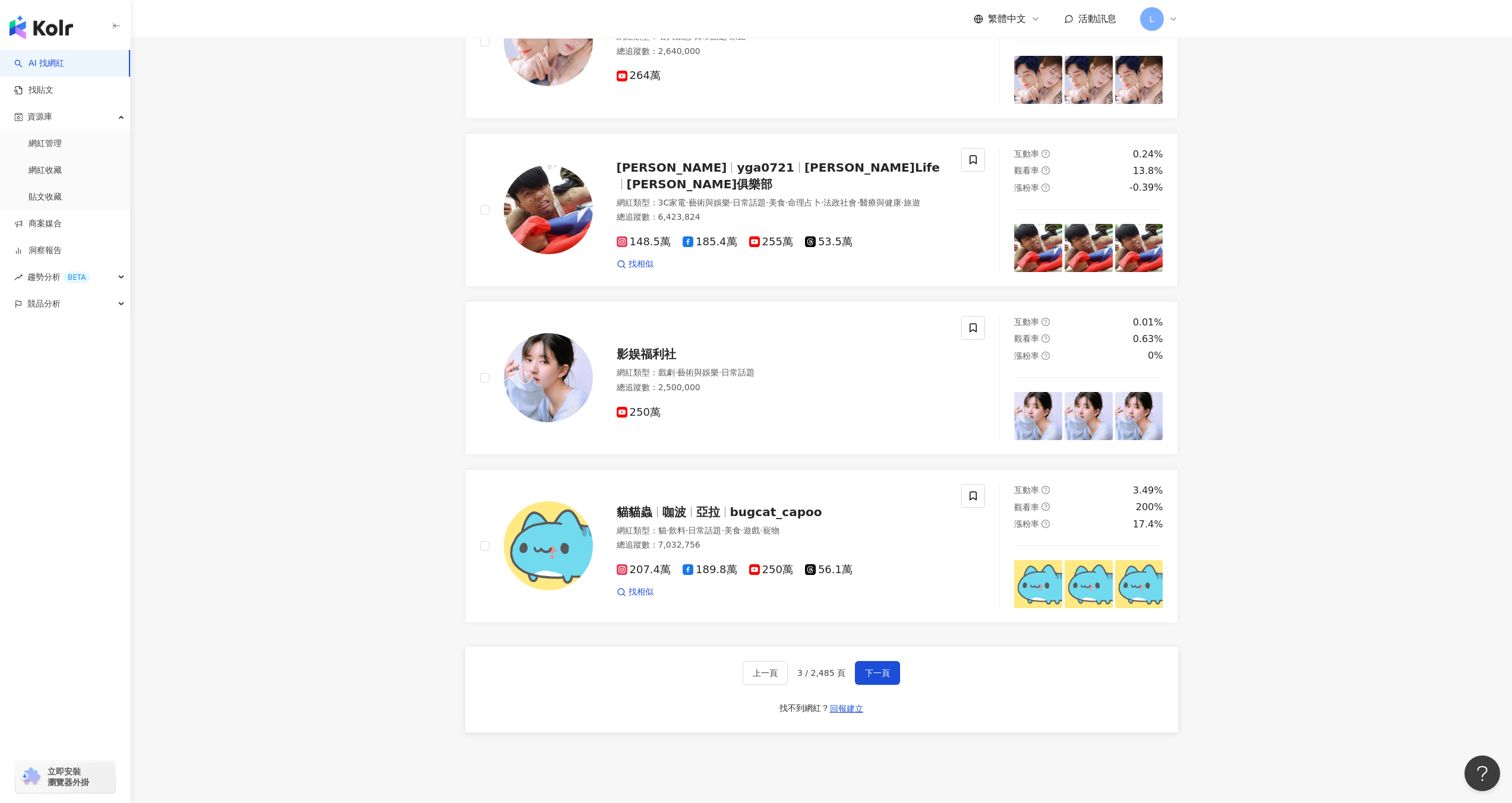
click at [482, 554] on div at bounding box center [536, 546] width 113 height 124
click at [969, 494] on icon at bounding box center [973, 495] width 7 height 9
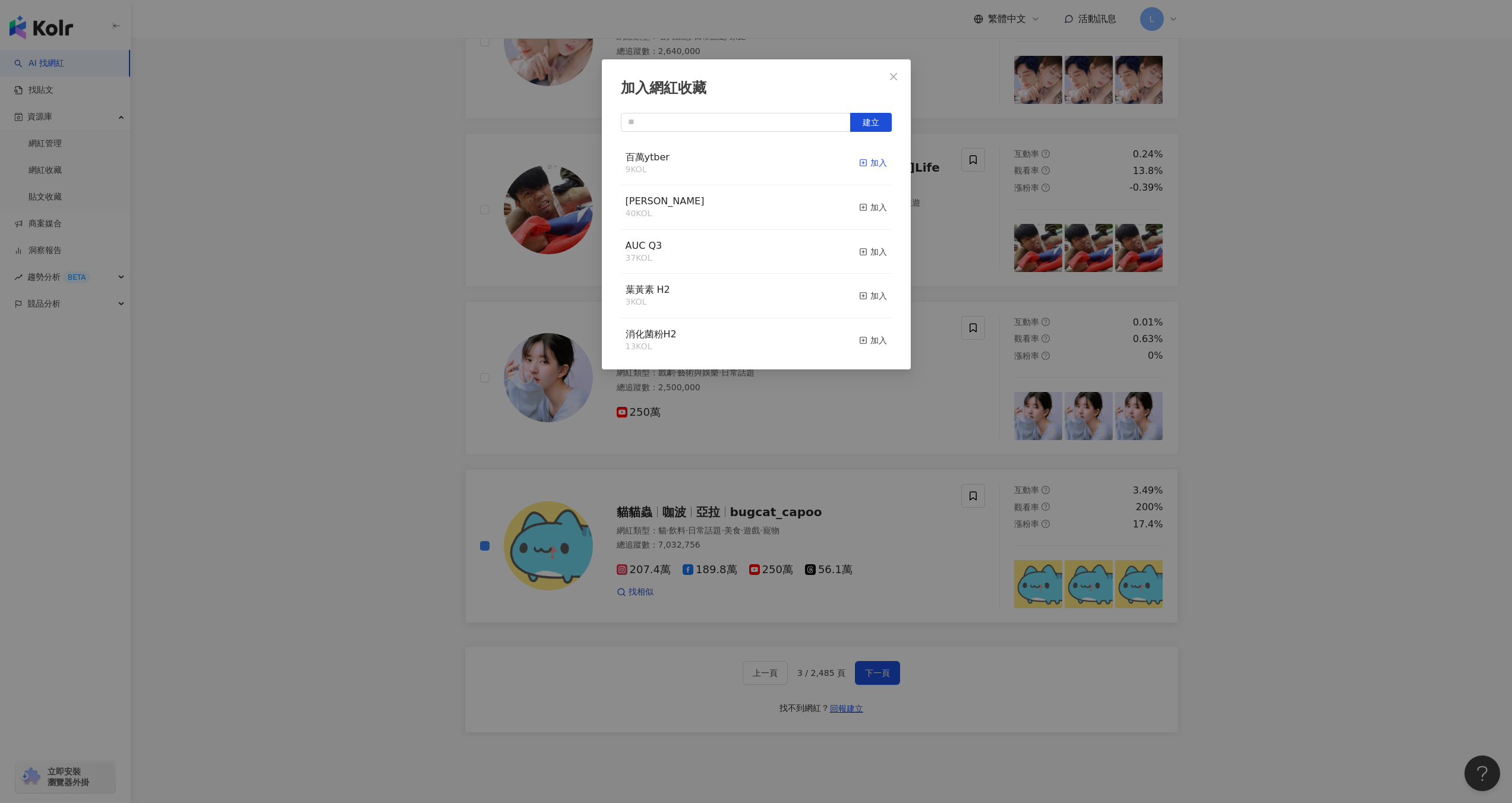
click at [859, 169] on div "加入" at bounding box center [873, 163] width 28 height 13
click at [894, 75] on icon "close" at bounding box center [893, 76] width 10 height 10
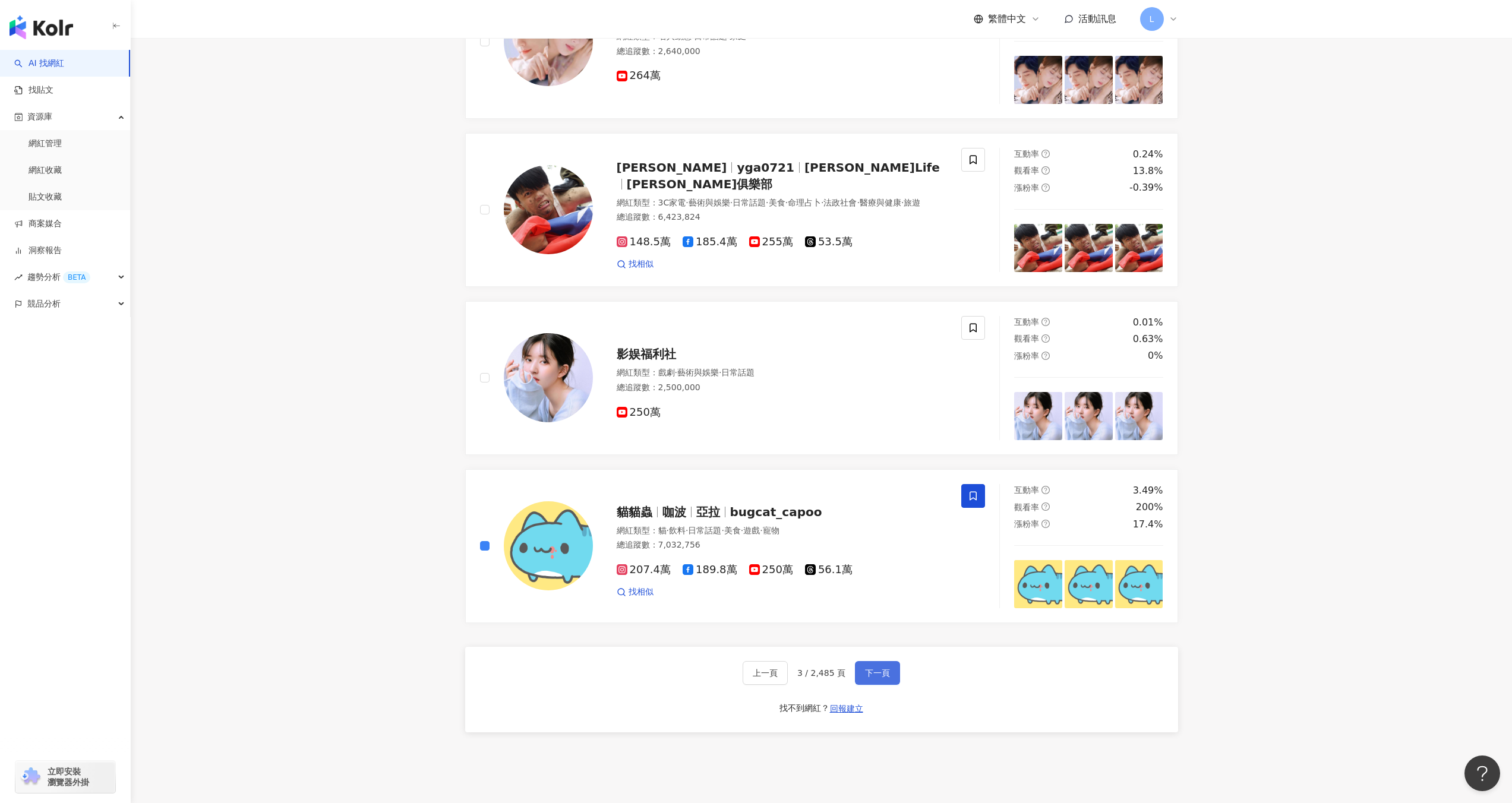
click at [881, 669] on span "下一頁" at bounding box center [878, 673] width 25 height 10
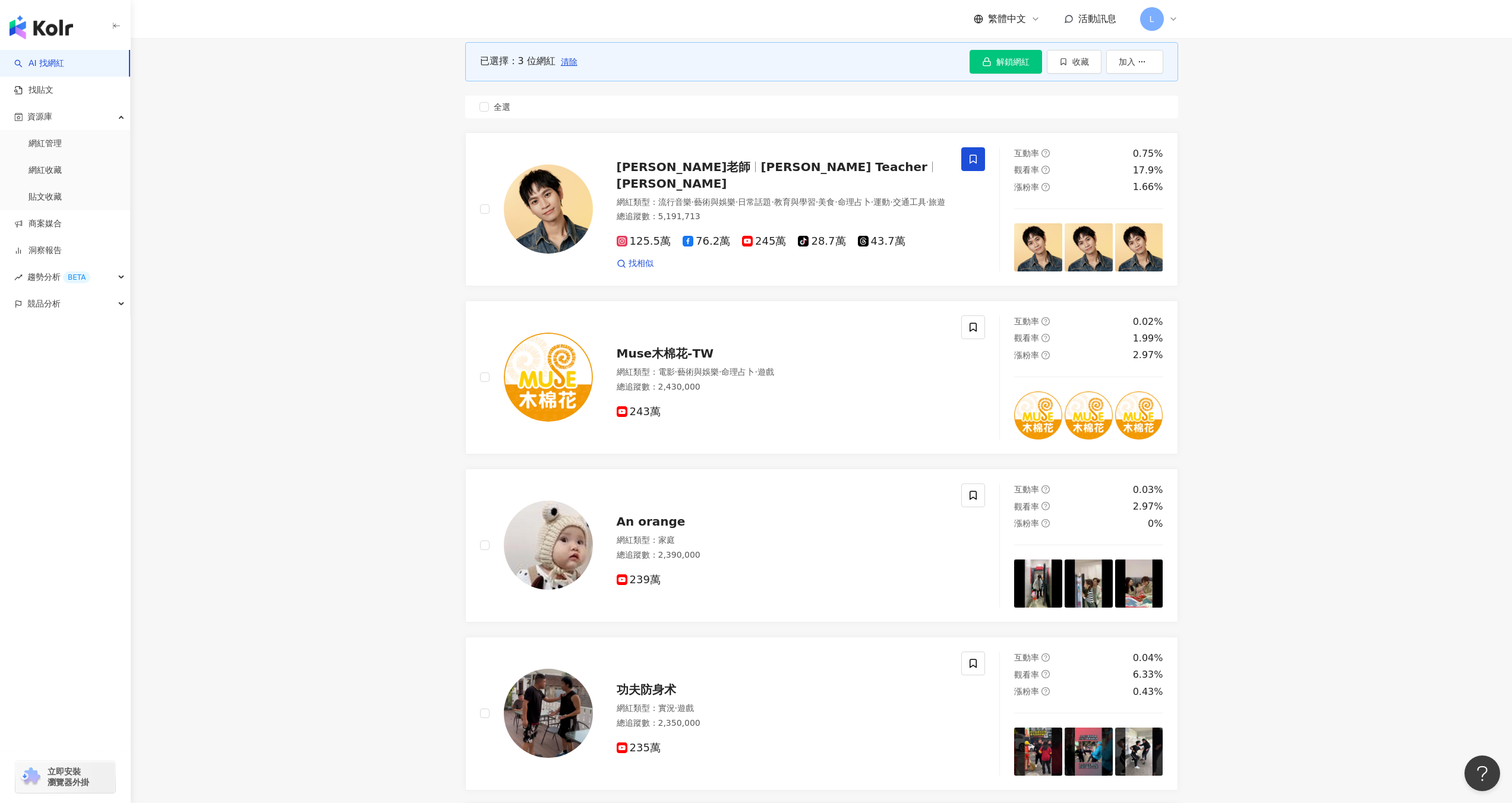
scroll to position [131, 0]
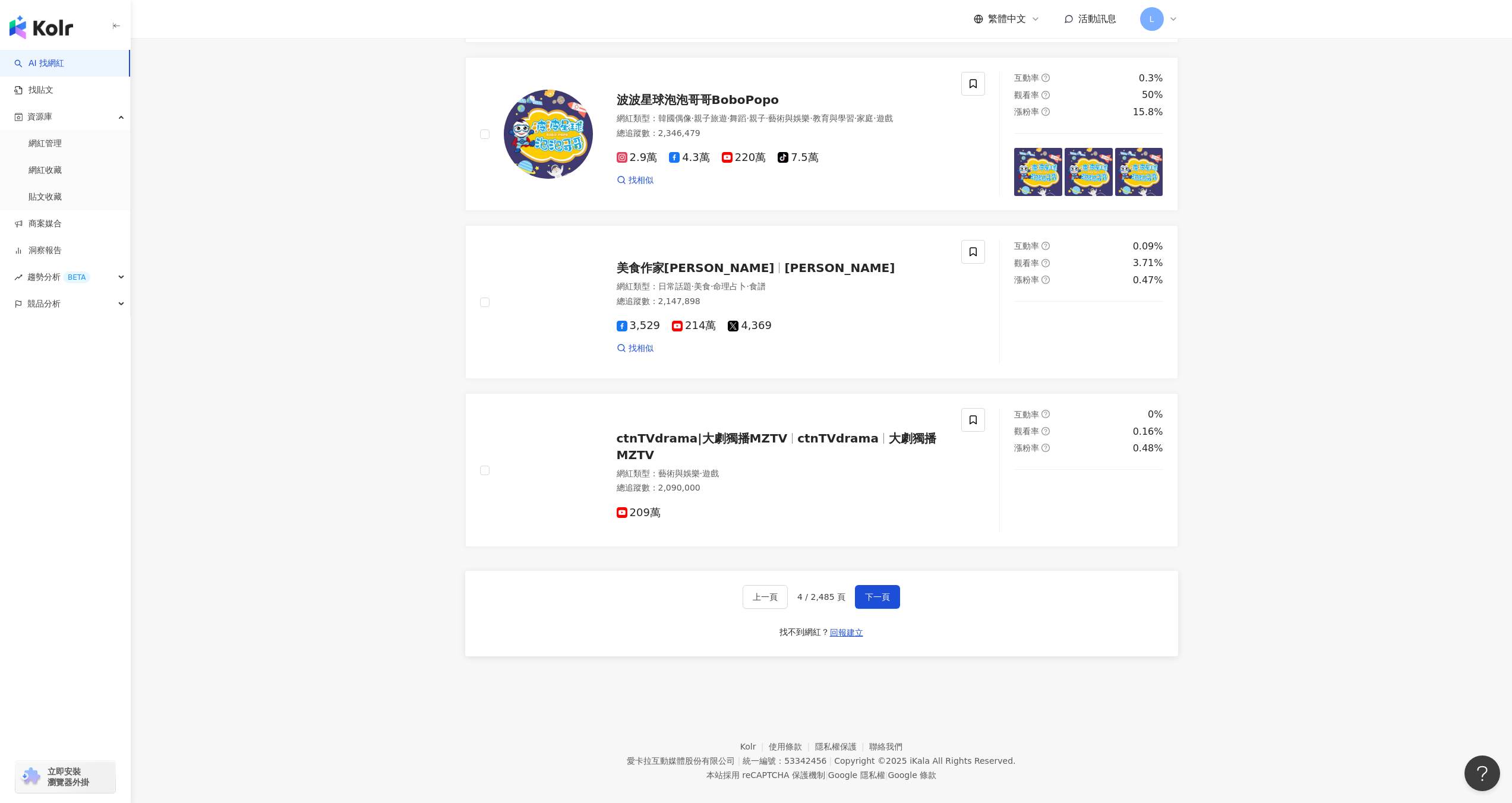
scroll to position [1733, 0]
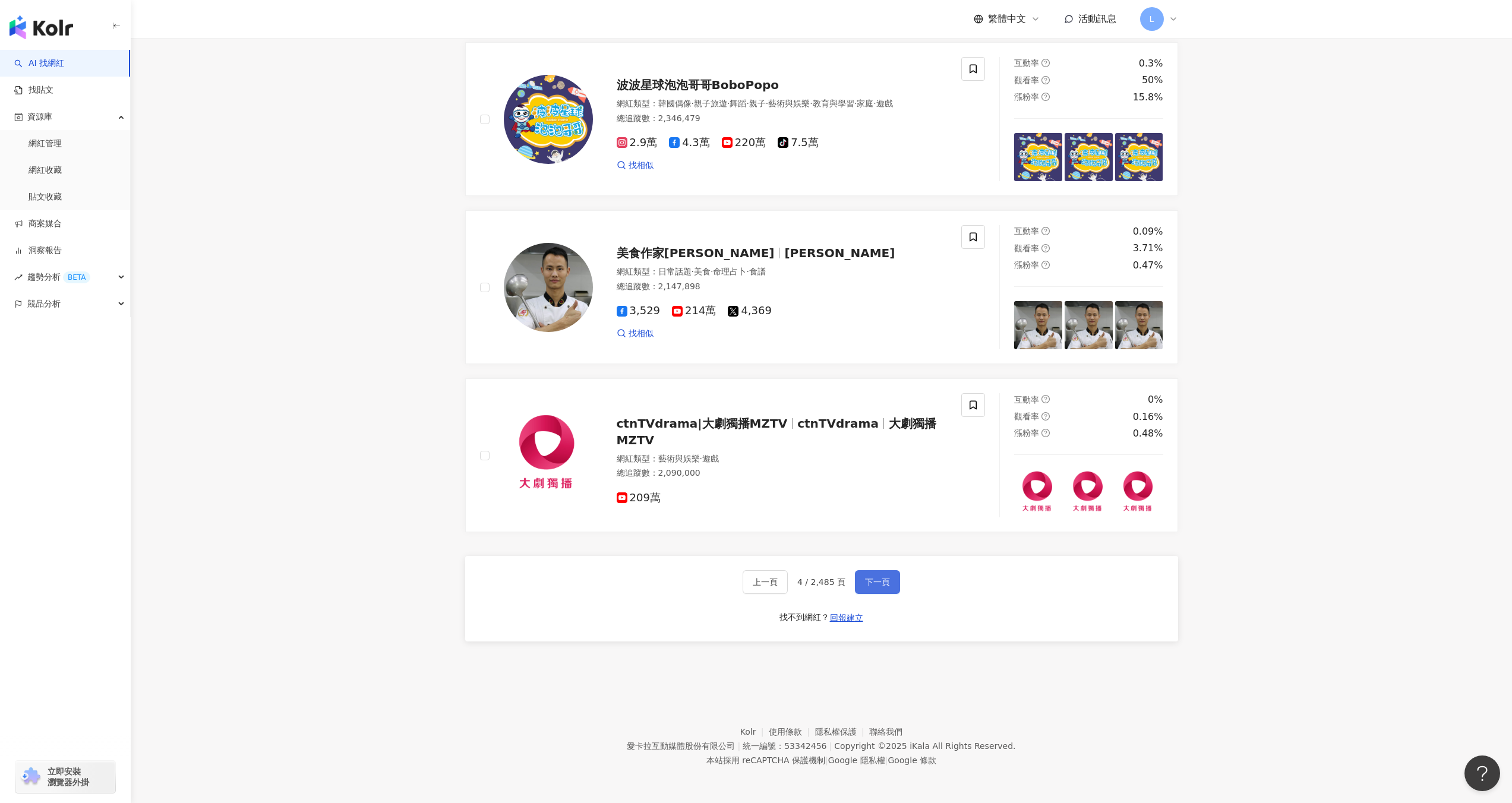
click at [875, 590] on button "下一頁" at bounding box center [877, 582] width 45 height 24
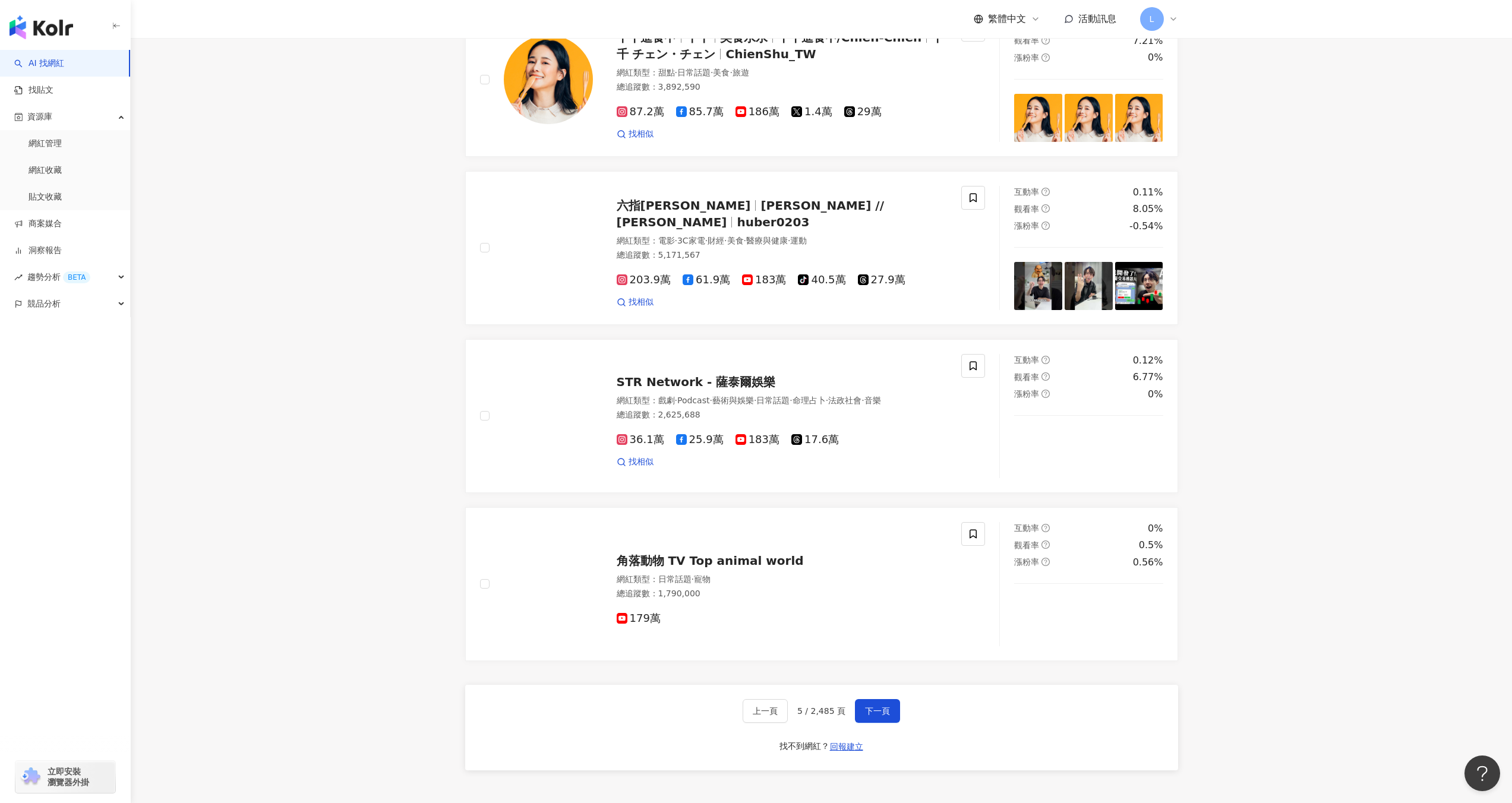
scroll to position [1803, 0]
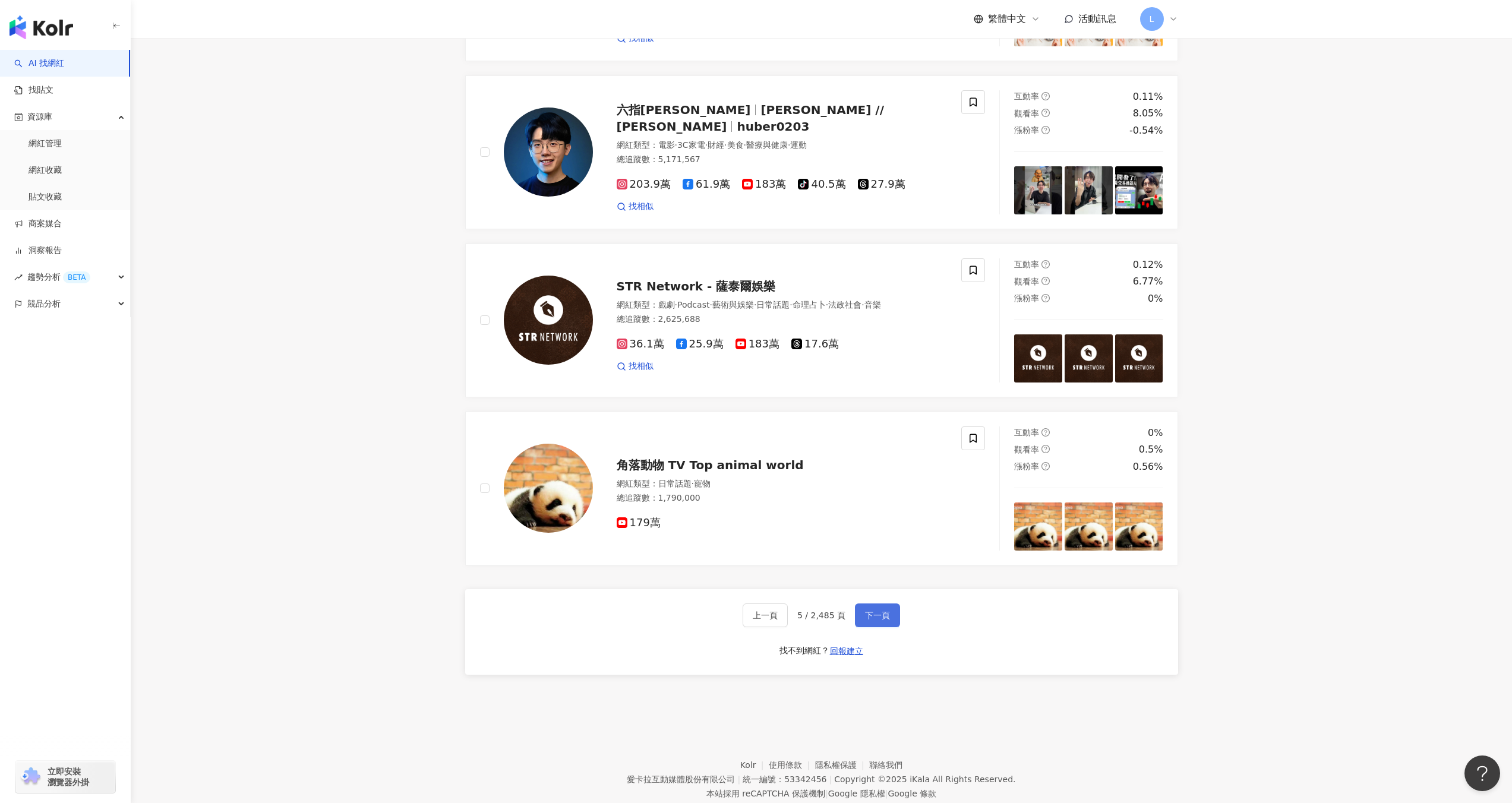
click at [878, 604] on button "下一頁" at bounding box center [877, 615] width 45 height 24
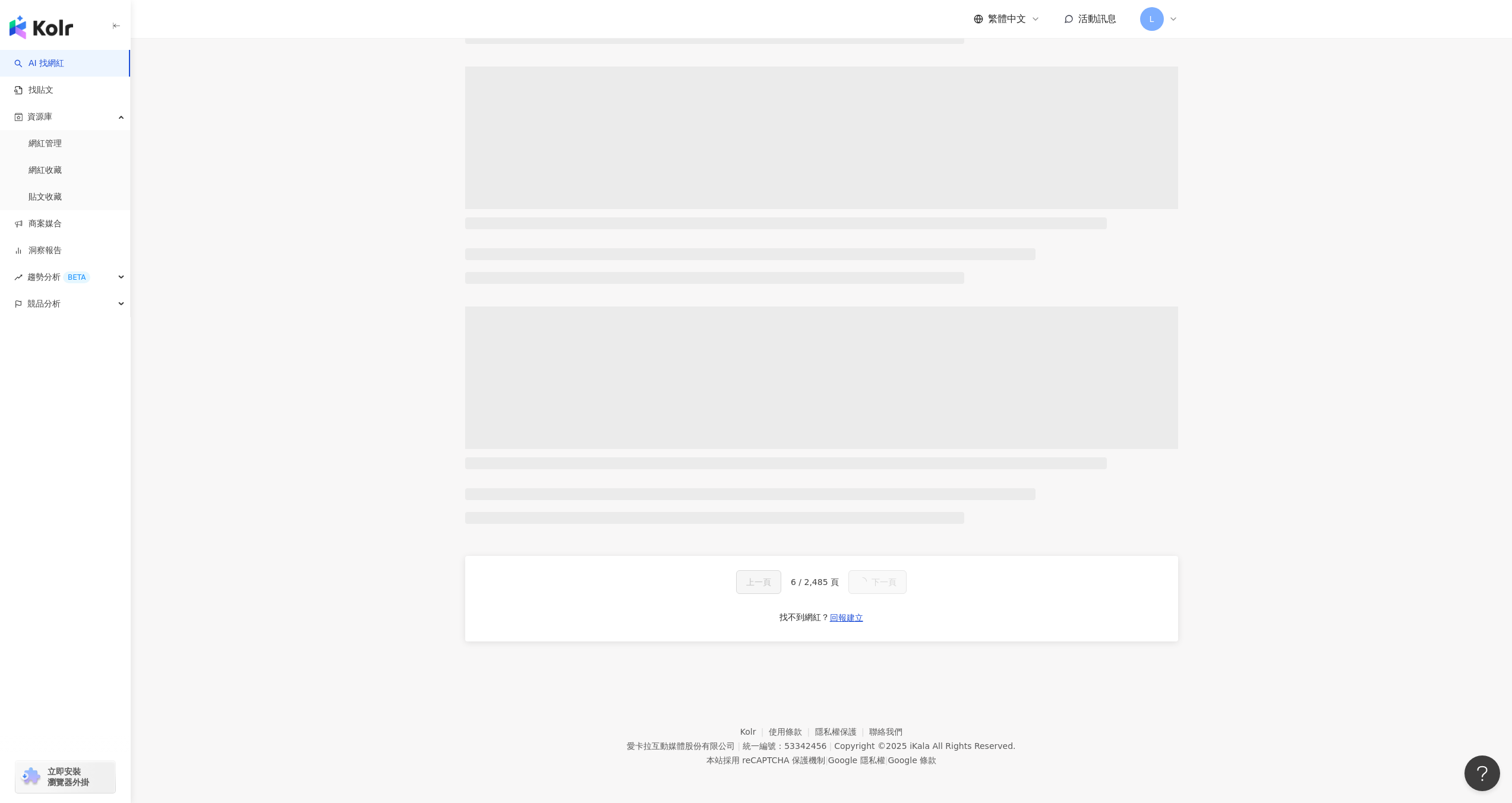
scroll to position [0, 0]
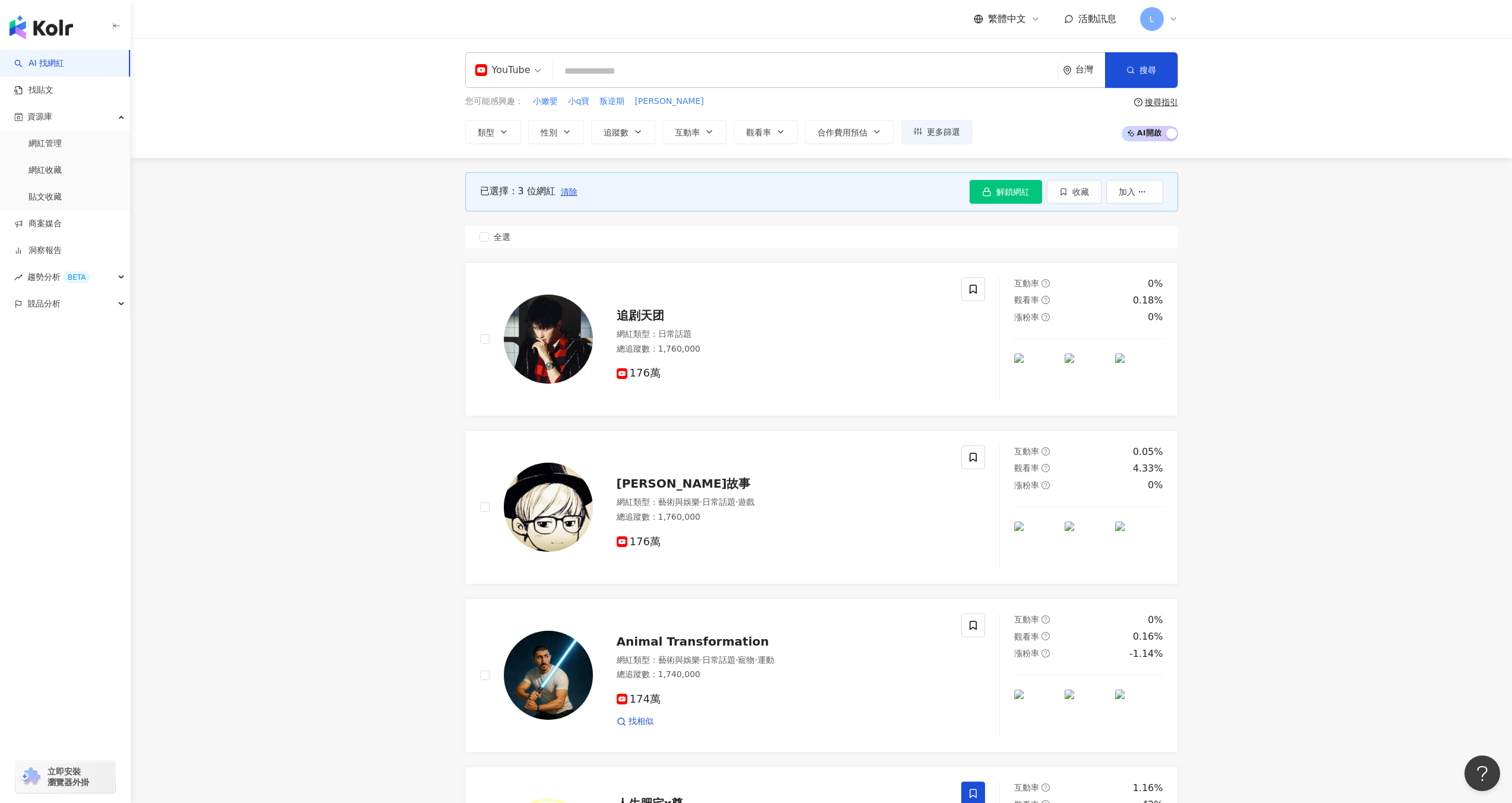
click at [813, 197] on div "已選擇：3 位網紅 清除 解鎖網紅 收藏 加入" at bounding box center [822, 192] width 713 height 39
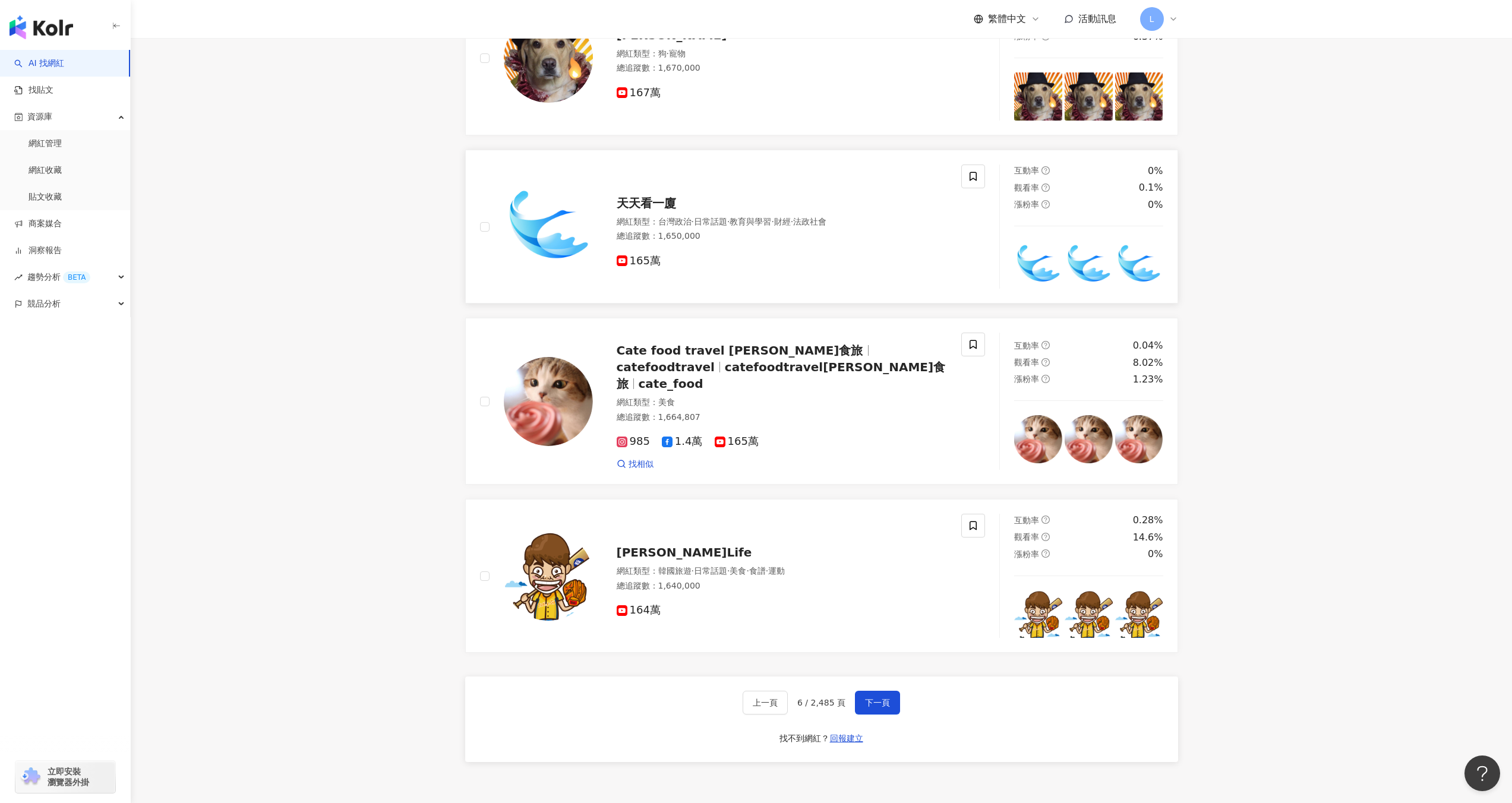
scroll to position [1733, 0]
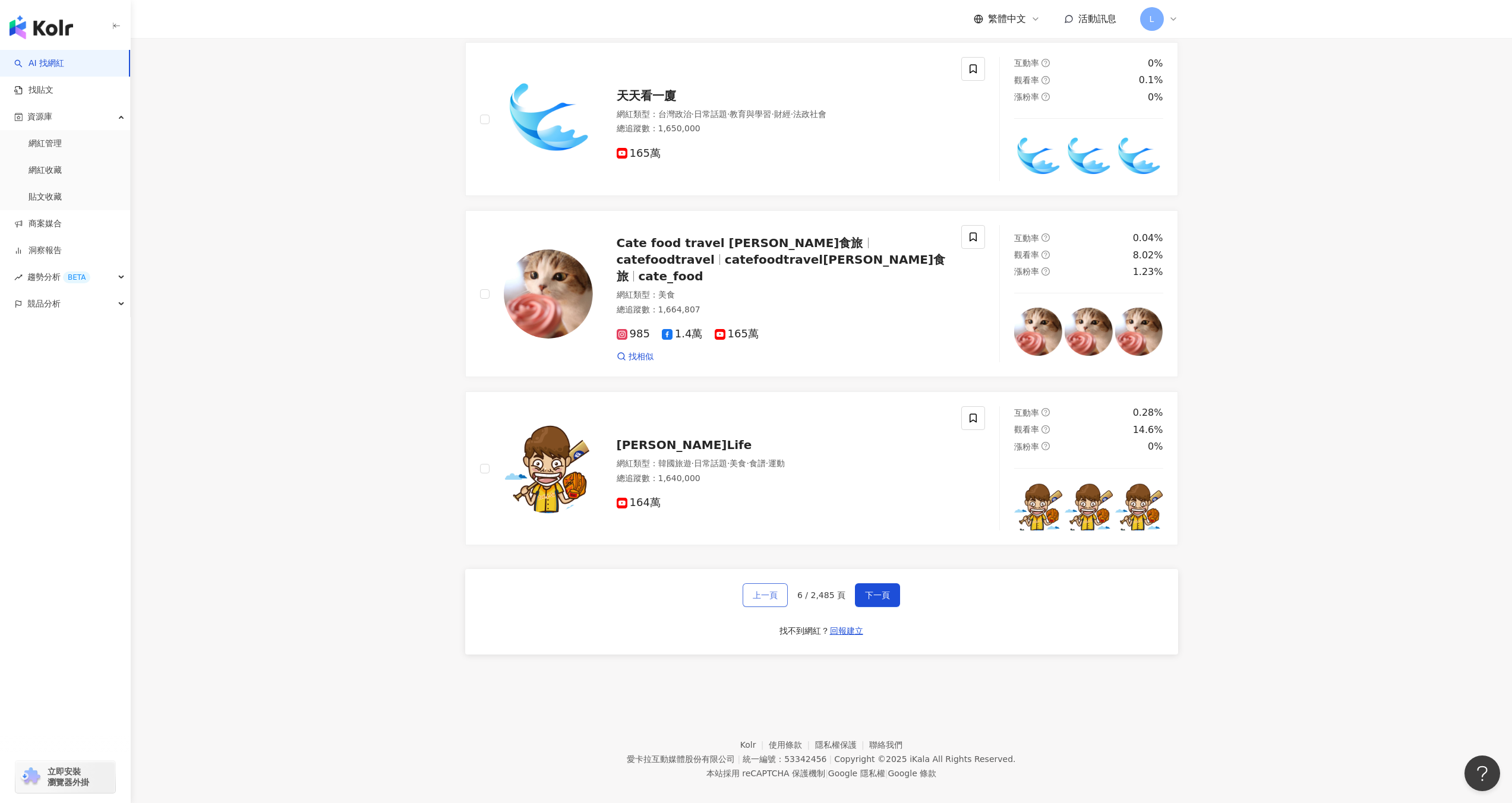
click at [772, 590] on span "上一頁" at bounding box center [765, 595] width 25 height 10
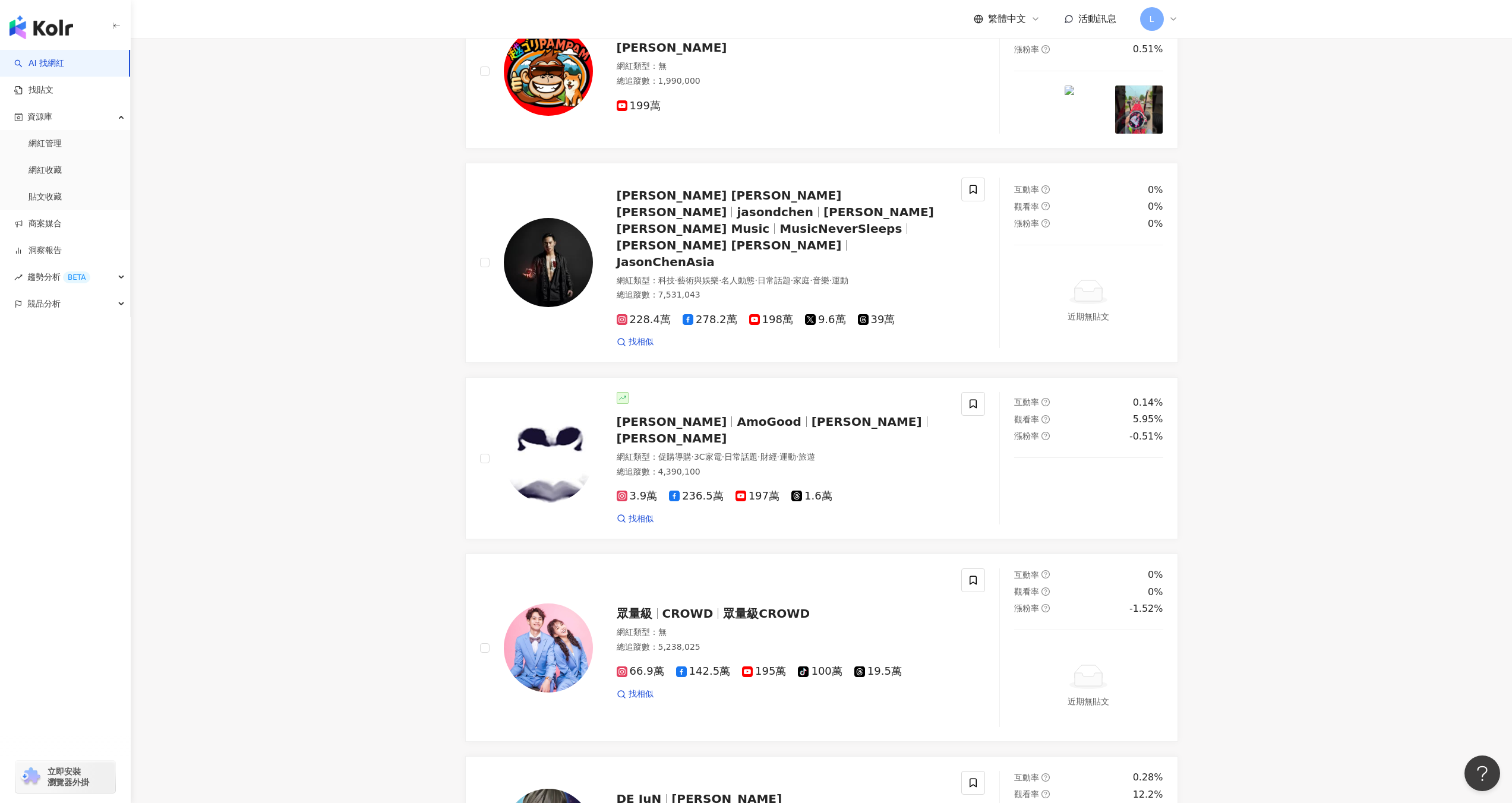
scroll to position [1803, 0]
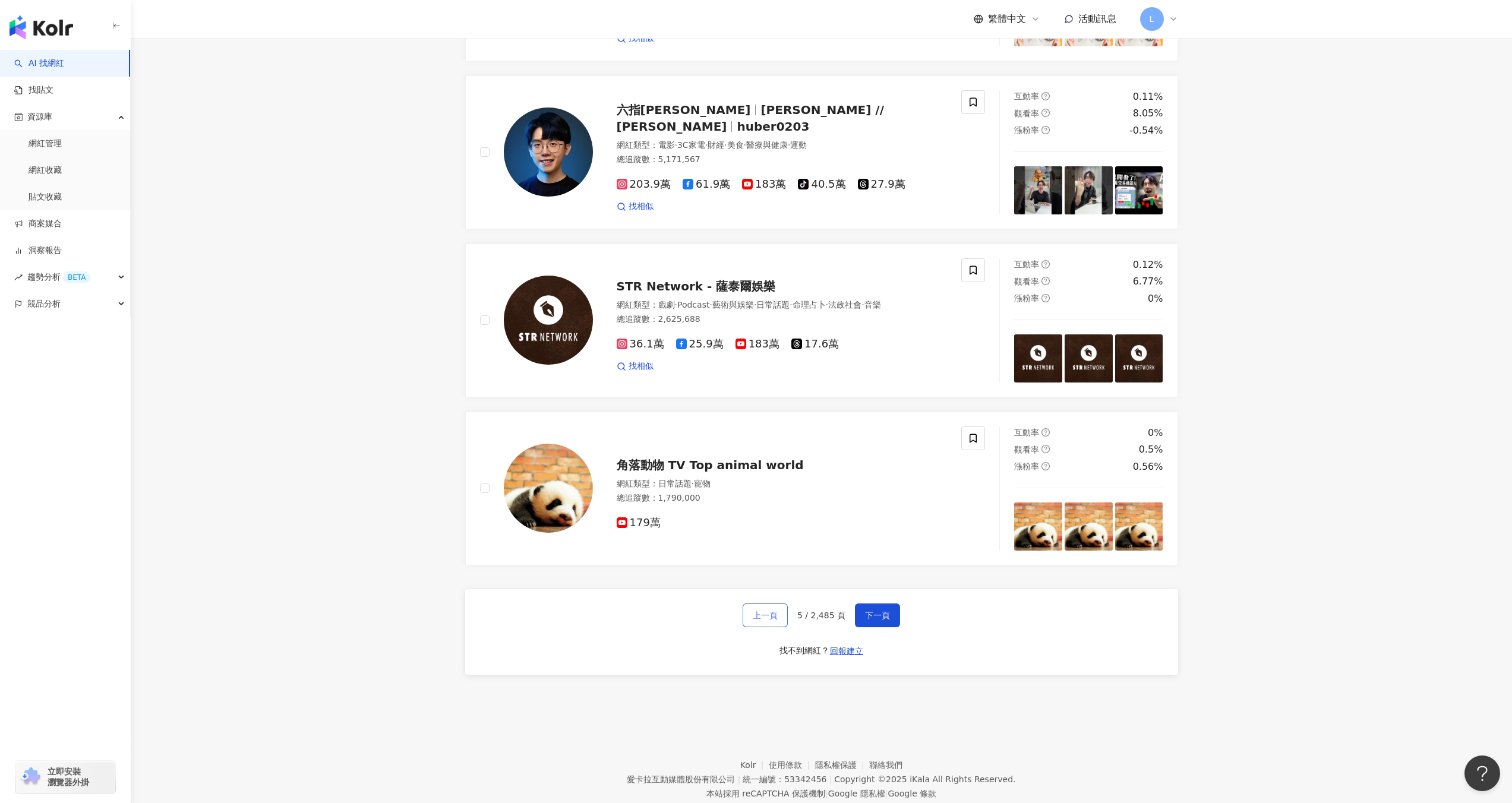
click at [776, 611] on span "上一頁" at bounding box center [765, 615] width 25 height 10
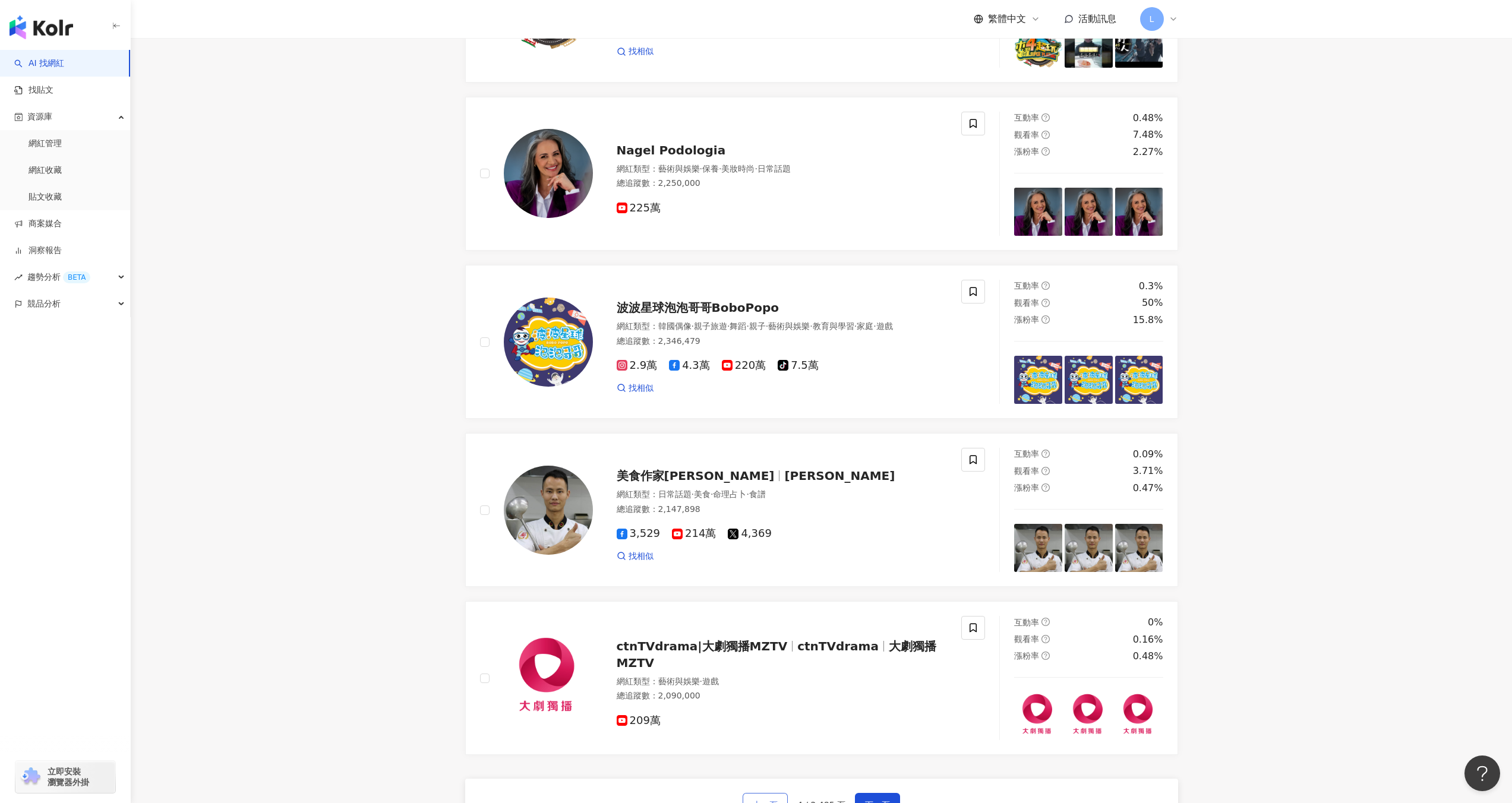
scroll to position [1733, 0]
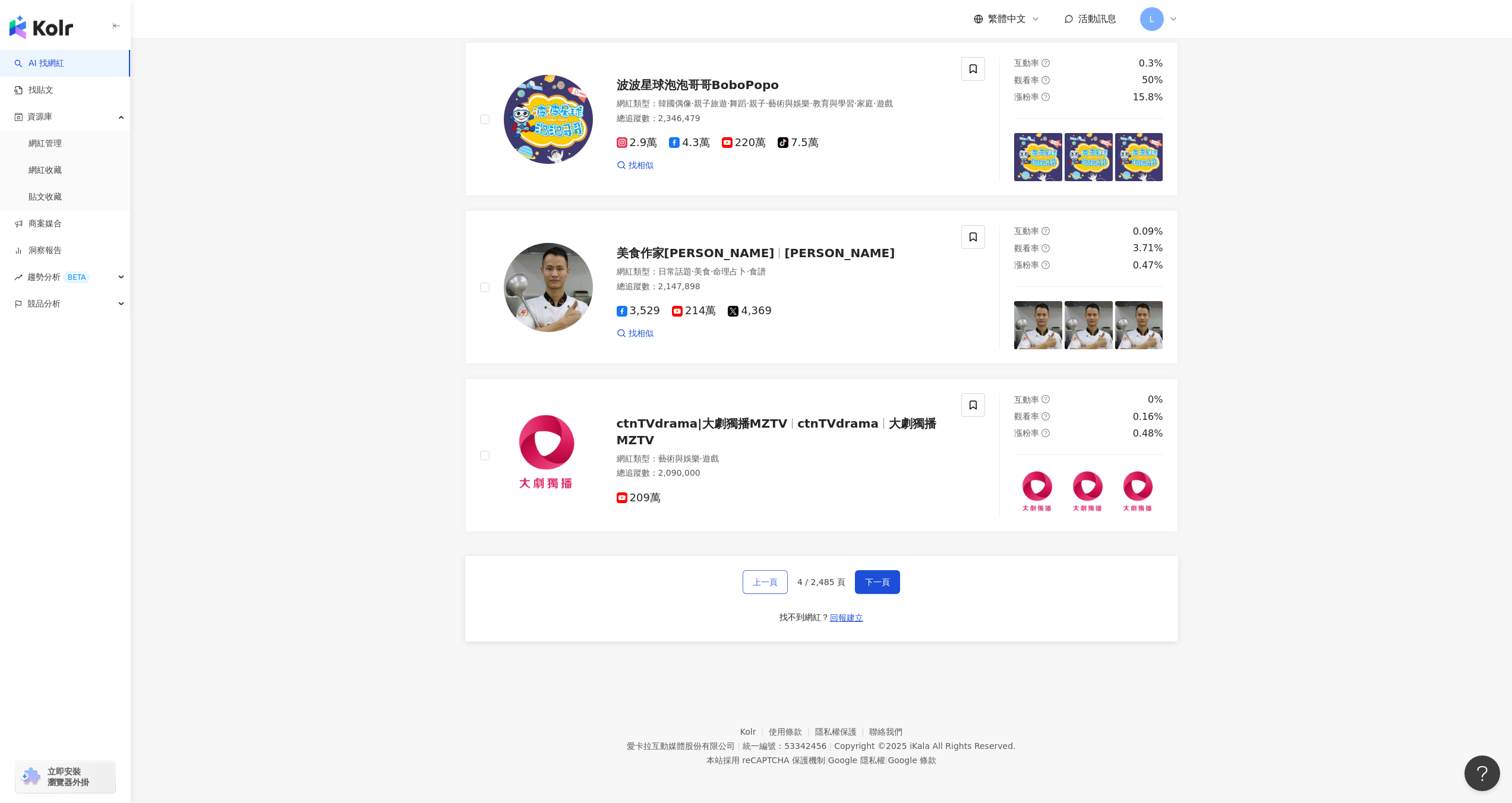
click at [767, 584] on span "上一頁" at bounding box center [765, 582] width 25 height 10
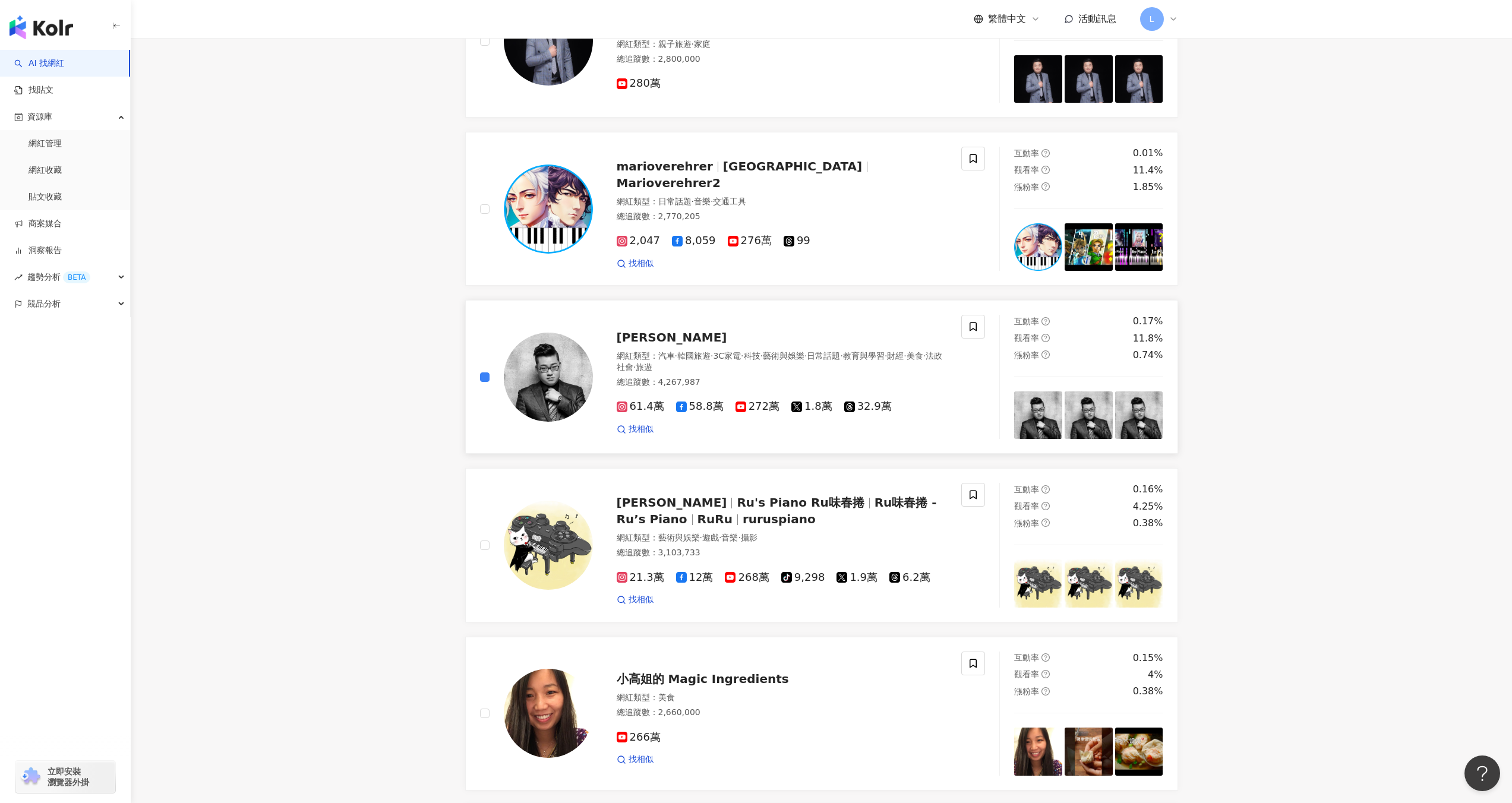
scroll to position [808, 0]
click at [491, 376] on div at bounding box center [536, 376] width 113 height 124
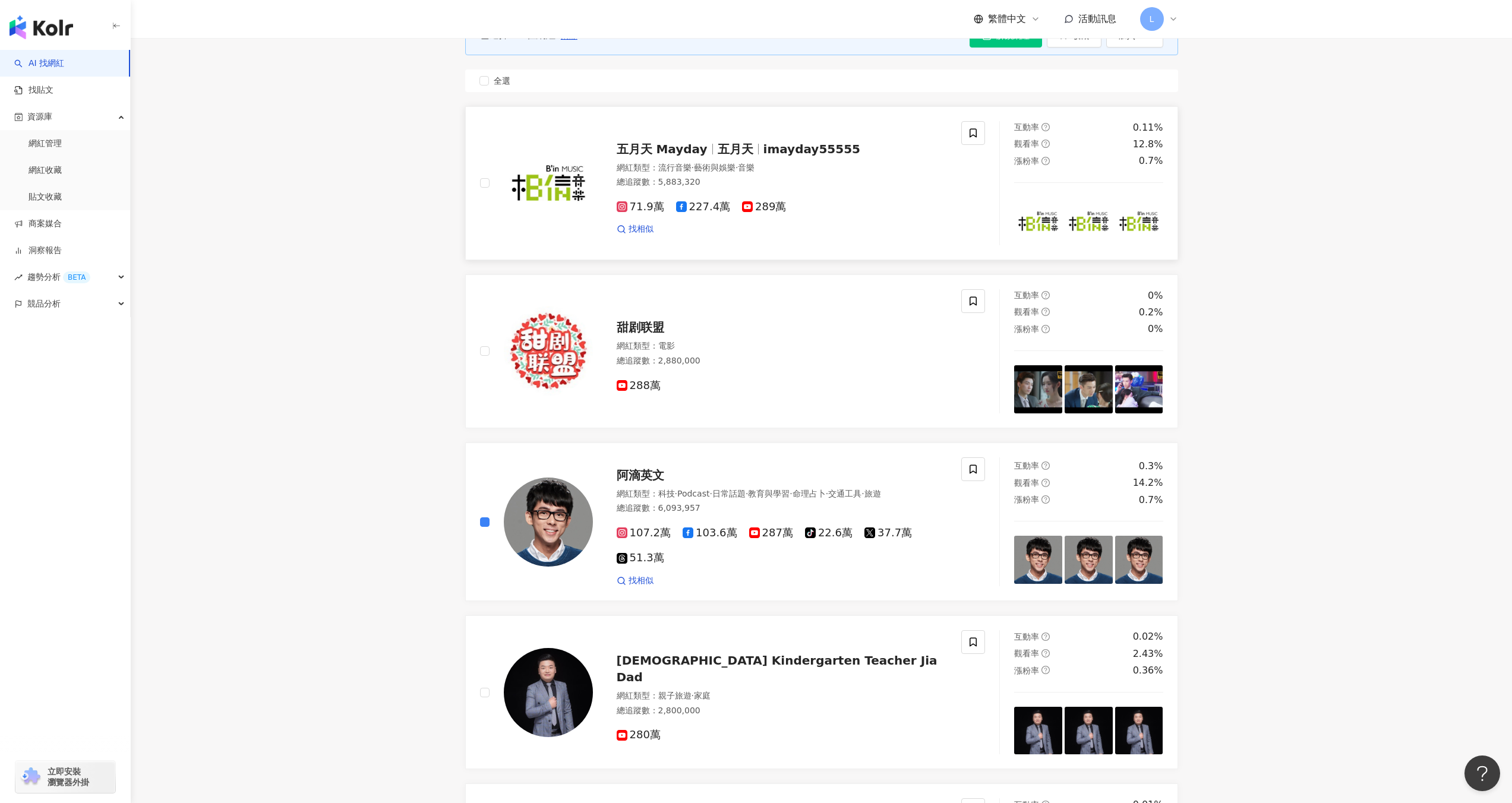
scroll to position [0, 0]
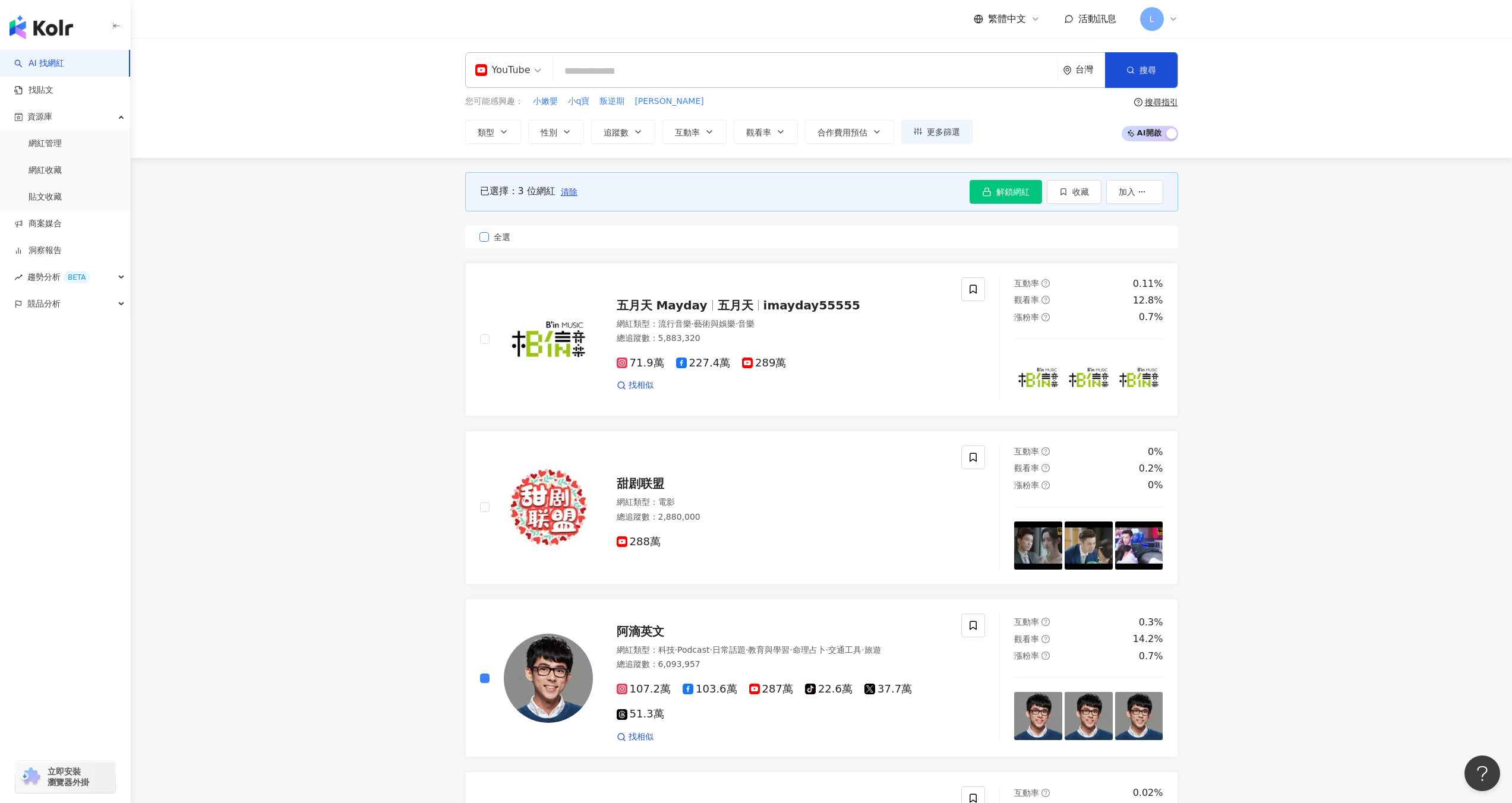
click at [491, 239] on span "全選" at bounding box center [502, 237] width 26 height 13
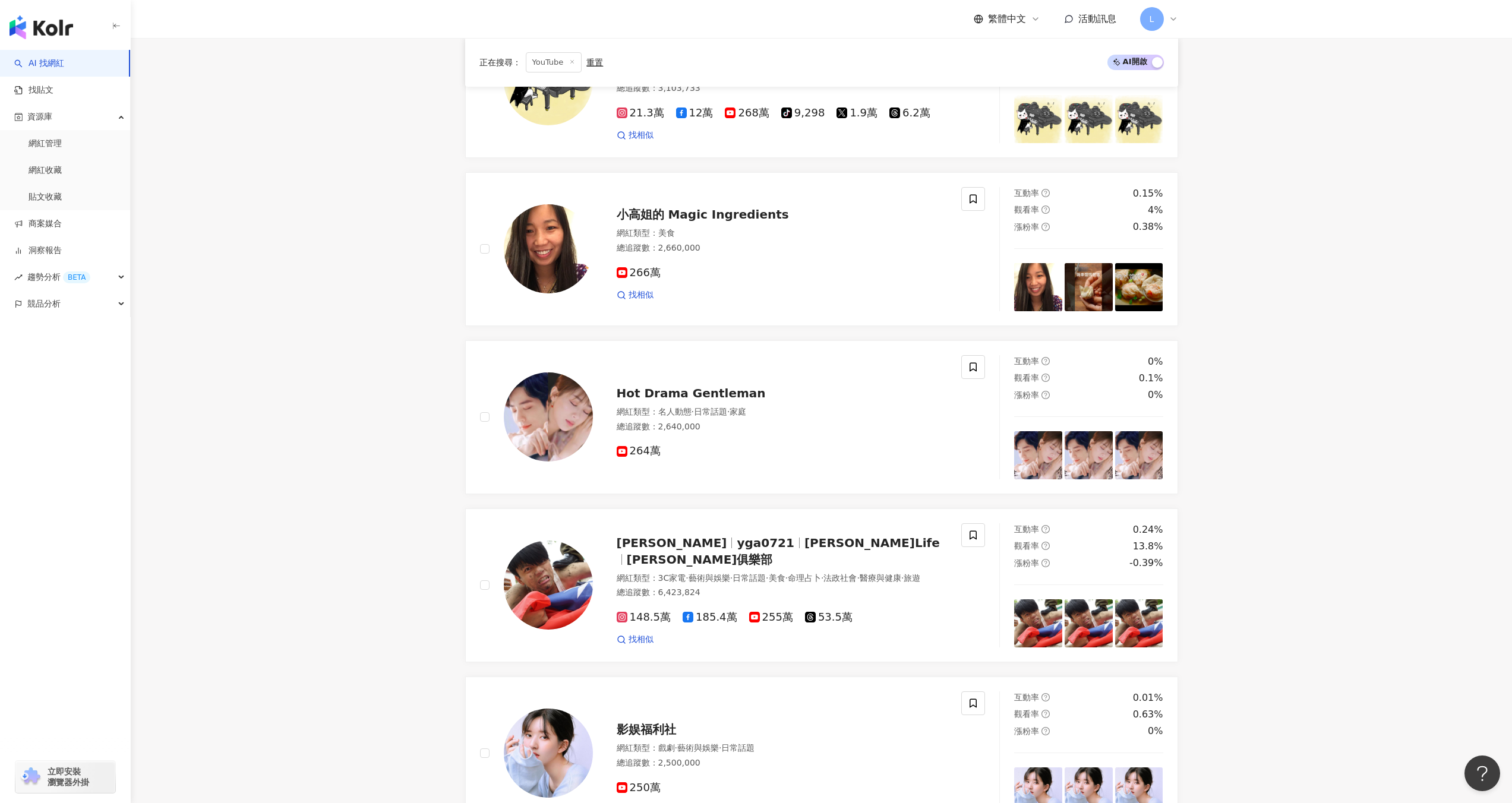
scroll to position [1683, 0]
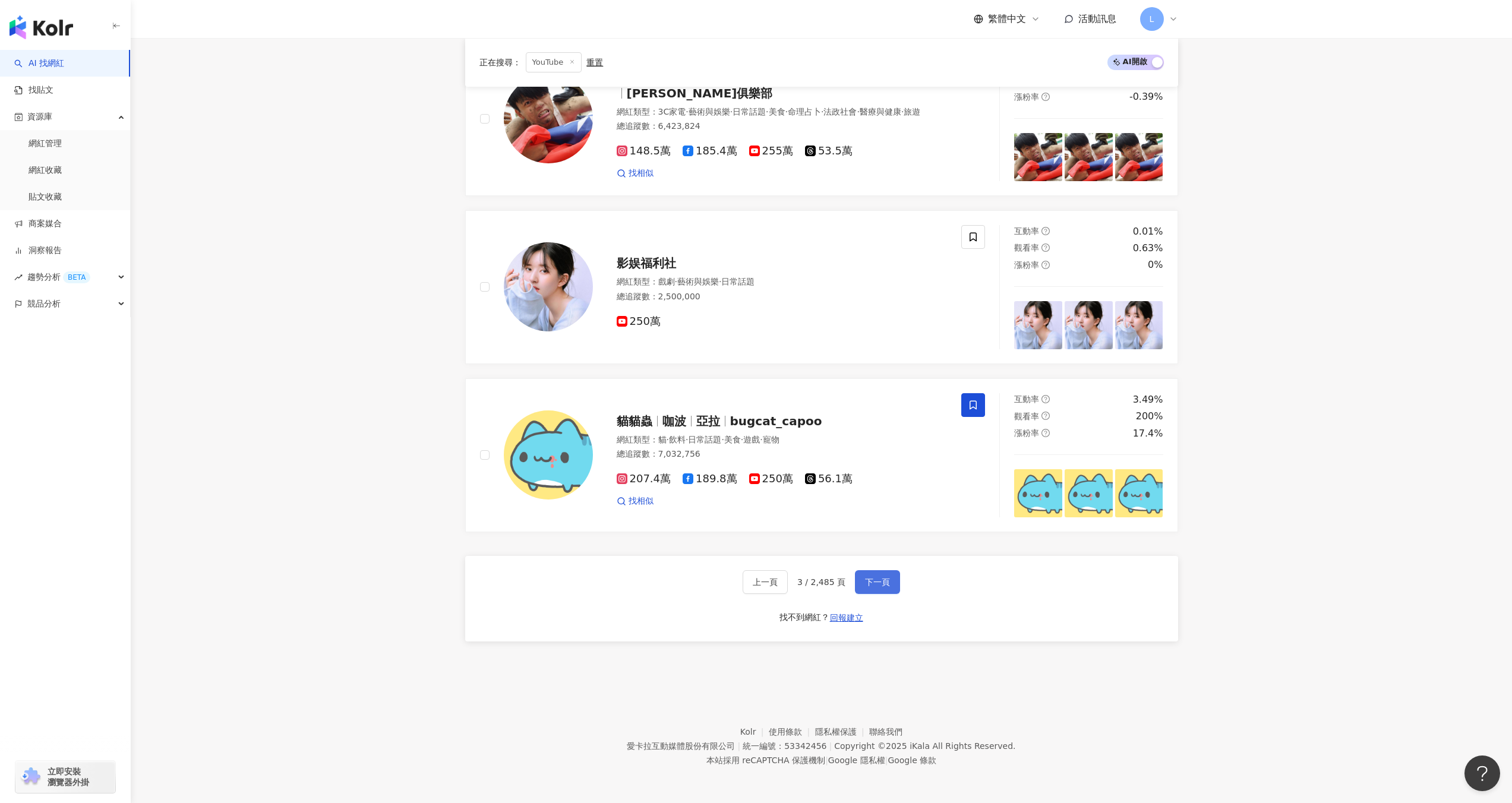
click at [866, 583] on span "下一頁" at bounding box center [878, 582] width 25 height 10
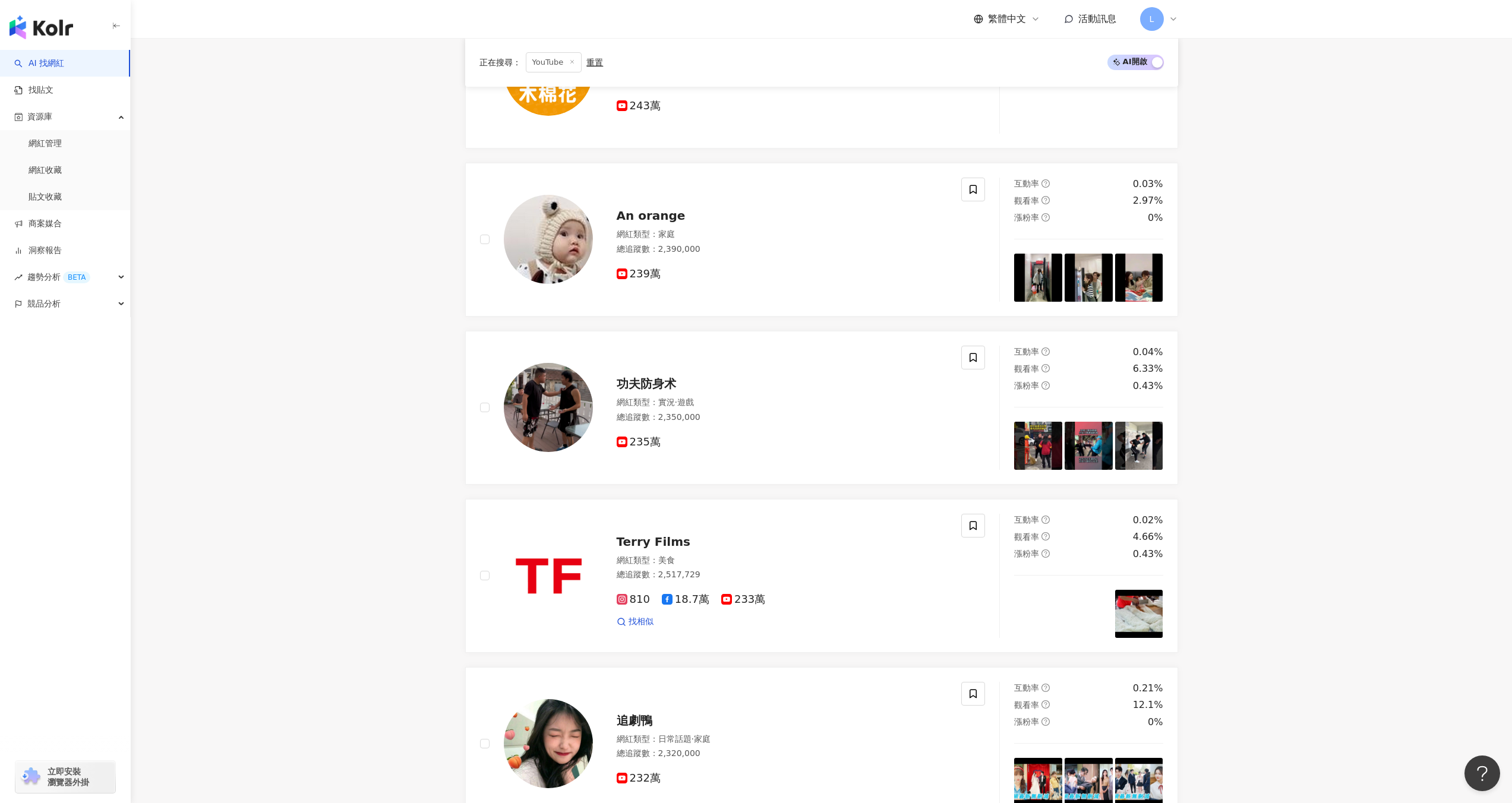
scroll to position [1678, 0]
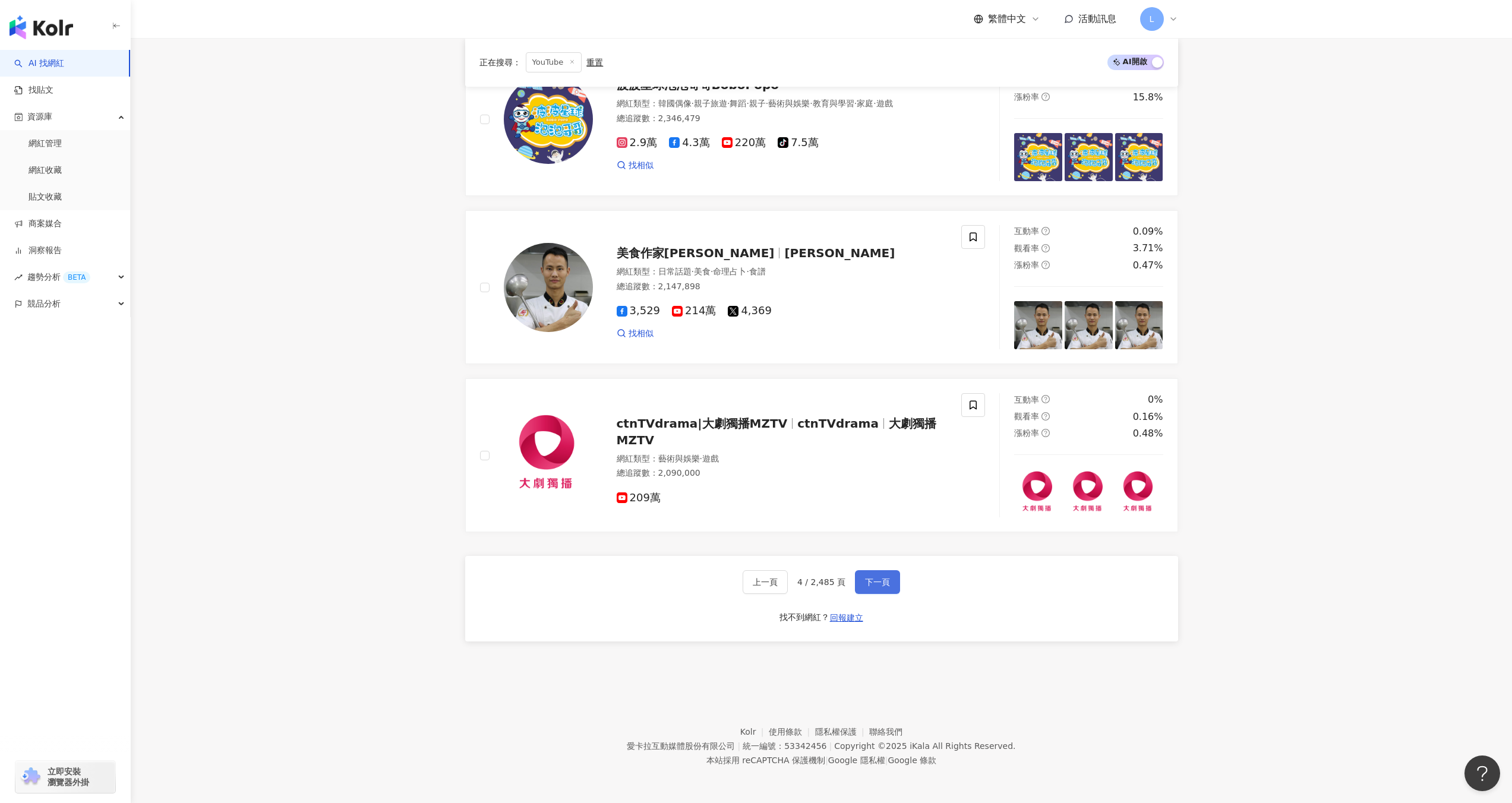
click at [866, 583] on span "下一頁" at bounding box center [878, 582] width 25 height 10
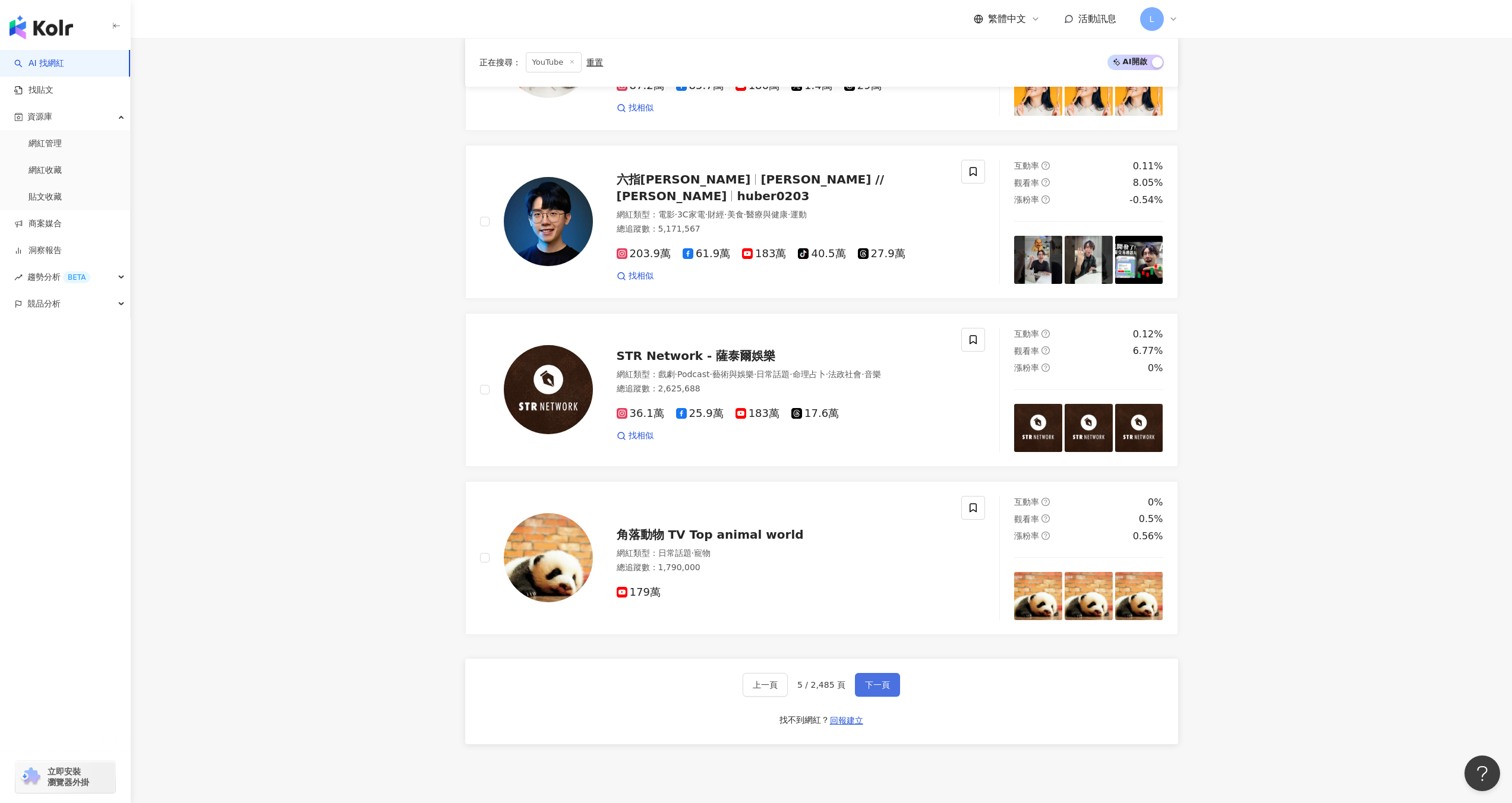
click at [874, 680] on span "下一頁" at bounding box center [878, 685] width 25 height 10
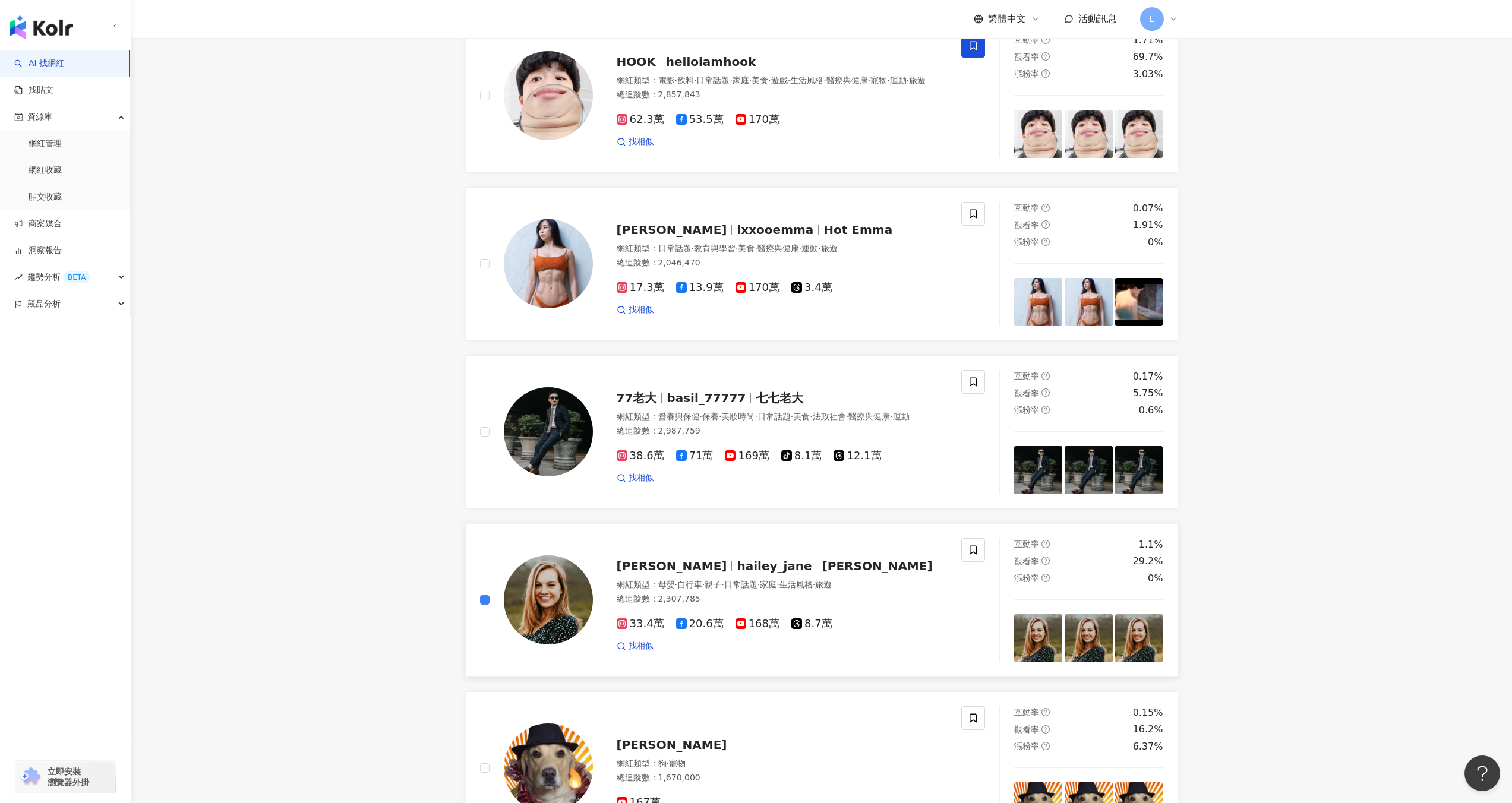
scroll to position [860, 0]
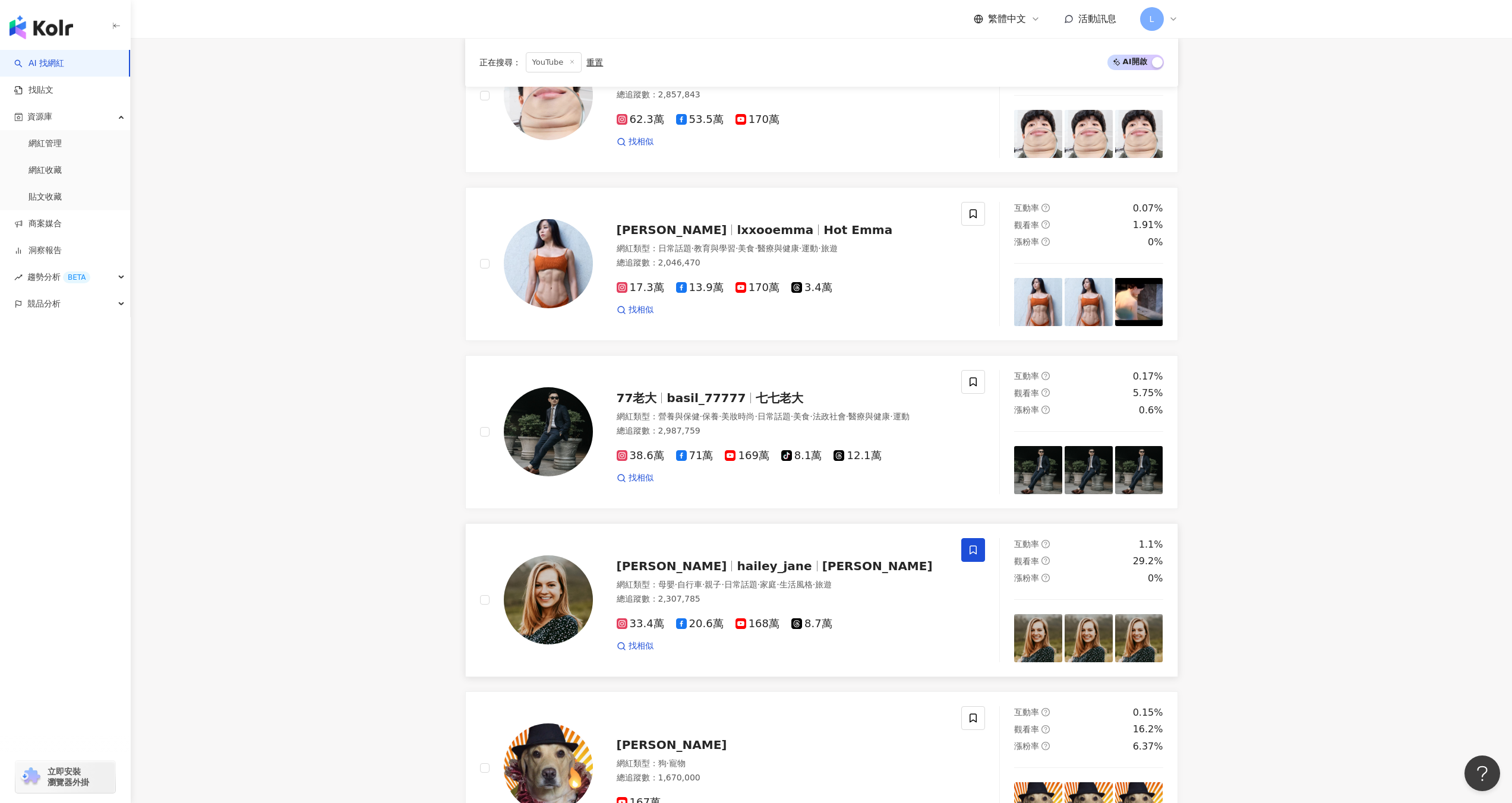
click at [969, 552] on icon at bounding box center [973, 550] width 7 height 9
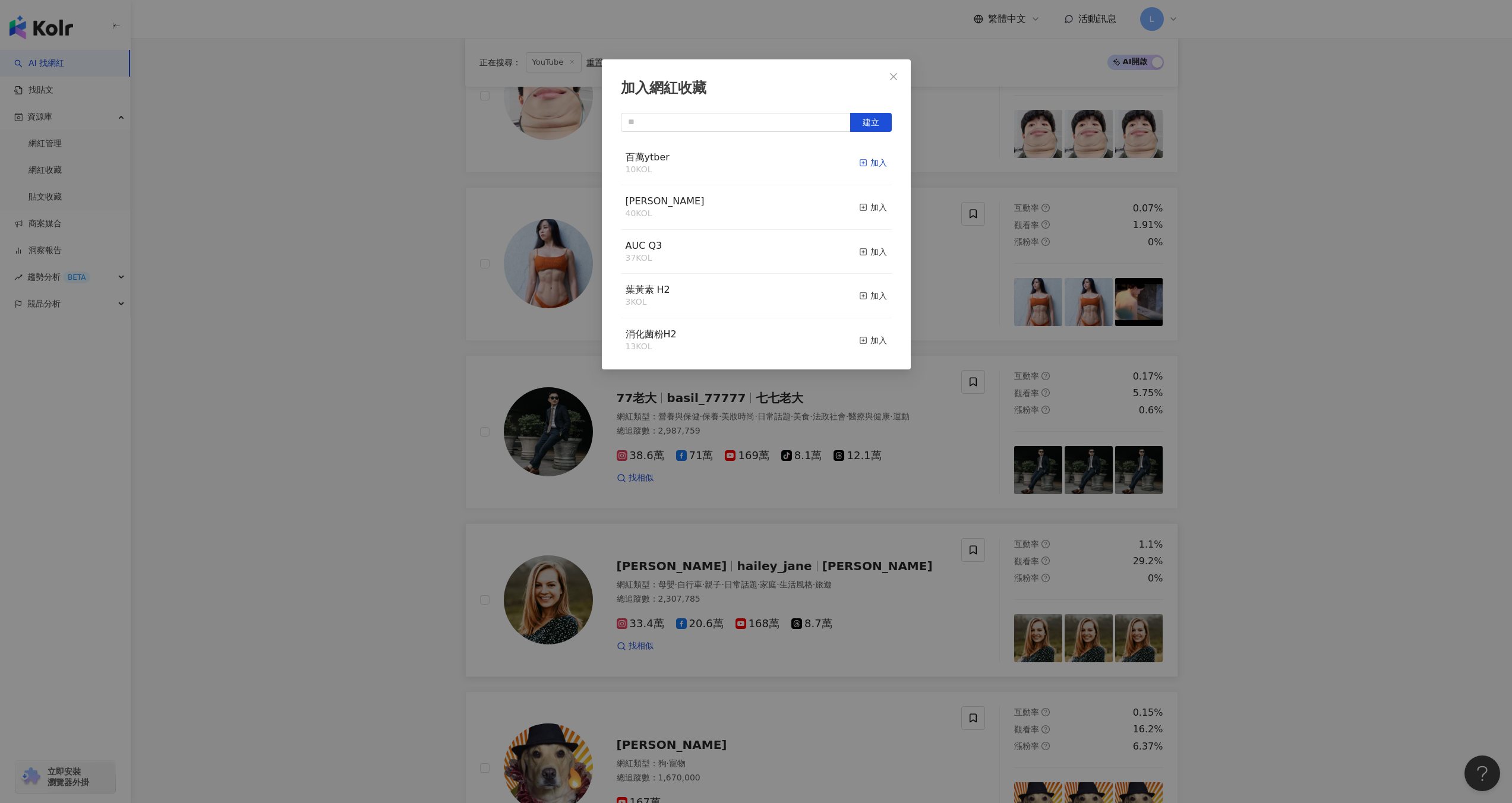
click at [864, 165] on div "加入" at bounding box center [873, 163] width 28 height 13
click at [897, 76] on icon "close" at bounding box center [893, 76] width 10 height 10
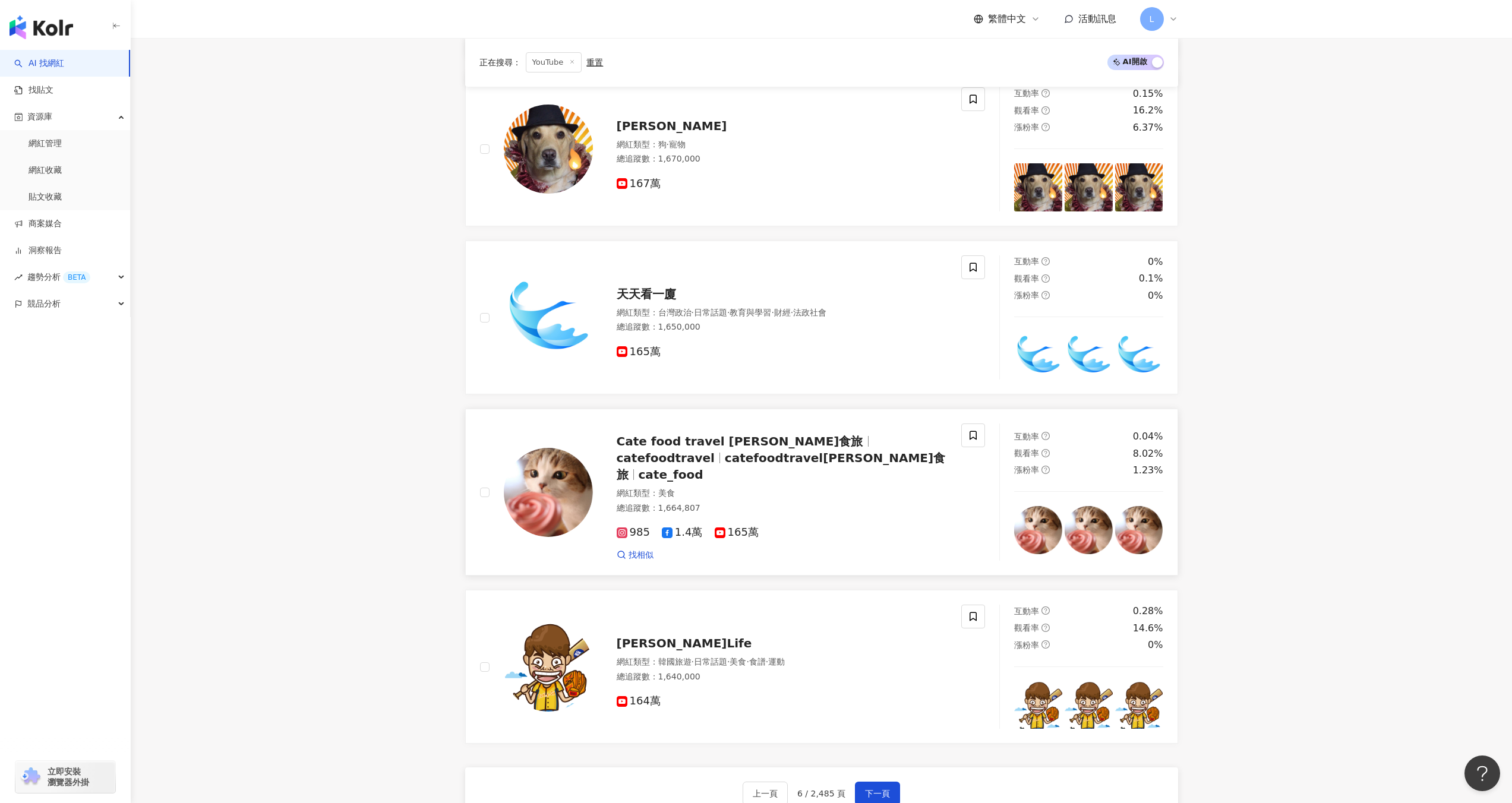
scroll to position [1678, 0]
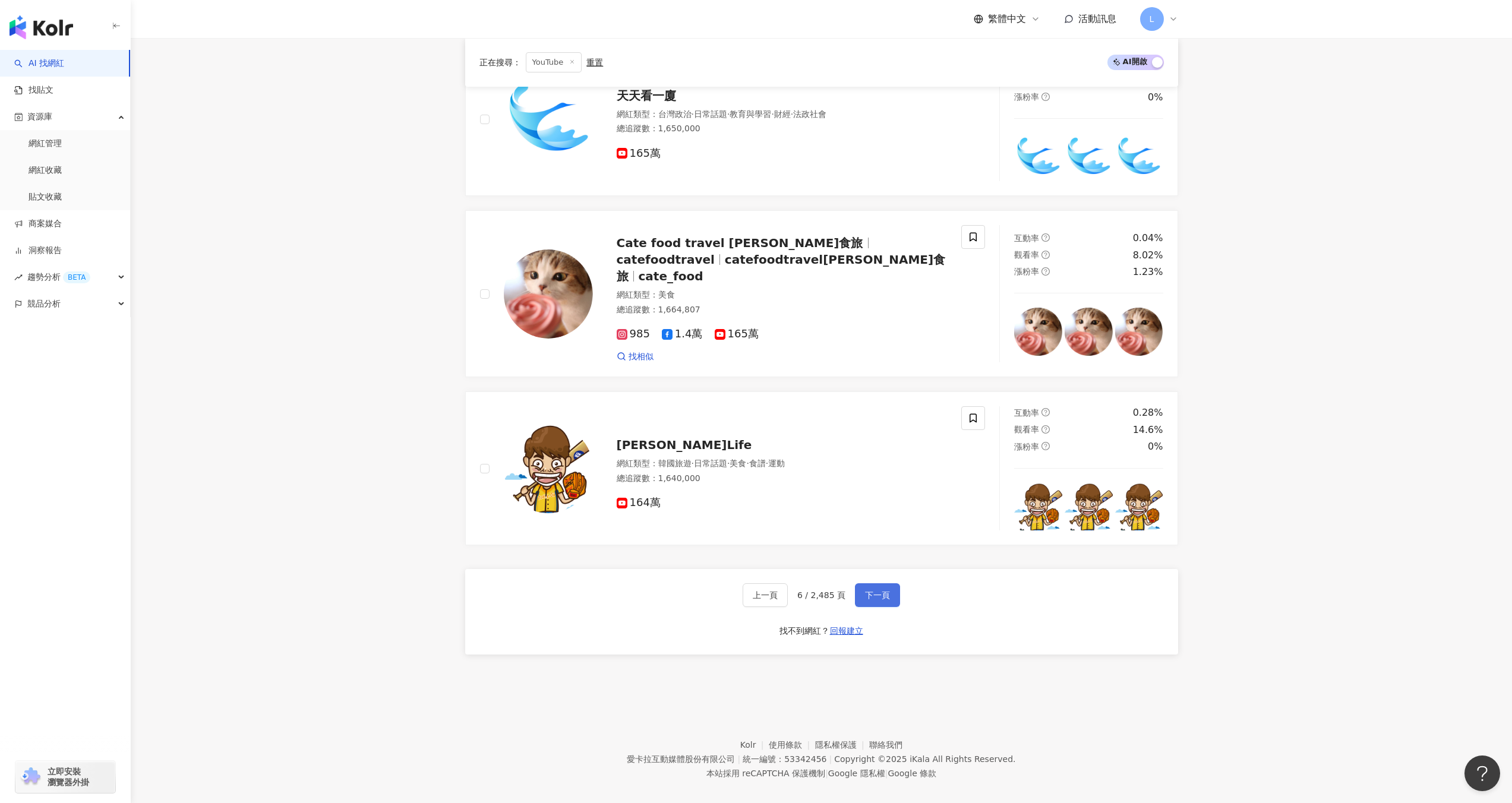
click at [868, 583] on button "下一頁" at bounding box center [877, 595] width 45 height 24
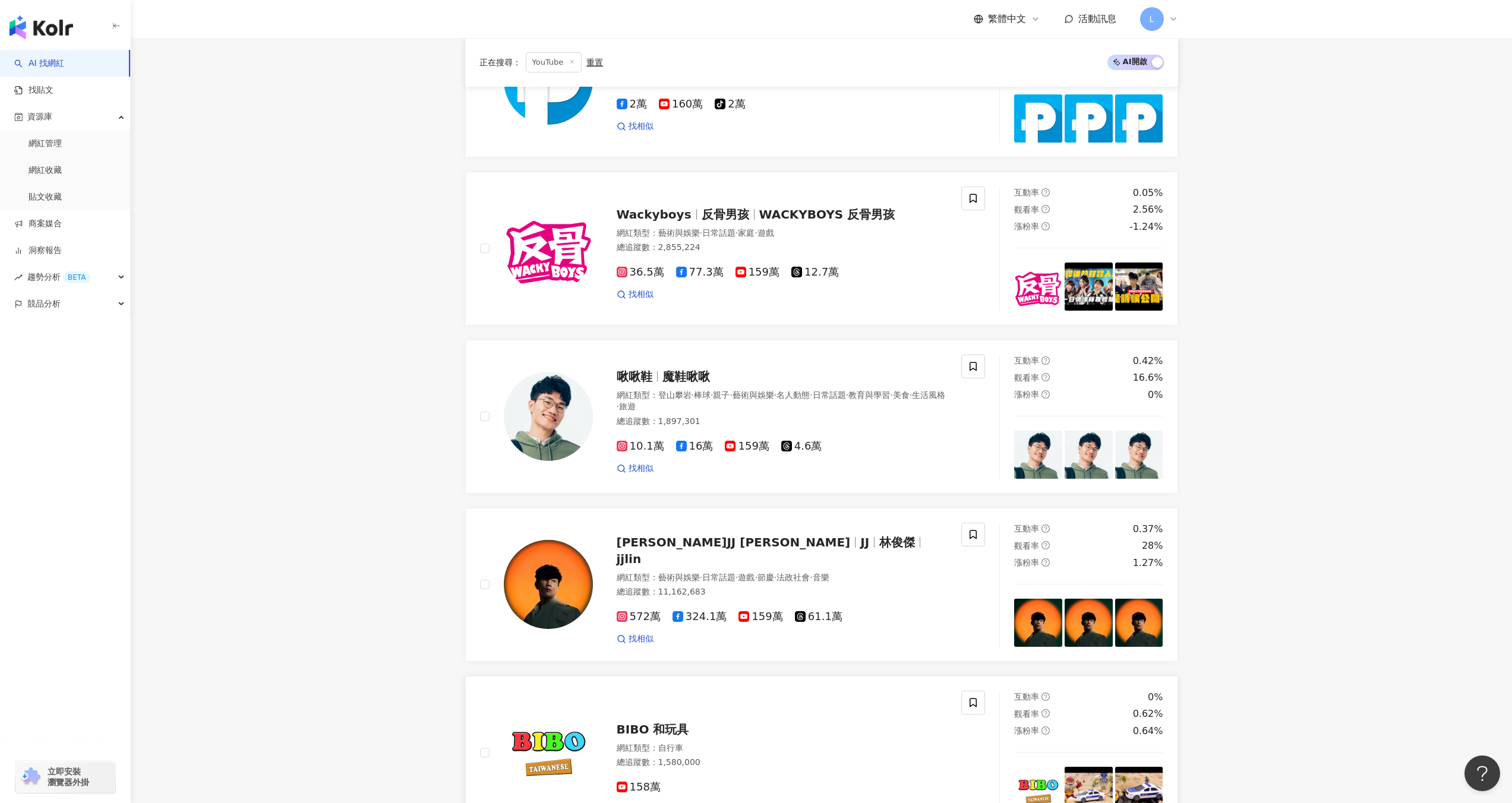
scroll to position [1779, 0]
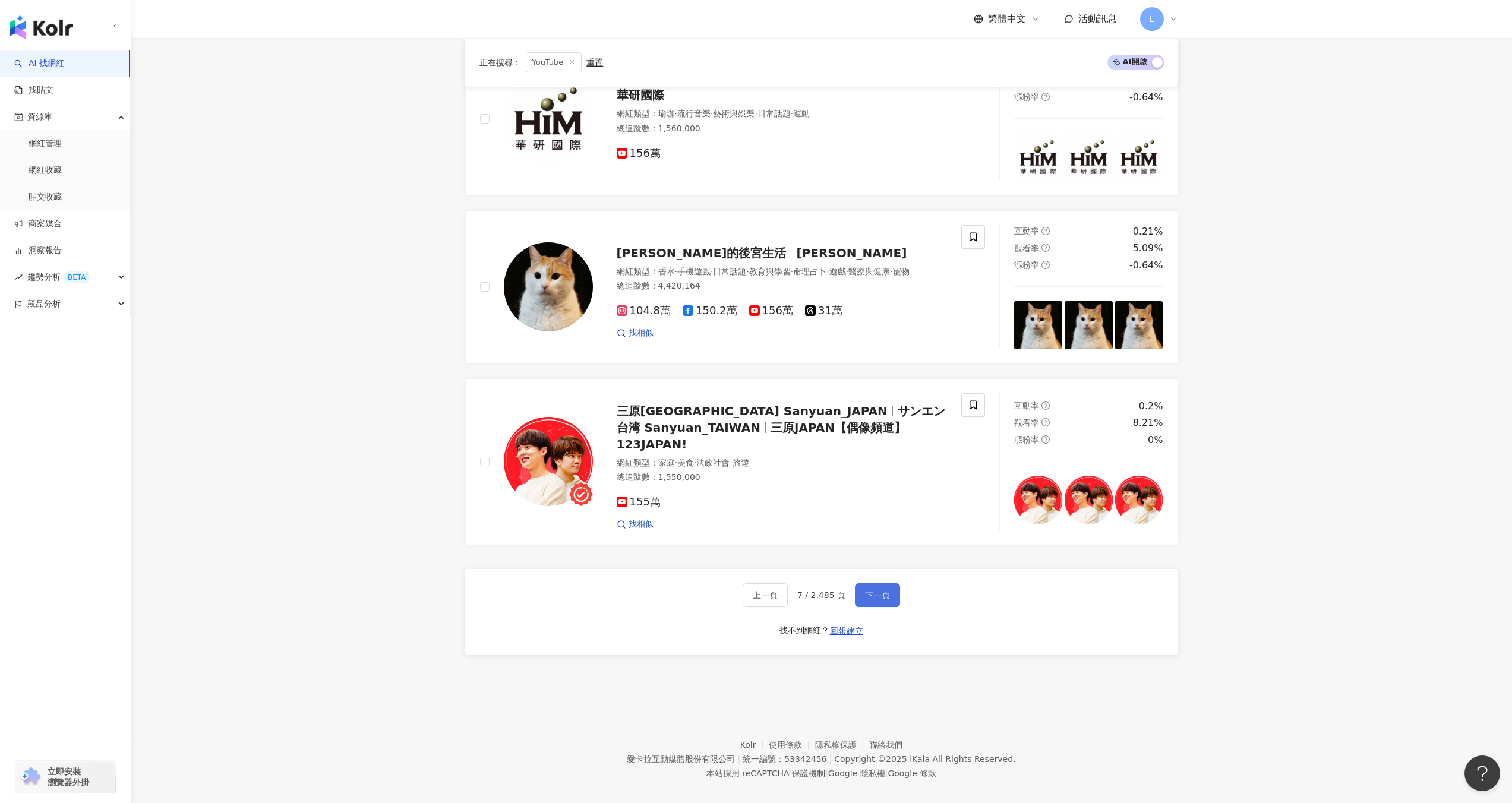
click at [896, 583] on button "下一頁" at bounding box center [877, 595] width 45 height 24
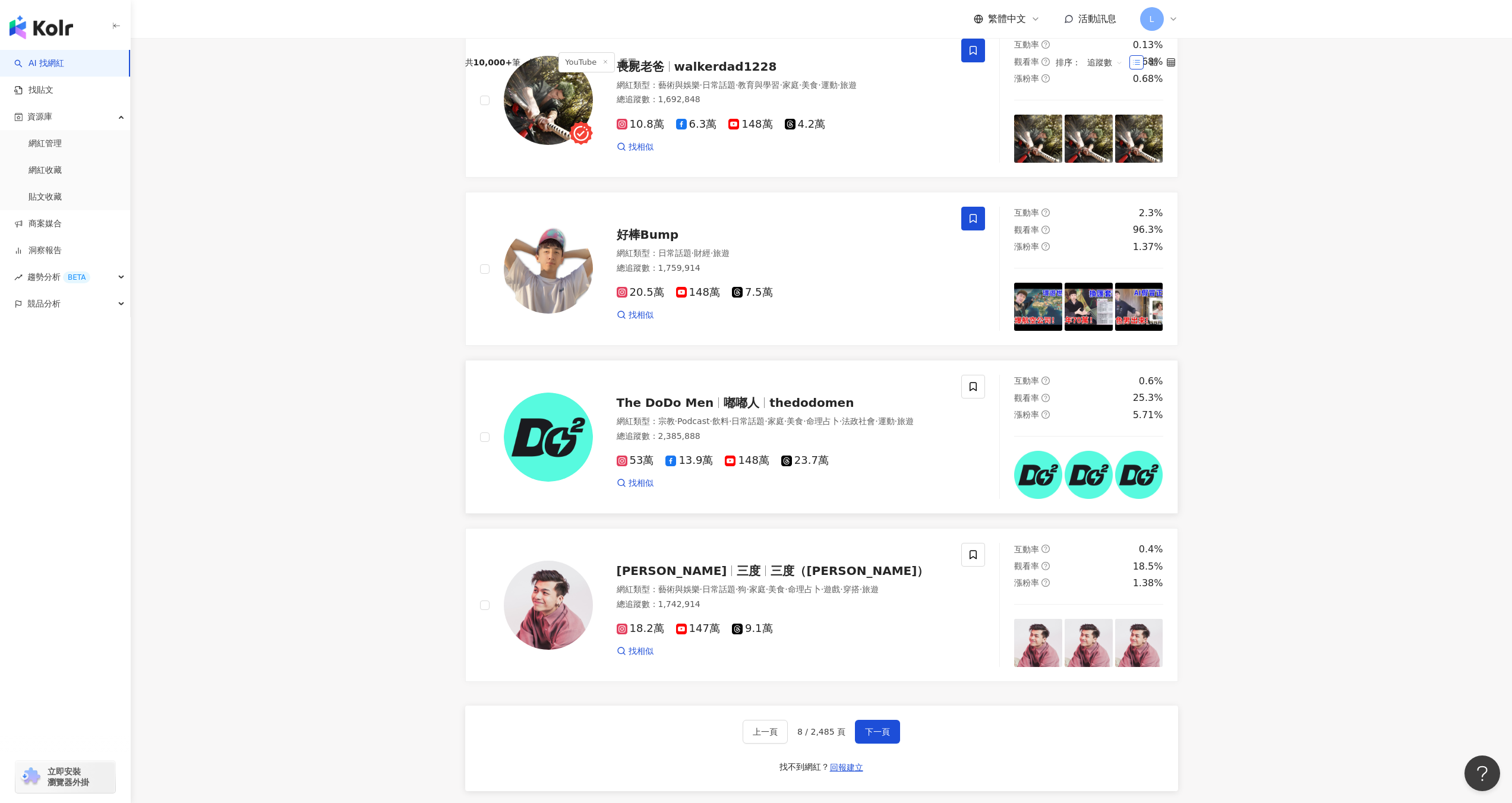
scroll to position [1472, 0]
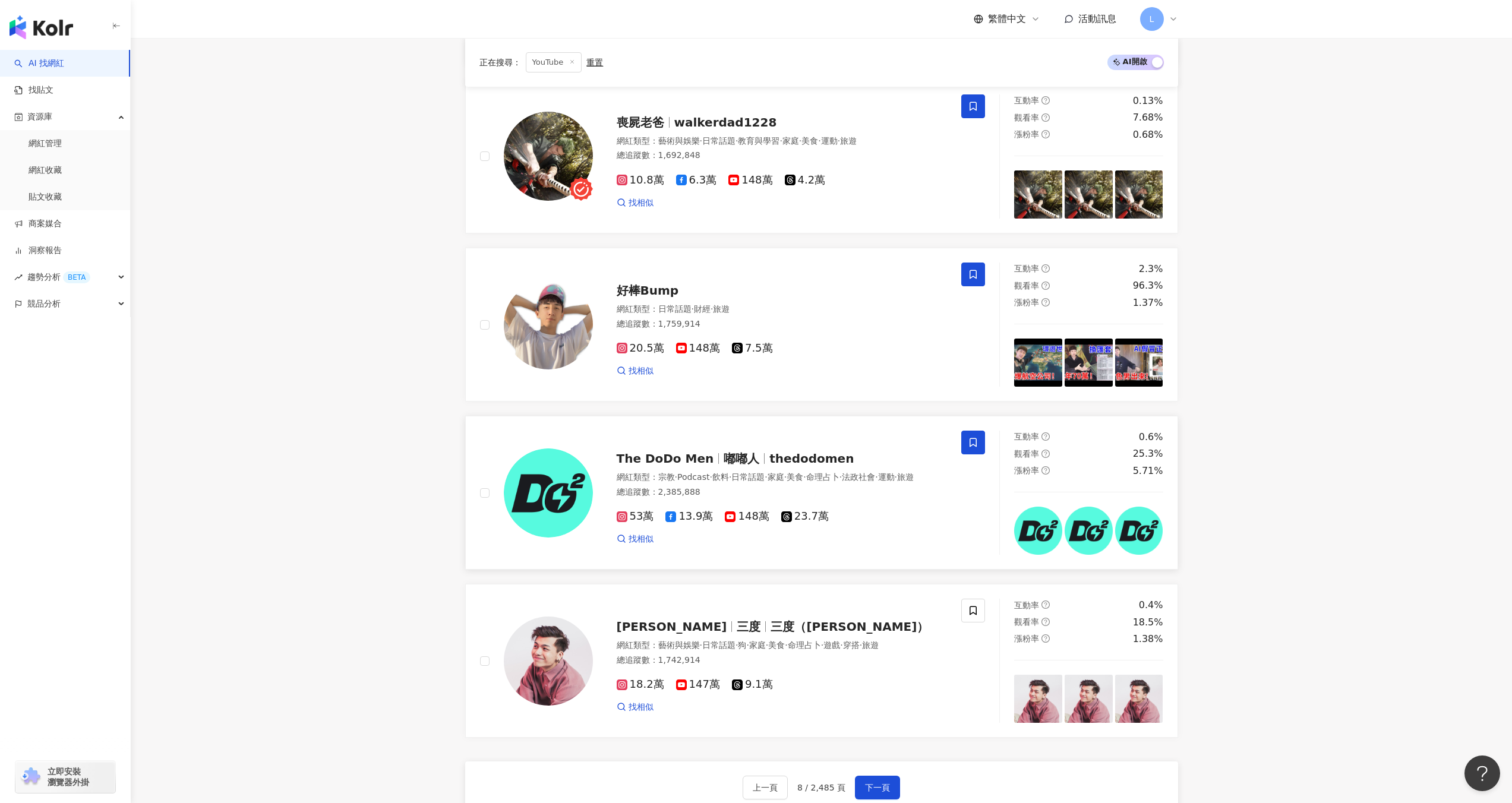
click at [976, 444] on icon at bounding box center [973, 443] width 11 height 11
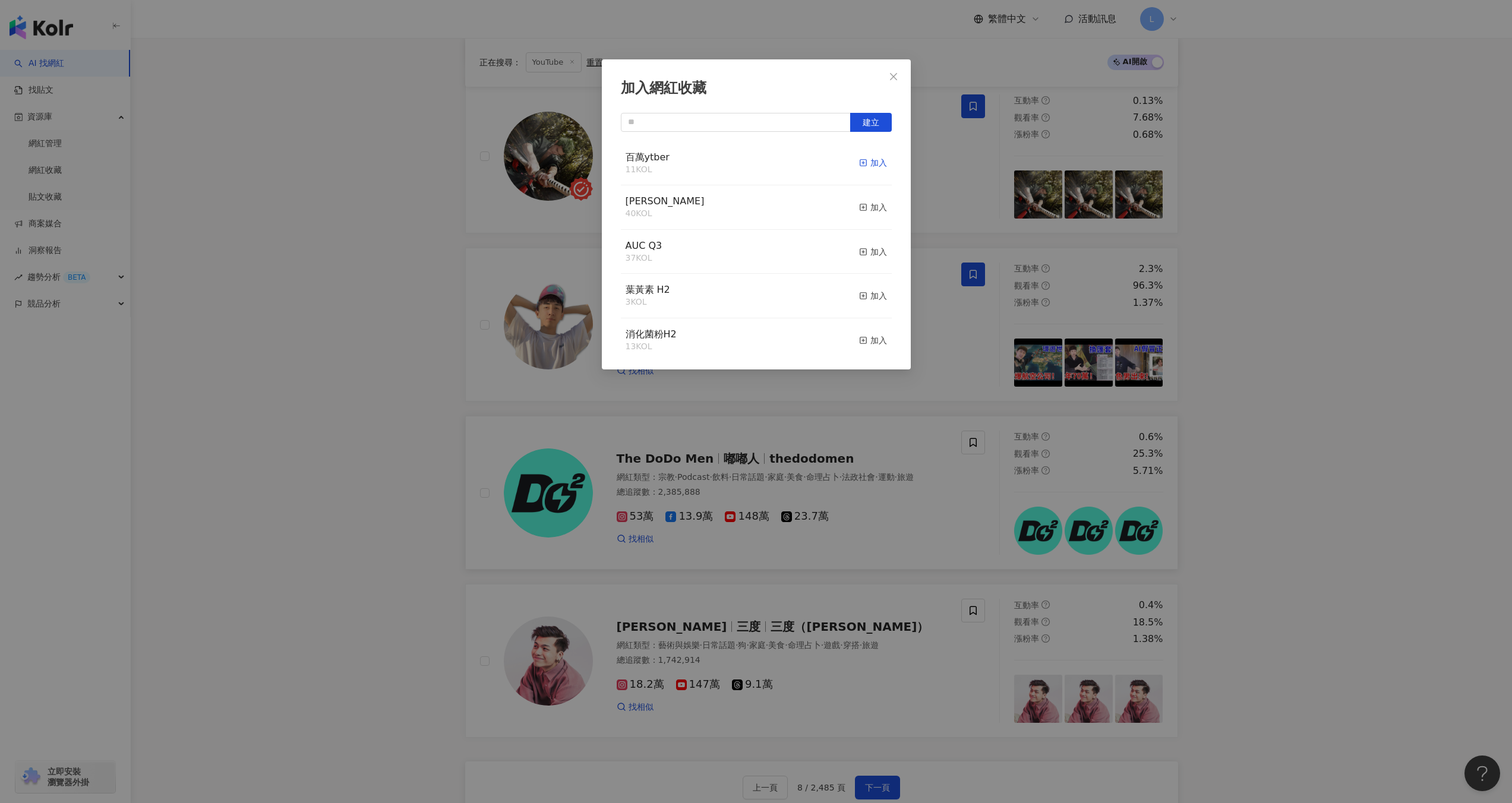
click at [864, 162] on div "加入" at bounding box center [873, 163] width 28 height 13
click at [899, 72] on span "Close" at bounding box center [893, 76] width 24 height 10
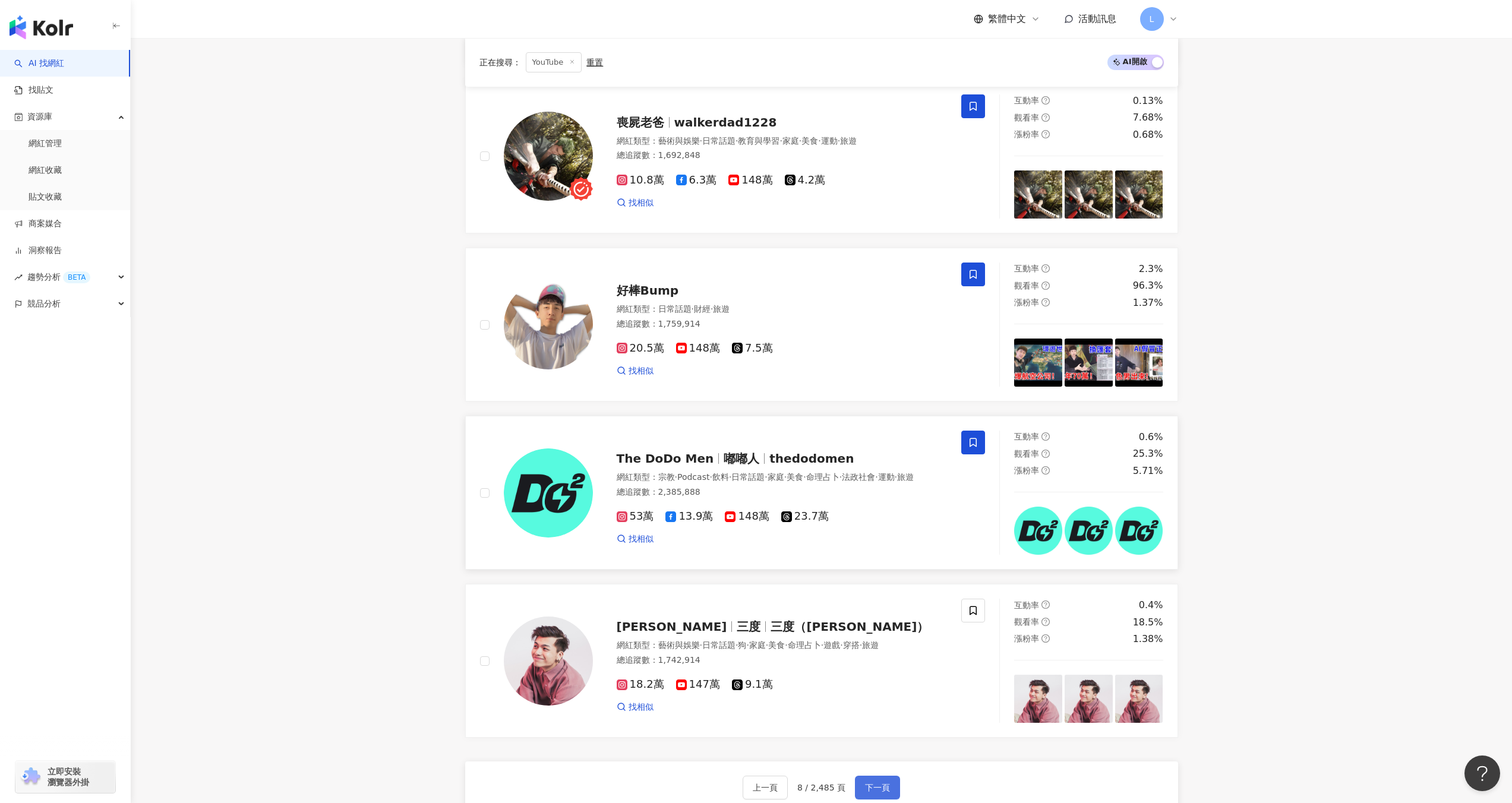
click at [889, 783] on button "下一頁" at bounding box center [877, 788] width 45 height 24
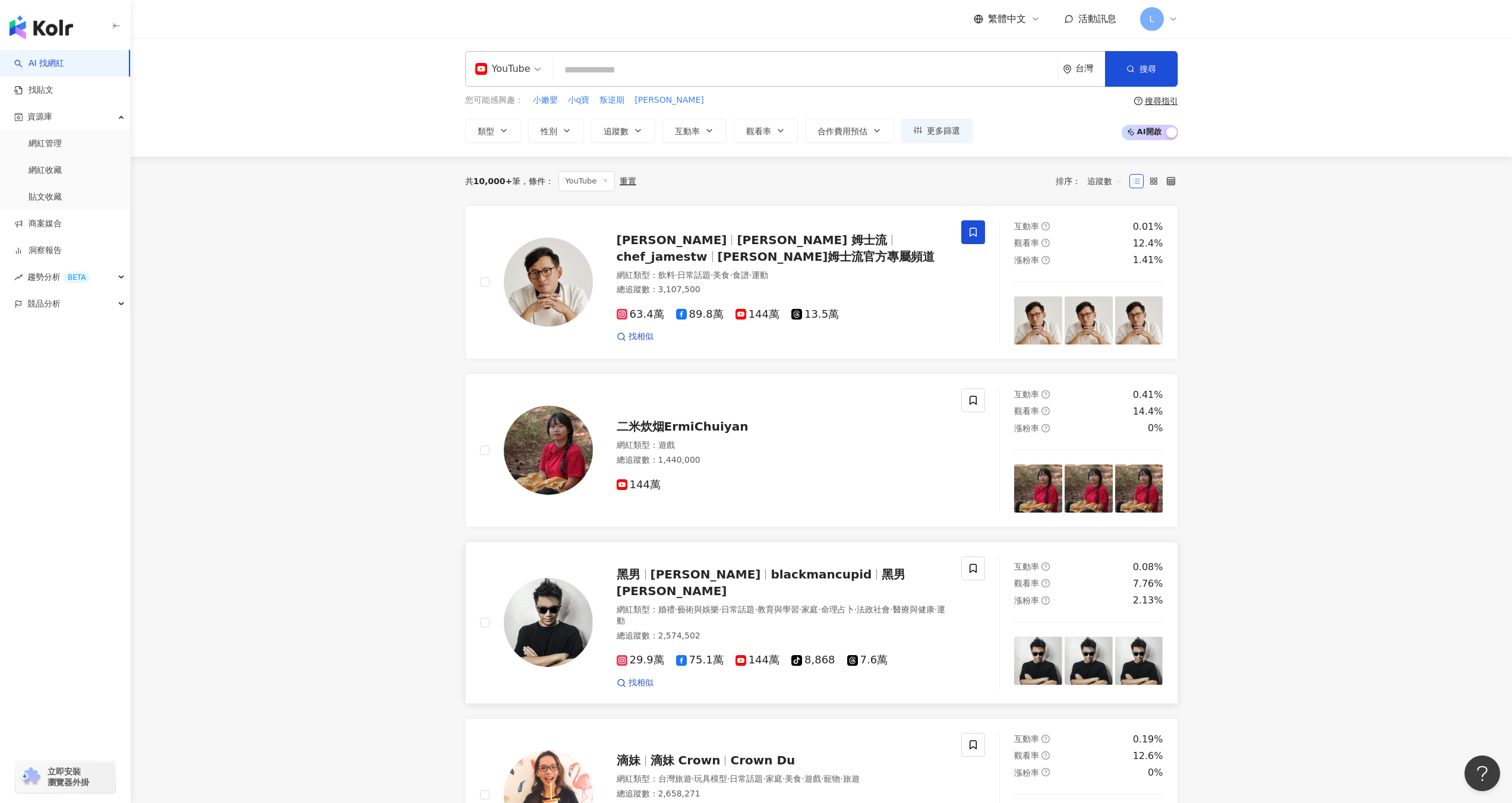
scroll to position [0, 0]
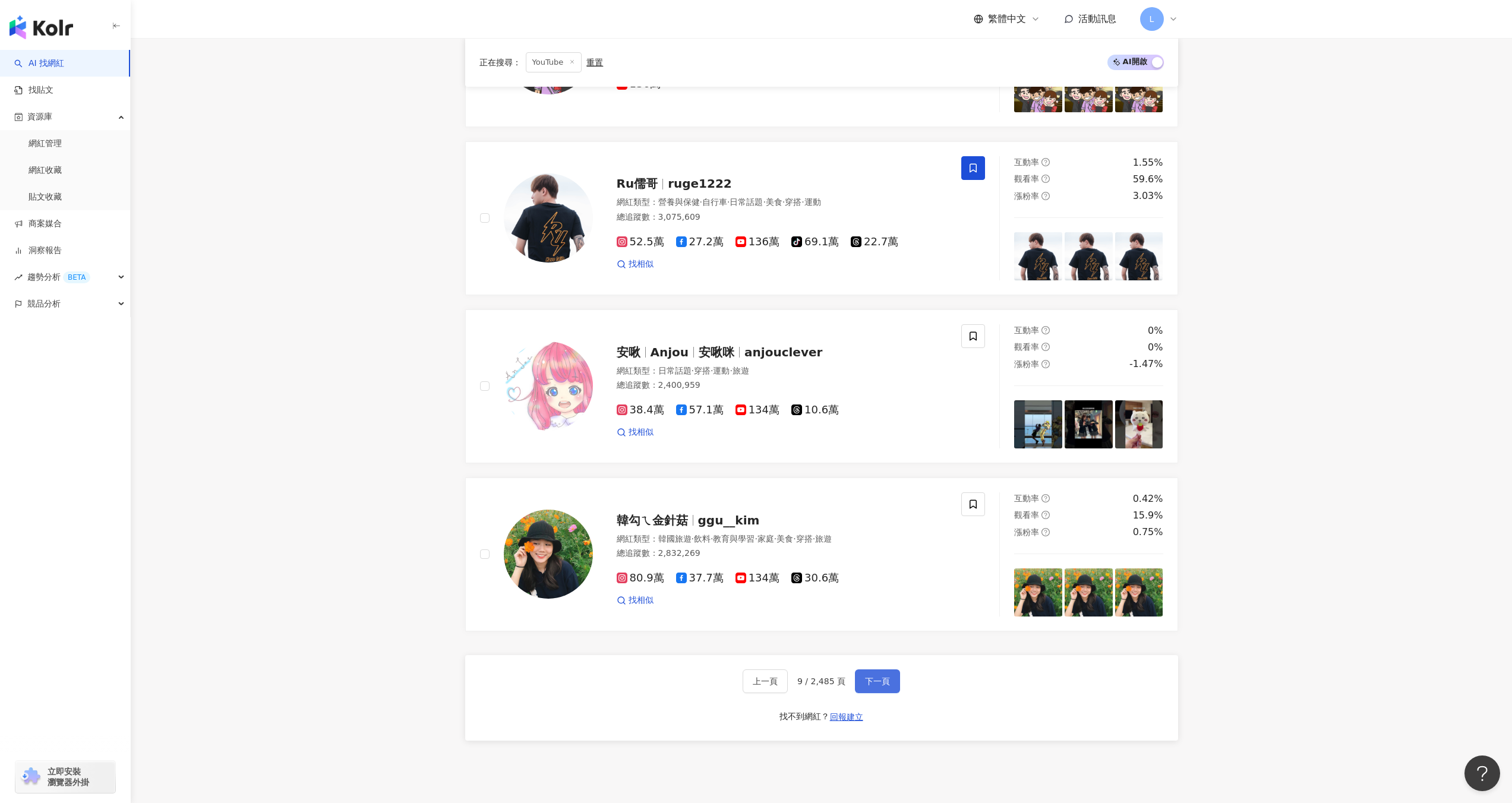
click at [880, 671] on button "下一頁" at bounding box center [877, 681] width 45 height 24
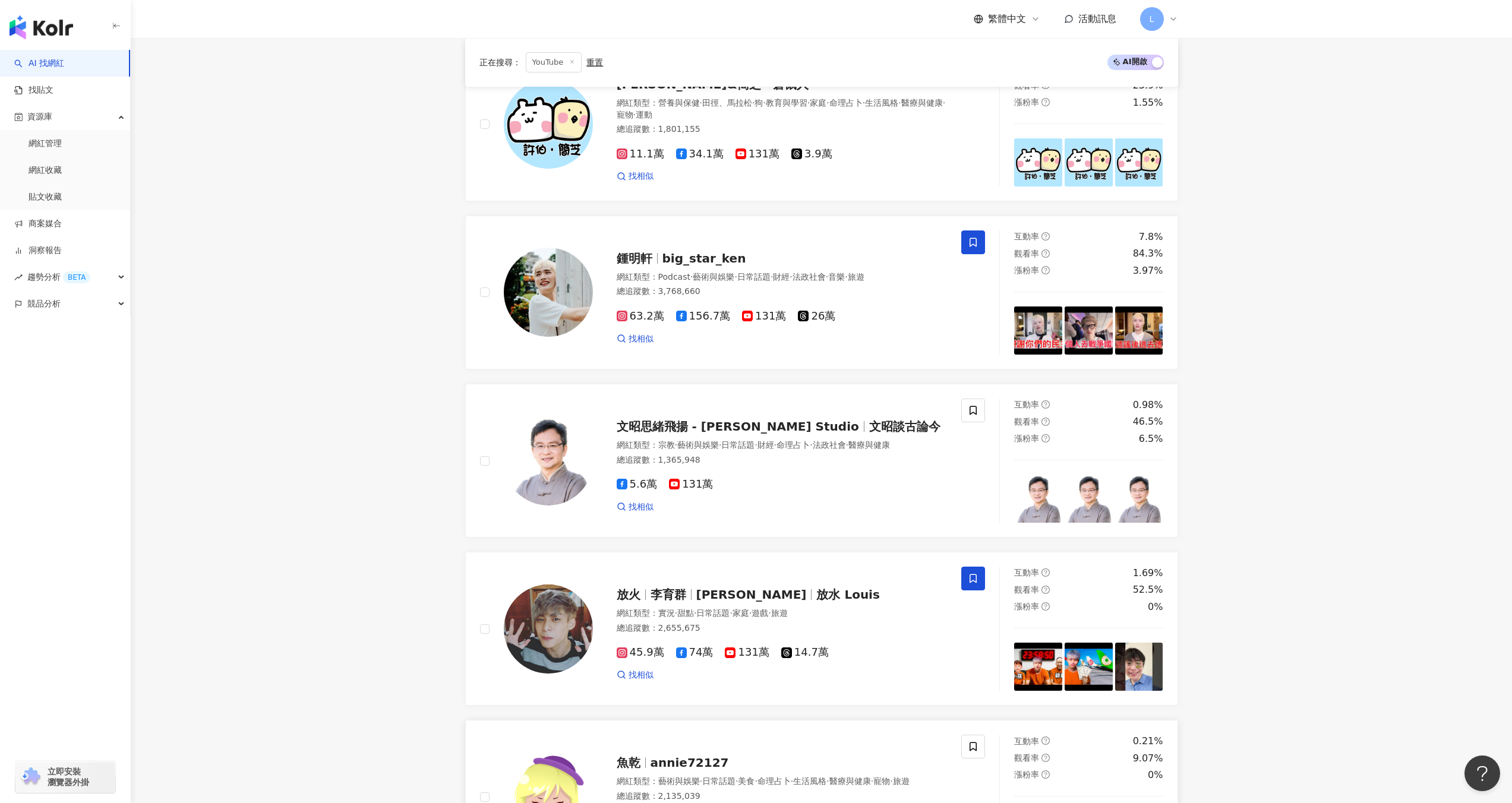
scroll to position [1678, 0]
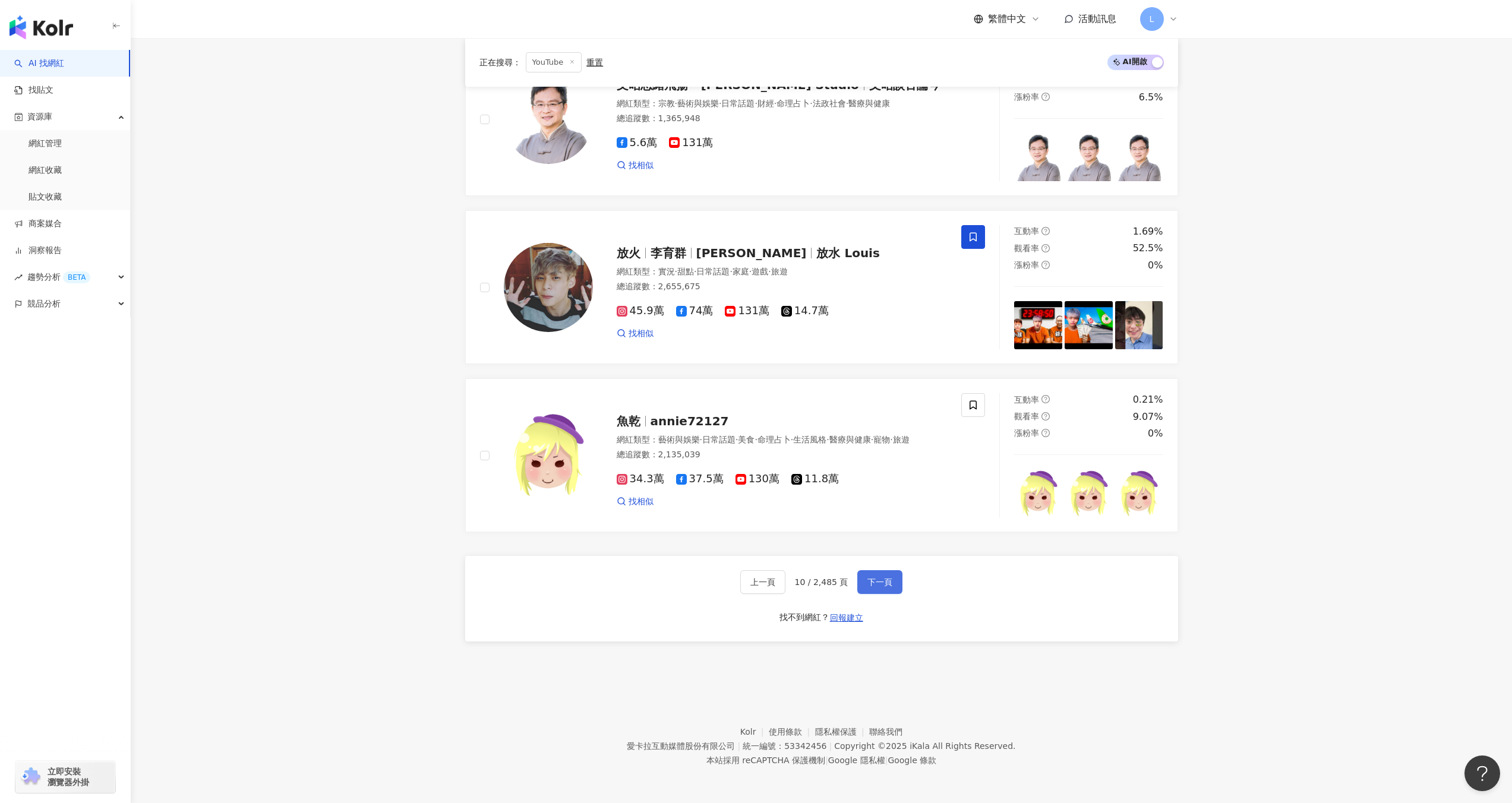
click at [880, 579] on span "下一頁" at bounding box center [880, 582] width 25 height 10
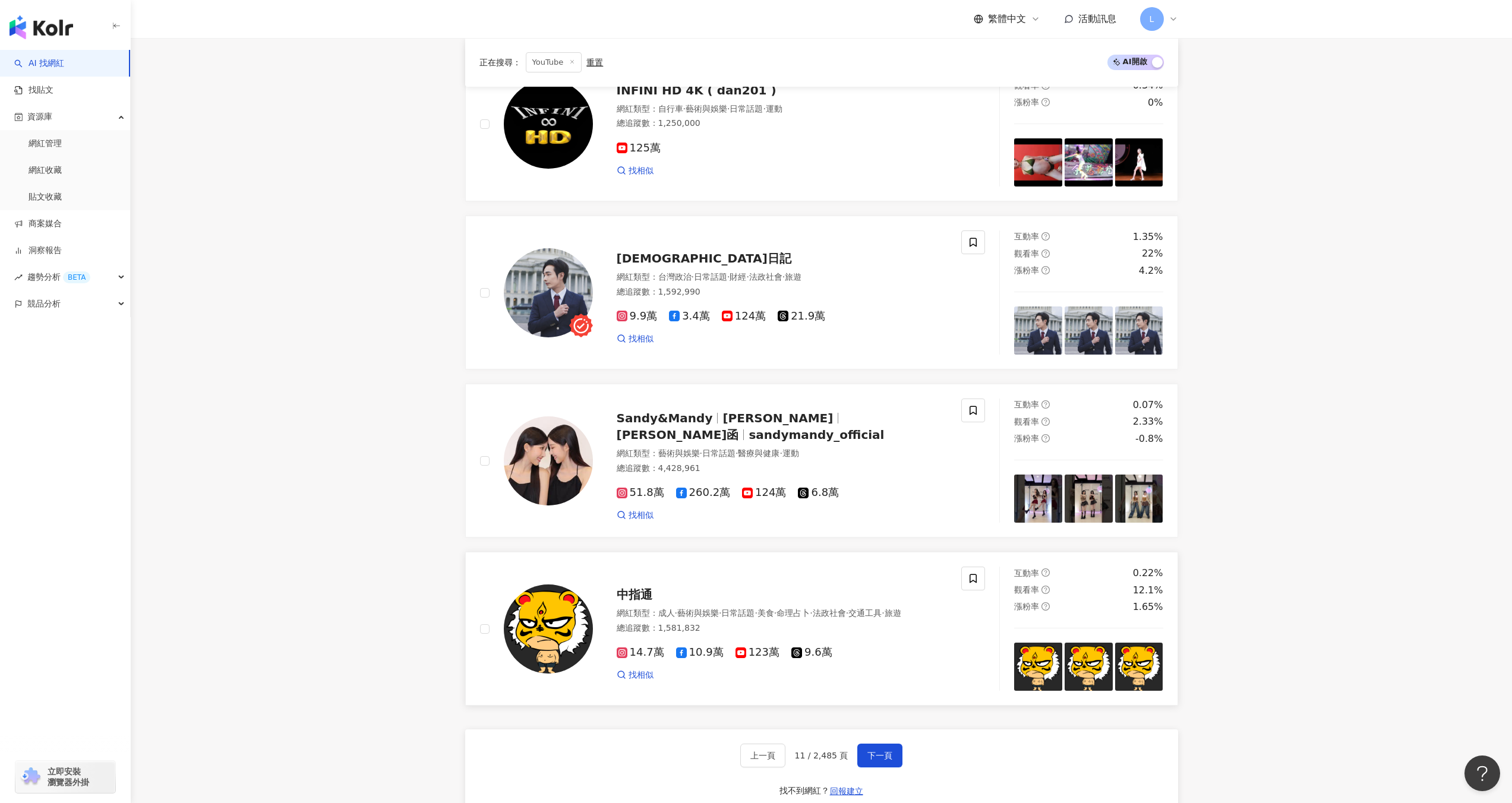
scroll to position [1508, 0]
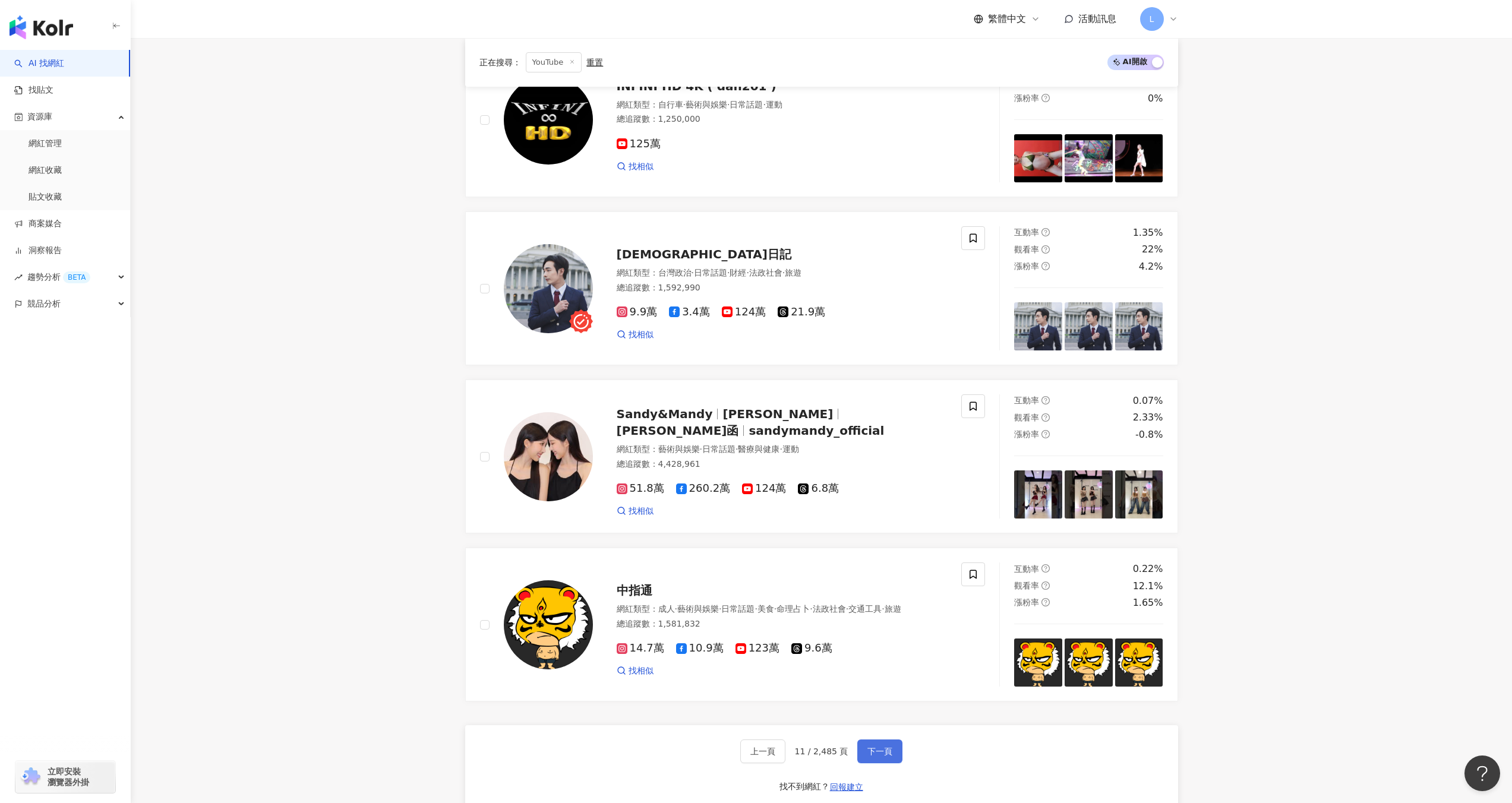
click at [878, 756] on span "下一頁" at bounding box center [880, 751] width 25 height 10
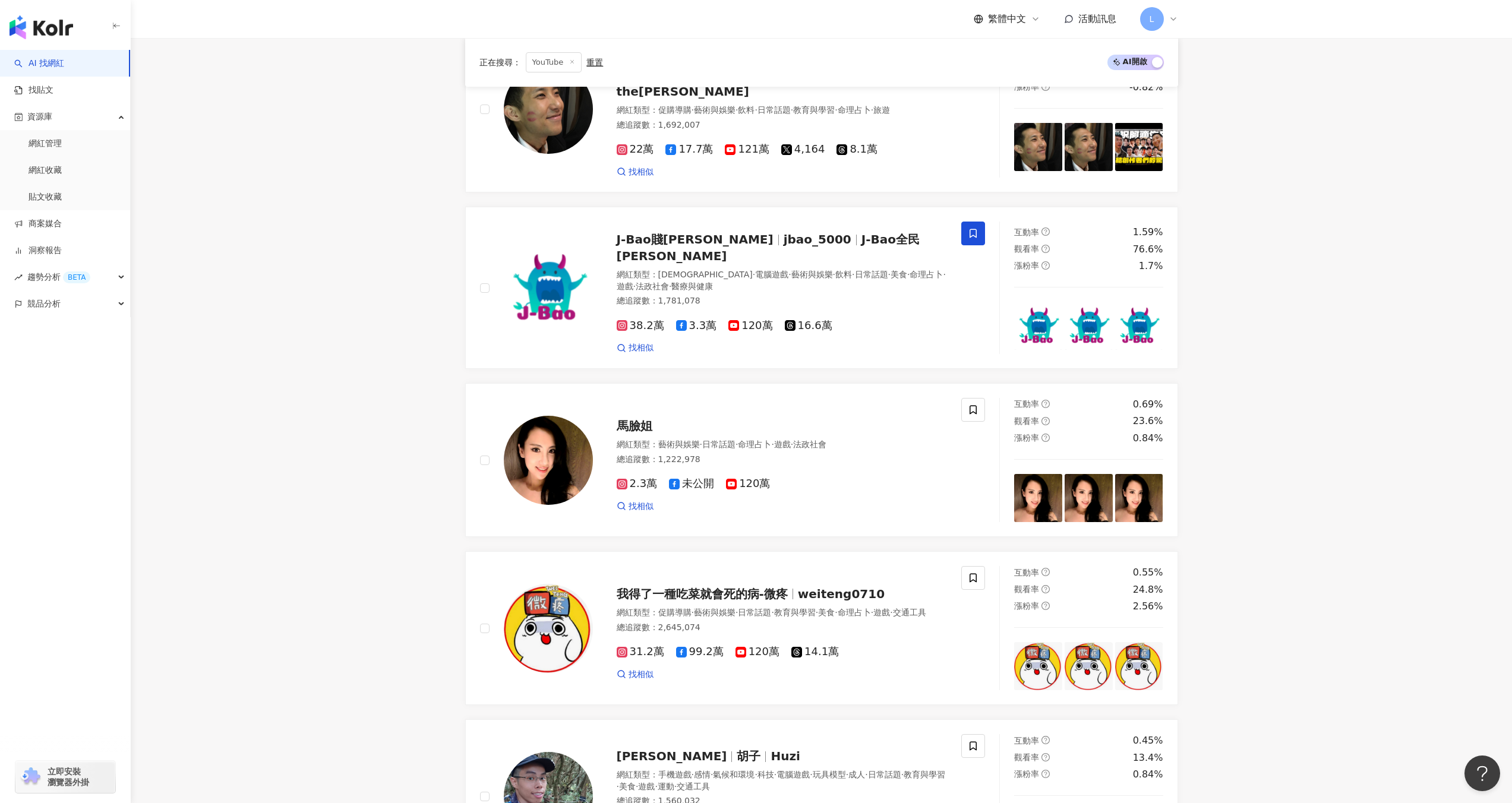
scroll to position [1712, 0]
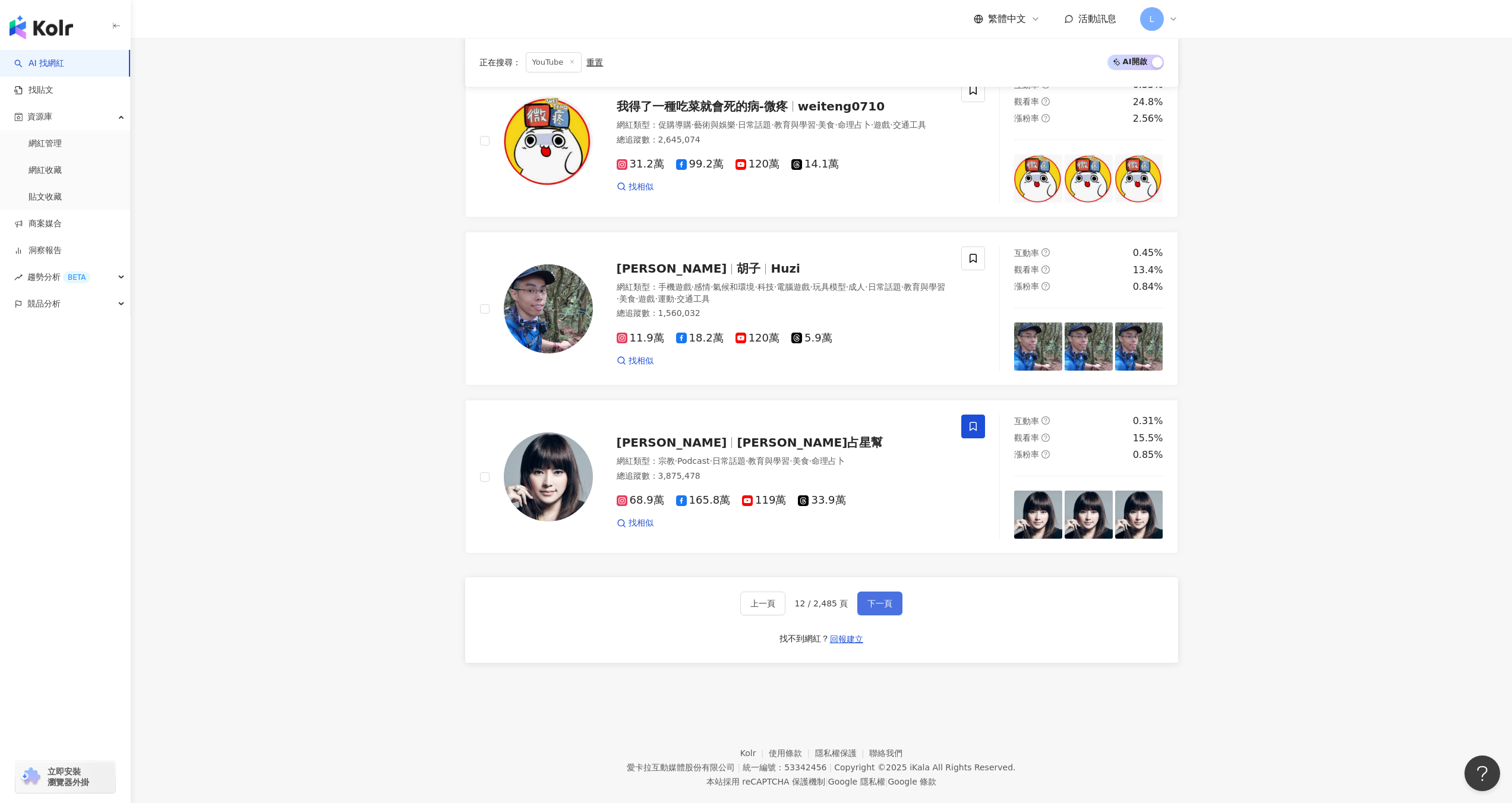
click at [874, 598] on span "下一頁" at bounding box center [880, 603] width 25 height 10
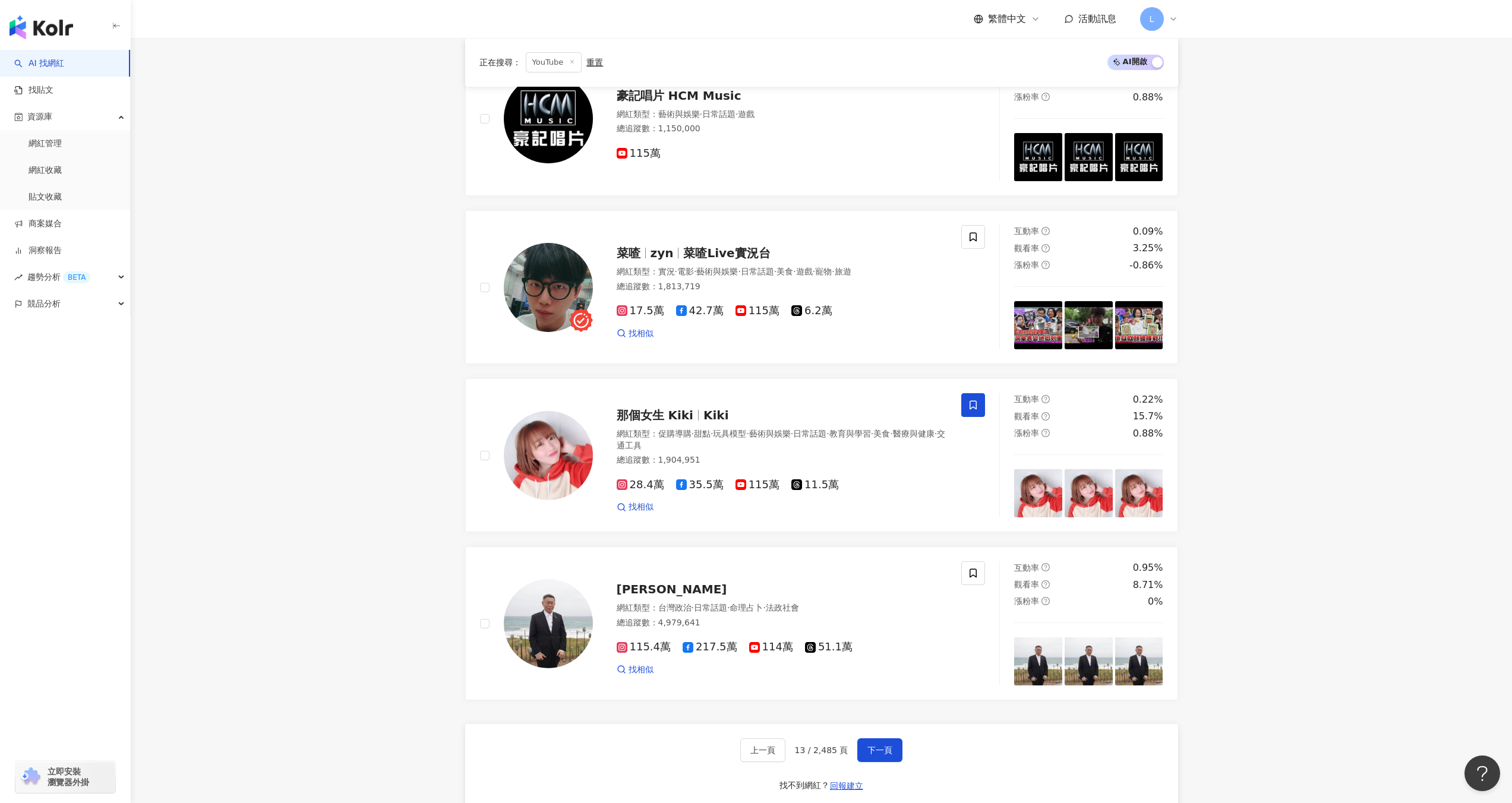
scroll to position [1678, 0]
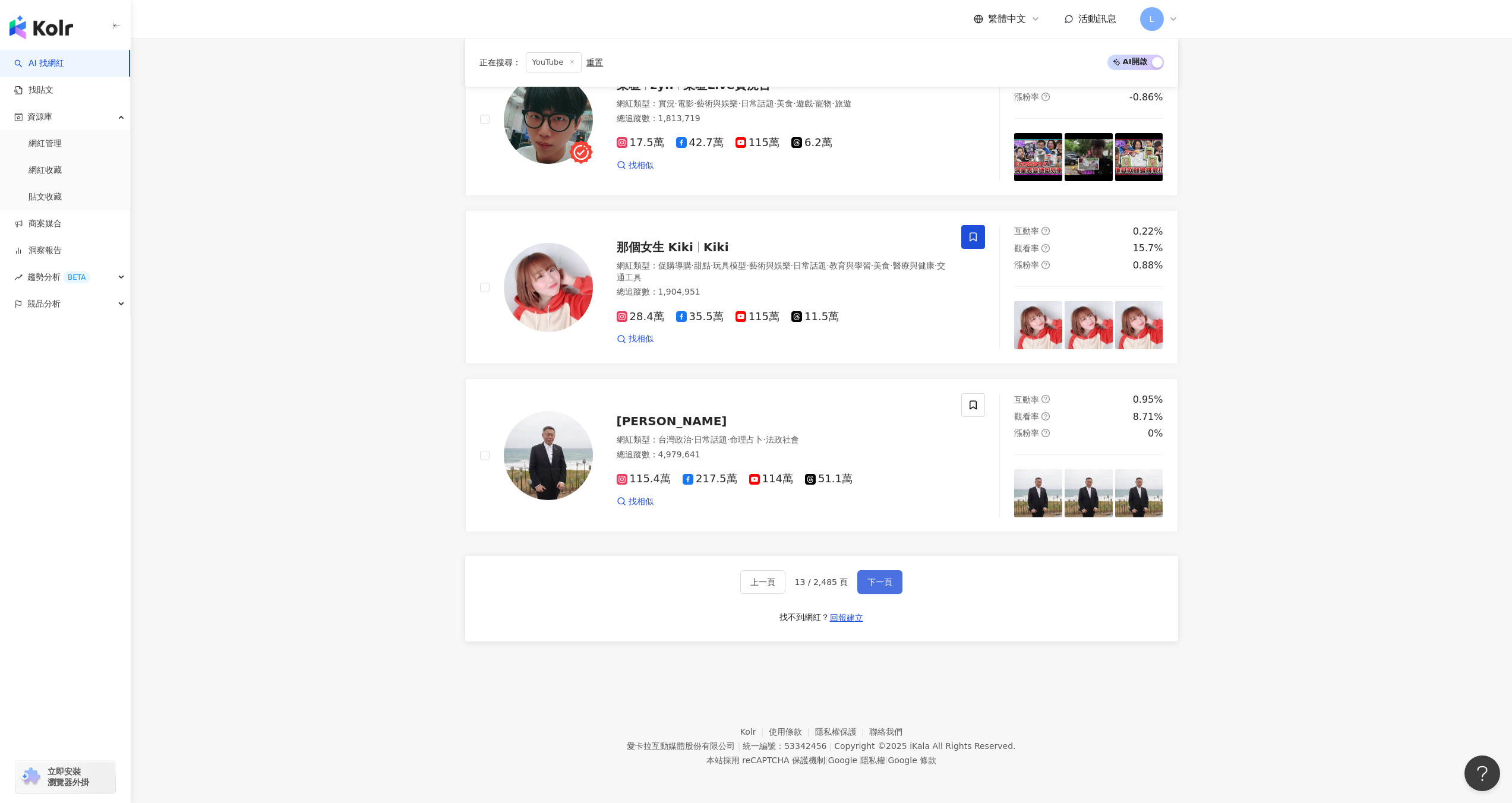
click at [881, 580] on span "下一頁" at bounding box center [880, 582] width 25 height 10
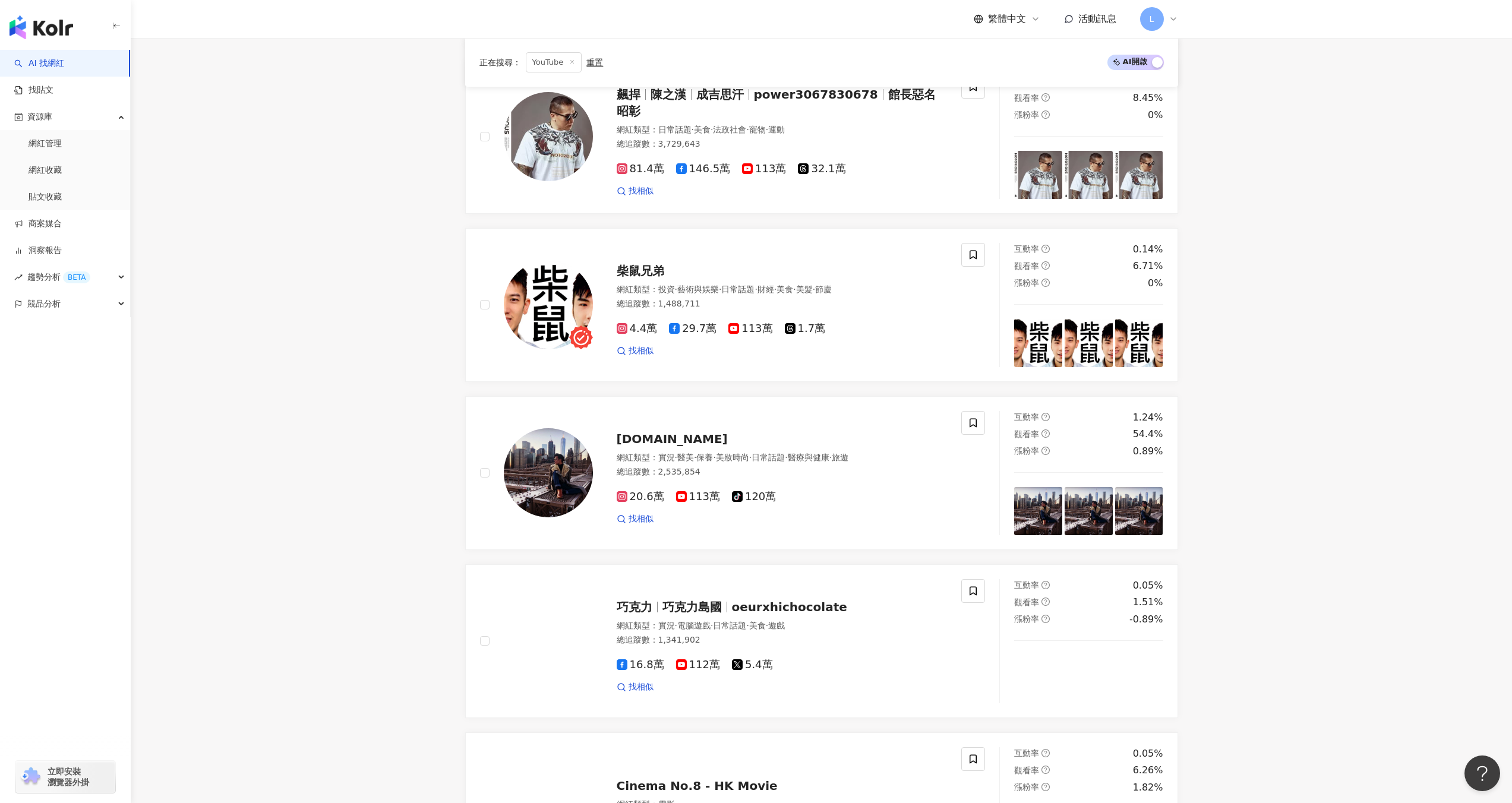
scroll to position [650, 0]
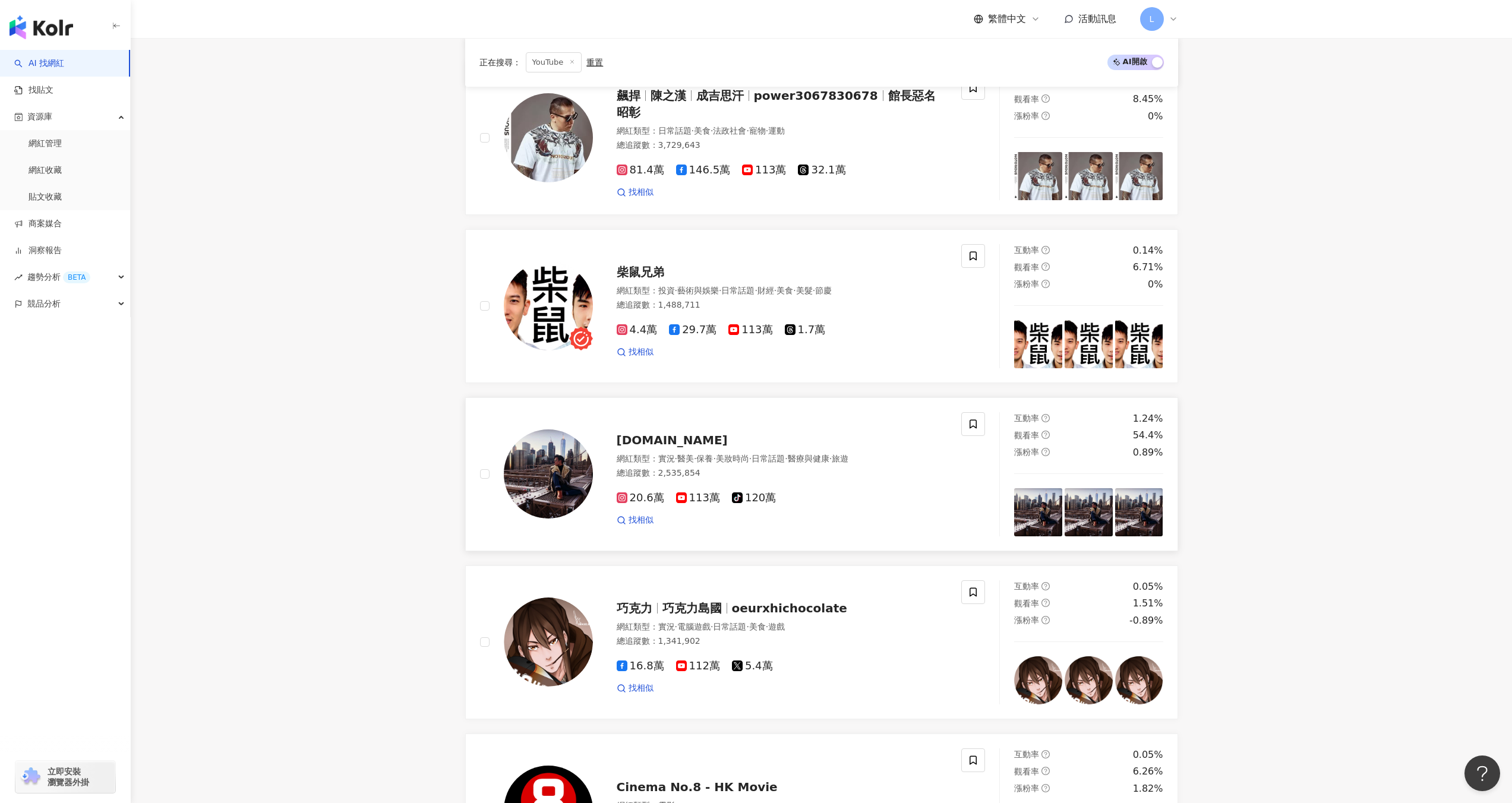
click at [767, 436] on div "EGA.channel" at bounding box center [782, 440] width 331 height 17
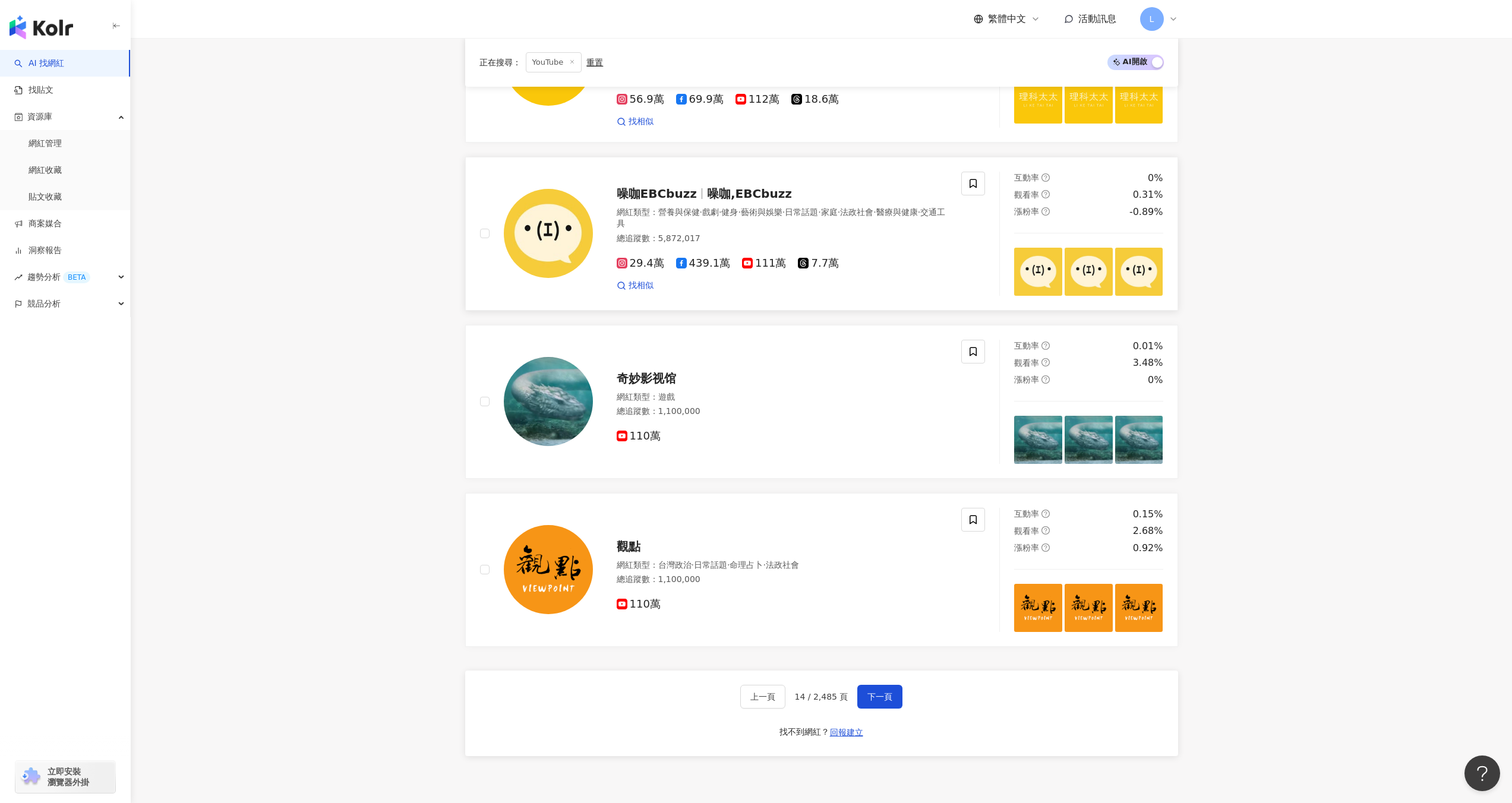
scroll to position [1678, 0]
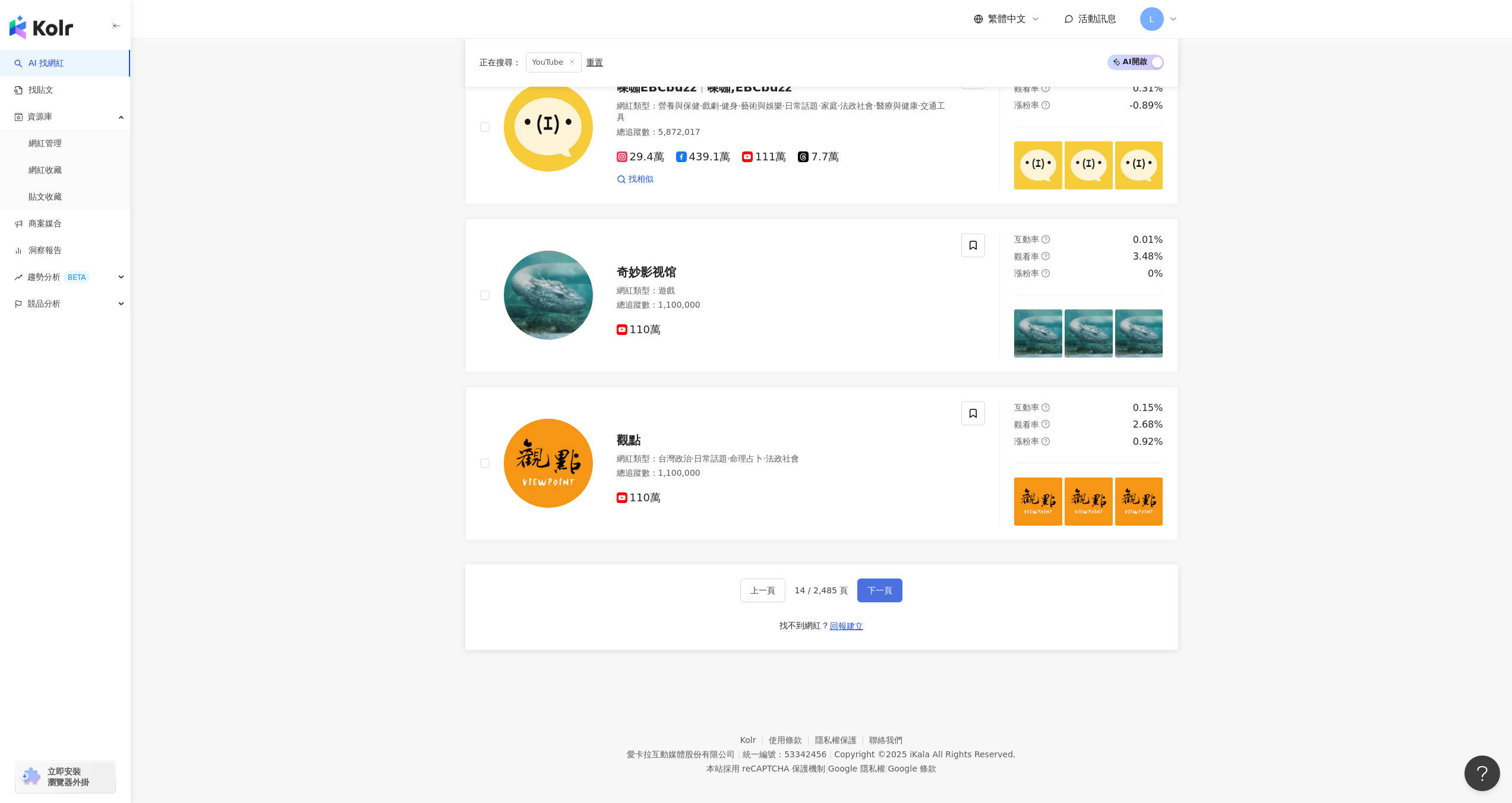
click at [883, 586] on span "下一頁" at bounding box center [880, 590] width 25 height 10
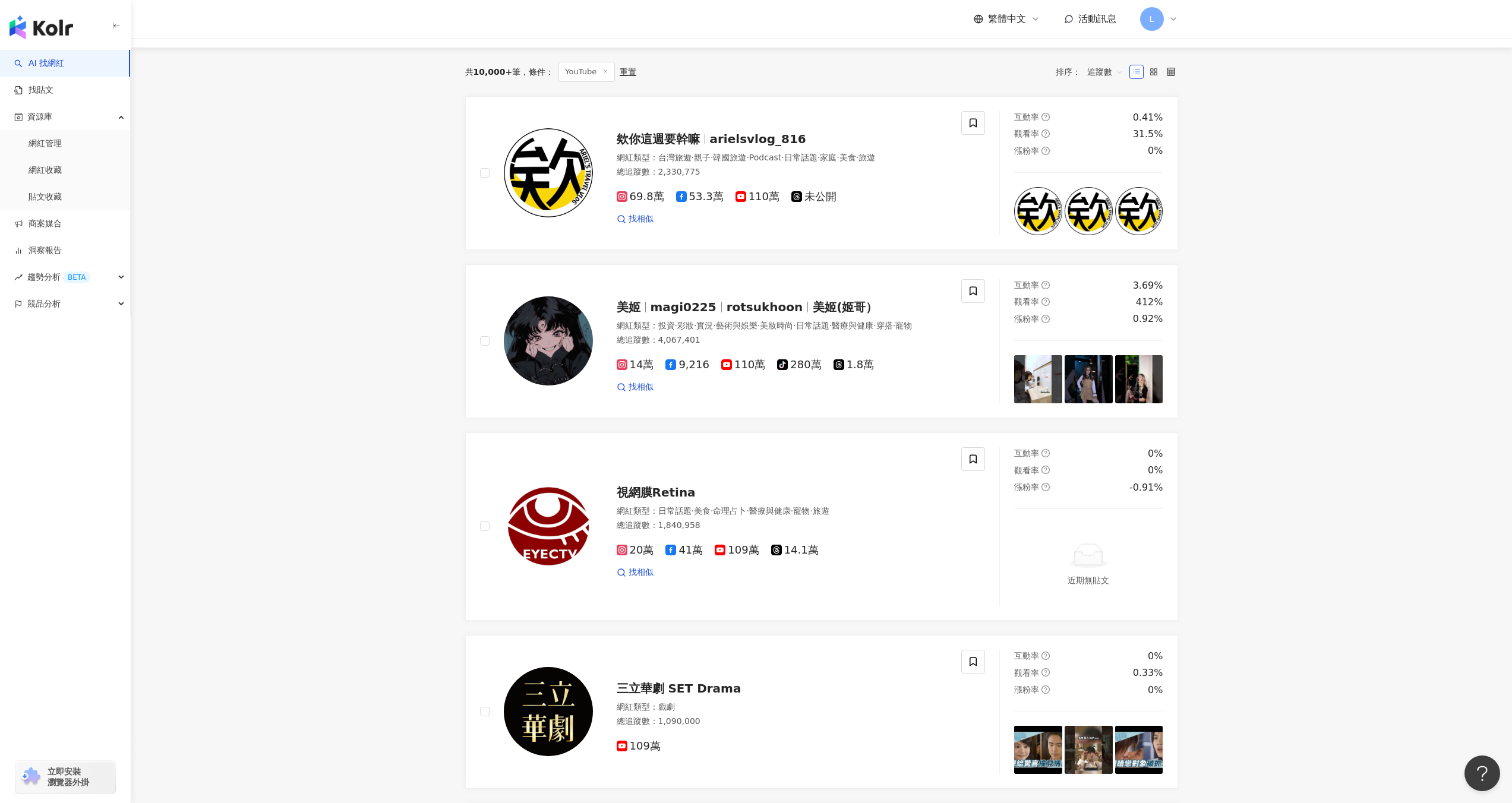
scroll to position [109, 0]
click at [625, 309] on span "美姬" at bounding box center [628, 309] width 24 height 14
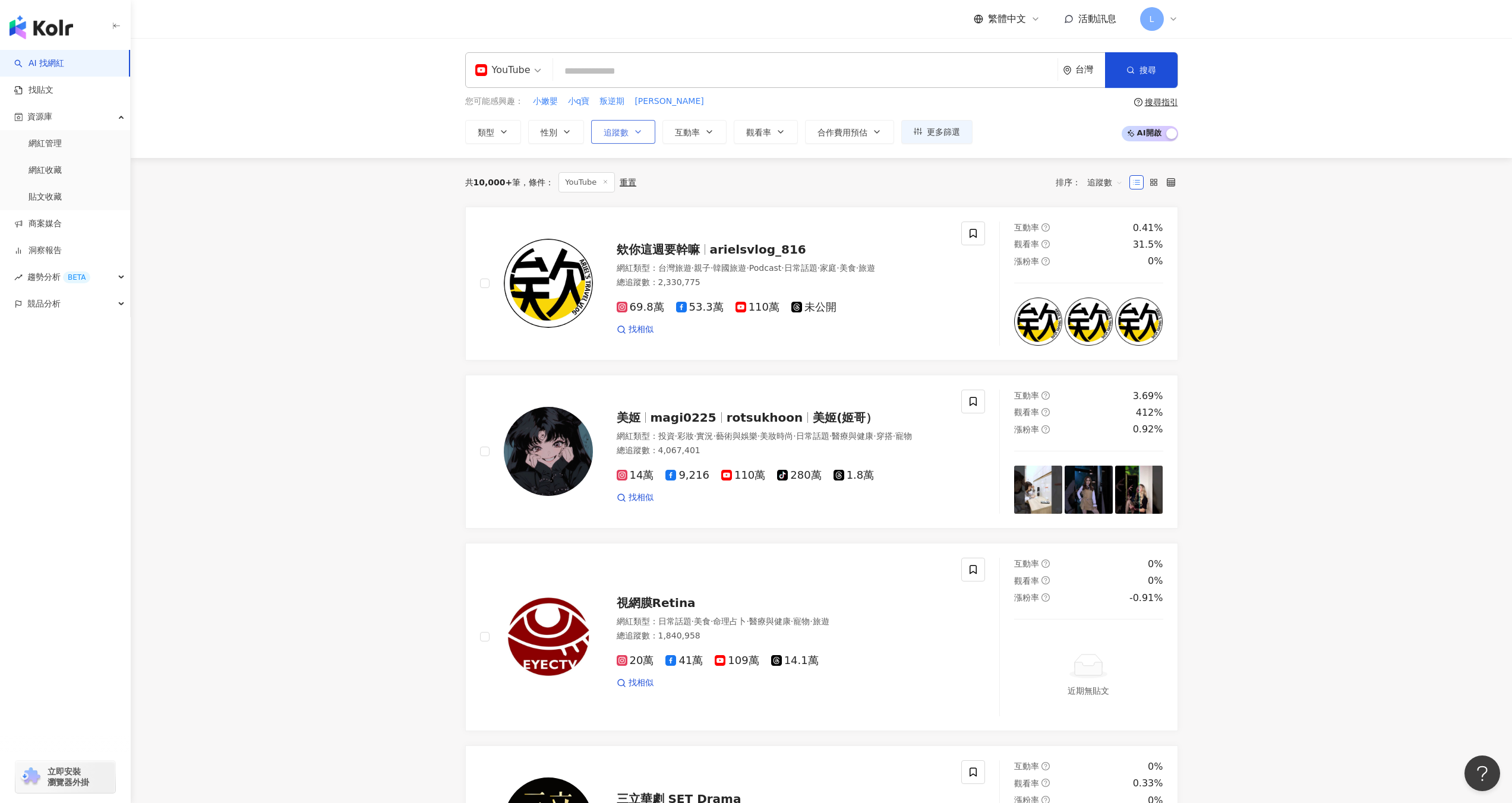
click at [612, 136] on span "追蹤數" at bounding box center [616, 132] width 25 height 10
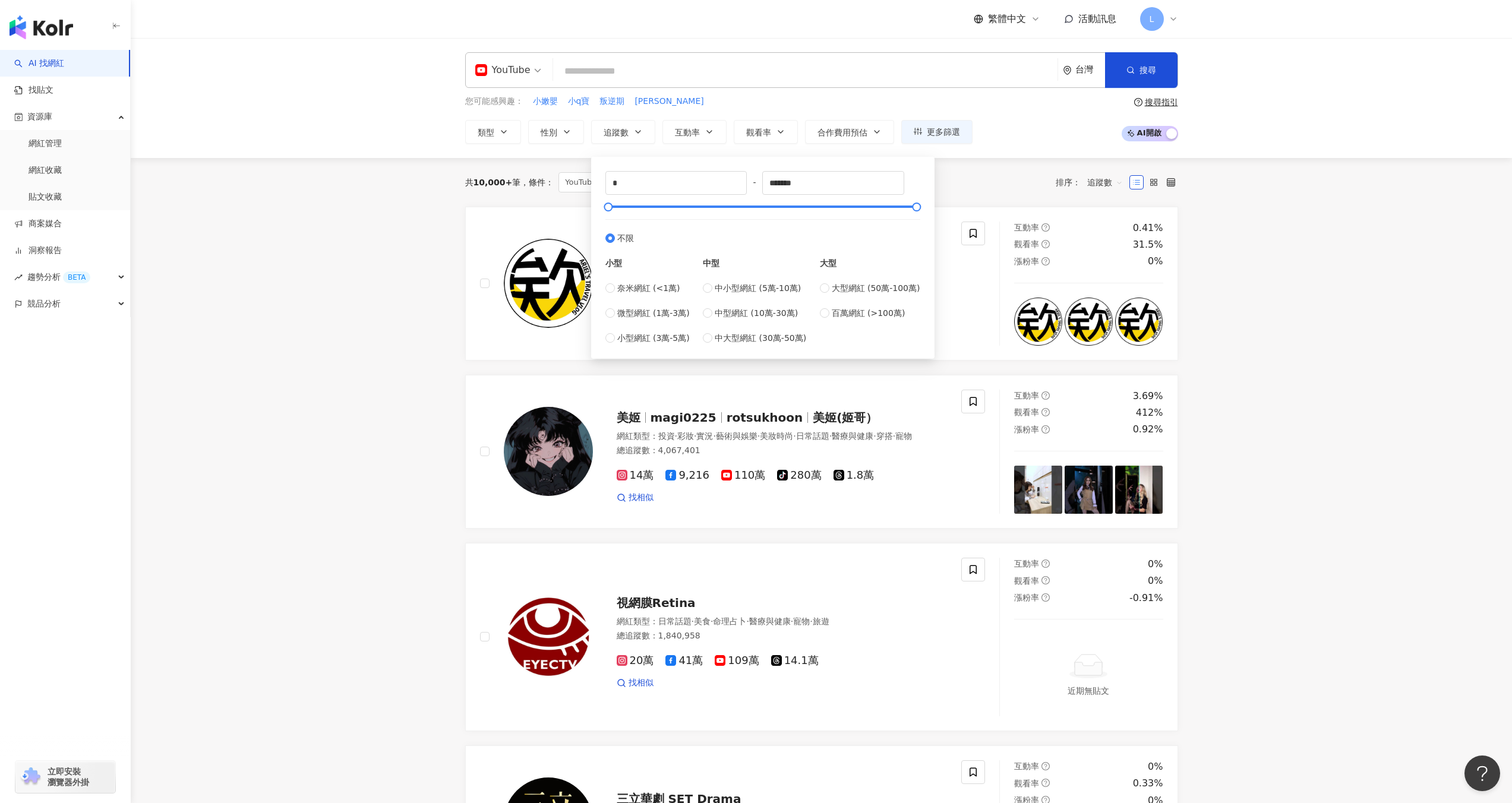
type input "*******"
type input "*********"
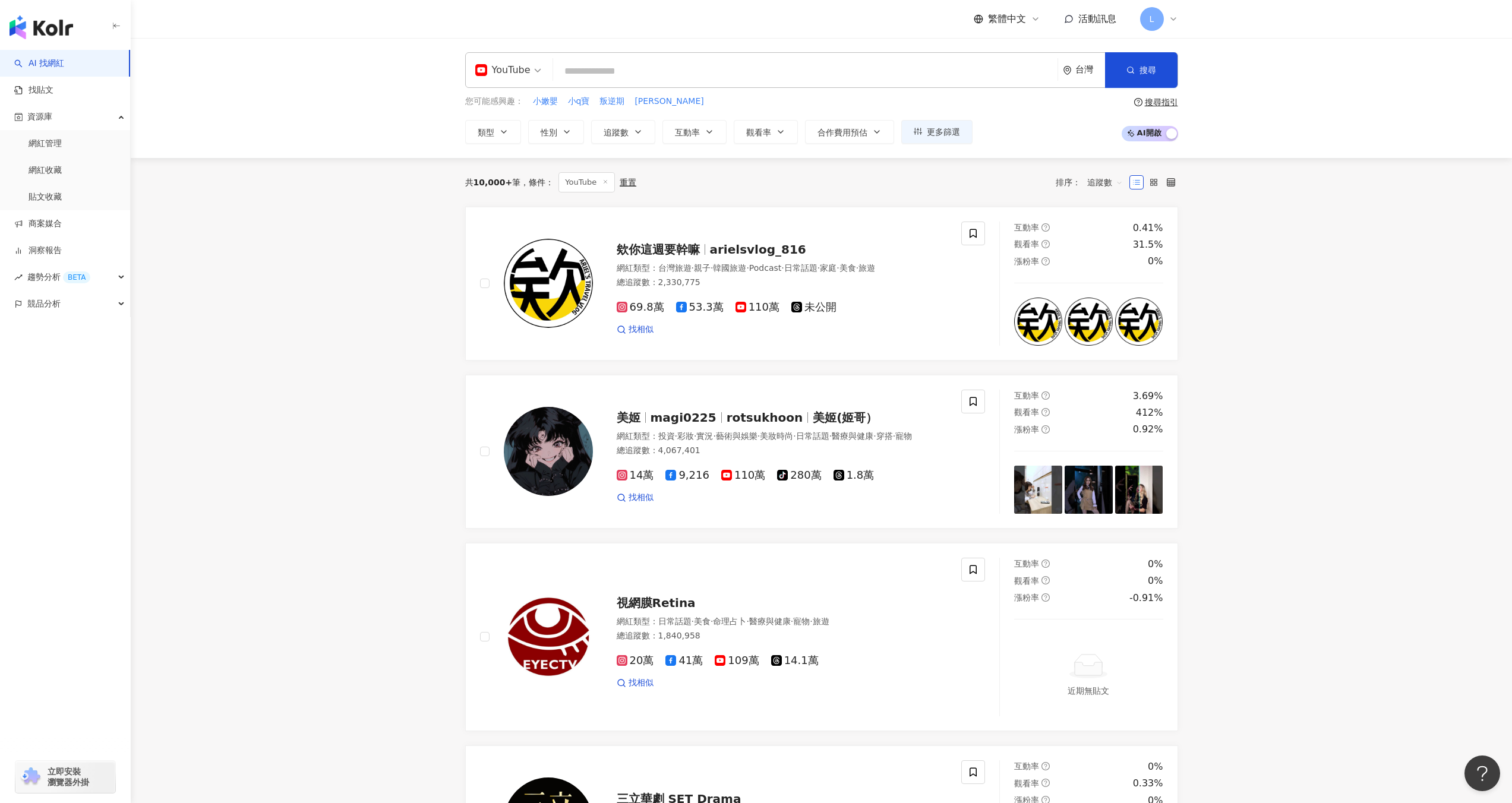
click at [1027, 185] on div "共 10,000+ 筆 條件 ： YouTube 重置 排序： 追蹤數" at bounding box center [822, 182] width 713 height 20
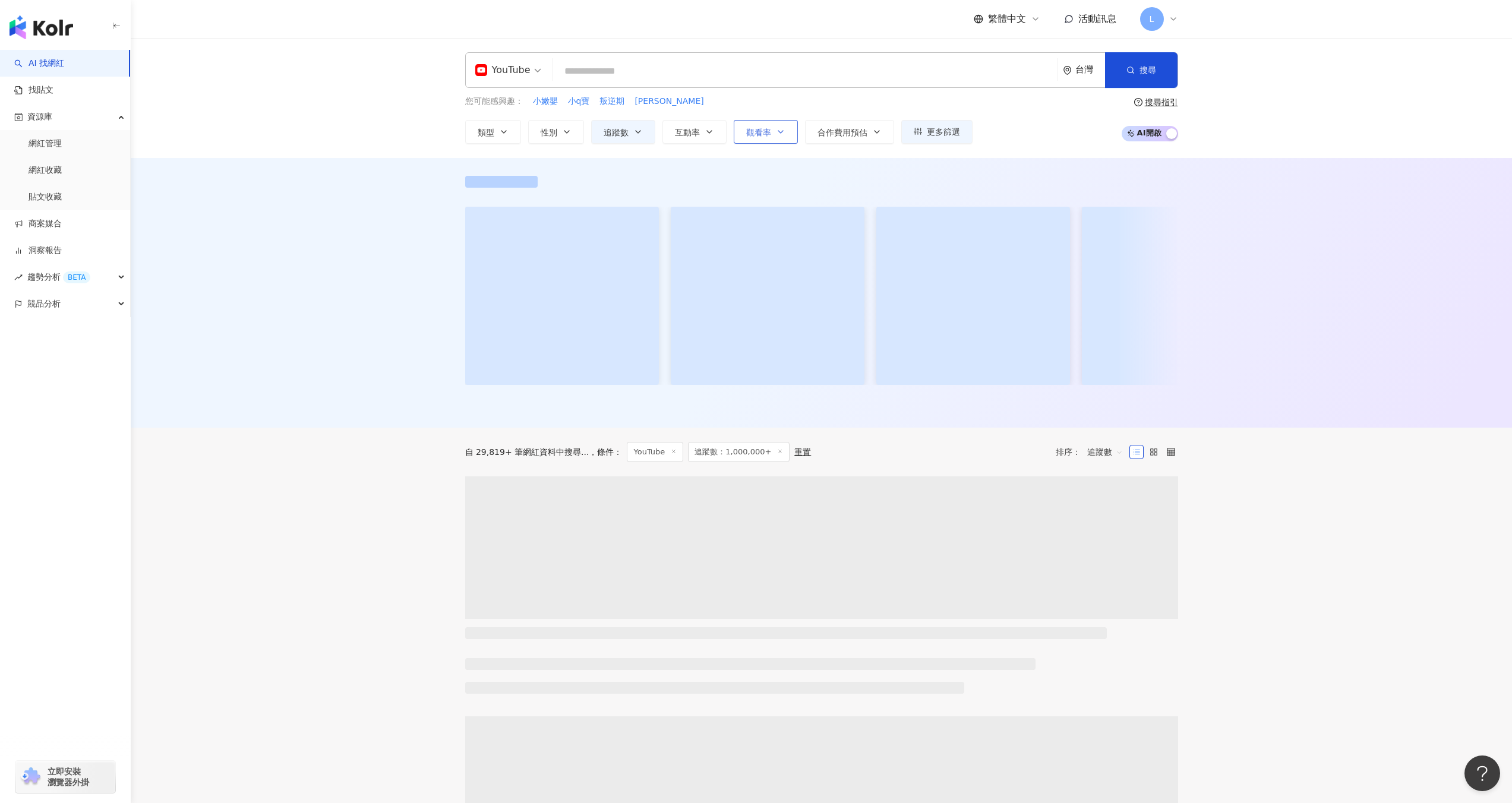
click at [760, 133] on span "觀看率" at bounding box center [759, 132] width 25 height 10
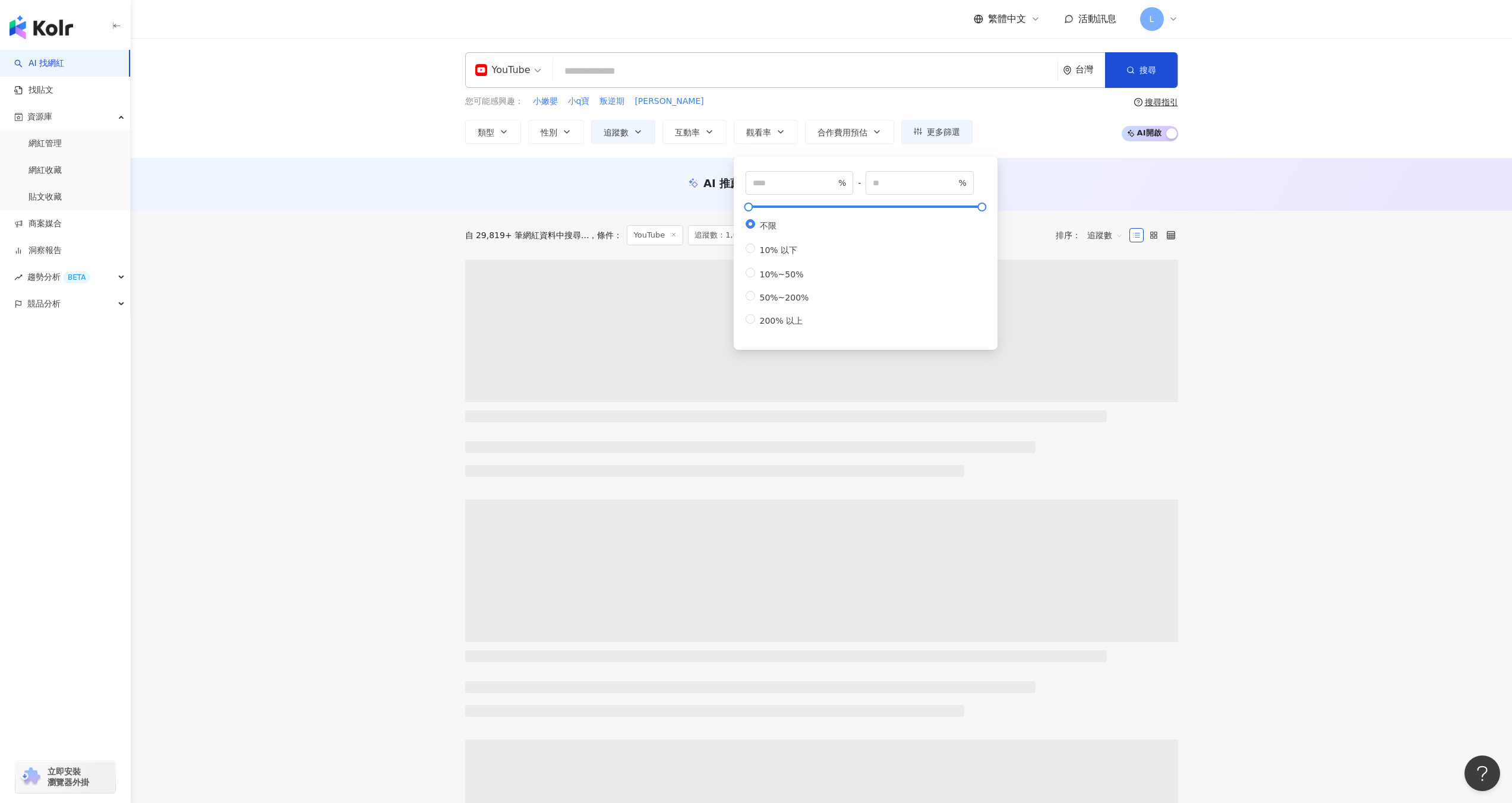
click at [1109, 250] on div "自 29,819+ 筆網紅資料中搜尋... 條件 ： YouTube 追蹤數：1,000,000+ 重置 排序： 追蹤數" at bounding box center [822, 235] width 713 height 49
click at [1109, 236] on span "追蹤數" at bounding box center [1106, 235] width 36 height 19
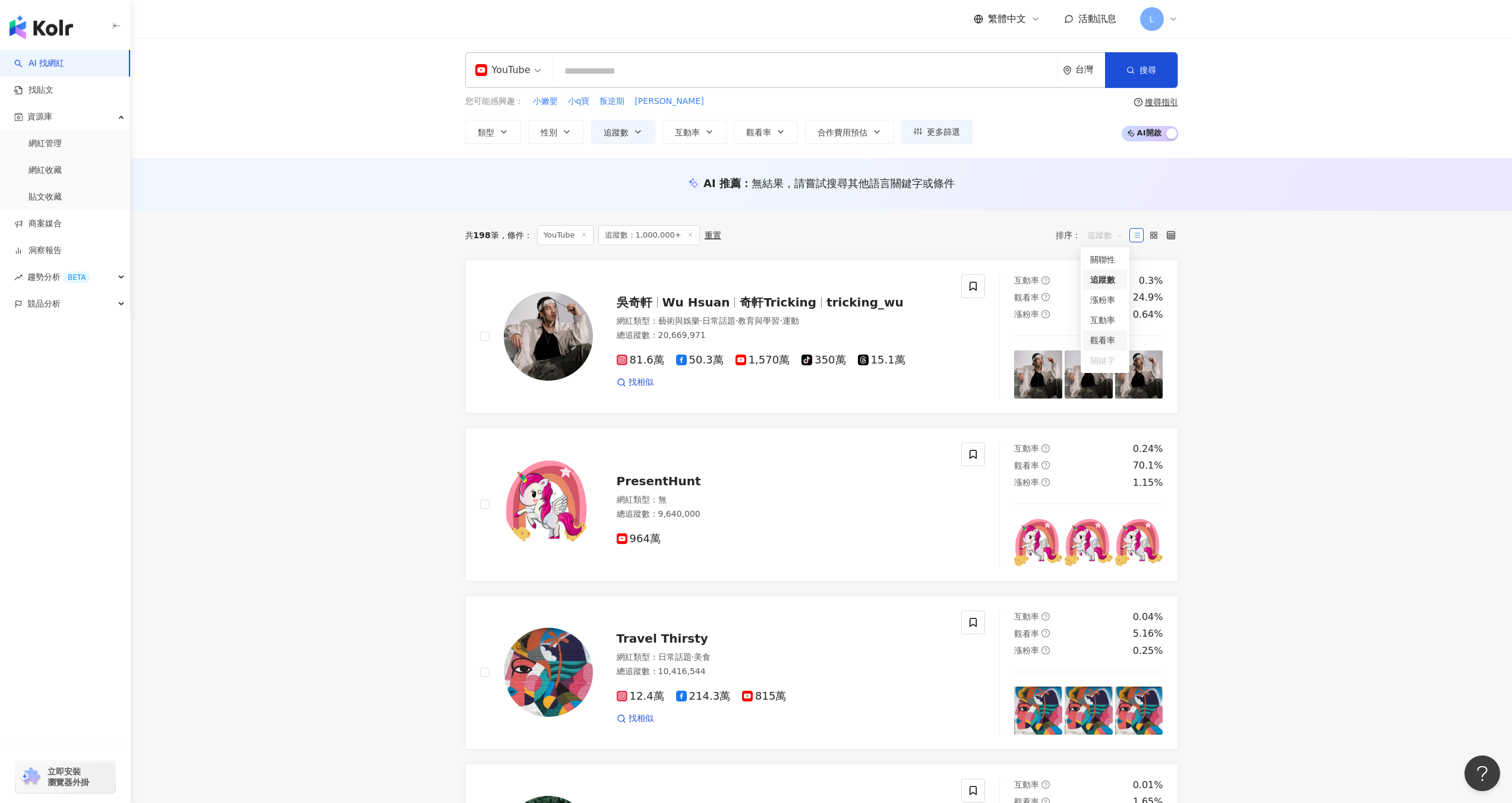
click at [1114, 339] on div "觀看率" at bounding box center [1105, 340] width 29 height 13
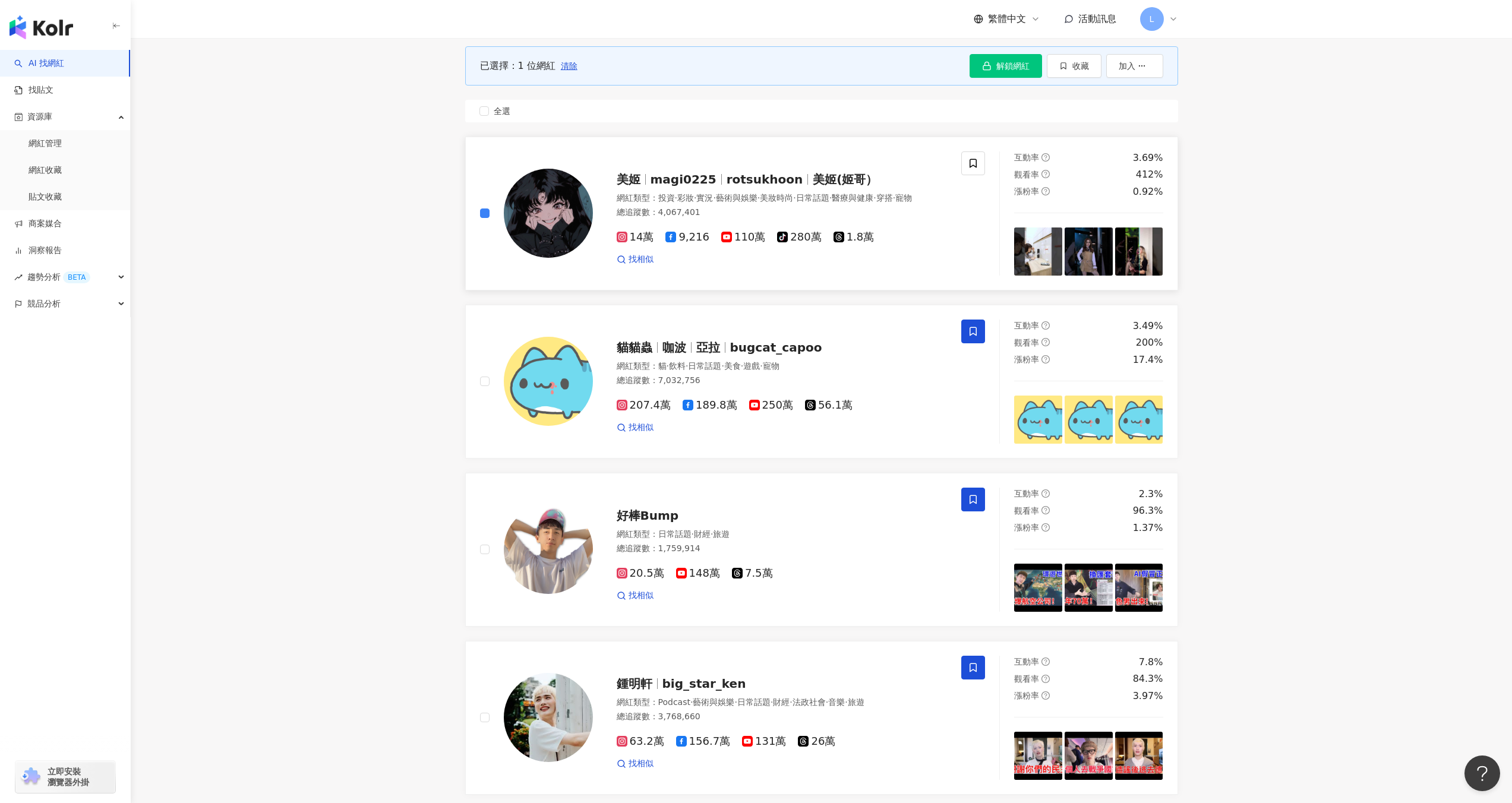
scroll to position [176, 0]
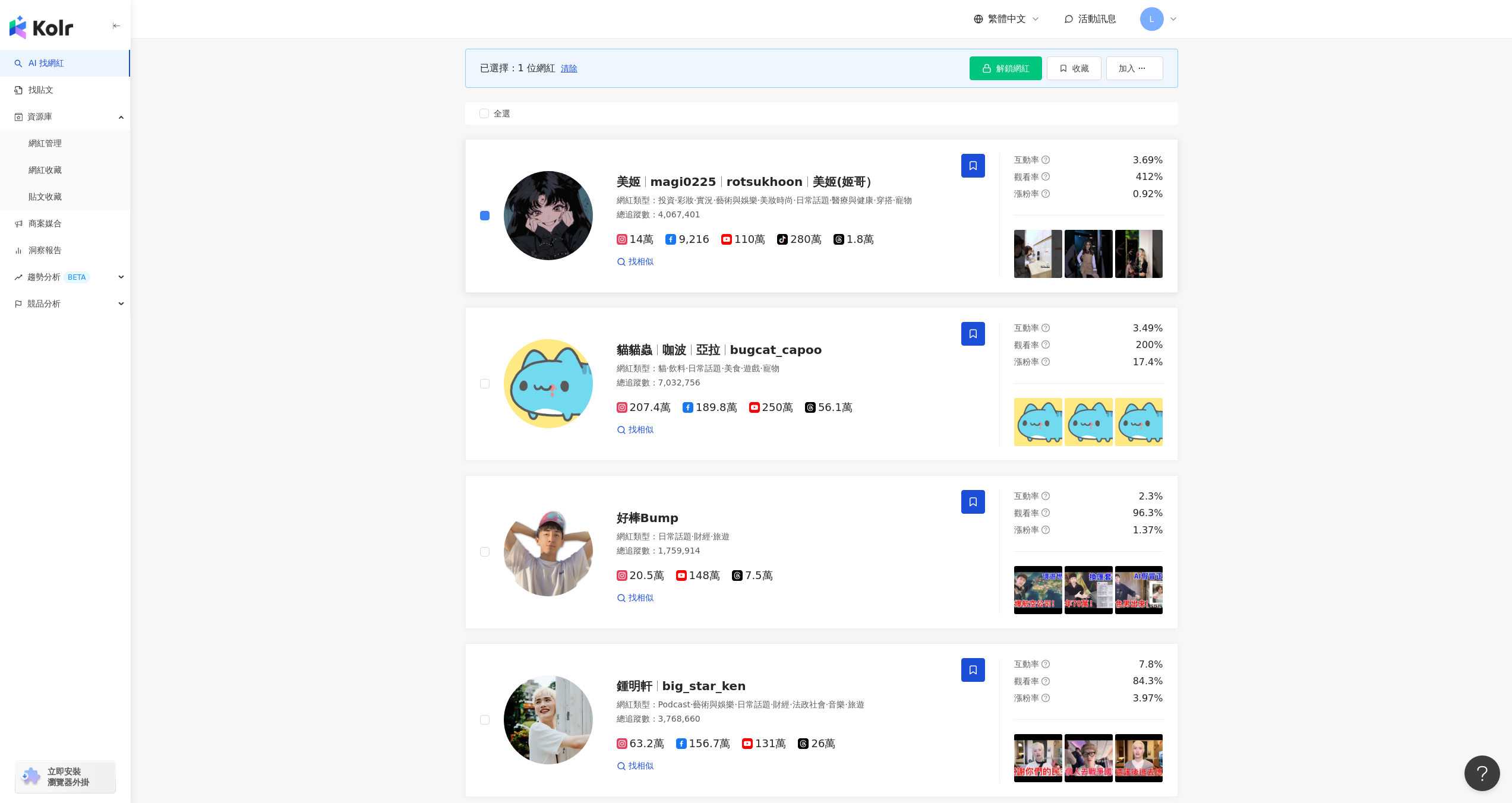
click at [975, 167] on icon at bounding box center [973, 165] width 11 height 11
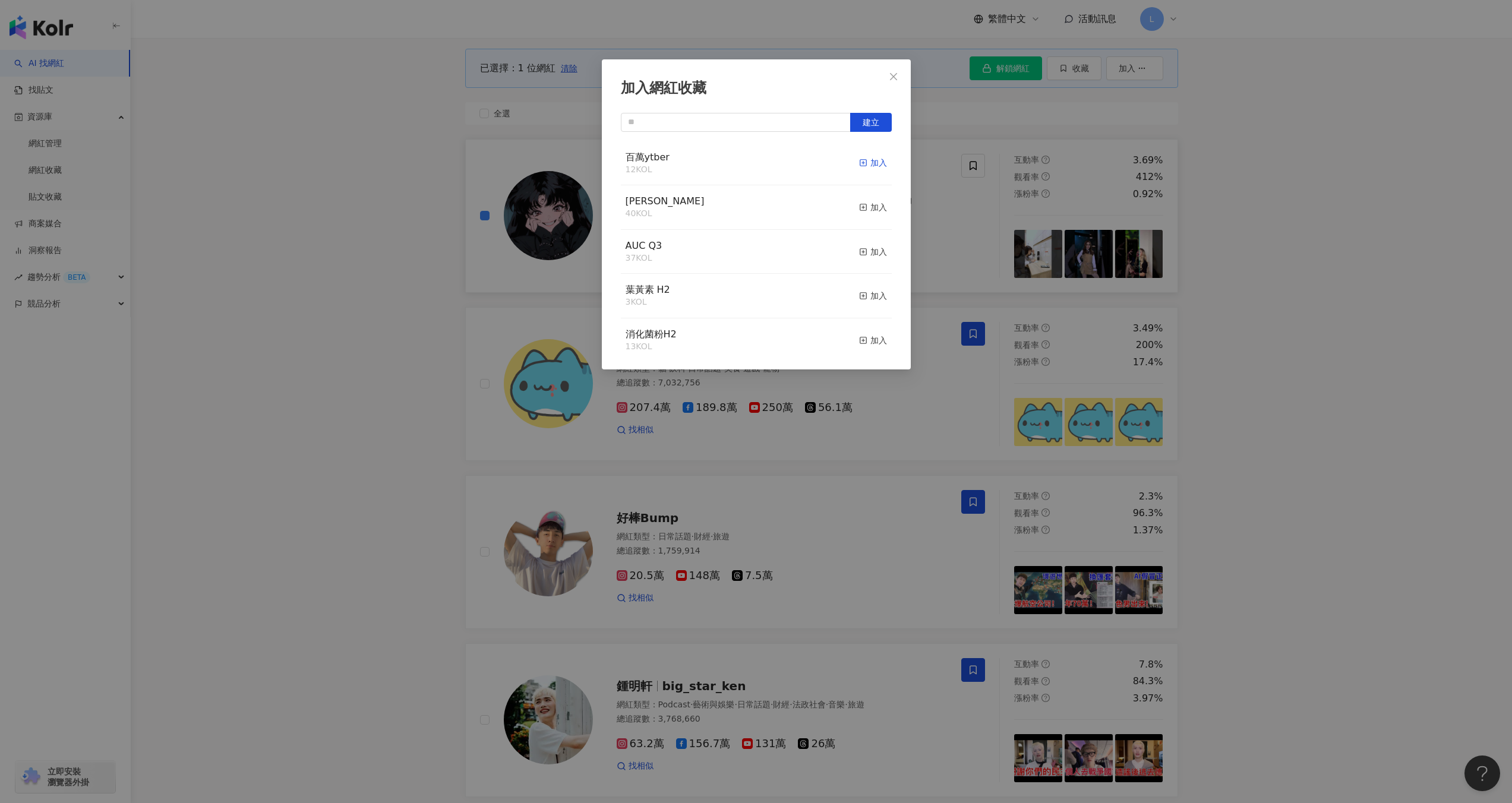
click at [867, 163] on div "加入" at bounding box center [873, 163] width 28 height 13
click at [896, 80] on icon "close" at bounding box center [893, 76] width 10 height 10
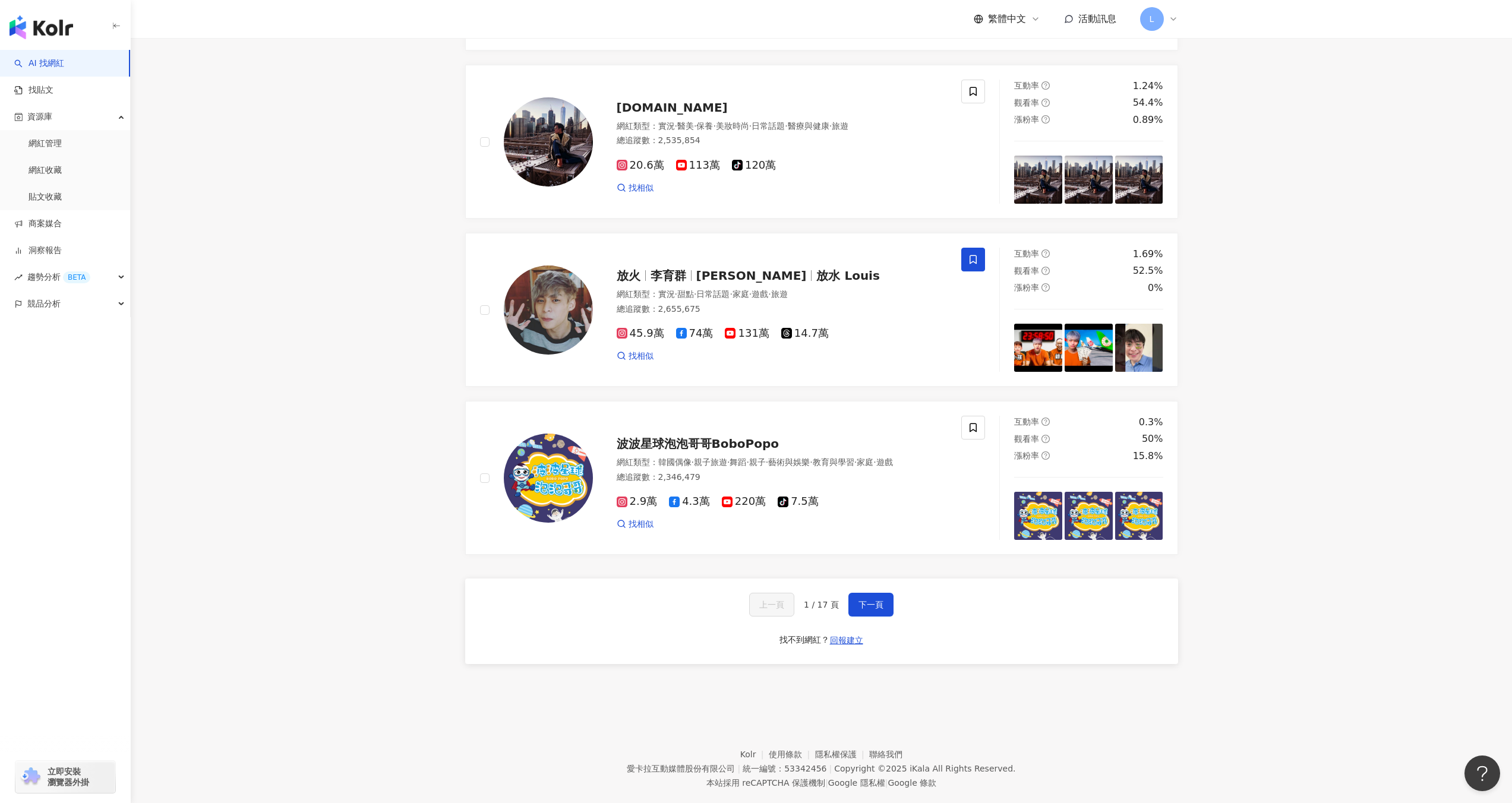
scroll to position [1787, 0]
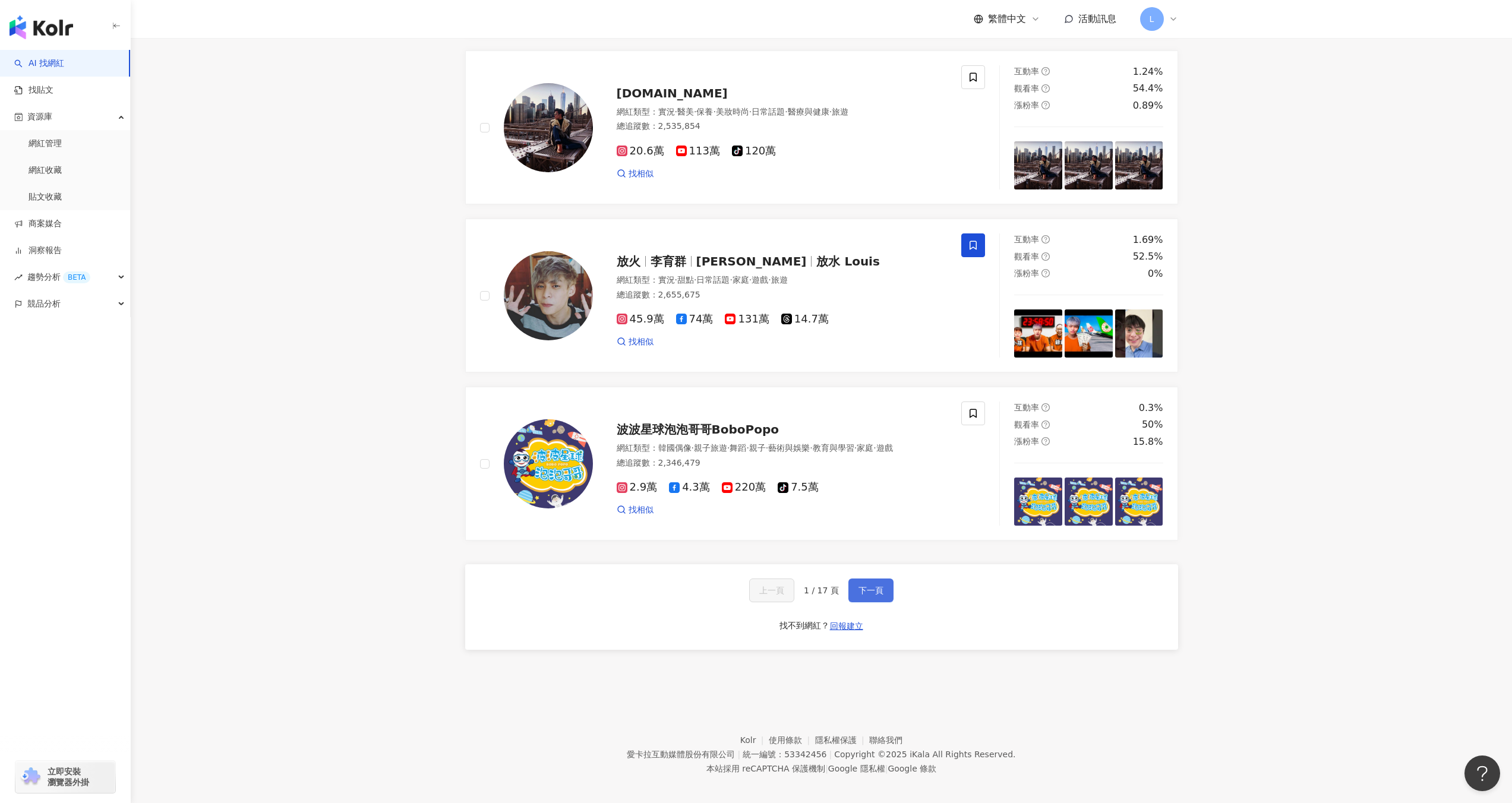
click at [881, 586] on span "下一頁" at bounding box center [871, 590] width 25 height 10
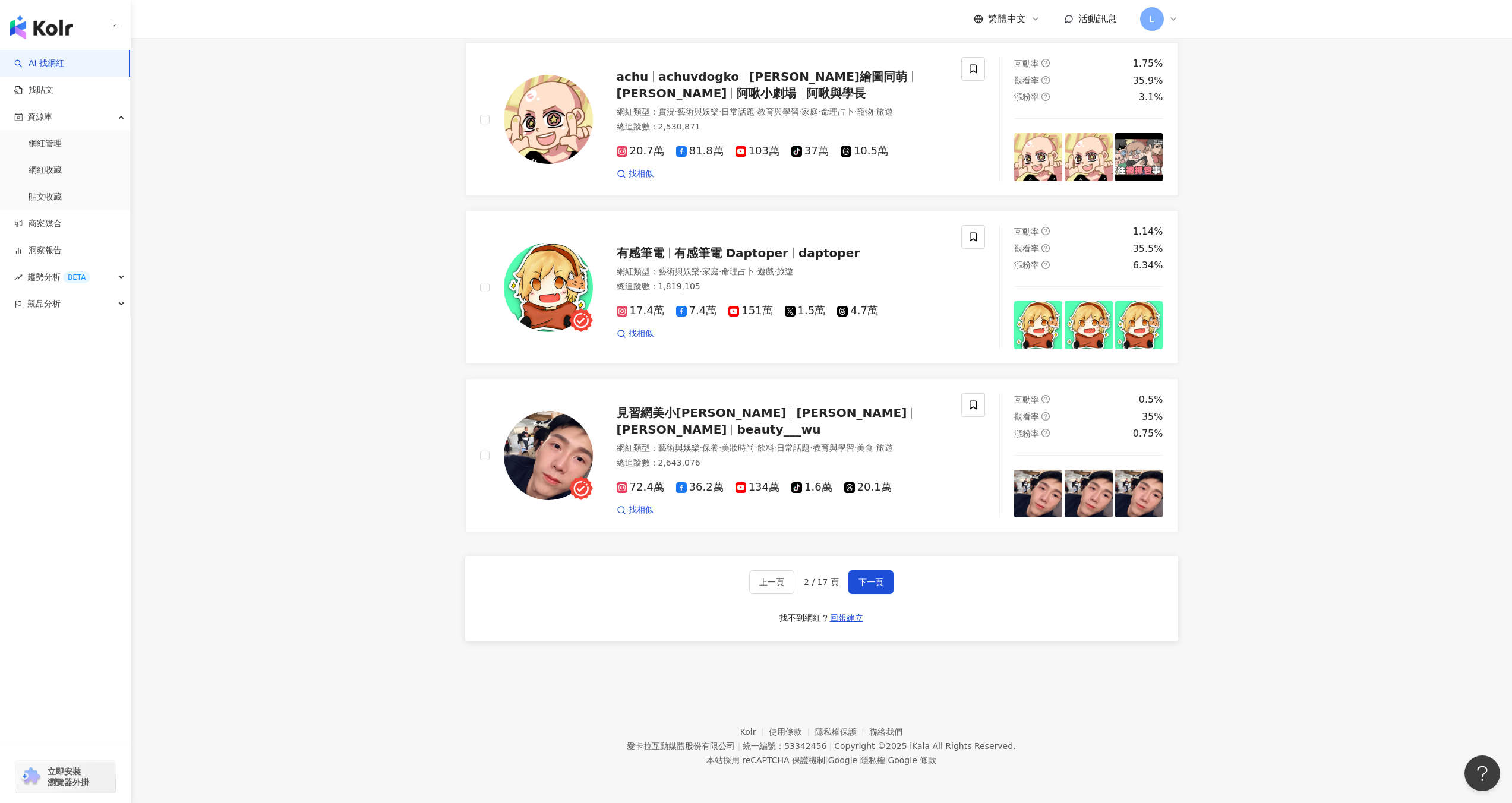
drag, startPoint x: 881, startPoint y: 581, endPoint x: 973, endPoint y: 574, distance: 92.3
click at [882, 581] on span "下一頁" at bounding box center [871, 582] width 25 height 10
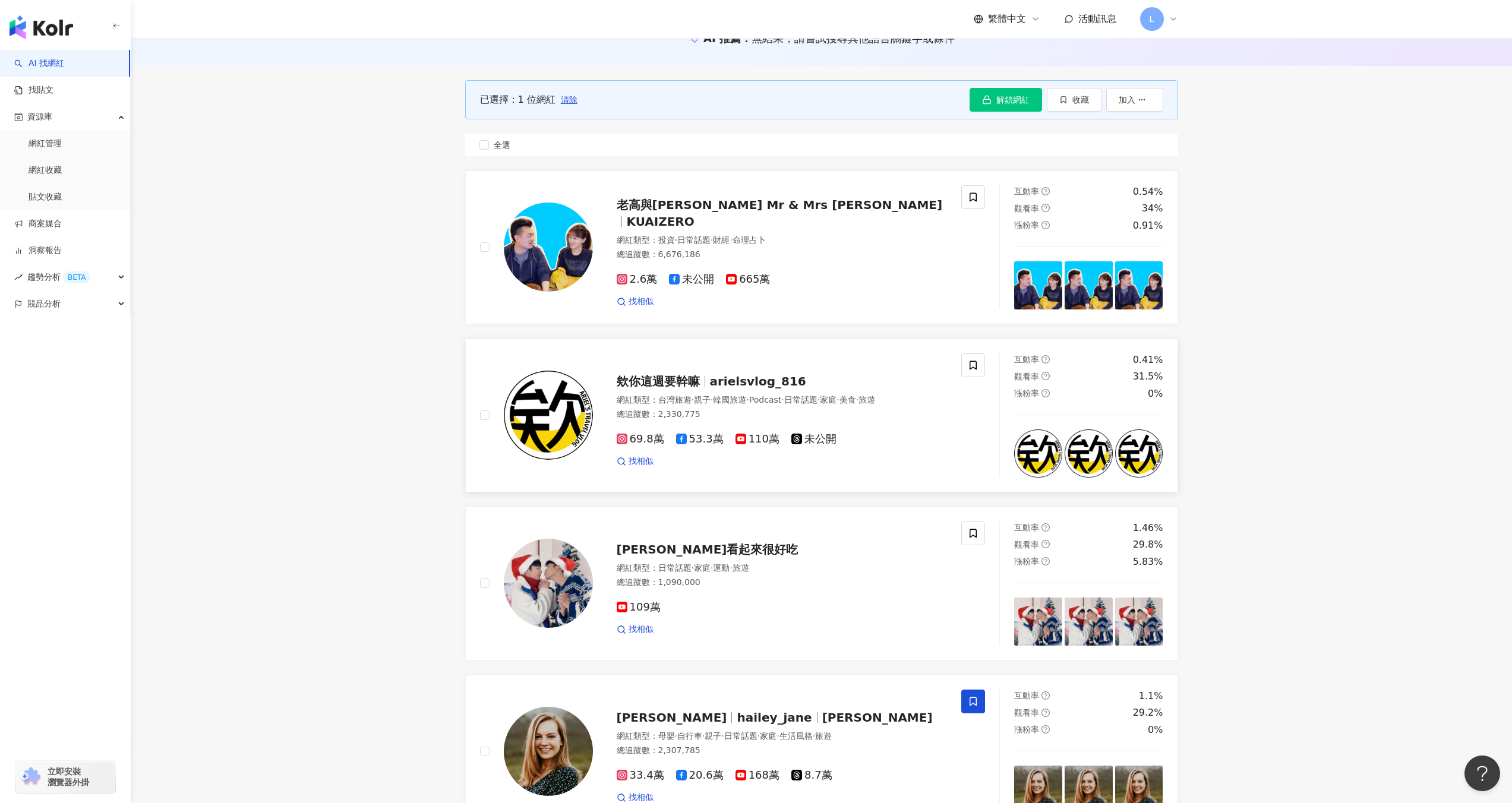
scroll to position [149, 0]
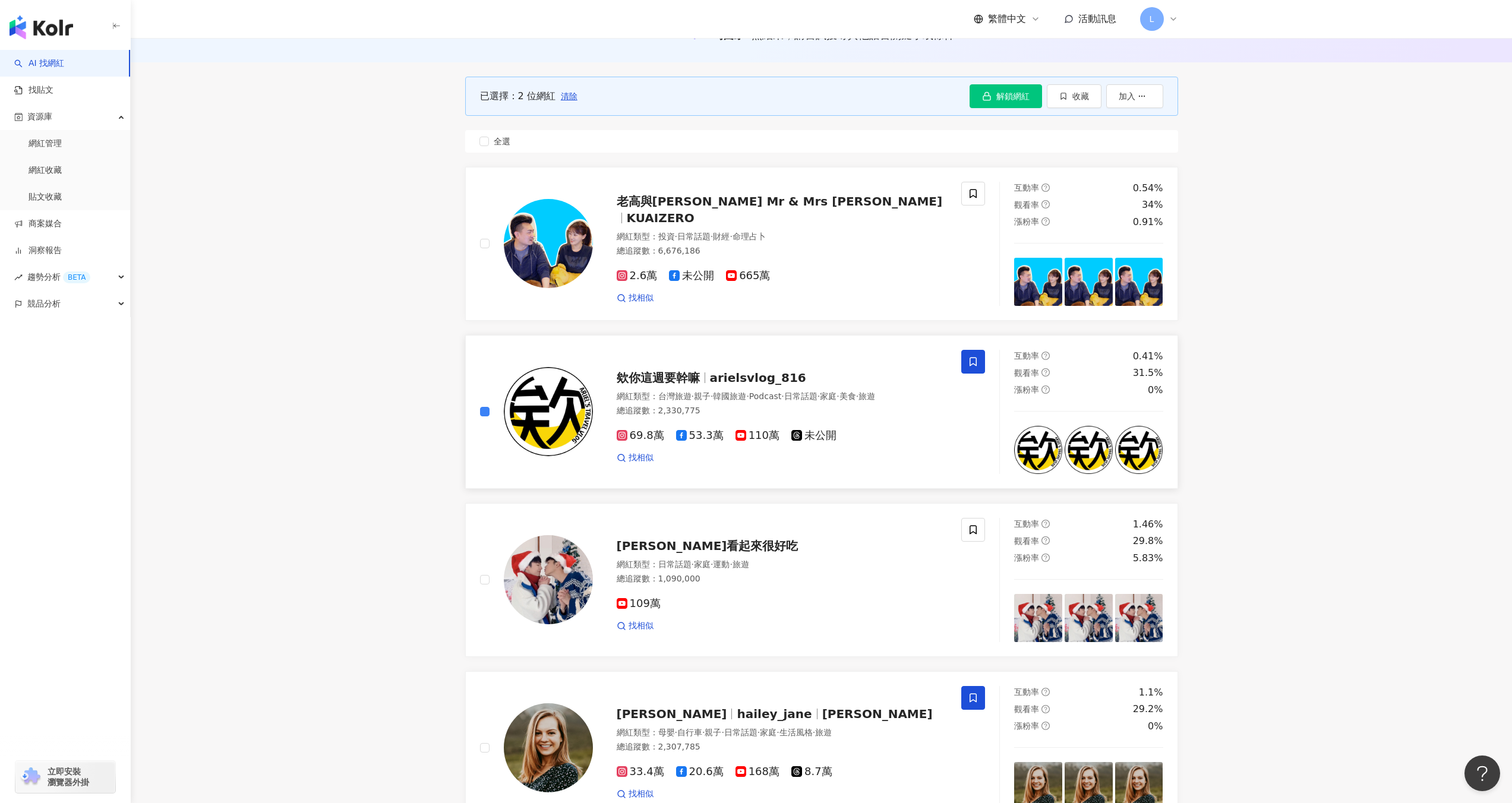
click at [969, 367] on span at bounding box center [973, 361] width 24 height 24
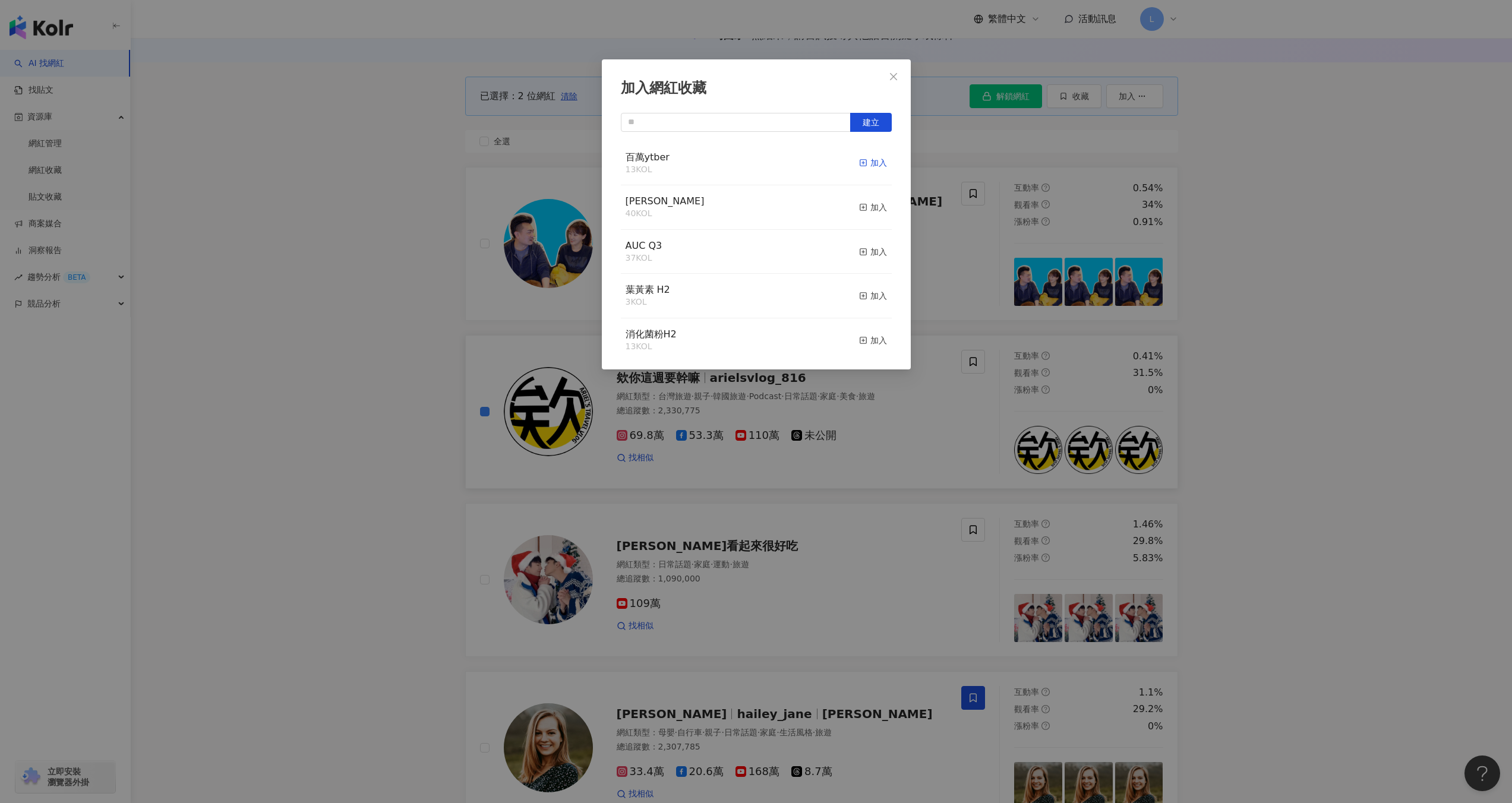
click at [865, 165] on div "加入" at bounding box center [873, 163] width 28 height 13
click at [885, 84] on button "Close" at bounding box center [893, 76] width 24 height 24
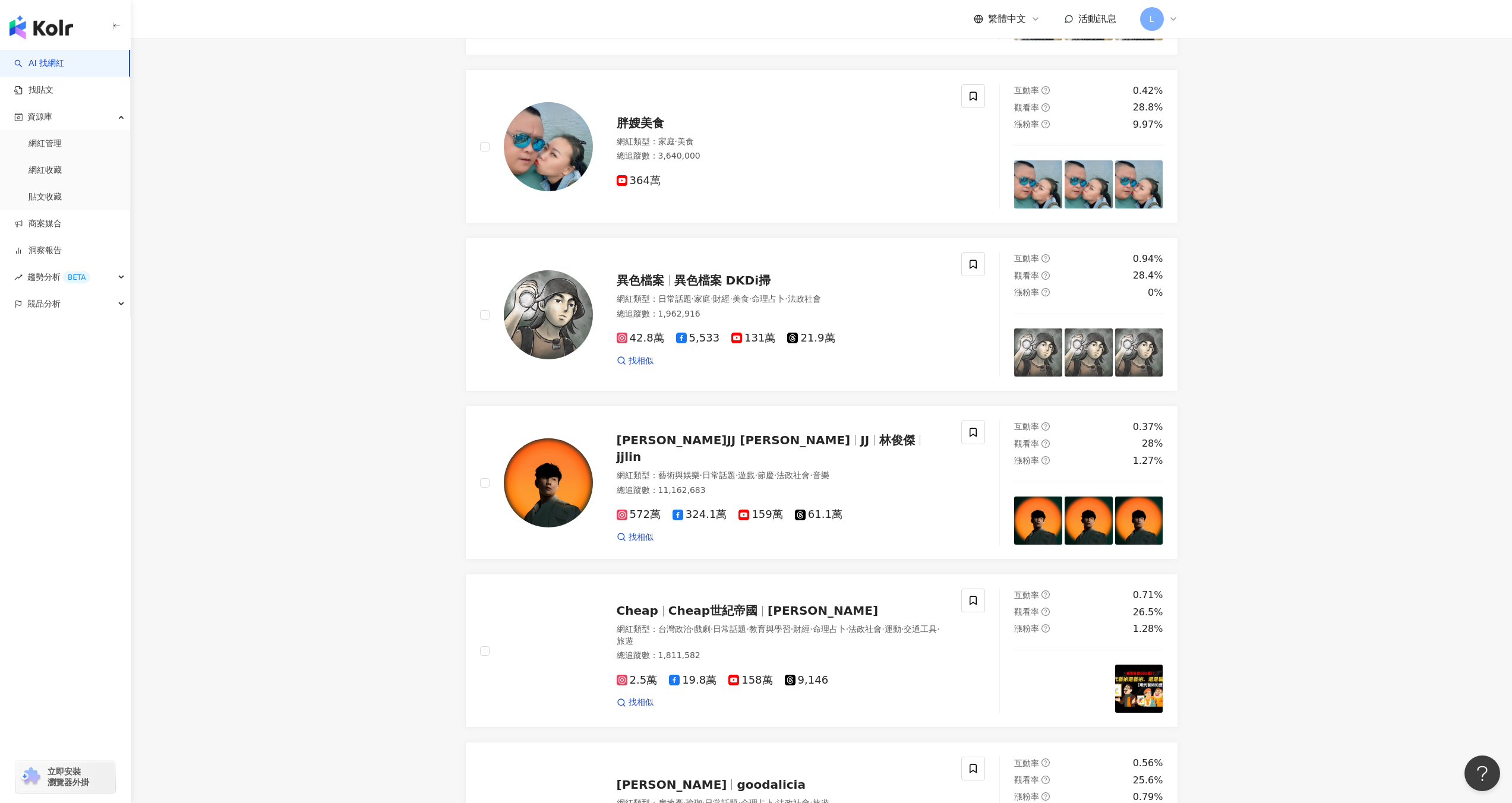
scroll to position [927, 0]
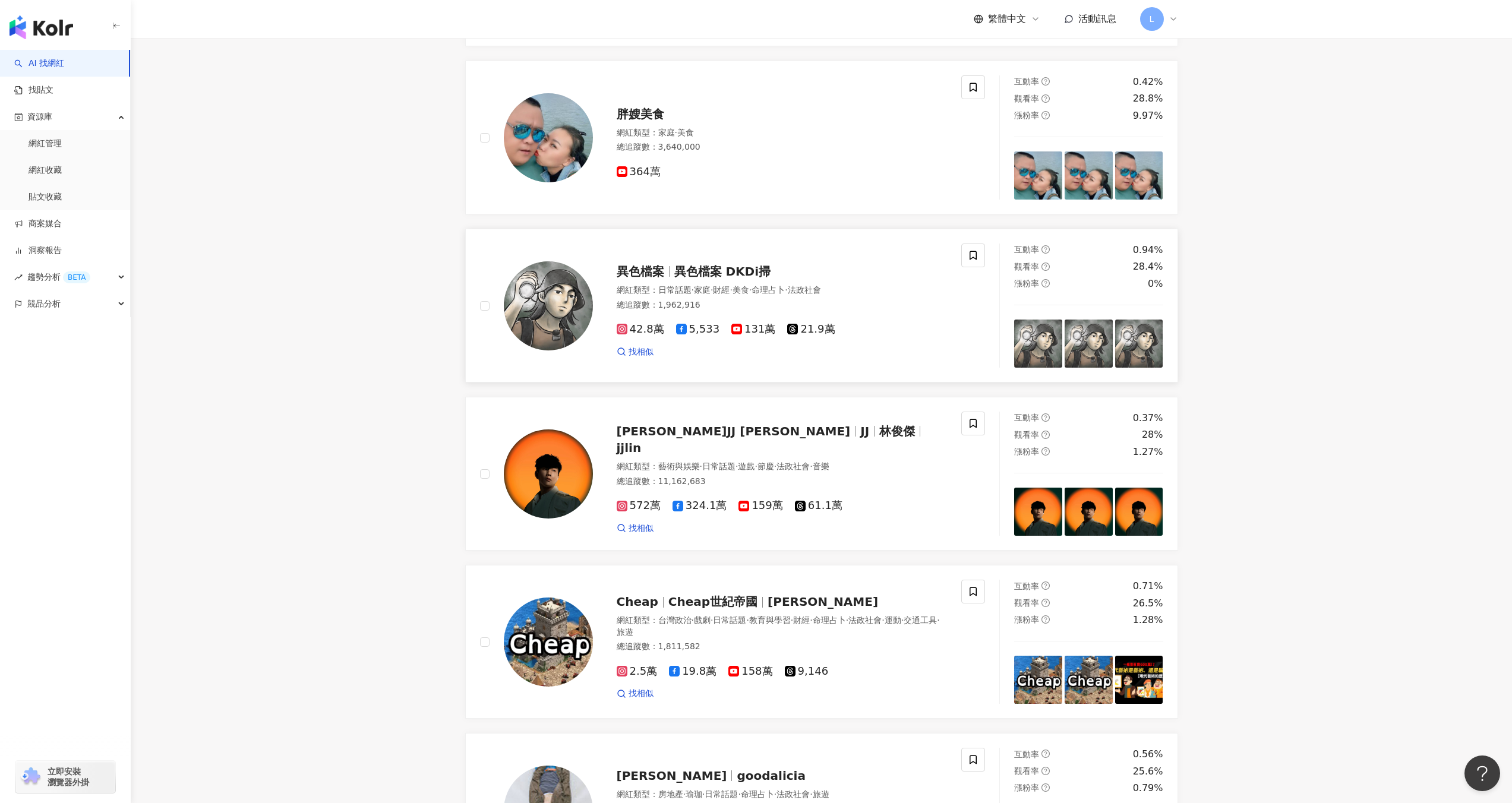
click at [489, 308] on div at bounding box center [536, 306] width 113 height 124
click at [970, 257] on icon at bounding box center [973, 256] width 7 height 9
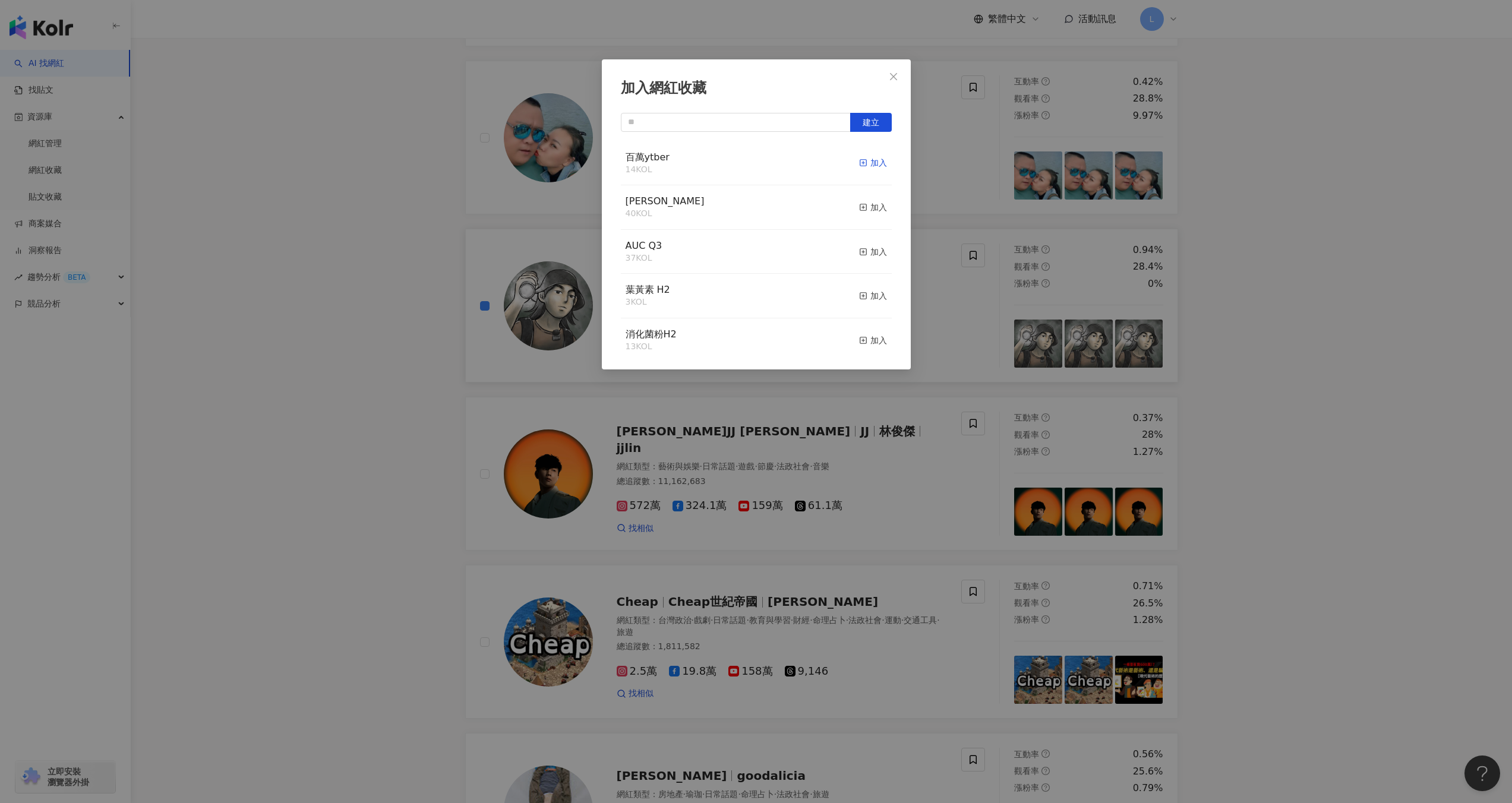
click at [863, 163] on div "加入" at bounding box center [873, 163] width 28 height 13
click at [901, 74] on span "Close" at bounding box center [893, 76] width 24 height 10
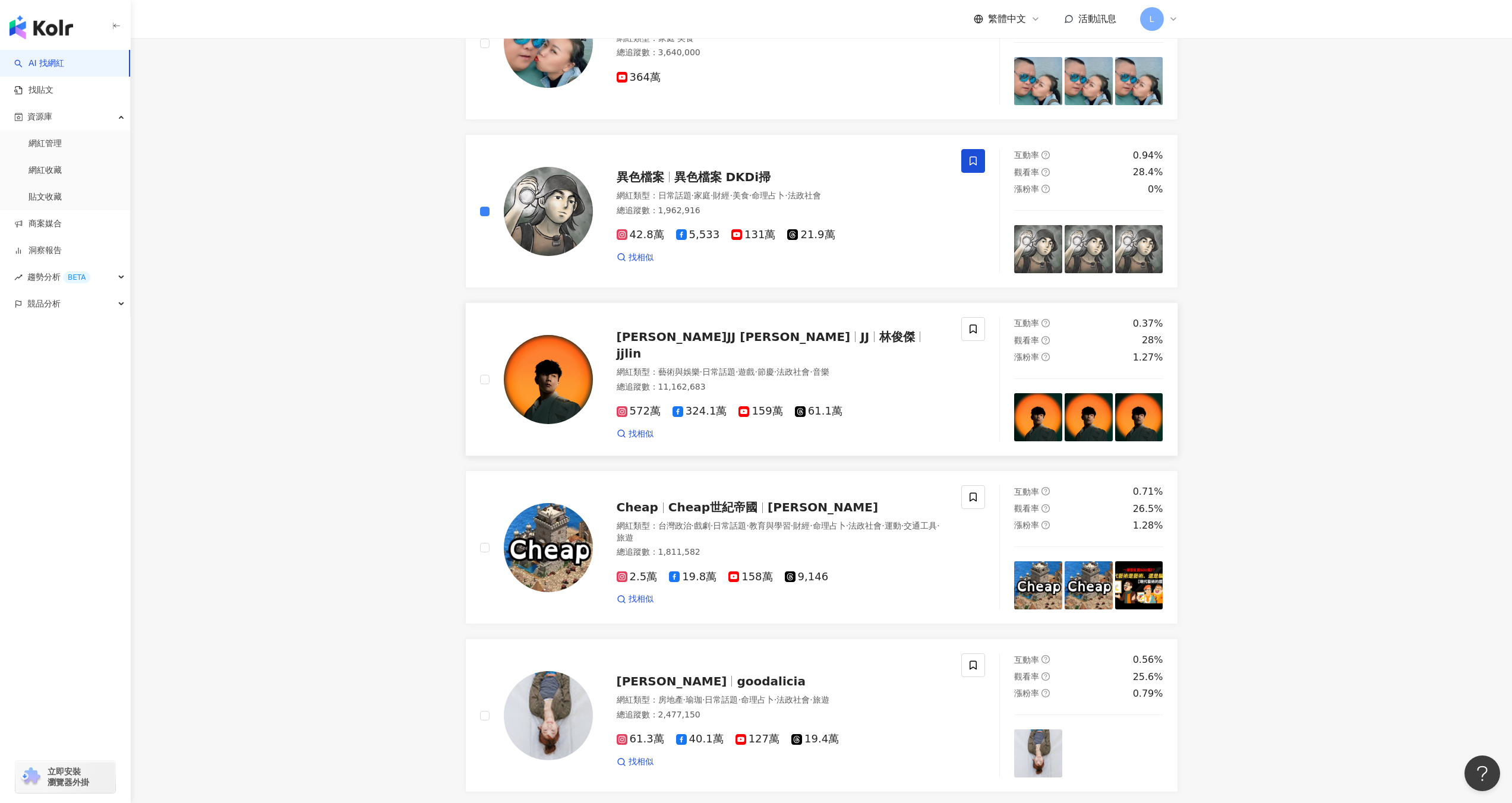
scroll to position [1064, 0]
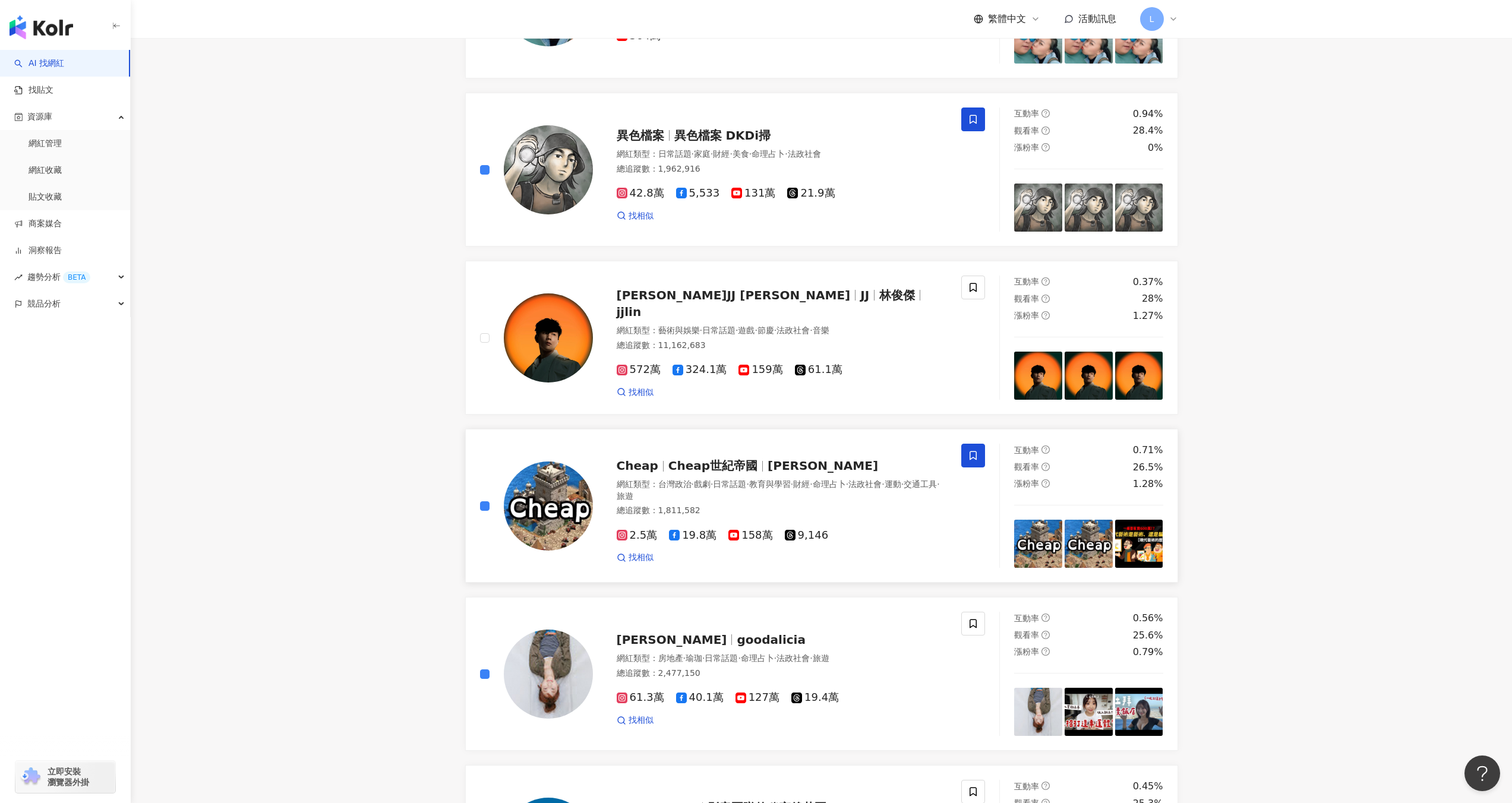
click at [980, 450] on span at bounding box center [973, 455] width 24 height 24
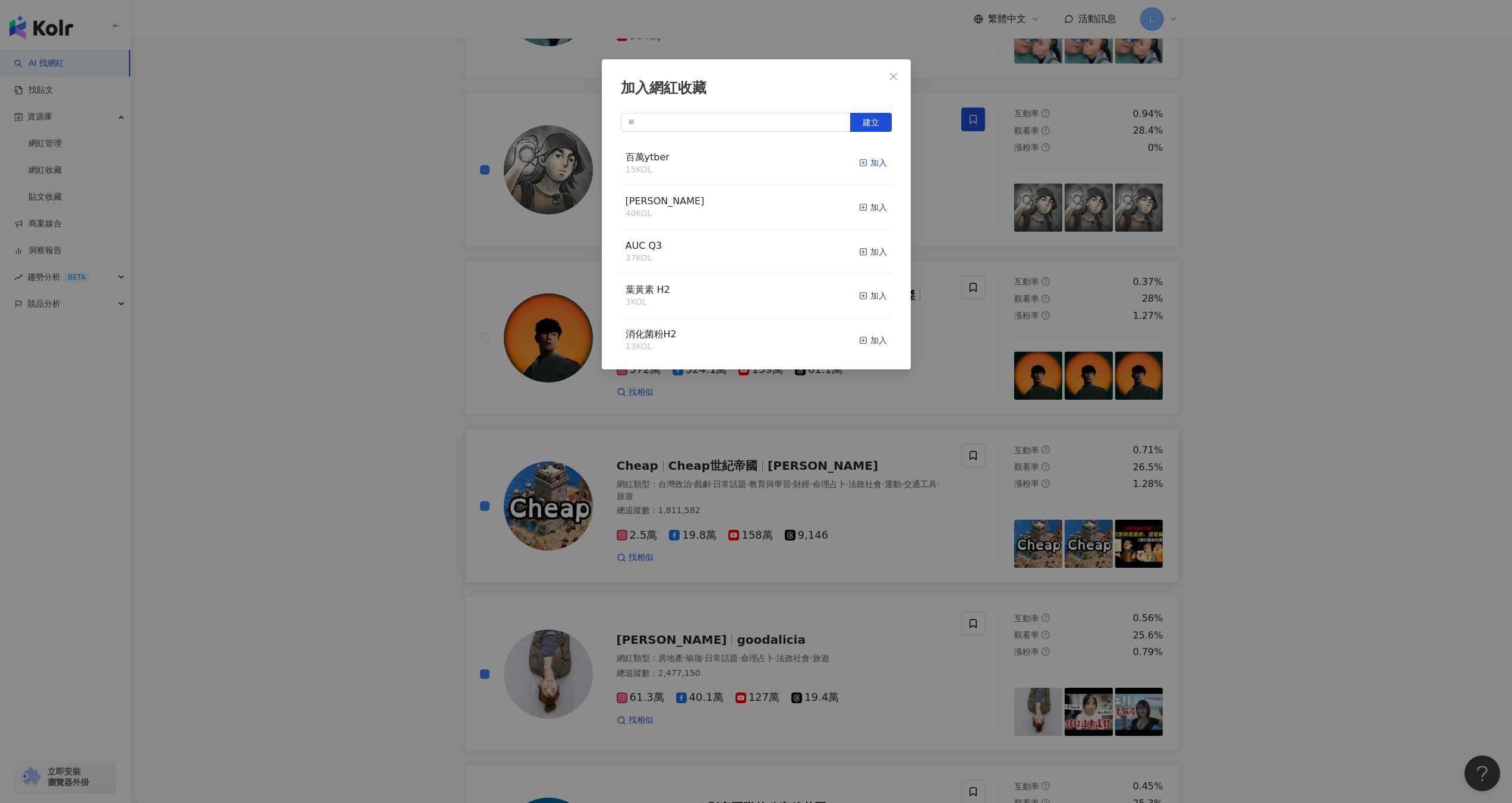
click at [866, 168] on div "加入" at bounding box center [873, 163] width 28 height 13
click at [897, 77] on icon "close" at bounding box center [893, 76] width 10 height 10
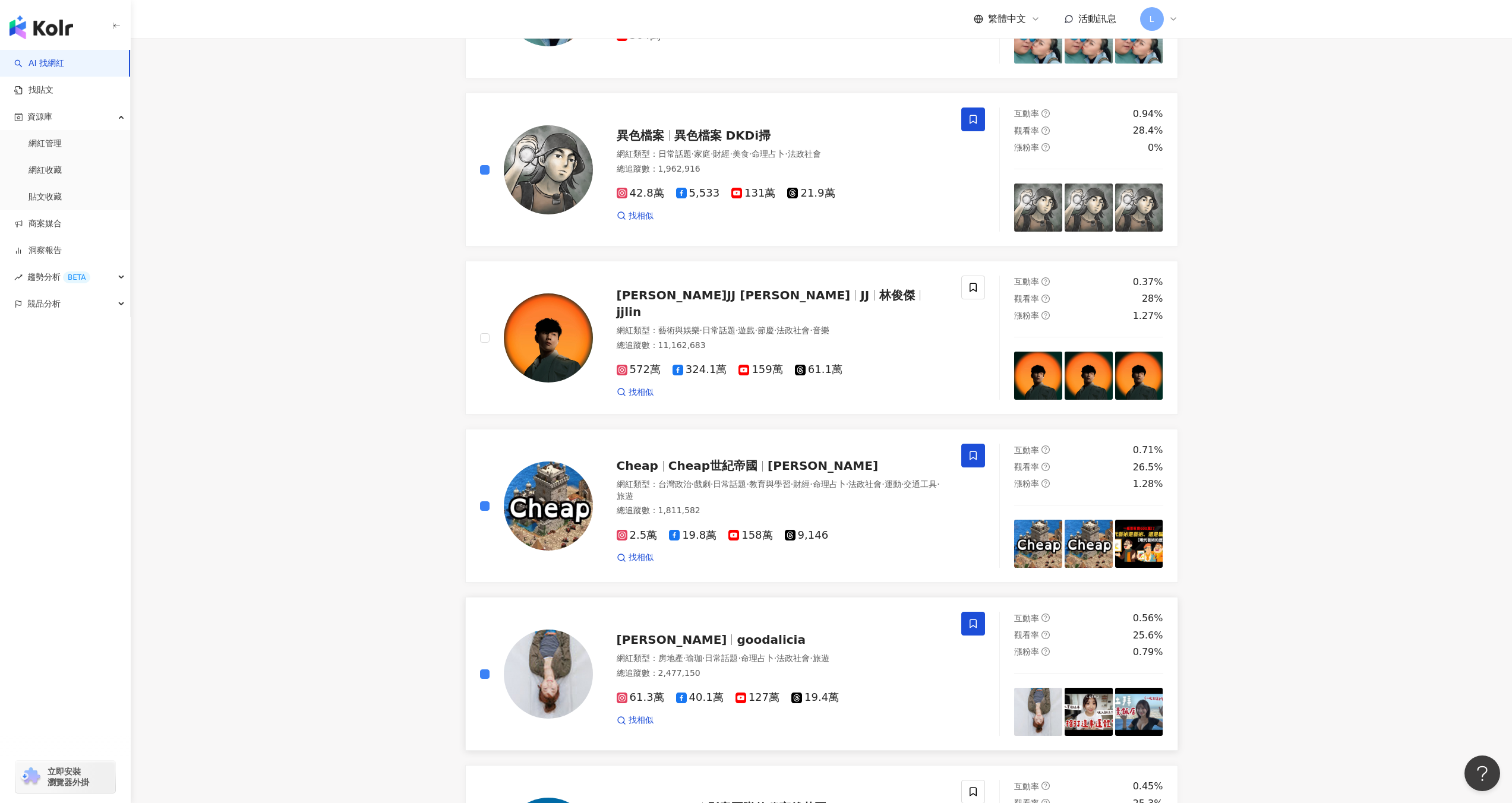
click at [984, 623] on span at bounding box center [973, 623] width 24 height 24
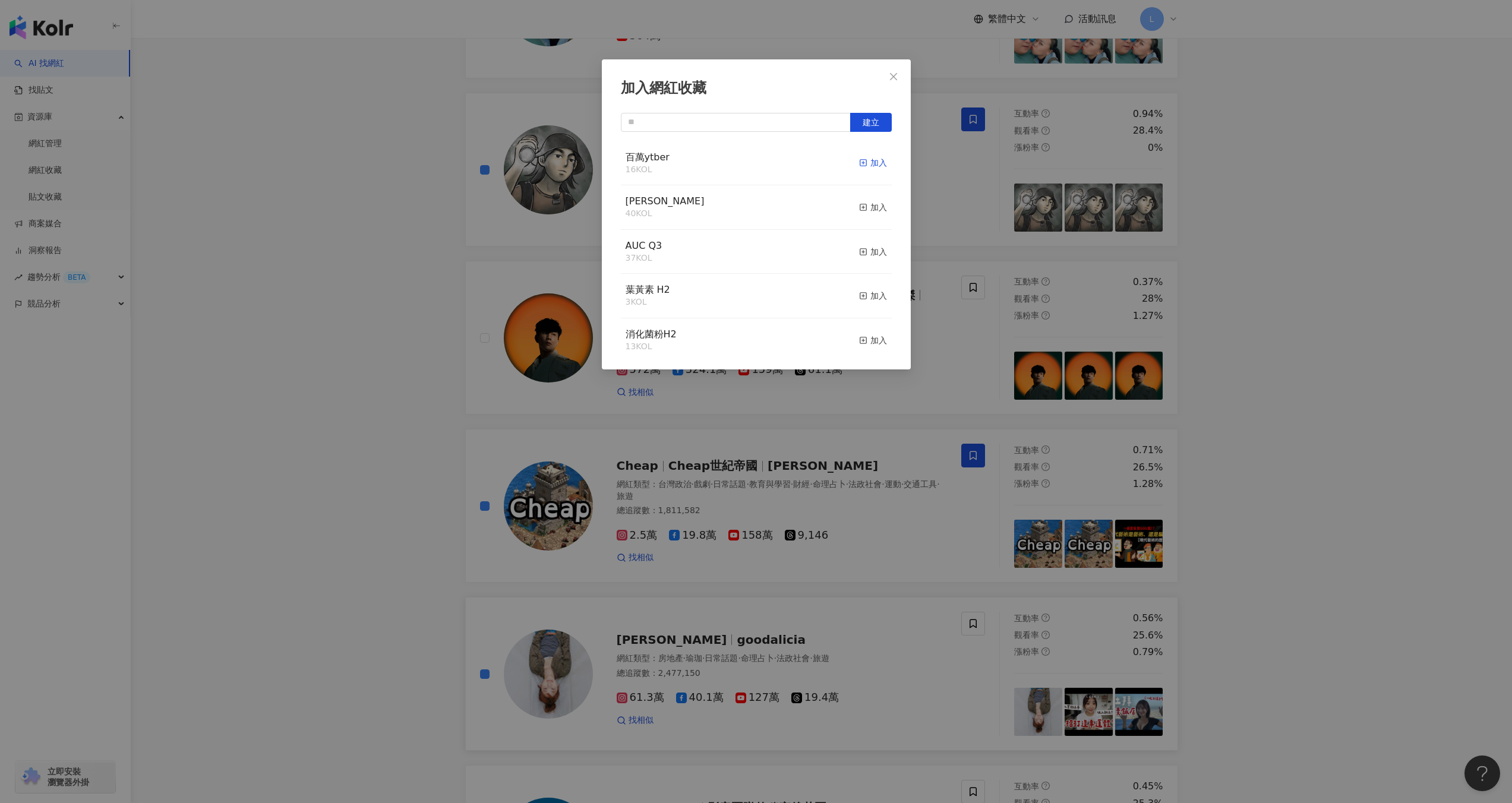
click at [861, 165] on div "加入" at bounding box center [873, 163] width 28 height 13
click at [887, 70] on button "Close" at bounding box center [893, 76] width 24 height 24
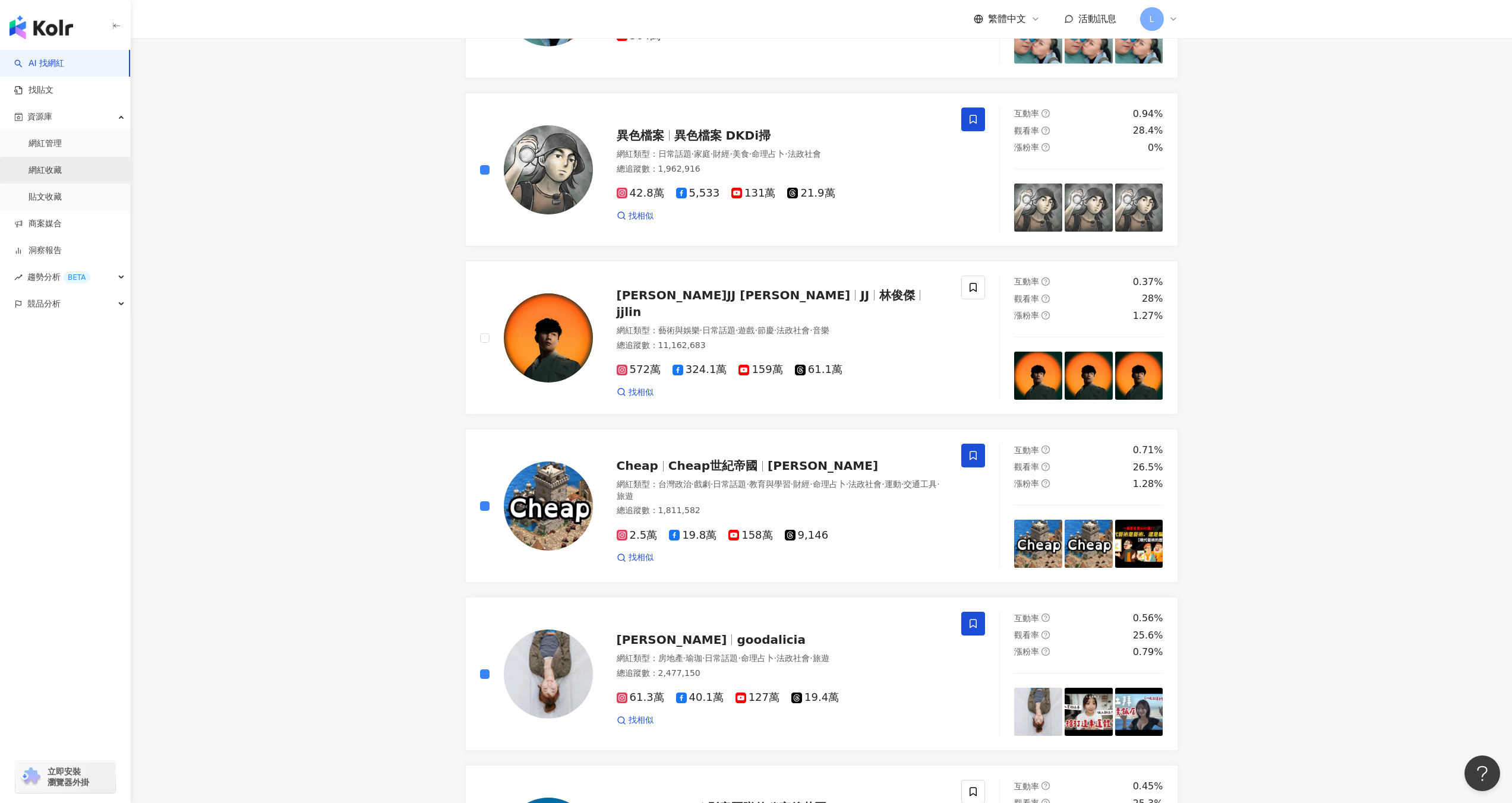
click at [52, 165] on link "網紅收藏" at bounding box center [44, 170] width 33 height 12
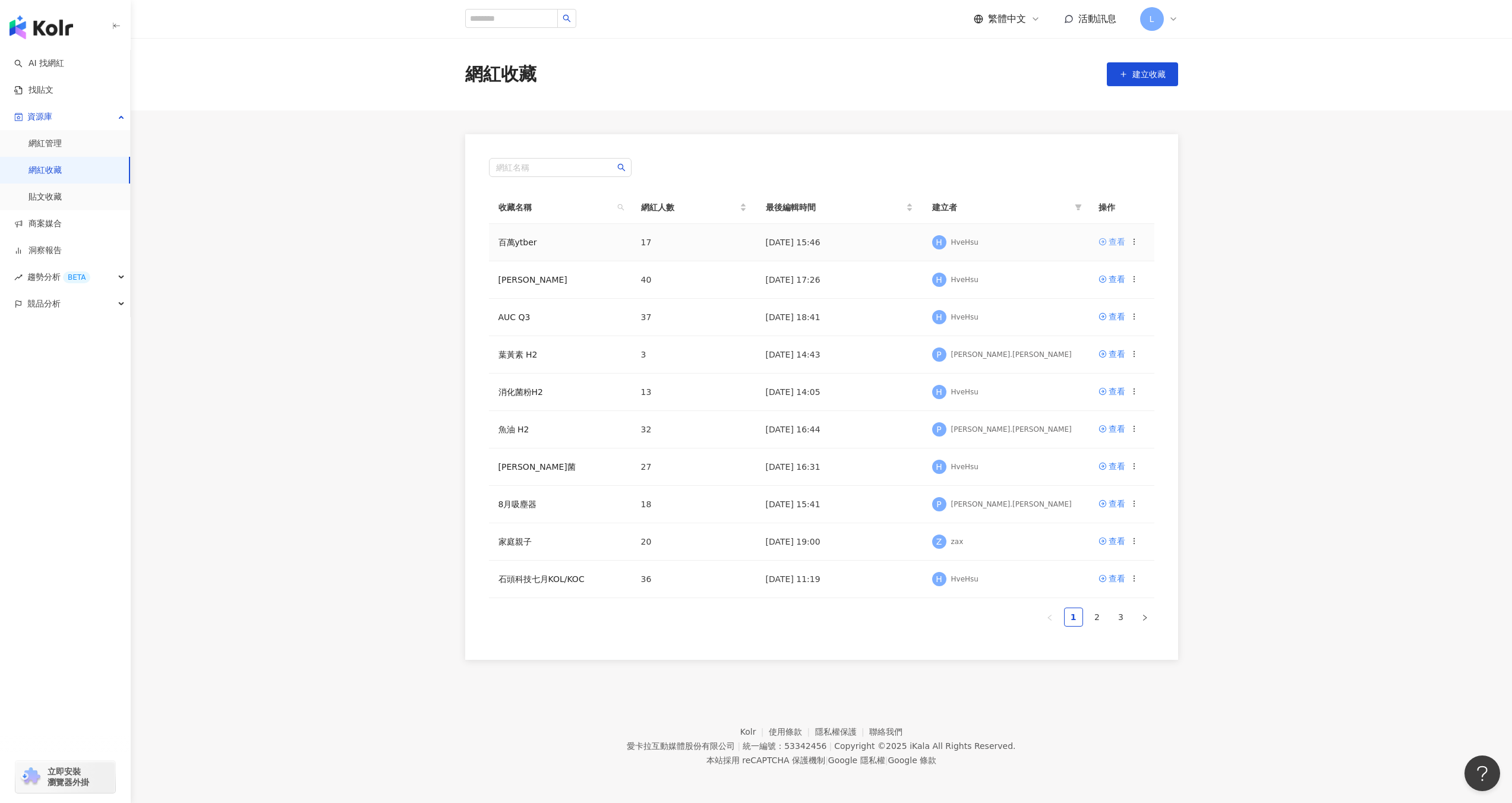
click at [1107, 244] on link "查看" at bounding box center [1112, 242] width 27 height 13
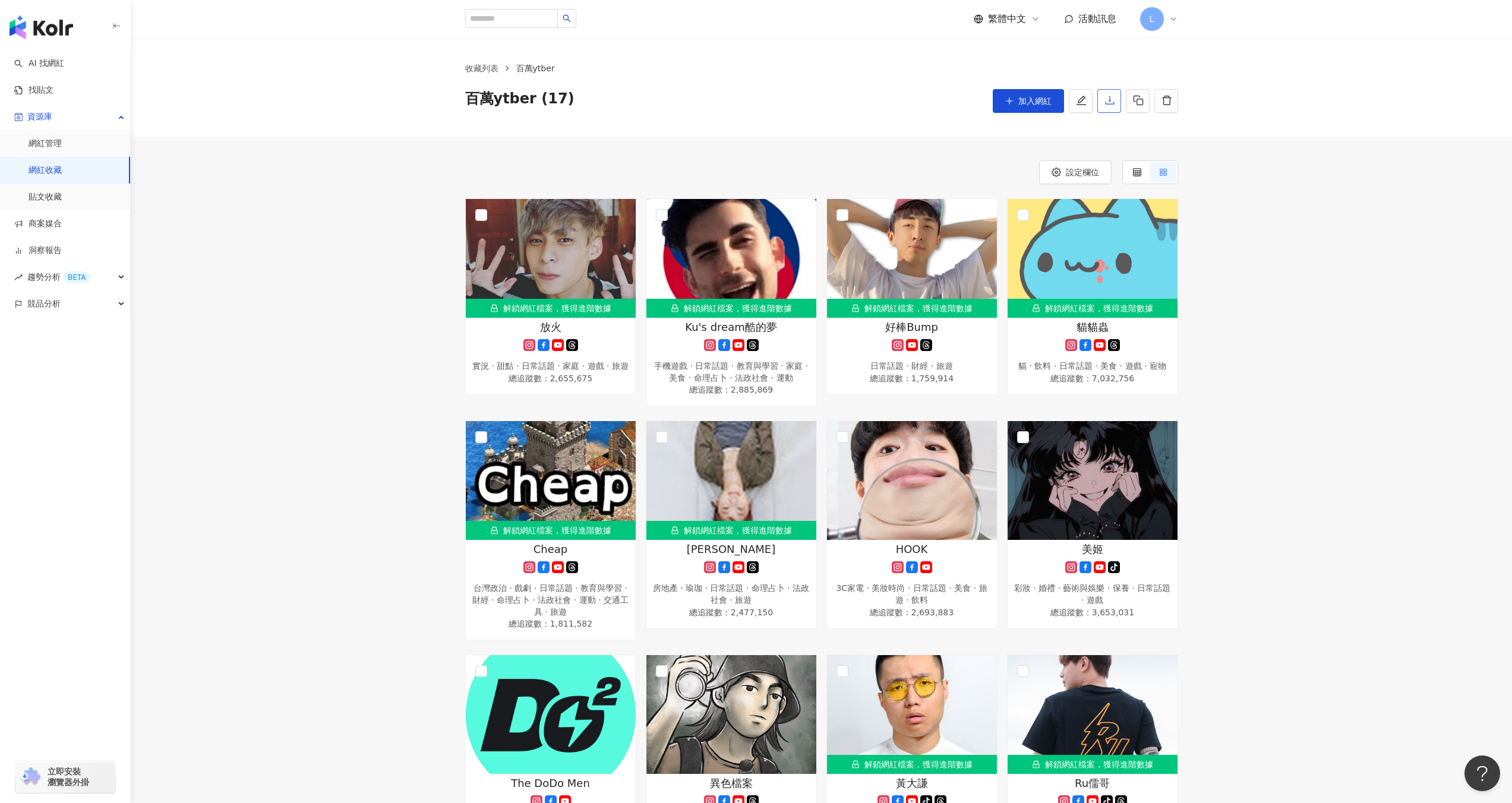
click at [1117, 105] on button "button" at bounding box center [1109, 100] width 24 height 24
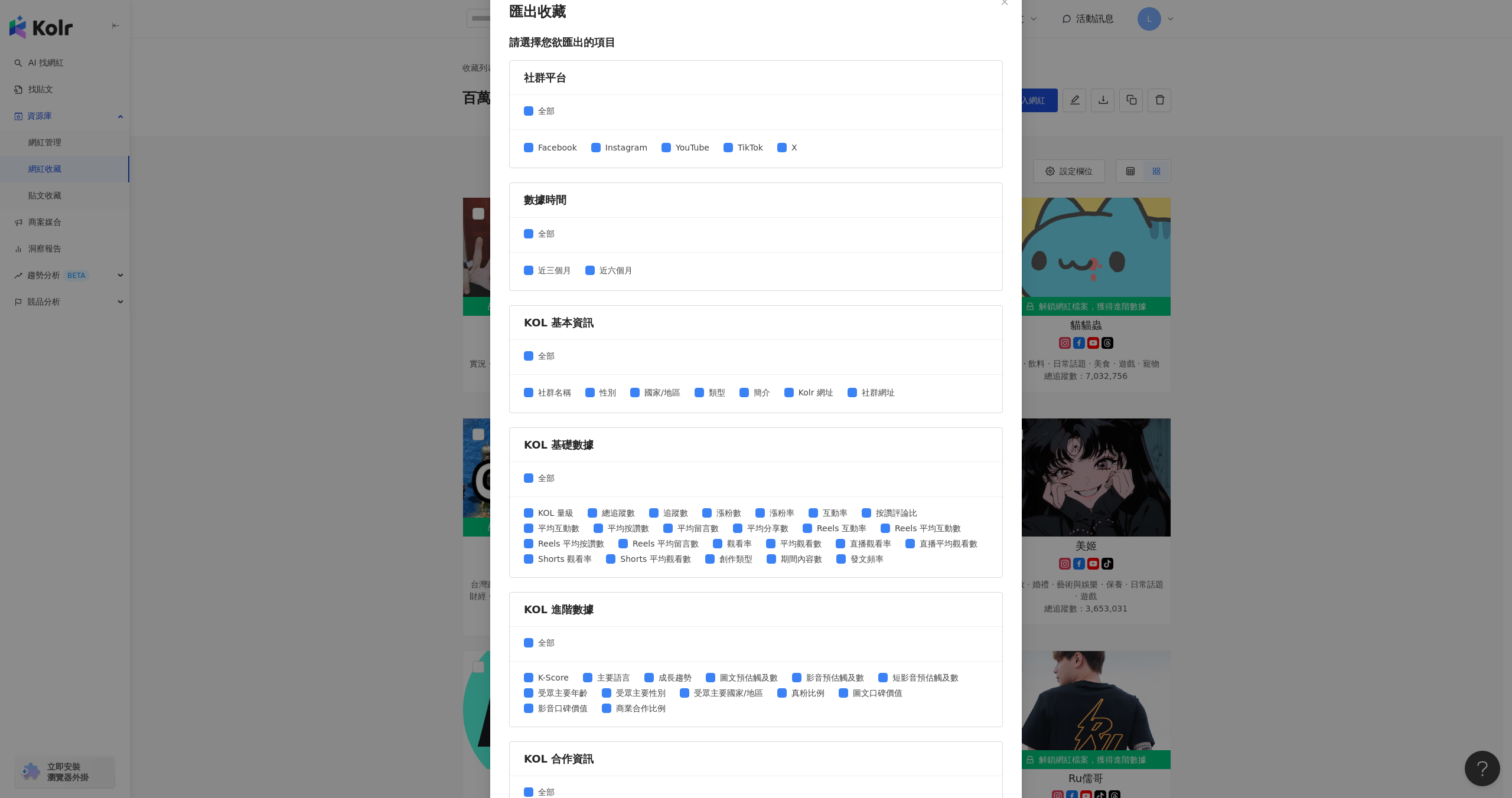
scroll to position [13, 0]
click at [661, 153] on span at bounding box center [666, 149] width 10 height 10
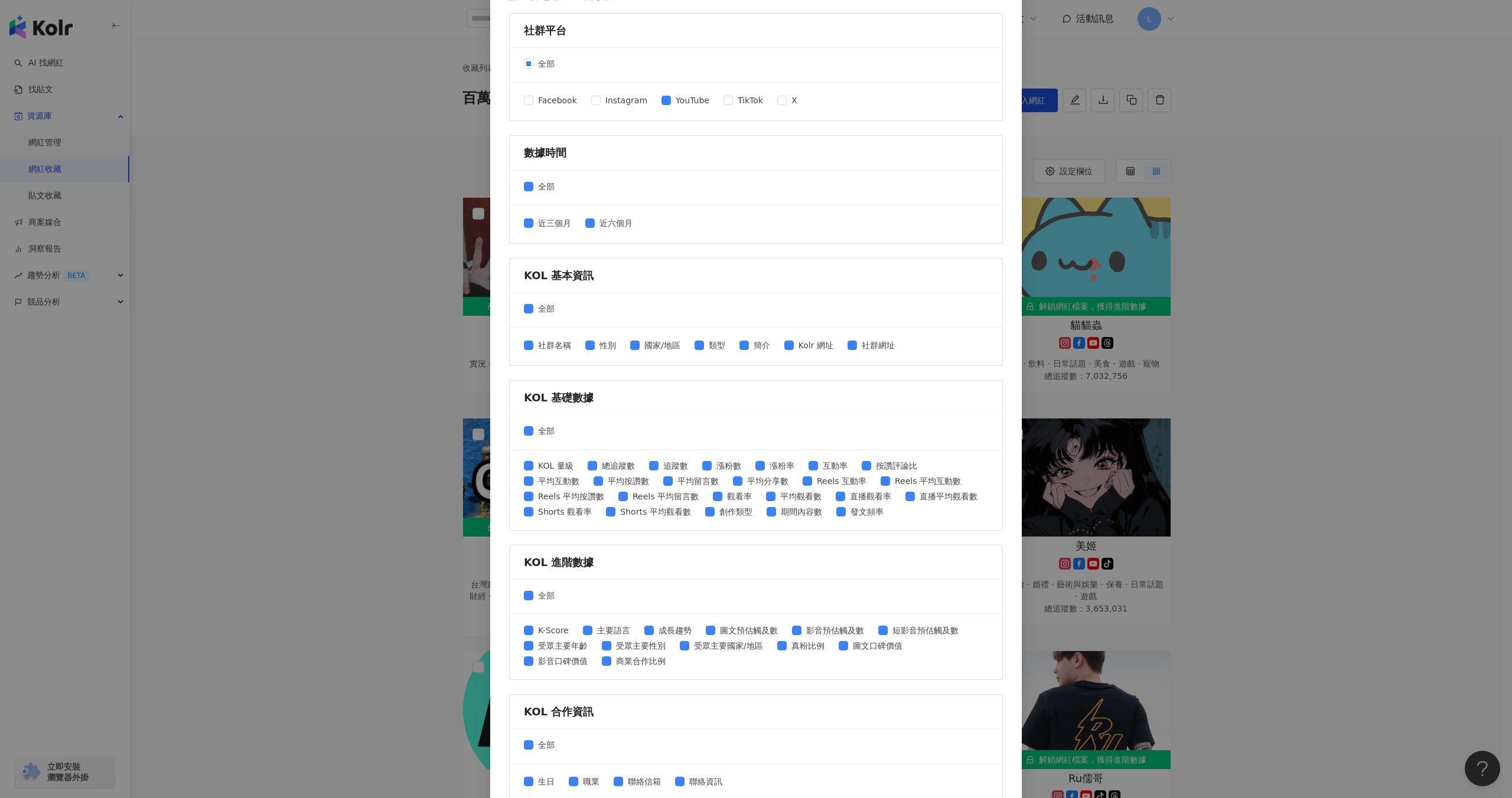
scroll to position [118, 0]
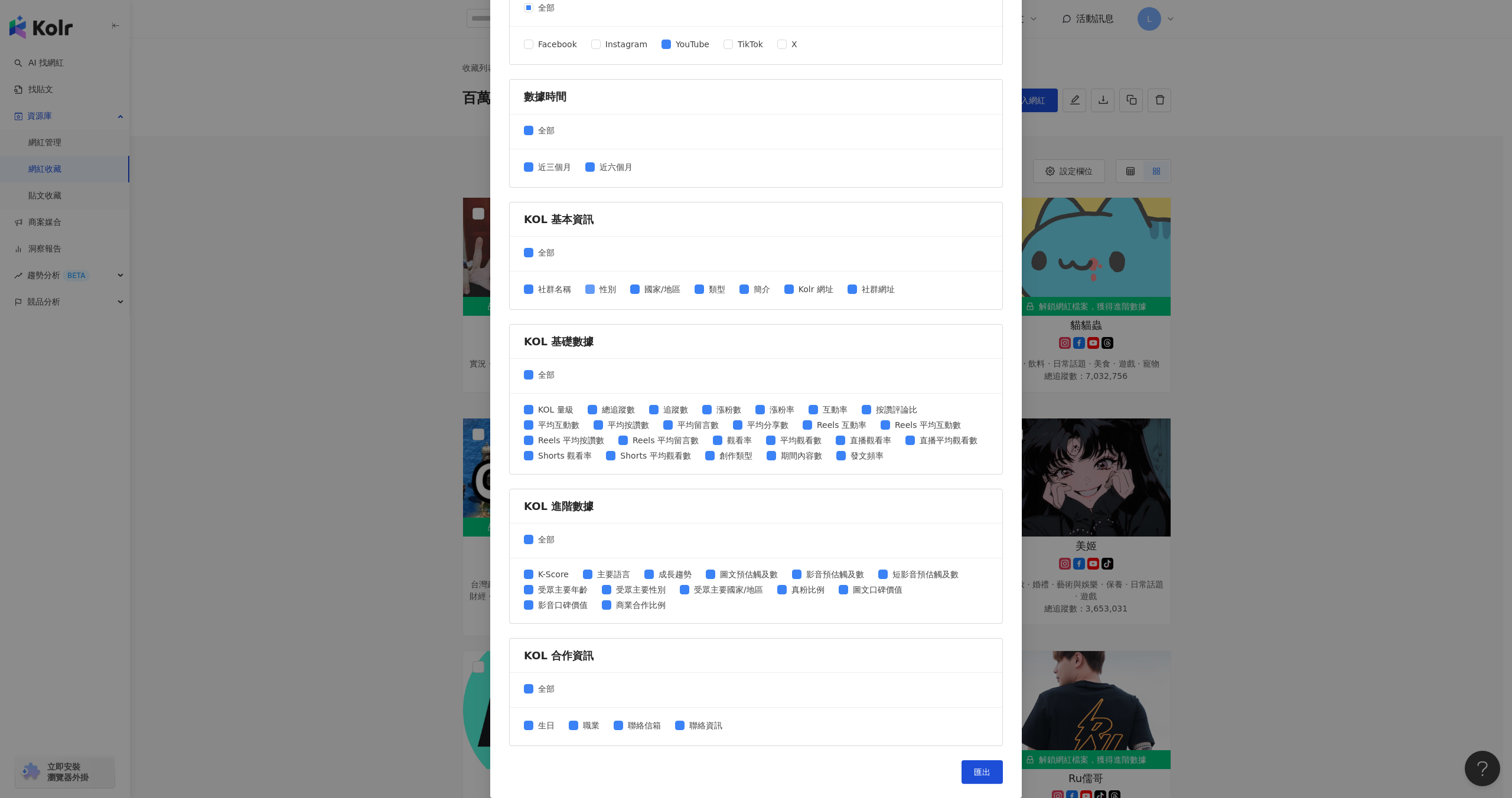
click at [595, 289] on span "性別" at bounding box center [607, 289] width 26 height 13
click at [704, 289] on span "類型" at bounding box center [716, 289] width 26 height 13
click at [533, 377] on span "全部" at bounding box center [546, 375] width 26 height 13
click at [597, 411] on span "總追蹤數" at bounding box center [618, 409] width 42 height 13
click at [662, 410] on span "追蹤數" at bounding box center [676, 409] width 34 height 13
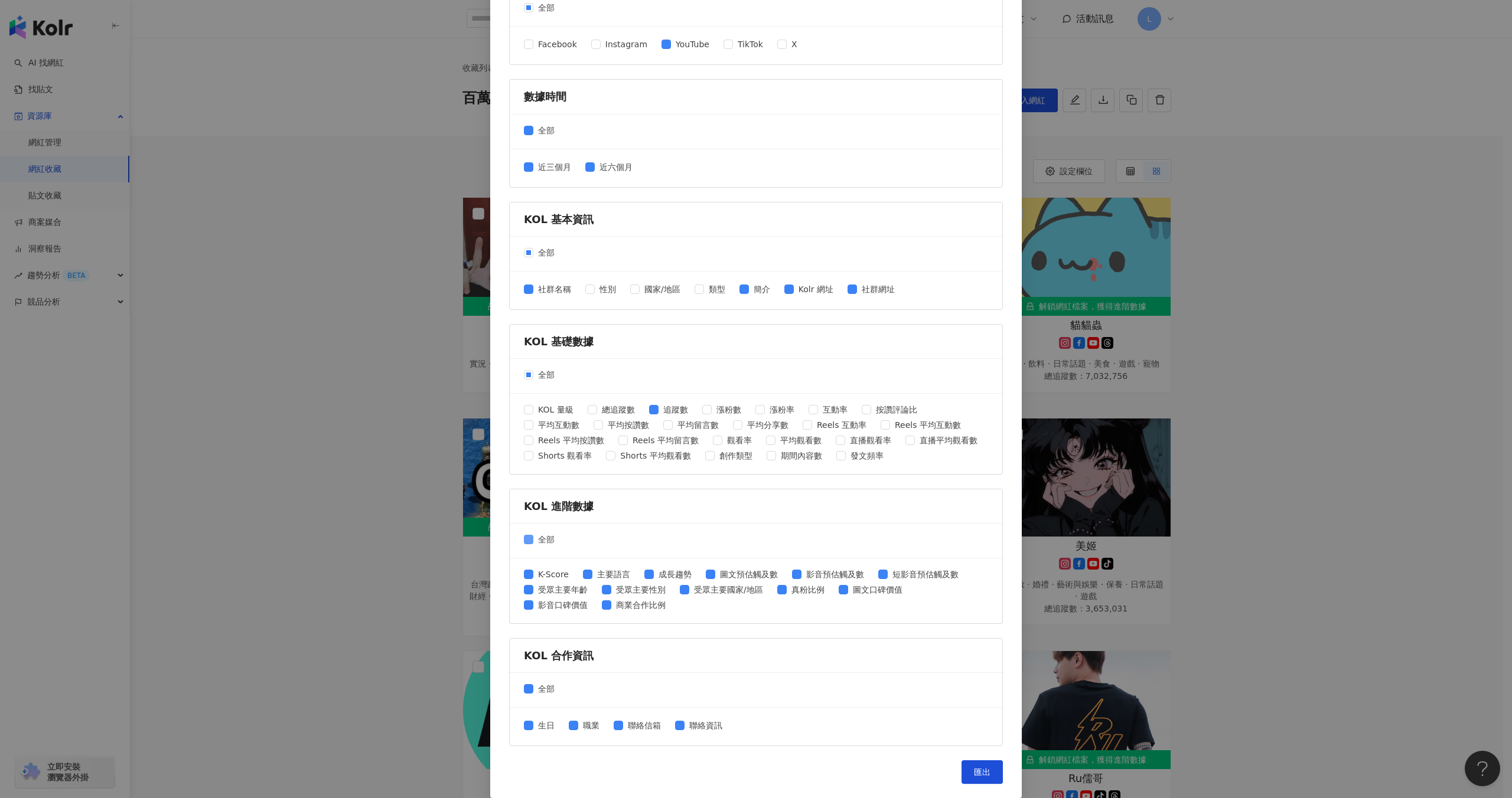
click at [533, 538] on span "全部" at bounding box center [546, 539] width 26 height 13
click at [976, 768] on span "匯出" at bounding box center [982, 771] width 17 height 10
click at [1300, 189] on div "匯出收藏 請選擇您欲匯出的項目 社群平台 全部 Facebook Instagram YouTube TikTok X 數據時間 全部 近三個月 近六個月 K…" at bounding box center [756, 399] width 1512 height 798
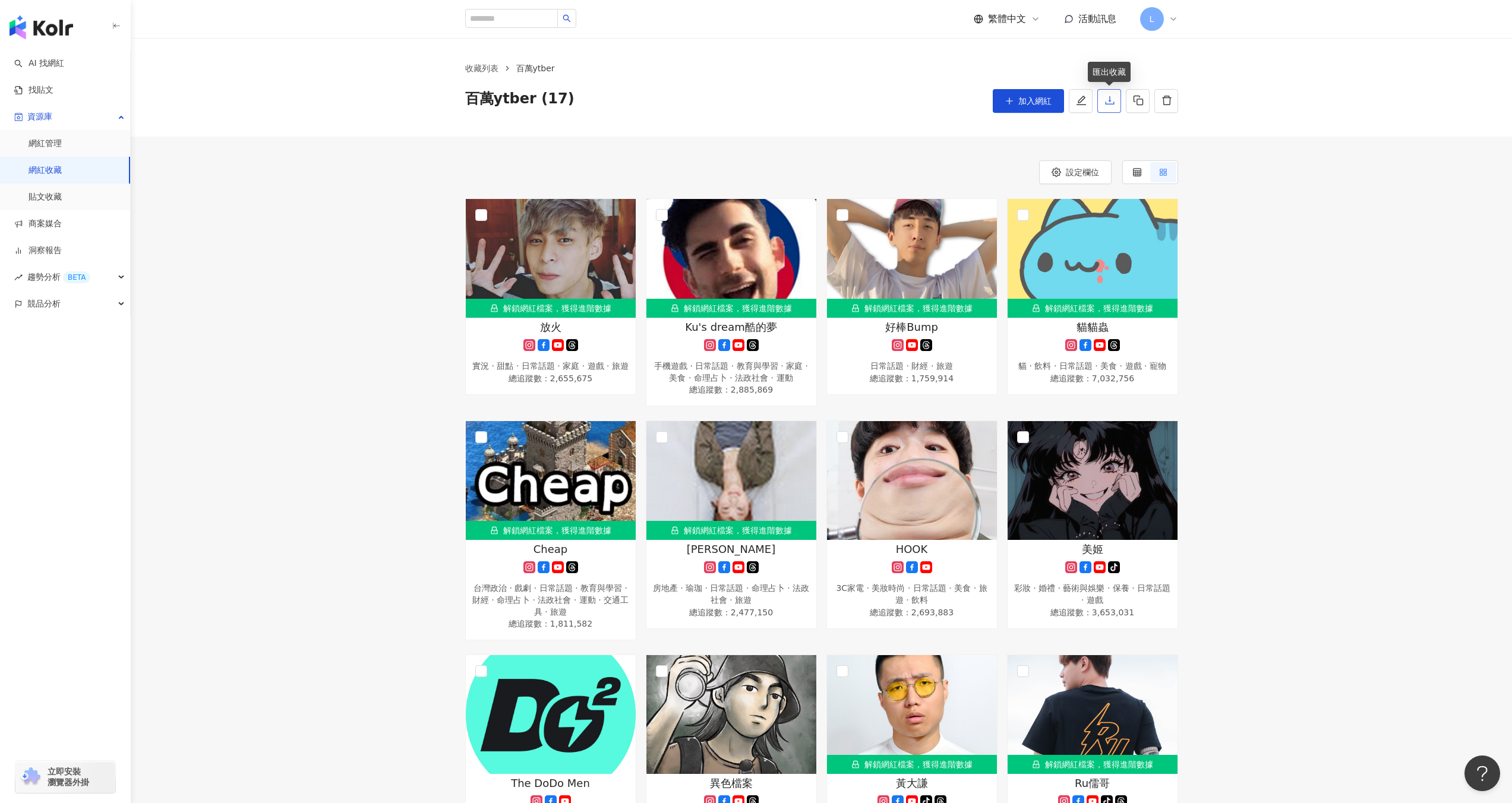
click at [1109, 101] on icon "download" at bounding box center [1110, 100] width 9 height 8
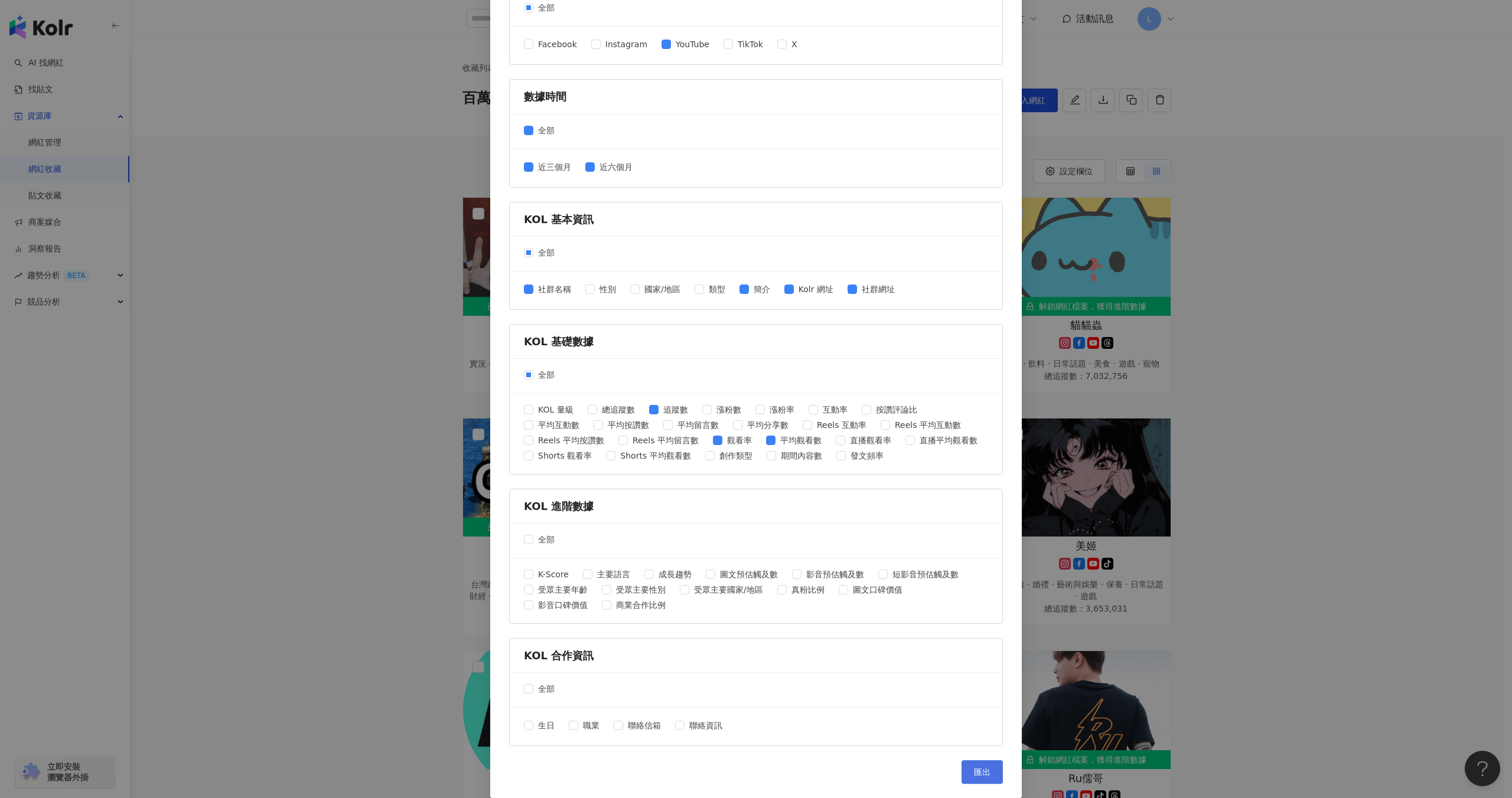
click at [983, 775] on span "匯出" at bounding box center [982, 771] width 17 height 10
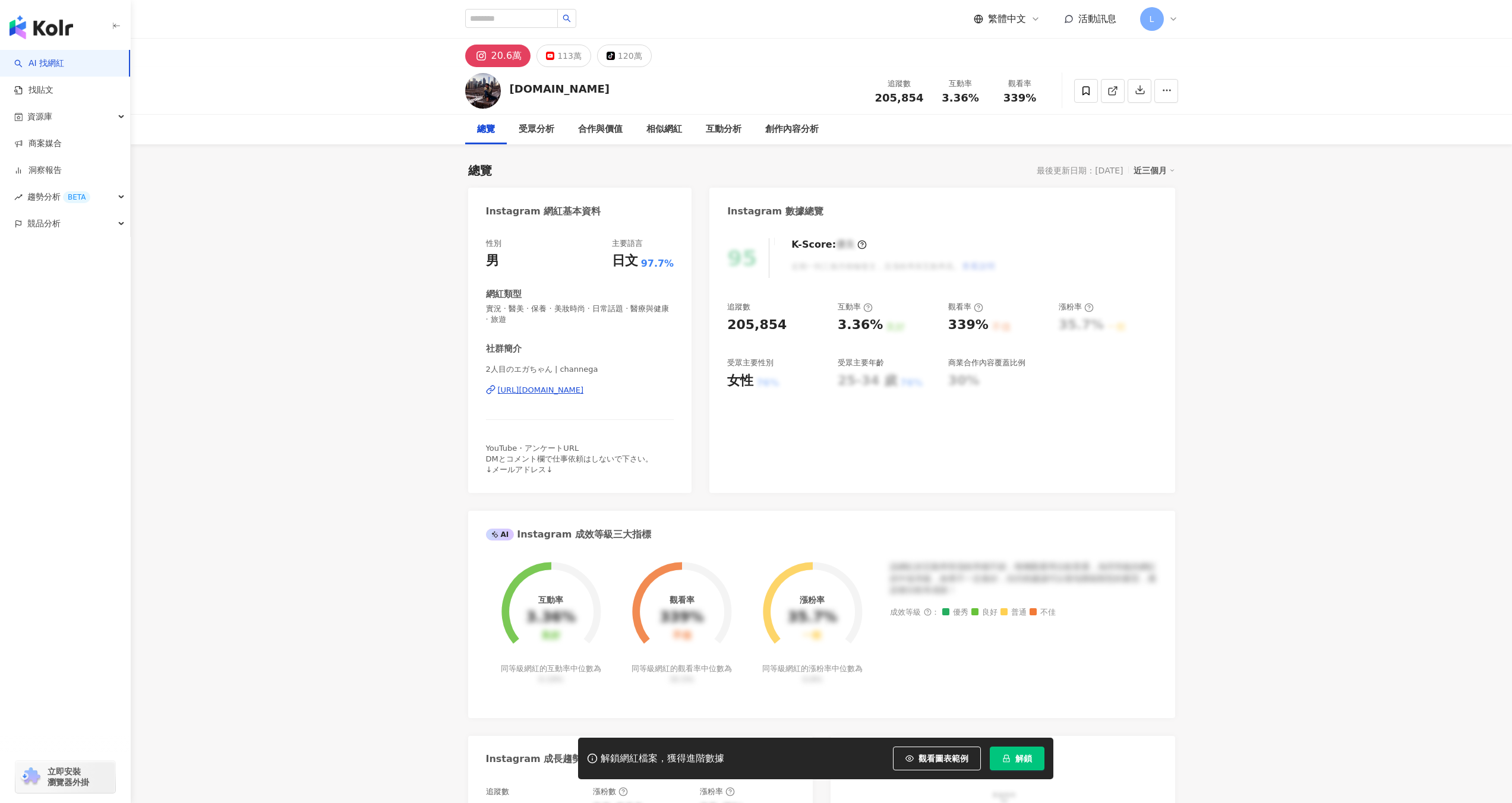
drag, startPoint x: 510, startPoint y: 92, endPoint x: 632, endPoint y: 89, distance: 122.0
click at [631, 89] on div "[DOMAIN_NAME] 追蹤數 205,854 互動率 3.36% 觀看率 339%" at bounding box center [821, 90] width 760 height 47
copy div "EGA.channel"
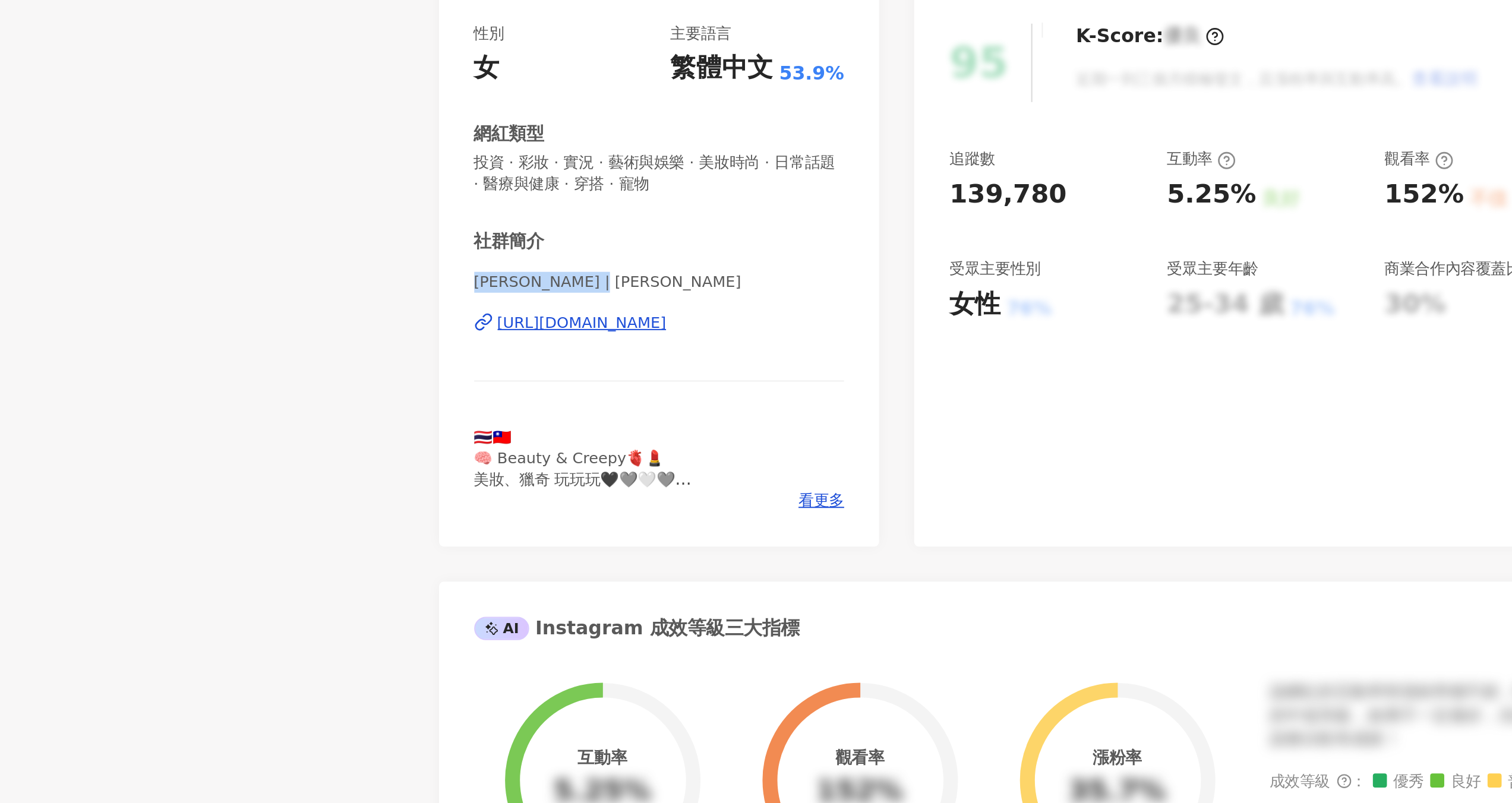
drag, startPoint x: 487, startPoint y: 366, endPoint x: 573, endPoint y: 368, distance: 86.0
click at [573, 368] on span "美姬 | rotsukhoon" at bounding box center [580, 370] width 189 height 11
copy span "美姬 | rotsukhoon"
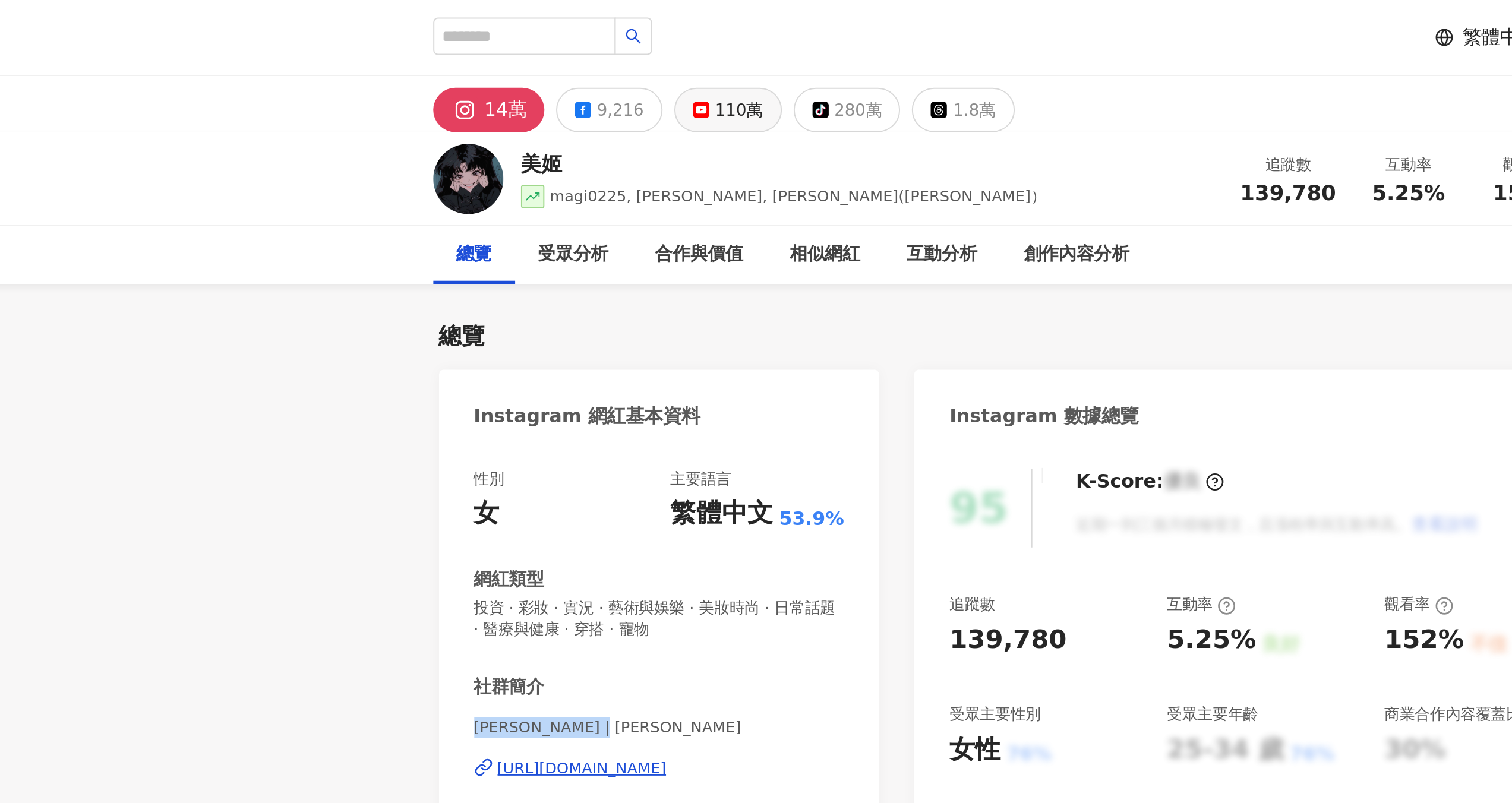
click at [608, 56] on div "110萬" at bounding box center [620, 55] width 24 height 17
